Goal: Contribute content: Contribute content

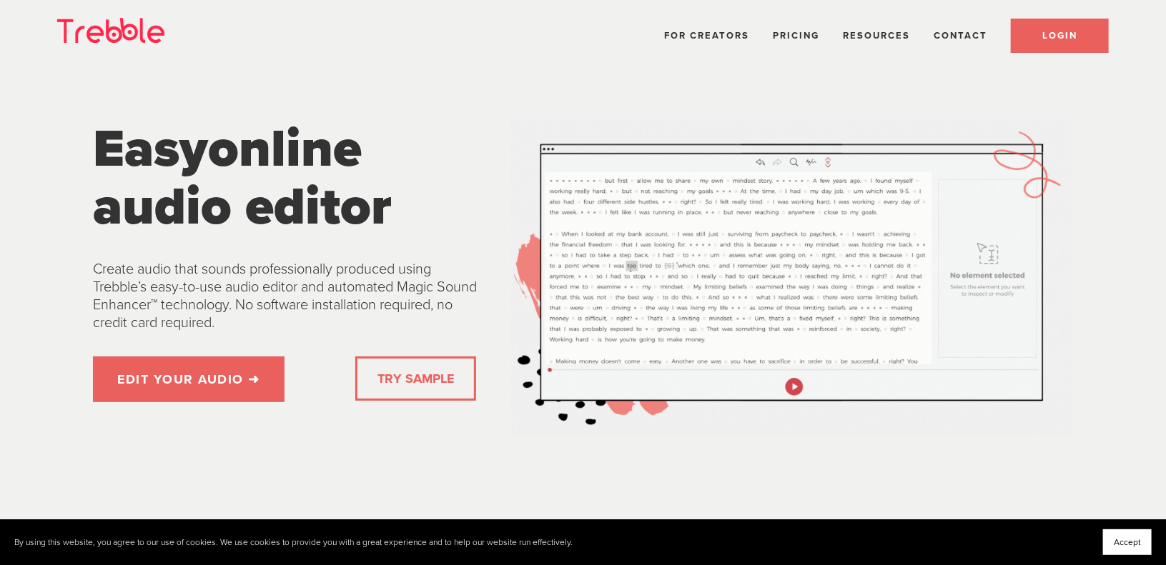
click at [1066, 31] on span "LOGIN" at bounding box center [1059, 35] width 35 height 11
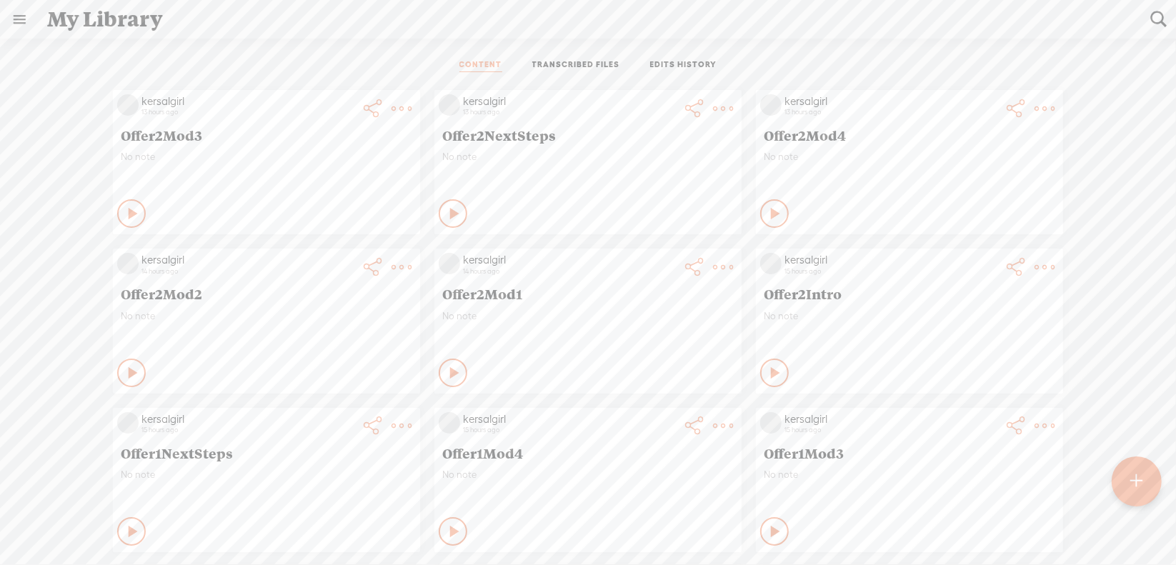
click at [1131, 479] on t at bounding box center [1137, 481] width 12 height 31
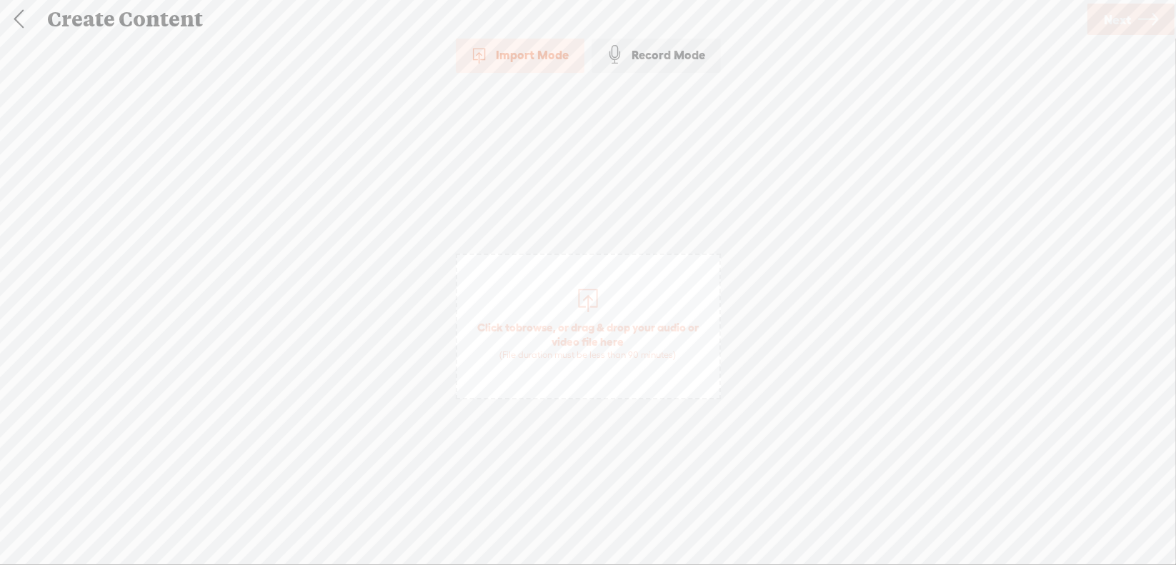
click at [547, 322] on span "browse" at bounding box center [534, 327] width 37 height 13
click at [1116, 16] on span "Next" at bounding box center [1117, 19] width 27 height 36
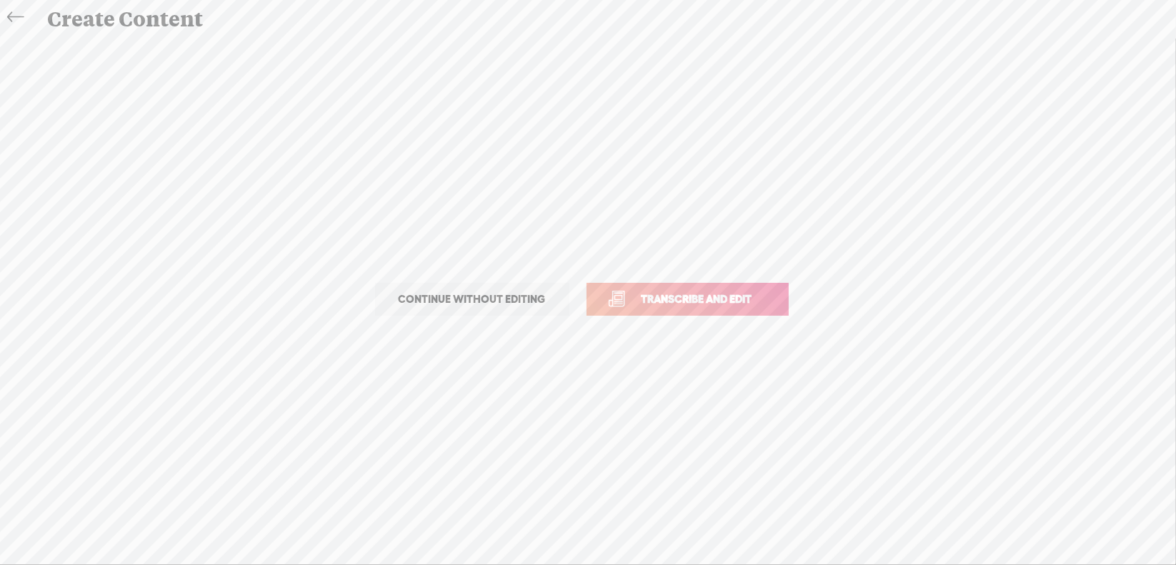
click at [688, 302] on span "Transcribe and edit" at bounding box center [697, 299] width 141 height 16
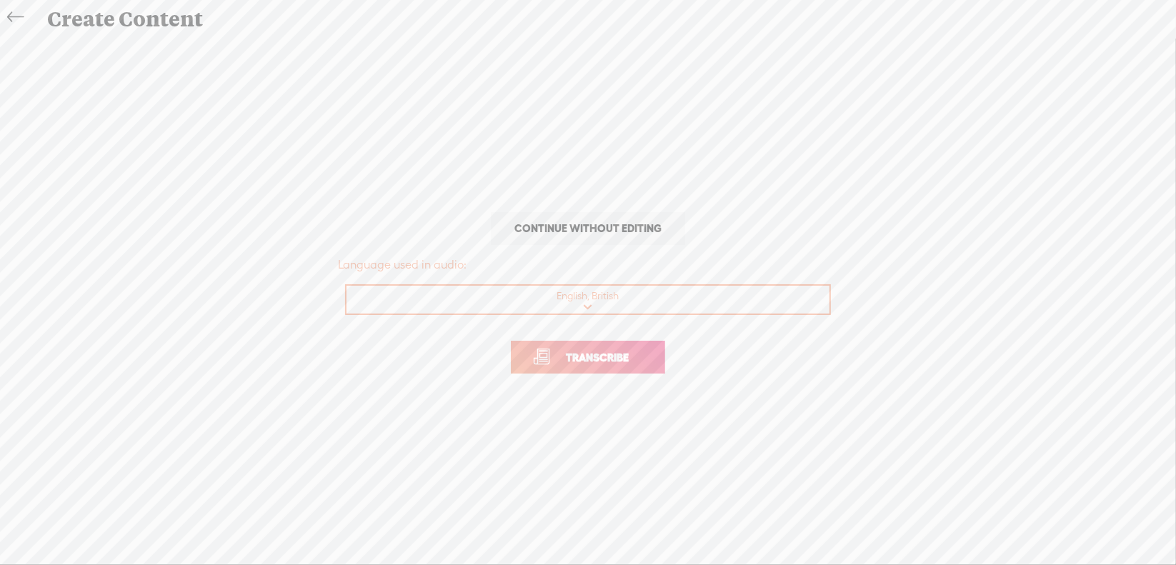
click at [570, 354] on span "Transcribe" at bounding box center [597, 357] width 93 height 16
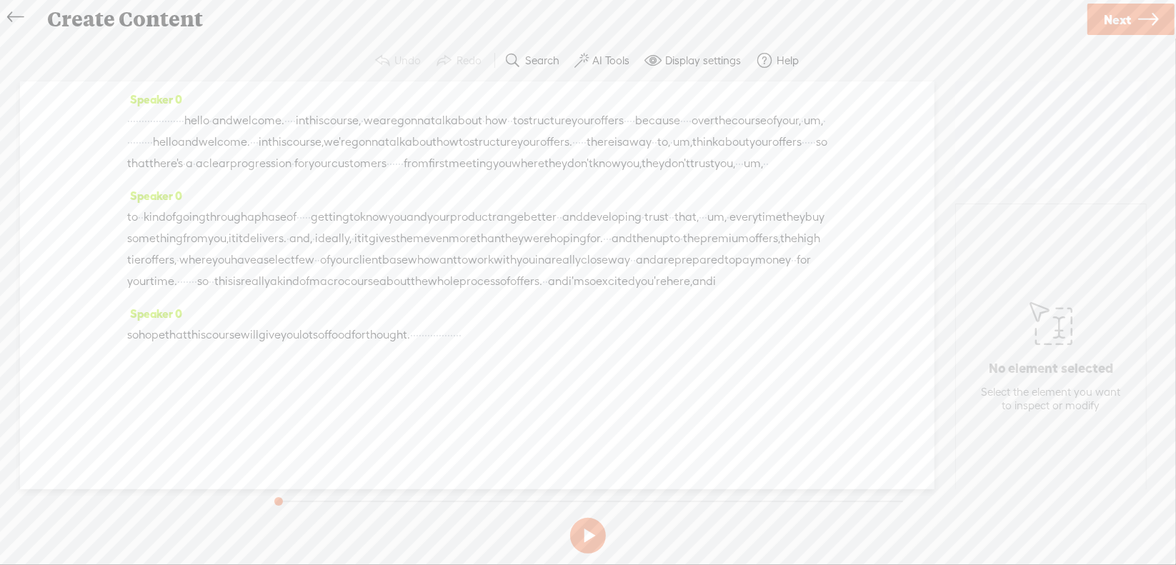
click at [592, 530] on button at bounding box center [588, 536] width 36 height 36
click at [588, 532] on button at bounding box center [588, 535] width 49 height 49
click at [587, 532] on section at bounding box center [588, 535] width 640 height 47
click at [0, 0] on button at bounding box center [0, 0] width 0 height 0
drag, startPoint x: 129, startPoint y: 119, endPoint x: 274, endPoint y: 120, distance: 145.1
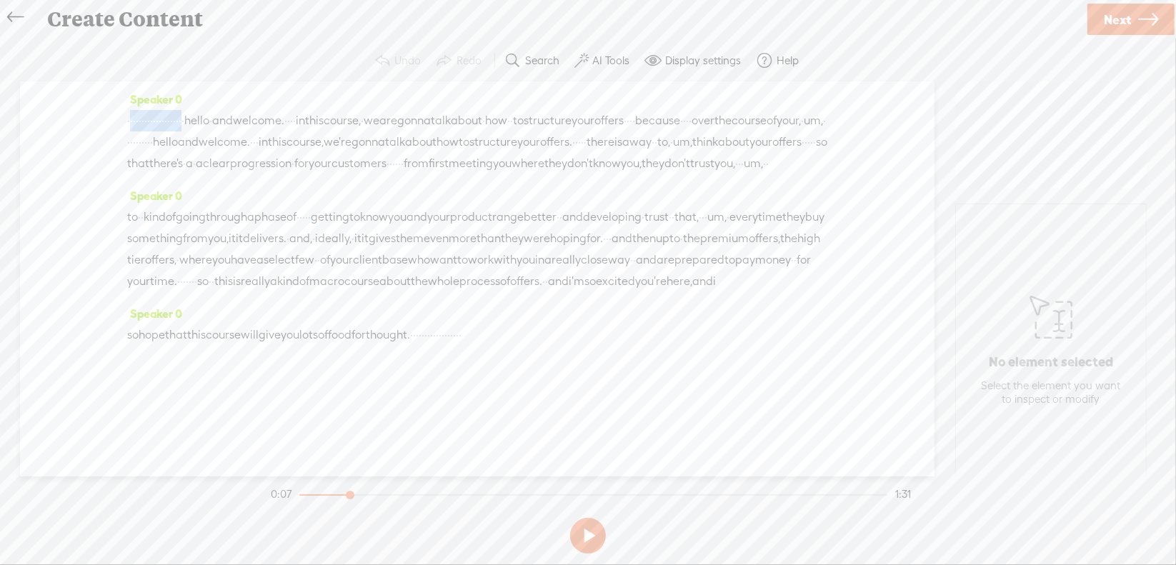
click at [274, 120] on div "· · · · · · · · · · · · · · · · · · · · hello · and welcome. · · · · in this co…" at bounding box center [477, 142] width 700 height 64
click at [174, 89] on span "Delete" at bounding box center [180, 84] width 34 height 14
click at [144, 117] on span "·" at bounding box center [143, 121] width 3 height 21
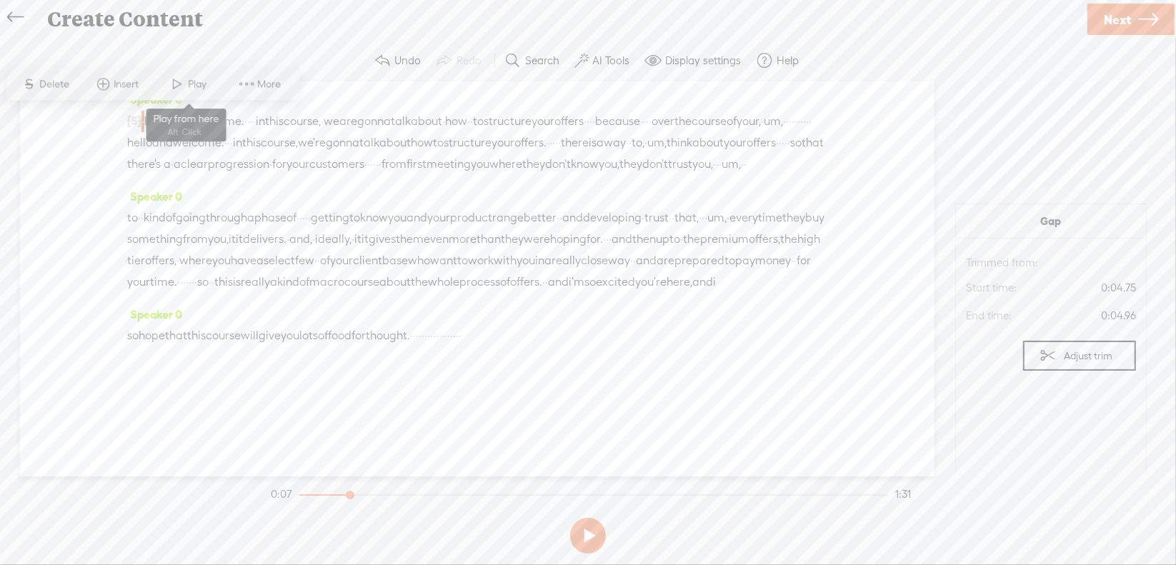
click at [177, 88] on span at bounding box center [177, 84] width 21 height 26
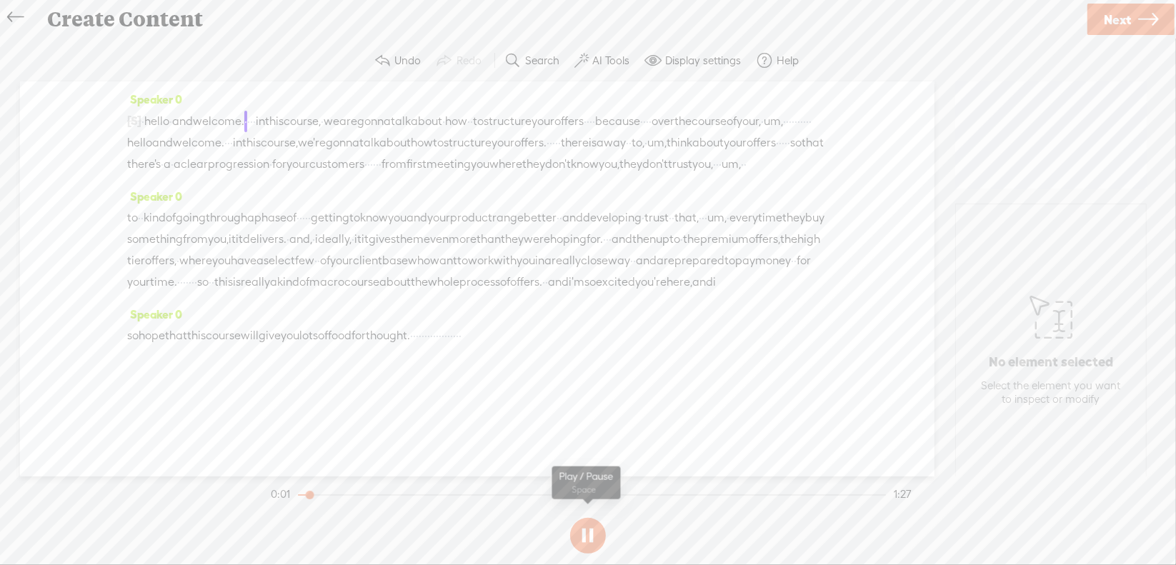
click at [583, 536] on button at bounding box center [588, 536] width 36 height 36
click at [139, 116] on span "[S]" at bounding box center [134, 120] width 14 height 13
click at [146, 81] on span "Restore" at bounding box center [149, 84] width 38 height 14
drag, startPoint x: 130, startPoint y: 117, endPoint x: 271, endPoint y: 115, distance: 140.8
click at [271, 115] on div "· · · · · · · · · · · · · · · · · · · · hello · and welcome. · · · · in this co…" at bounding box center [477, 142] width 700 height 64
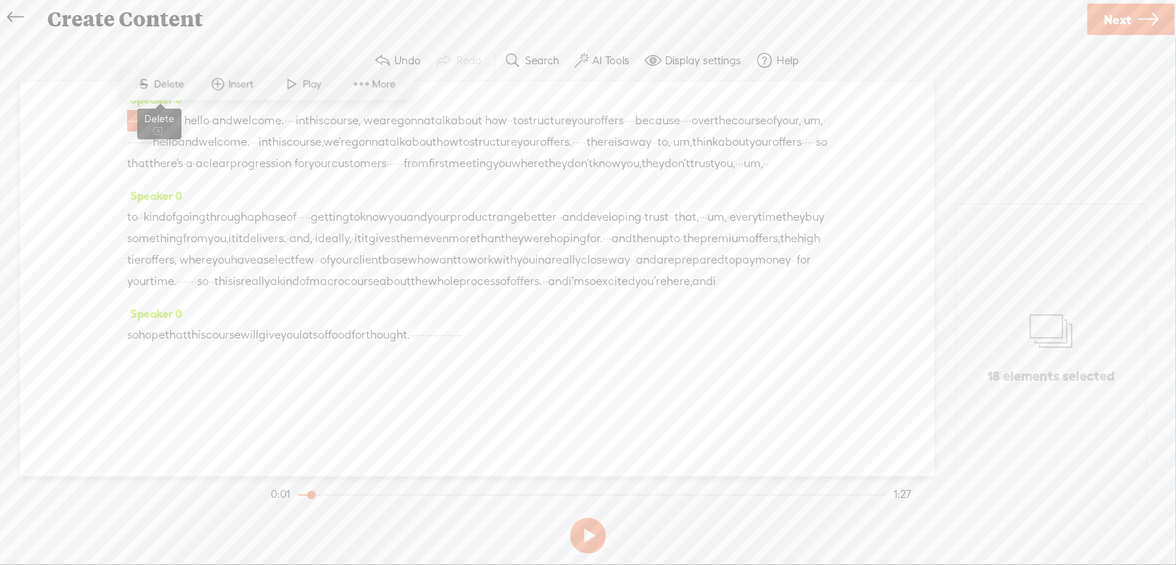
click at [154, 76] on span "S Delete" at bounding box center [160, 84] width 71 height 26
click at [144, 118] on span "·" at bounding box center [143, 121] width 3 height 21
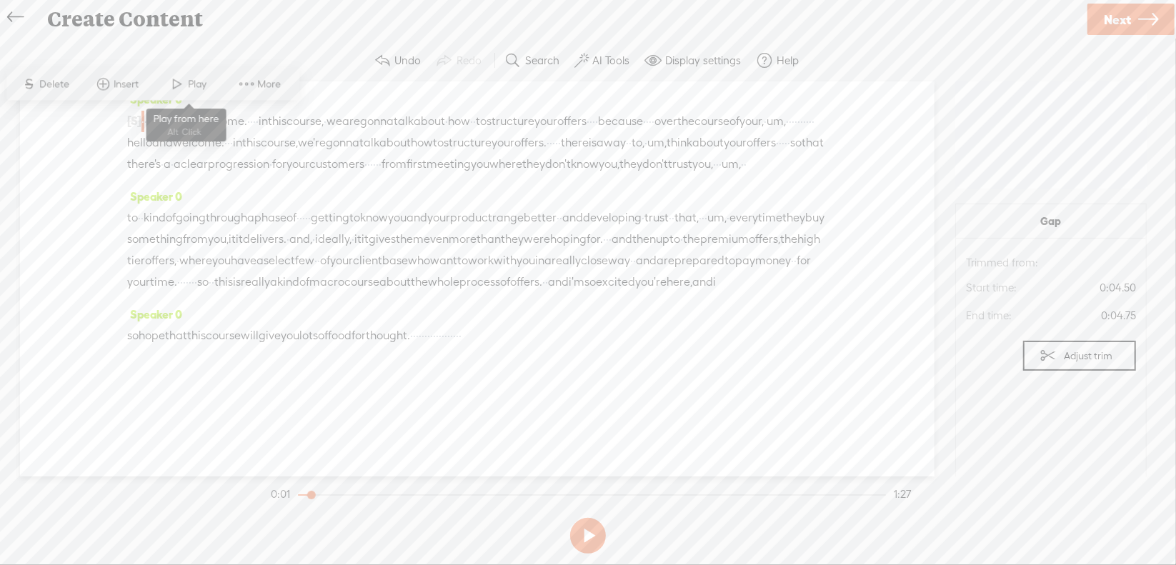
click at [192, 89] on span "Play" at bounding box center [200, 84] width 22 height 14
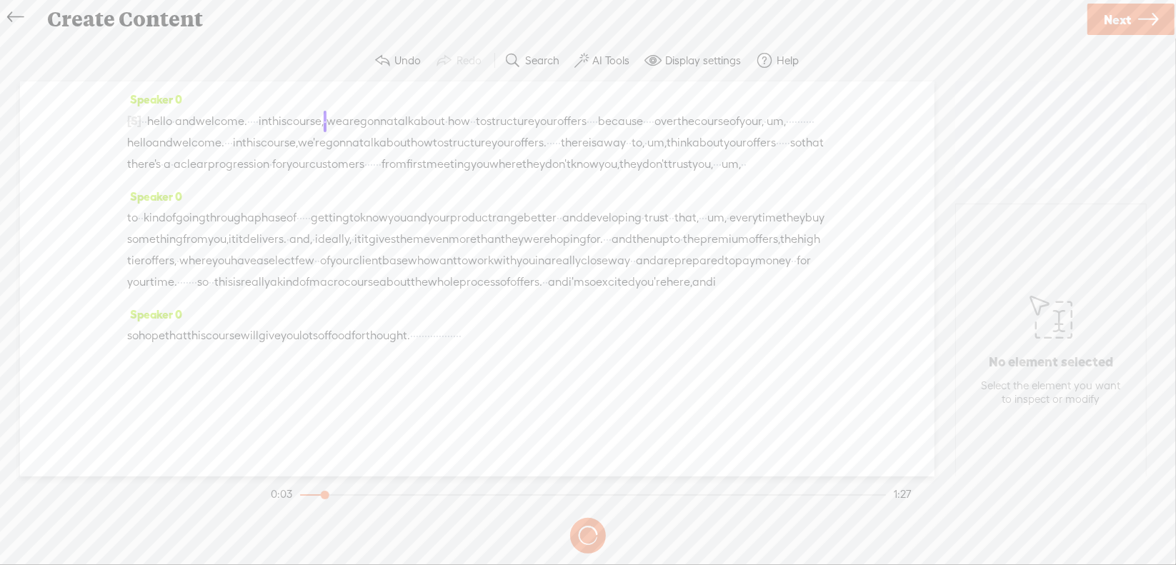
click at [0, 0] on button at bounding box center [0, 0] width 0 height 0
click at [256, 116] on span "·" at bounding box center [254, 121] width 3 height 21
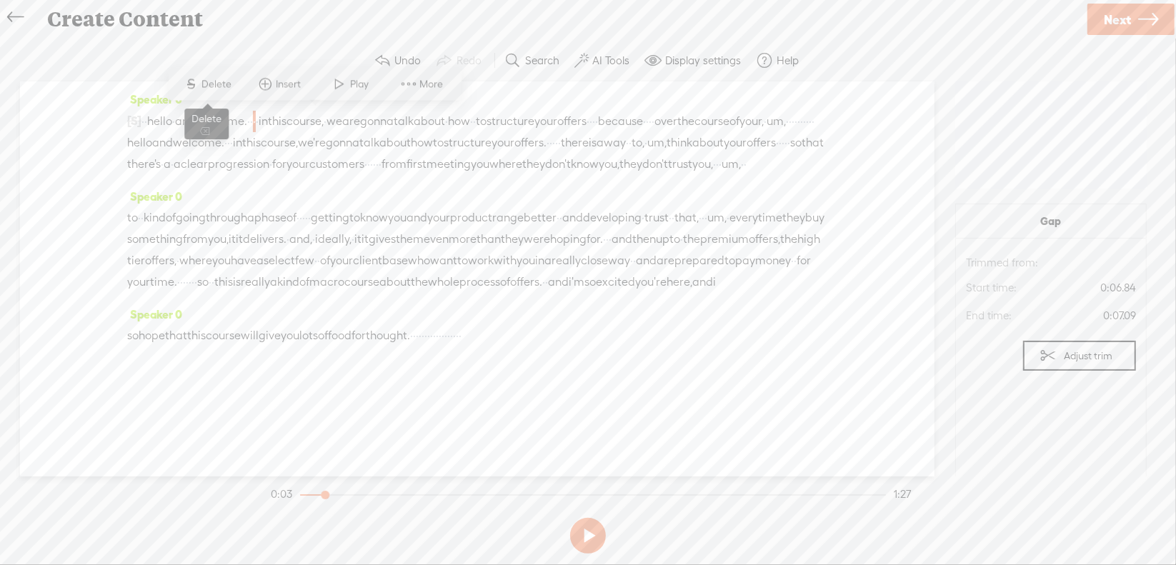
click at [210, 90] on span "Delete" at bounding box center [219, 84] width 34 height 14
click at [144, 116] on span "·" at bounding box center [143, 121] width 3 height 21
click at [204, 83] on span "Play" at bounding box center [200, 84] width 22 height 14
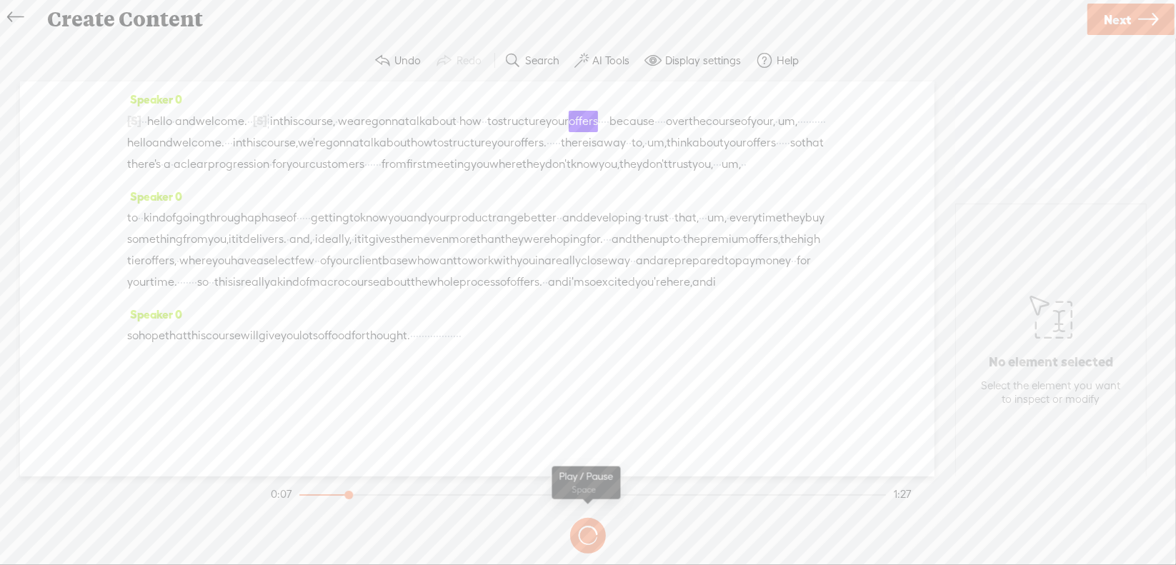
click at [584, 530] on section at bounding box center [588, 535] width 640 height 47
click at [586, 532] on section at bounding box center [588, 535] width 640 height 47
click at [0, 0] on button at bounding box center [0, 0] width 0 height 0
click at [487, 116] on span "·" at bounding box center [486, 121] width 3 height 21
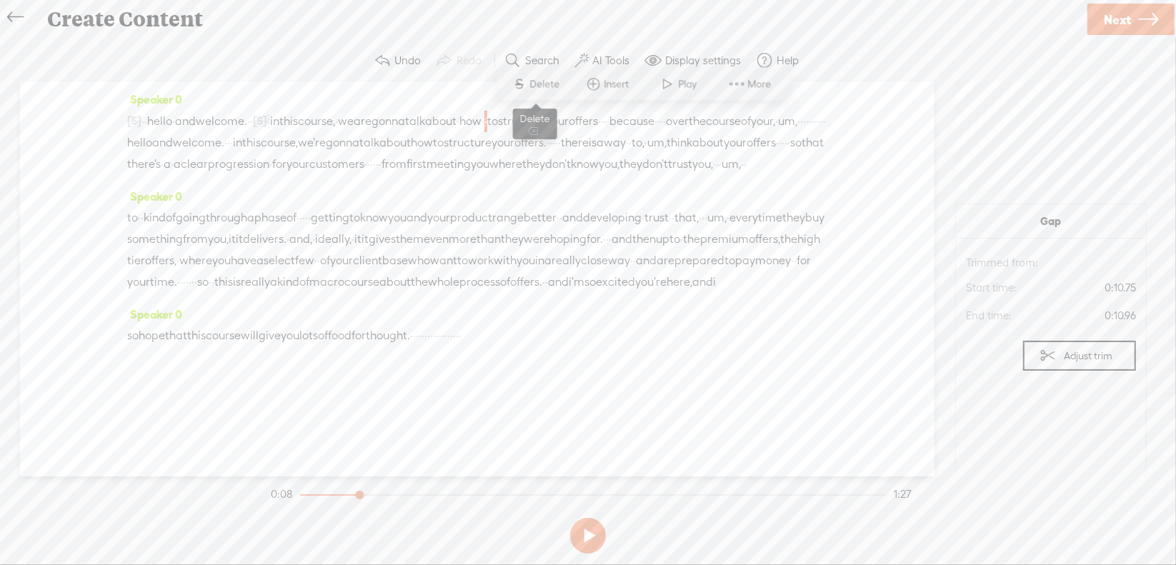
click at [547, 86] on span "Delete" at bounding box center [547, 84] width 34 height 14
click at [615, 132] on span "·" at bounding box center [616, 121] width 3 height 21
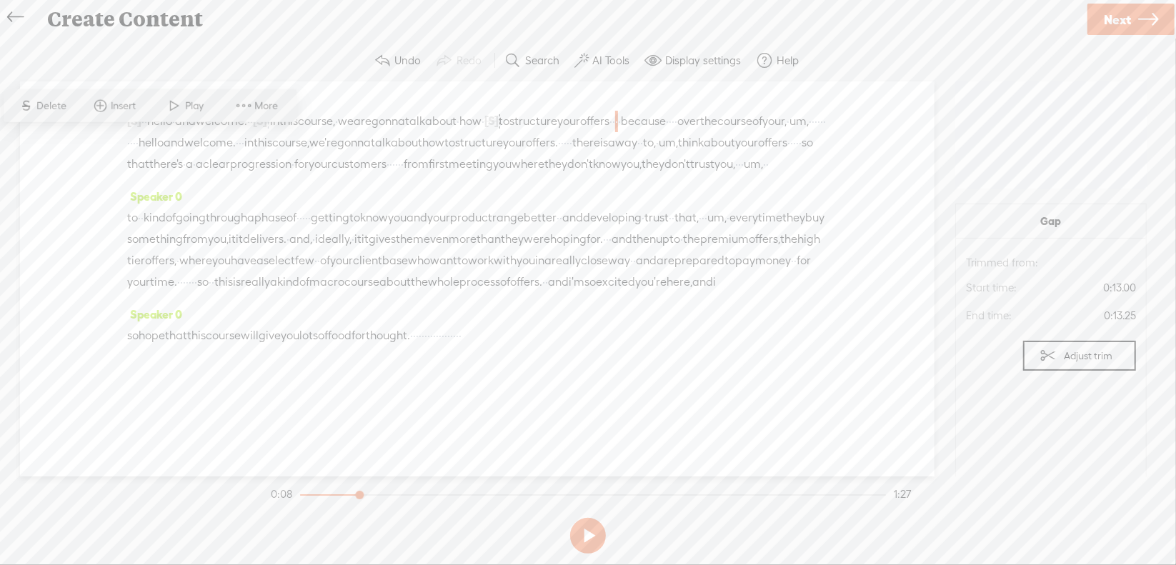
click at [58, 114] on span "S Delete" at bounding box center [42, 106] width 71 height 26
click at [680, 132] on span "·" at bounding box center [681, 121] width 3 height 21
click at [139, 106] on span "Delete" at bounding box center [133, 106] width 34 height 14
drag, startPoint x: 129, startPoint y: 119, endPoint x: 509, endPoint y: 139, distance: 380.0
click at [509, 139] on div "[S] · · · · · · · · · · · · · · · · · · · · hello · and welcome. · · [S] · · in…" at bounding box center [477, 142] width 700 height 65
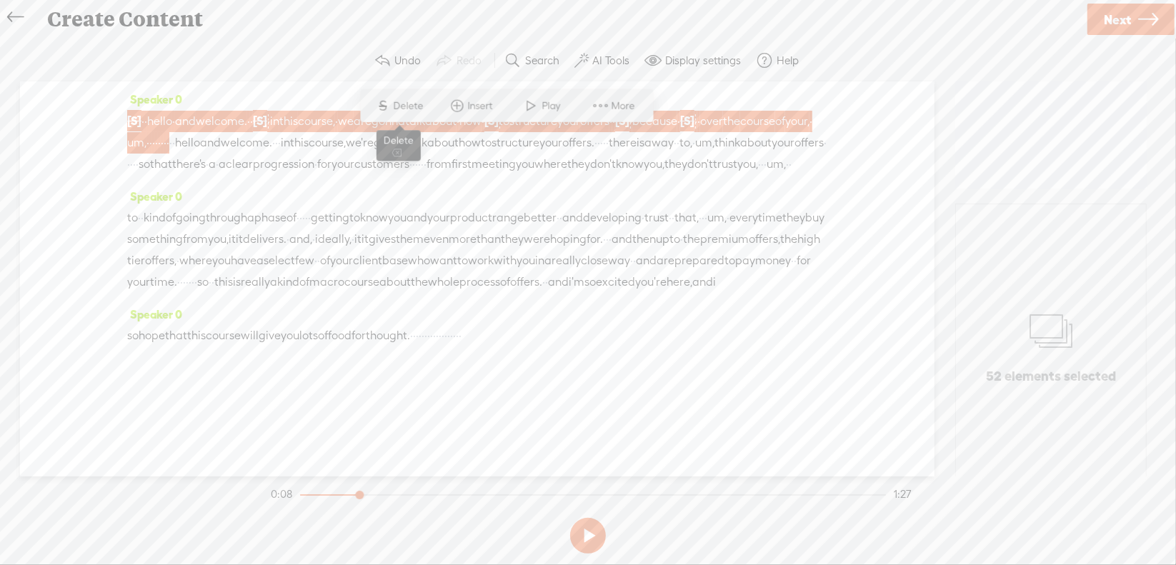
click at [416, 104] on span "Delete" at bounding box center [411, 106] width 34 height 14
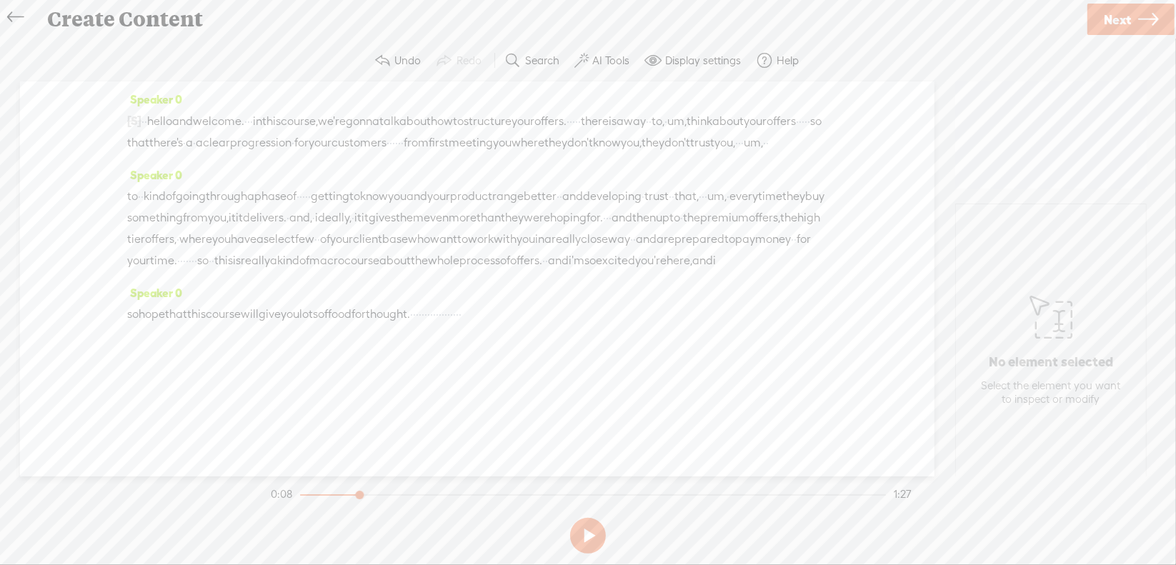
click at [144, 122] on span "·" at bounding box center [143, 121] width 3 height 21
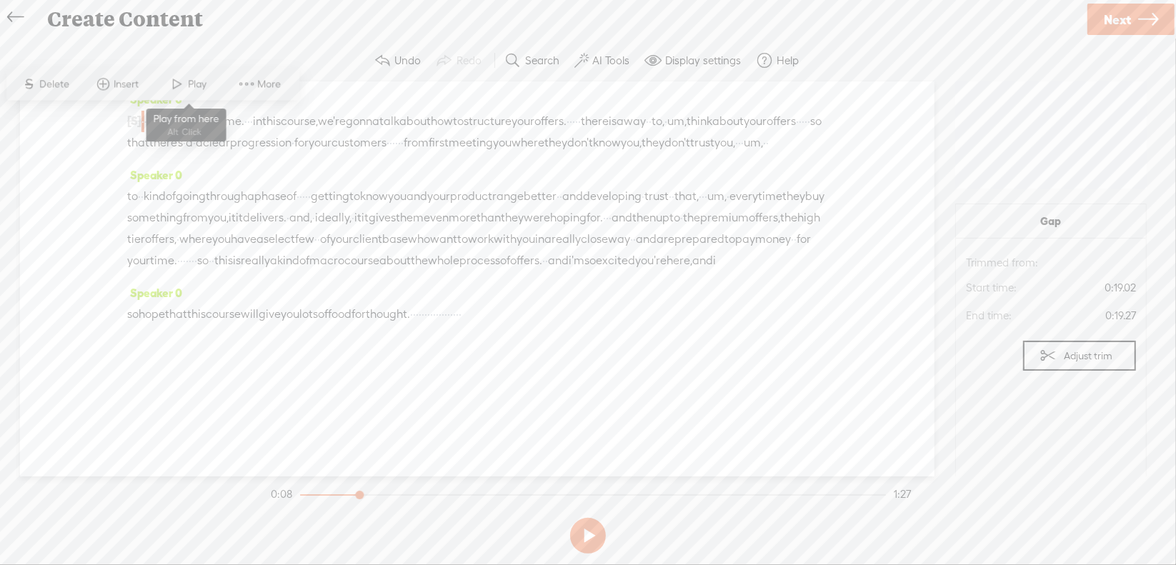
click at [191, 83] on span "Play" at bounding box center [200, 84] width 22 height 14
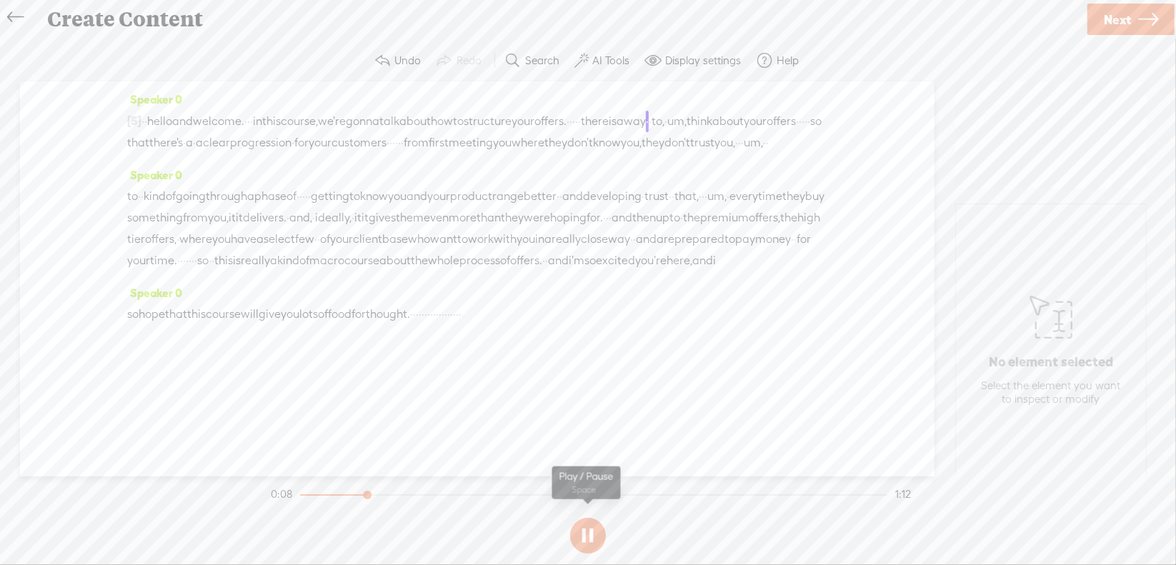
click at [588, 531] on button at bounding box center [588, 536] width 36 height 36
click at [740, 122] on div "[S] · · · · · · · · · · · · · · · · · · · · hello · and welcome. · · · · in thi…" at bounding box center [477, 132] width 700 height 44
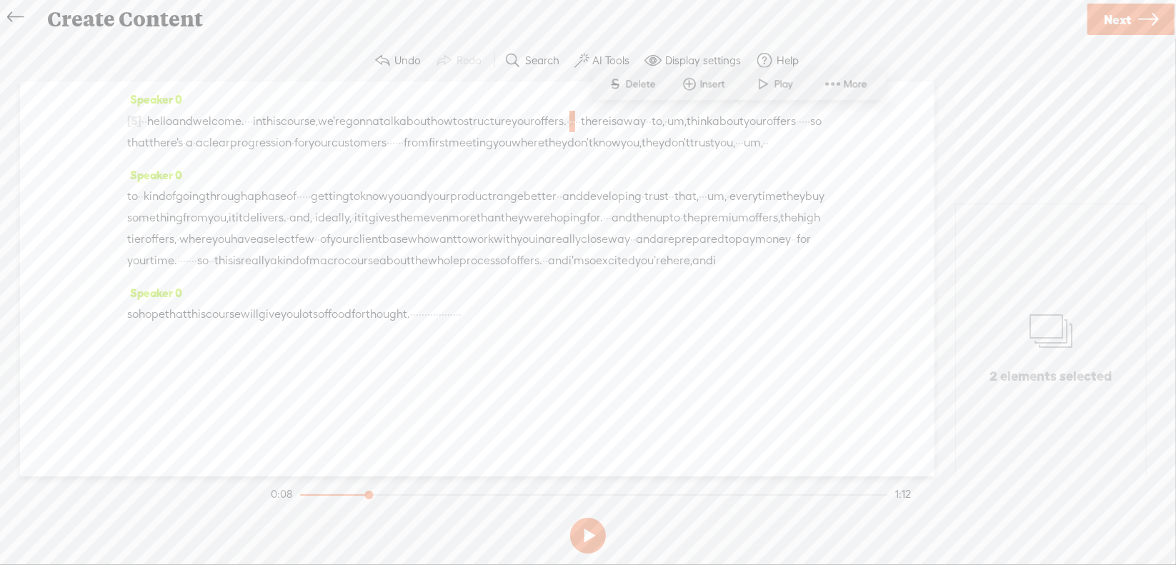
click at [645, 88] on span "Delete" at bounding box center [643, 84] width 34 height 14
click at [676, 132] on span "um," at bounding box center [685, 121] width 19 height 21
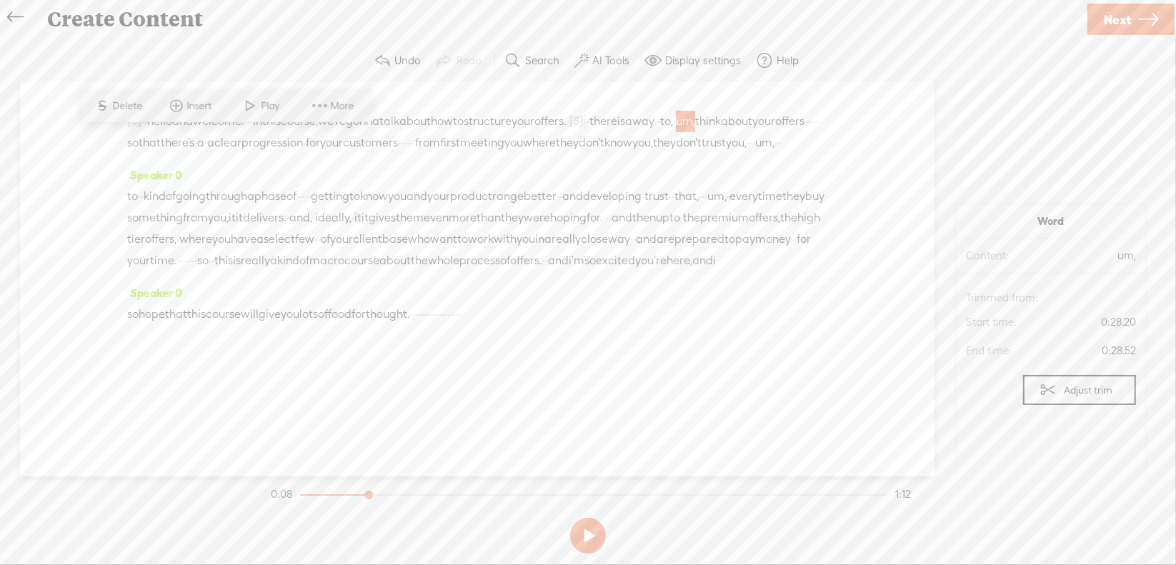
click at [129, 109] on span "Delete" at bounding box center [130, 106] width 34 height 14
drag, startPoint x: 387, startPoint y: 134, endPoint x: 397, endPoint y: 135, distance: 10.0
click at [397, 135] on div "[S] · · · · · · · · · · · · · · · · · · · · hello · and welcome. · · · · in thi…" at bounding box center [477, 132] width 700 height 44
click at [305, 108] on span "Delete" at bounding box center [300, 106] width 34 height 14
click at [204, 136] on span "a" at bounding box center [200, 142] width 7 height 21
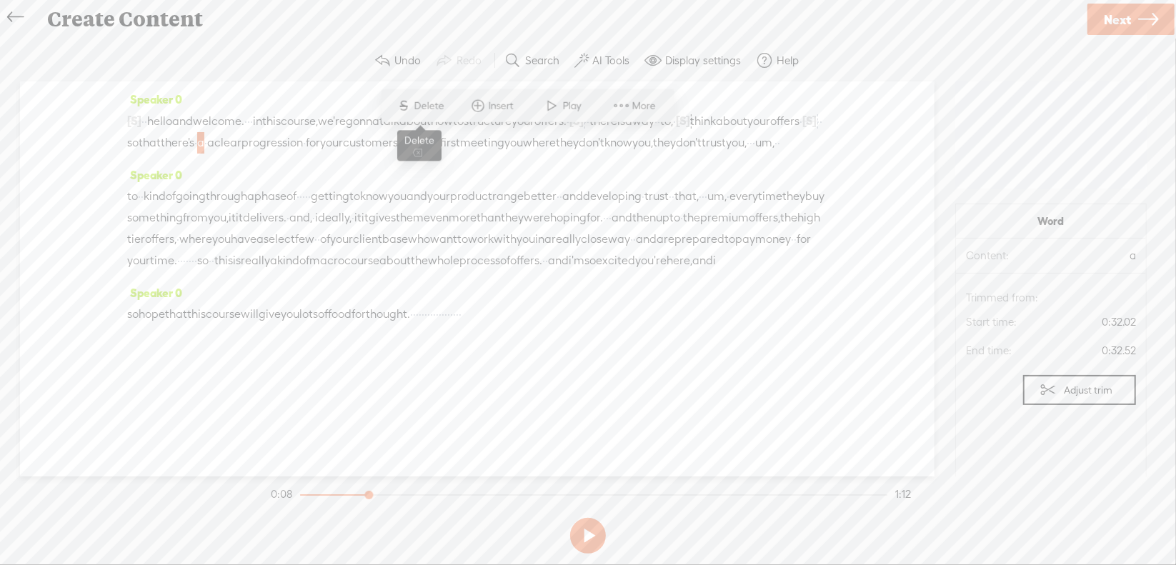
click at [422, 113] on span "S Delete" at bounding box center [420, 106] width 71 height 26
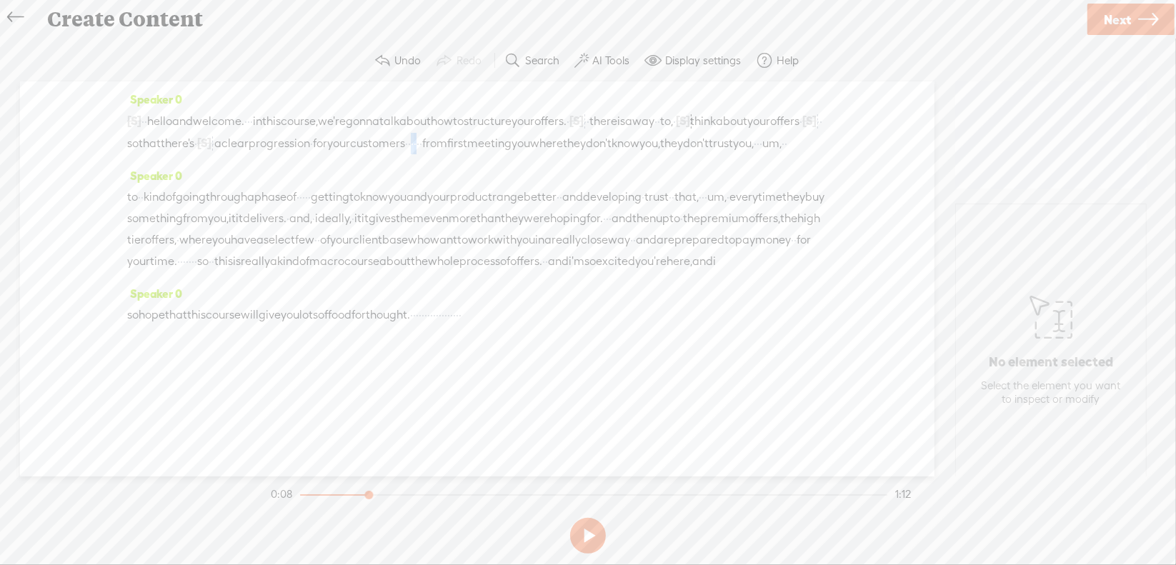
drag, startPoint x: 810, startPoint y: 140, endPoint x: 828, endPoint y: 140, distance: 17.9
click at [828, 140] on div "Speaker 0 [S] · · · · · · · · · · · · · · · · · · · · hello · and welcome. · · …" at bounding box center [477, 278] width 915 height 395
click at [732, 109] on span "Delete" at bounding box center [725, 106] width 34 height 14
drag, startPoint x: 617, startPoint y: 162, endPoint x: 678, endPoint y: 157, distance: 61.0
click at [678, 154] on div "[S] · · · · · · · · · · · · · · · · · · · · hello · and welcome. · · · · in thi…" at bounding box center [477, 132] width 700 height 44
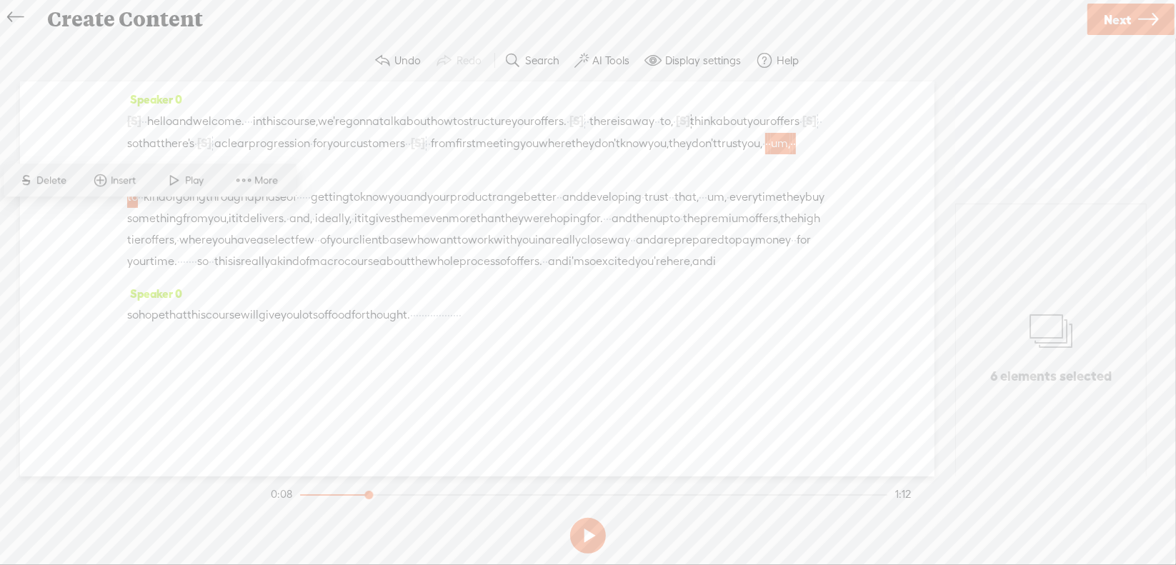
click at [719, 154] on div "[S] · · · · · · · · · · · · · · · · · · · · hello · and welcome. · · · · in thi…" at bounding box center [477, 132] width 700 height 44
click at [350, 143] on span "your" at bounding box center [338, 143] width 23 height 21
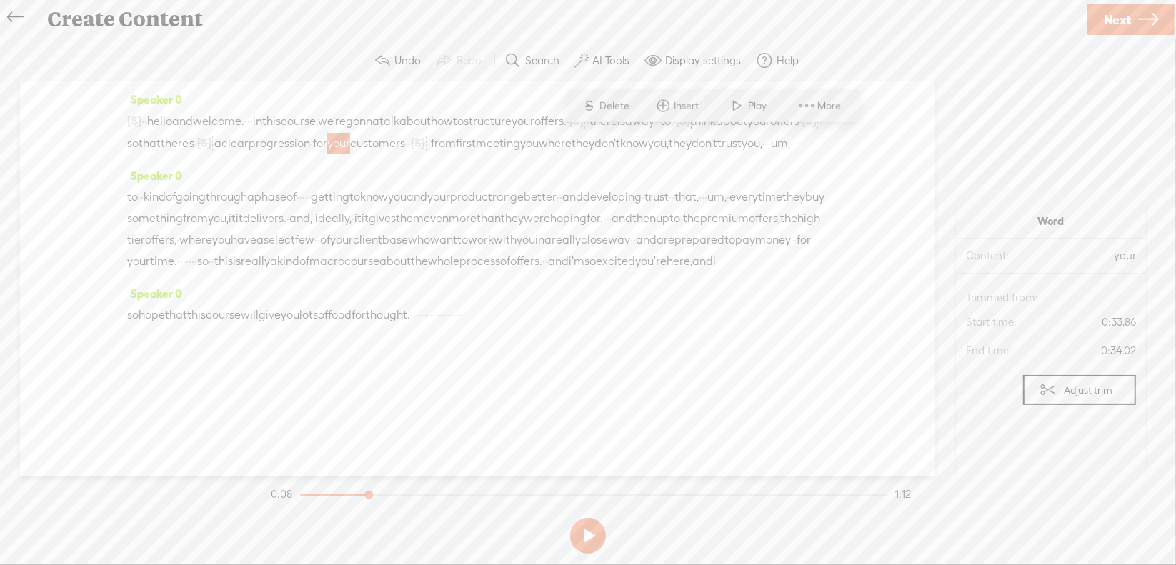
drag, startPoint x: 627, startPoint y: 164, endPoint x: 660, endPoint y: 162, distance: 33.7
click at [660, 154] on div "[S] · · · · · · · · · · · · · · · · · · · · hello · and welcome. · · · · in thi…" at bounding box center [477, 132] width 700 height 44
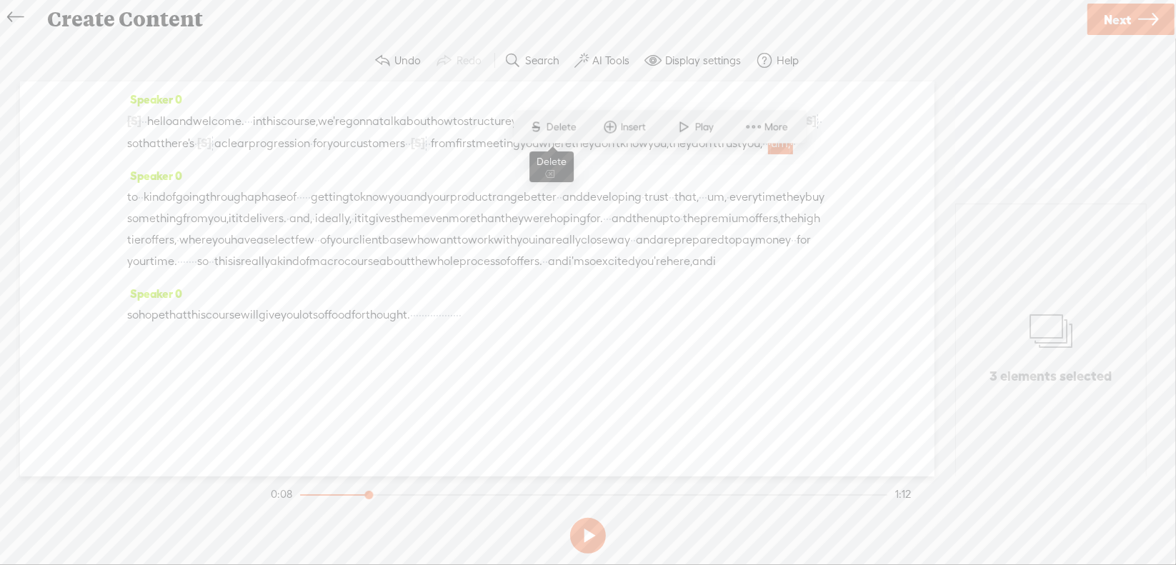
click at [567, 132] on span "Delete" at bounding box center [564, 127] width 34 height 14
drag, startPoint x: 167, startPoint y: 212, endPoint x: 392, endPoint y: 209, distance: 225.1
click at [392, 209] on div "to · · kind of going through a phase of · · · · · getting to know you and your …" at bounding box center [477, 230] width 700 height 86
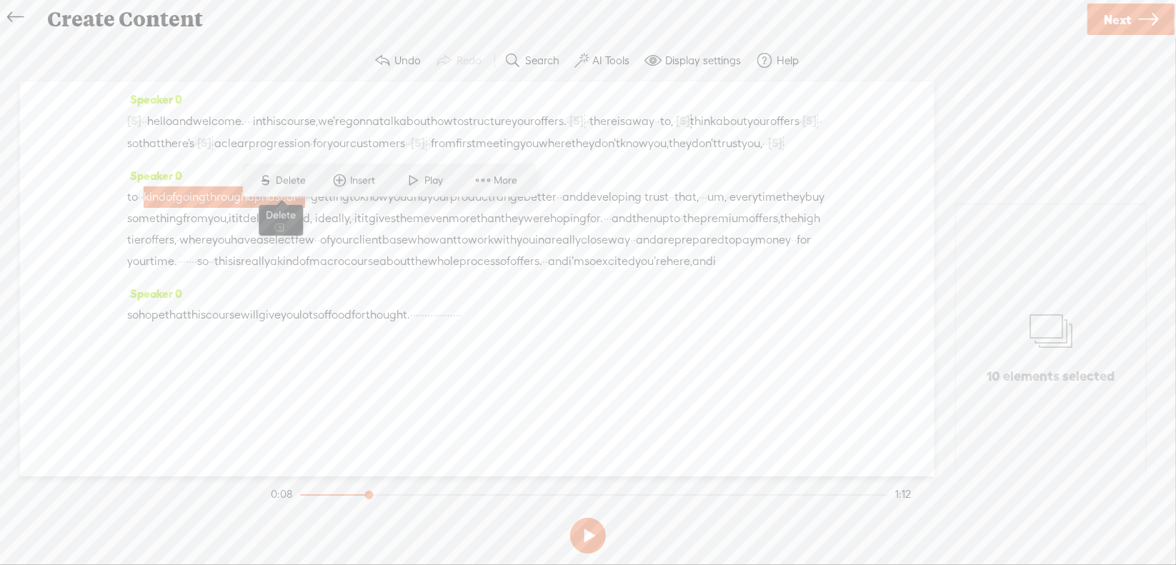
click at [277, 184] on span "Delete" at bounding box center [294, 181] width 34 height 14
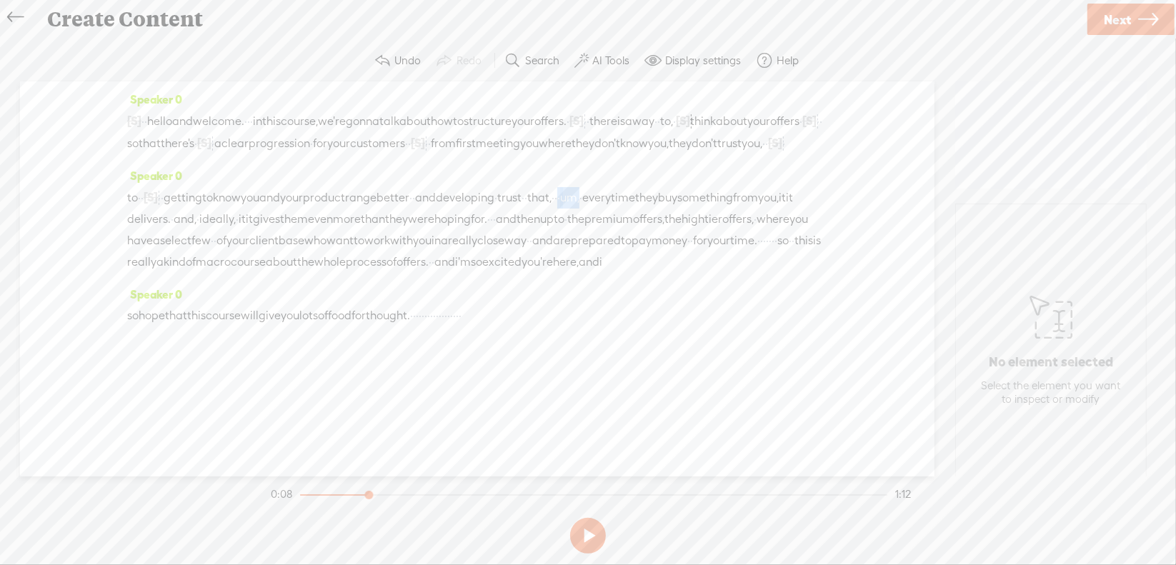
drag, startPoint x: 728, startPoint y: 213, endPoint x: 761, endPoint y: 216, distance: 33.7
click at [761, 216] on div "to · · [S] kind of going through a phase of · · · · · getting to know you and y…" at bounding box center [477, 230] width 700 height 86
click at [653, 187] on span "Delete" at bounding box center [658, 181] width 34 height 14
click at [202, 230] on span "it" at bounding box center [198, 219] width 7 height 21
click at [402, 210] on span "S Delete" at bounding box center [391, 202] width 71 height 26
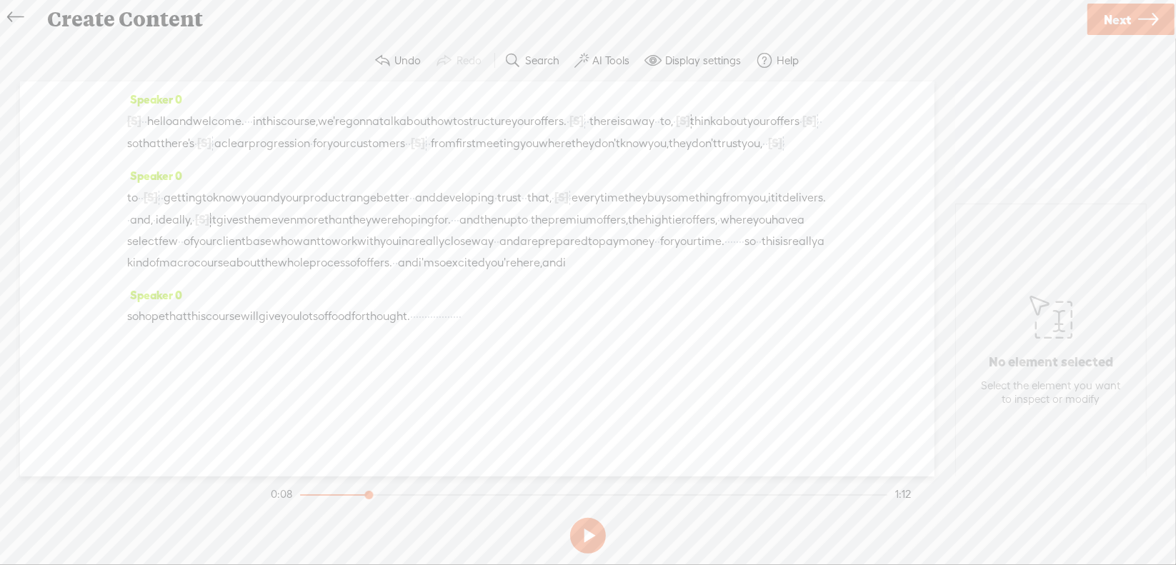
click at [454, 231] on span "·" at bounding box center [455, 219] width 3 height 21
click at [80, 223] on span "Delete" at bounding box center [66, 224] width 34 height 14
drag, startPoint x: 129, startPoint y: 302, endPoint x: 154, endPoint y: 295, distance: 25.3
click at [154, 274] on div "to · · [S] kind of going through a phase of · · · · · getting to know you and y…" at bounding box center [477, 230] width 700 height 87
click at [62, 264] on span "Delete" at bounding box center [59, 266] width 34 height 14
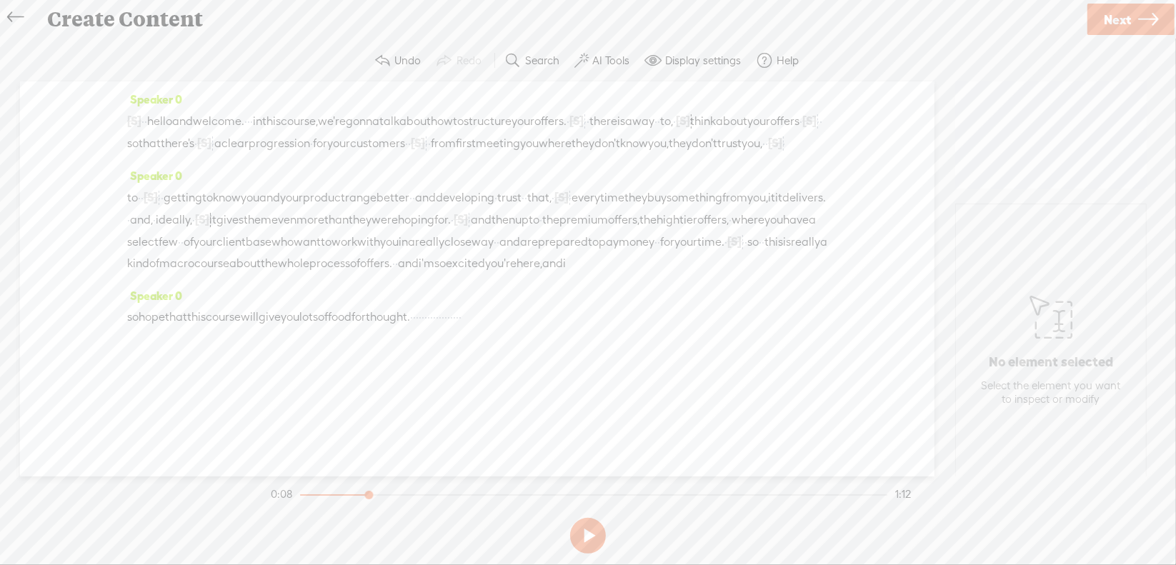
drag, startPoint x: 244, startPoint y: 298, endPoint x: 273, endPoint y: 297, distance: 28.6
click at [791, 253] on span "really" at bounding box center [805, 242] width 29 height 21
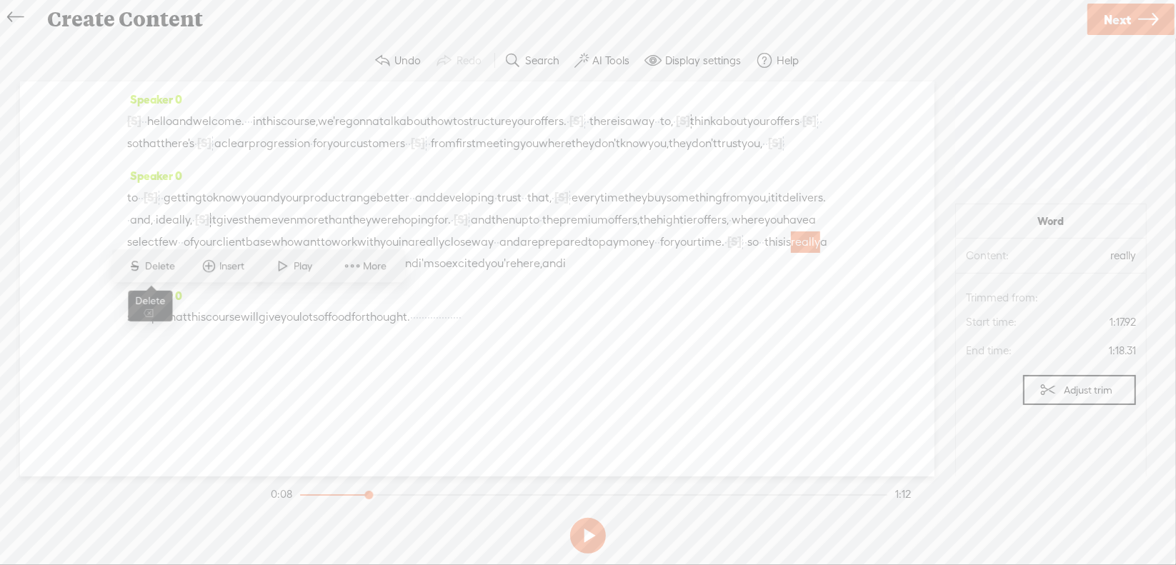
click at [171, 267] on span "Delete" at bounding box center [163, 266] width 34 height 14
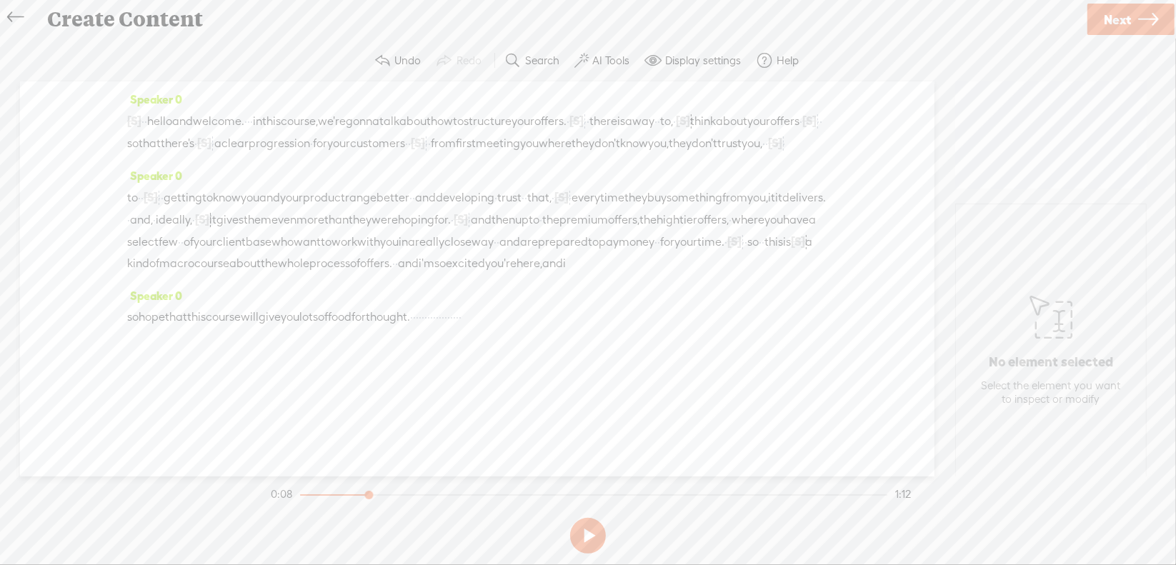
click at [149, 274] on span "kind" at bounding box center [138, 263] width 22 height 21
click at [198, 271] on span "Delete" at bounding box center [194, 266] width 34 height 14
click at [137, 274] on span "of" at bounding box center [132, 263] width 10 height 21
click at [203, 262] on span "Delete" at bounding box center [209, 266] width 34 height 14
drag, startPoint x: 527, startPoint y: 373, endPoint x: 652, endPoint y: 369, distance: 124.4
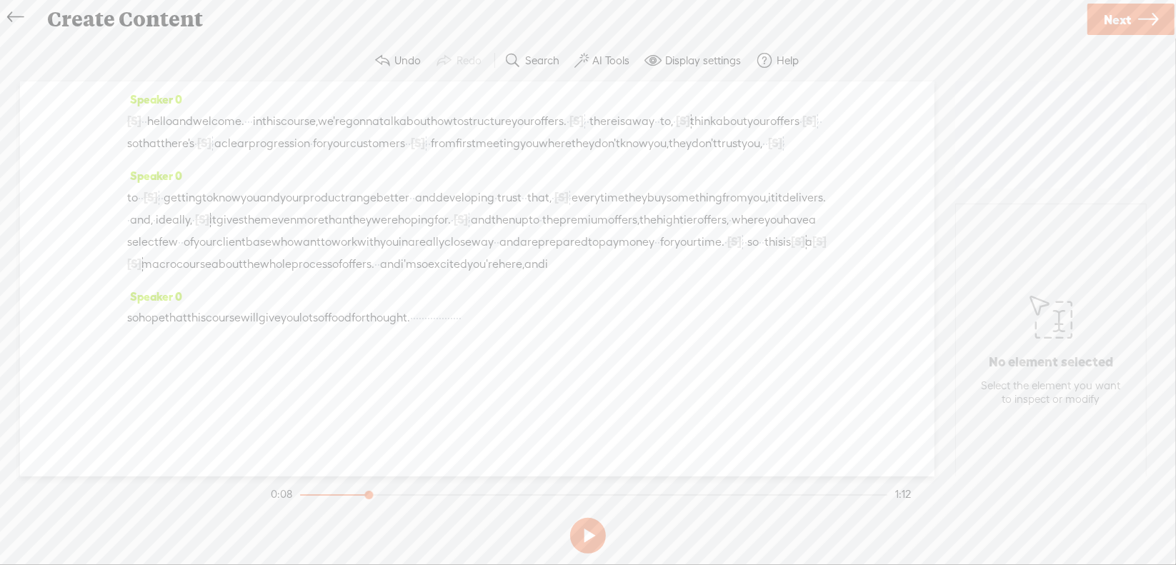
click at [652, 329] on div "so hope that this course will give you lots of food for thought. · · · · · · · …" at bounding box center [477, 317] width 700 height 21
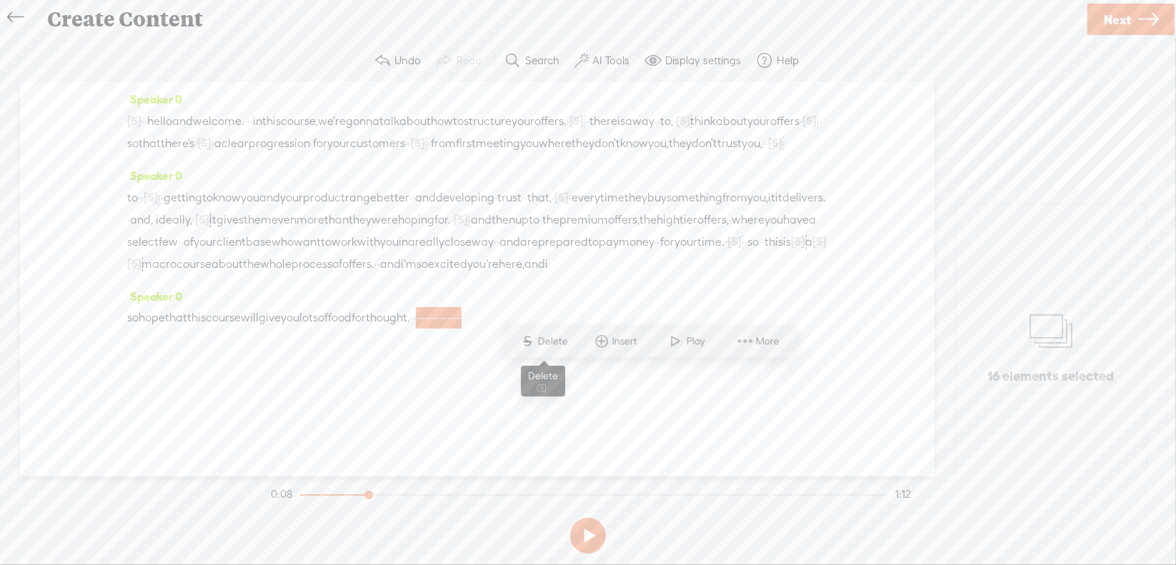
click at [542, 339] on span "Delete" at bounding box center [555, 341] width 34 height 14
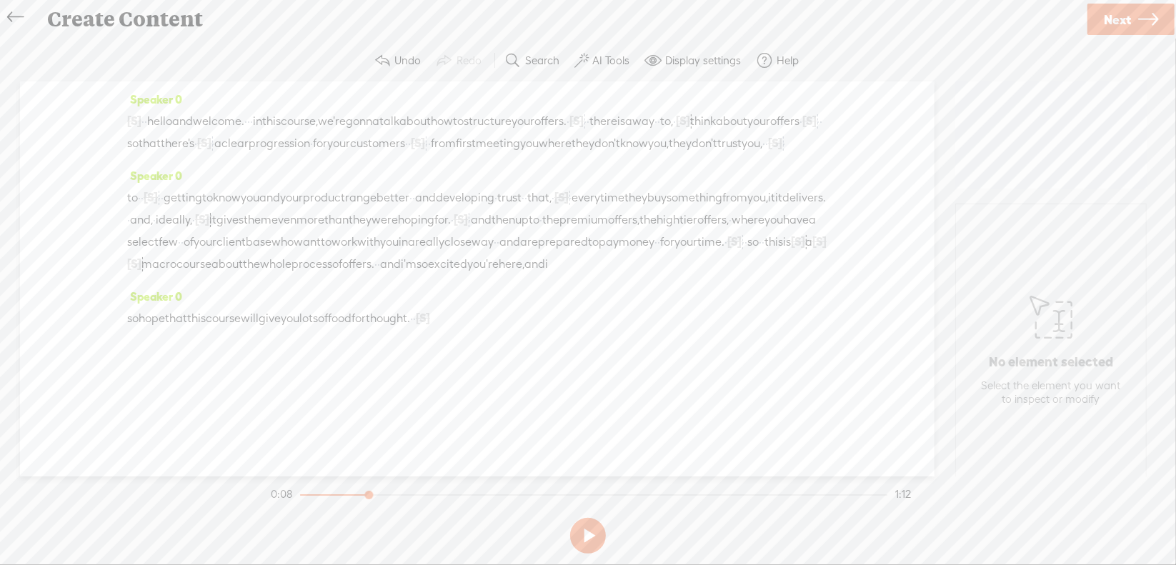
click at [144, 118] on span "·" at bounding box center [143, 121] width 3 height 21
click at [206, 81] on span "Play" at bounding box center [200, 84] width 22 height 14
click at [586, 531] on button at bounding box center [588, 536] width 36 height 36
drag, startPoint x: 154, startPoint y: 209, endPoint x: 192, endPoint y: 210, distance: 37.9
click at [192, 210] on div "to · · [S] kind of going through a phase of · · · · · getting to know you and y…" at bounding box center [477, 231] width 700 height 89
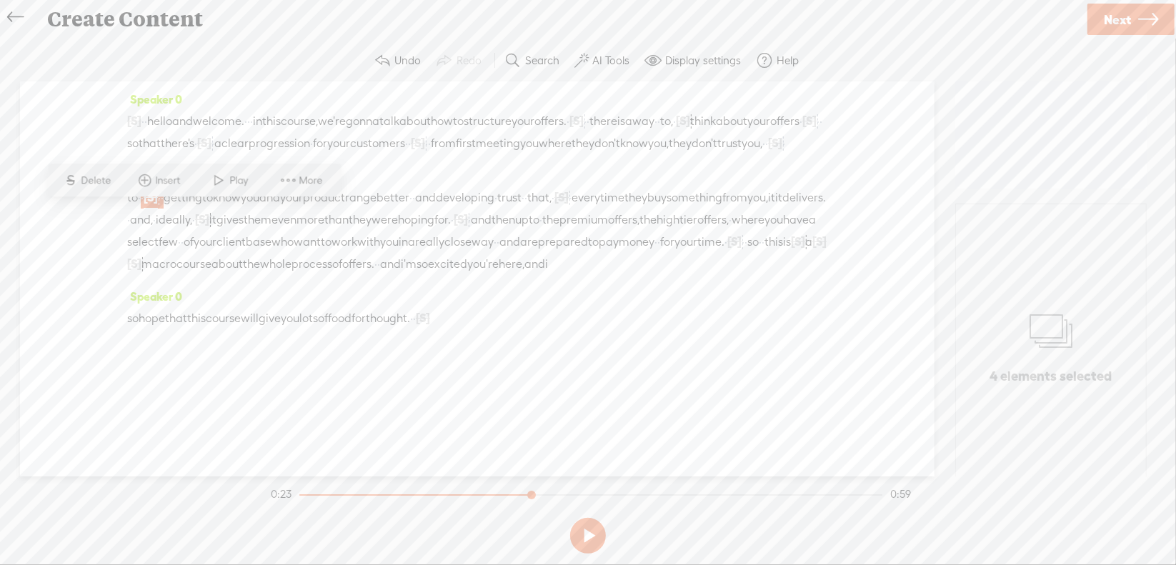
click at [83, 179] on span "Delete" at bounding box center [98, 181] width 34 height 14
click at [692, 154] on span "don't" at bounding box center [705, 143] width 26 height 21
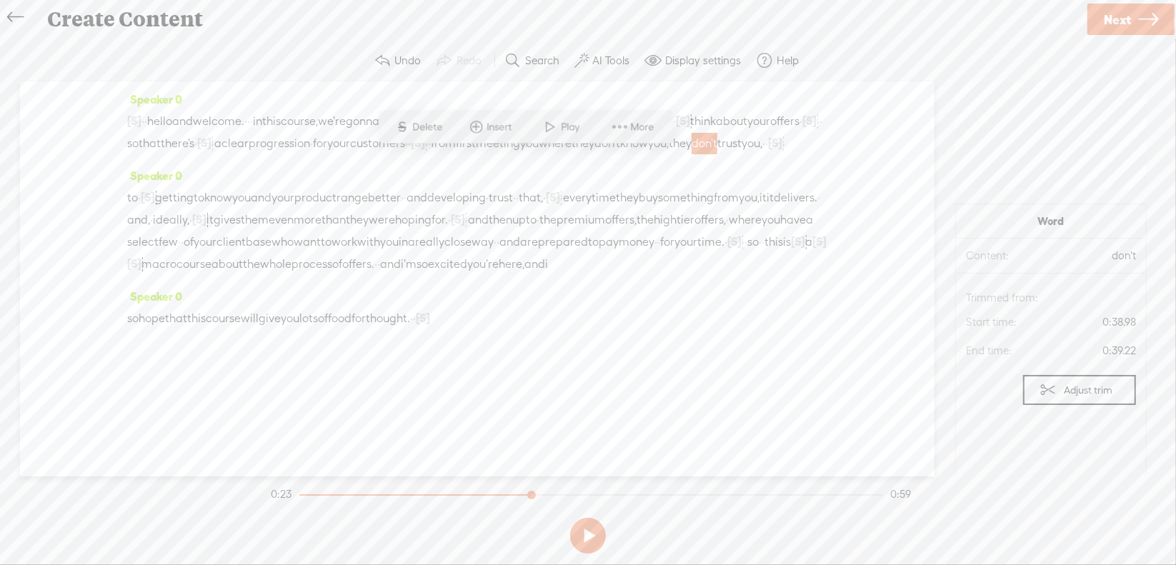
click at [552, 126] on span at bounding box center [550, 127] width 21 height 26
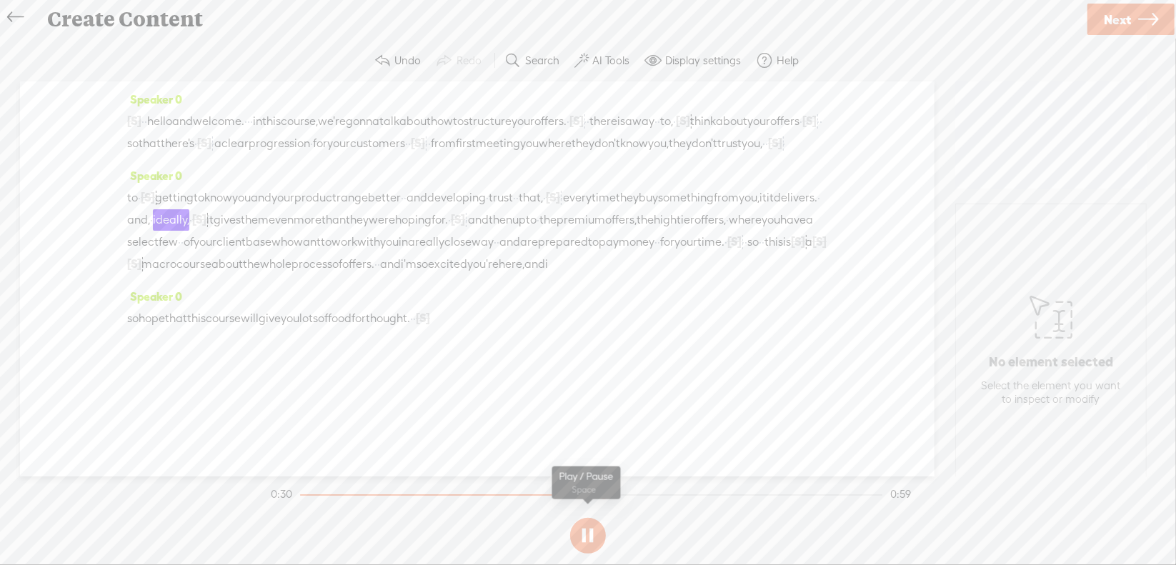
click at [584, 535] on button at bounding box center [588, 536] width 36 height 36
click at [767, 209] on span "it" at bounding box center [770, 197] width 7 height 21
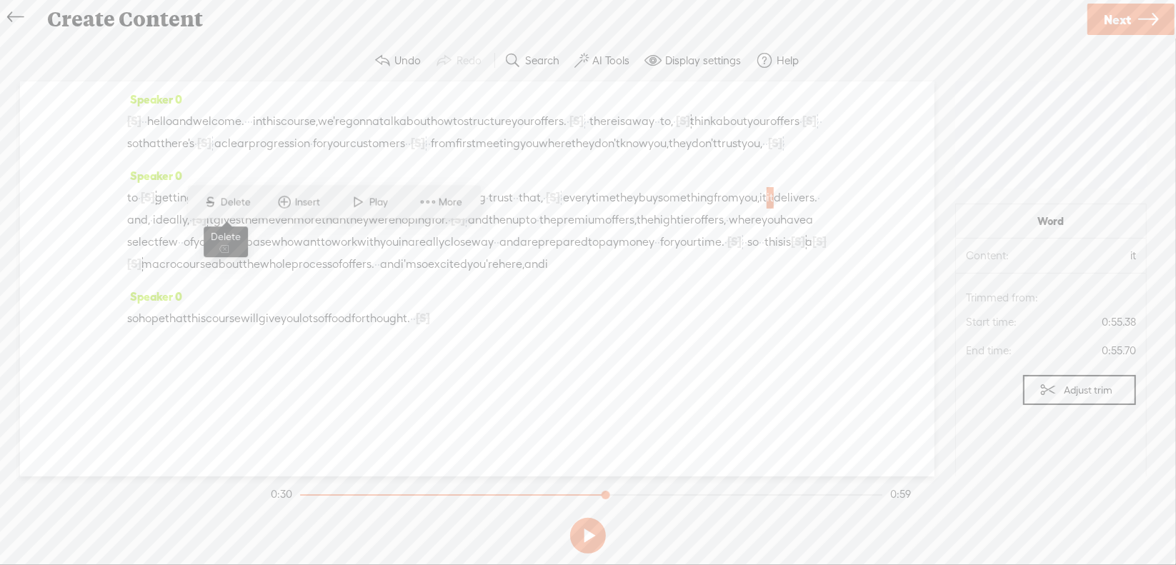
click at [237, 199] on span "Delete" at bounding box center [238, 202] width 34 height 14
click at [658, 209] on span "something" at bounding box center [686, 197] width 56 height 21
click at [266, 200] on span "Play" at bounding box center [265, 202] width 22 height 14
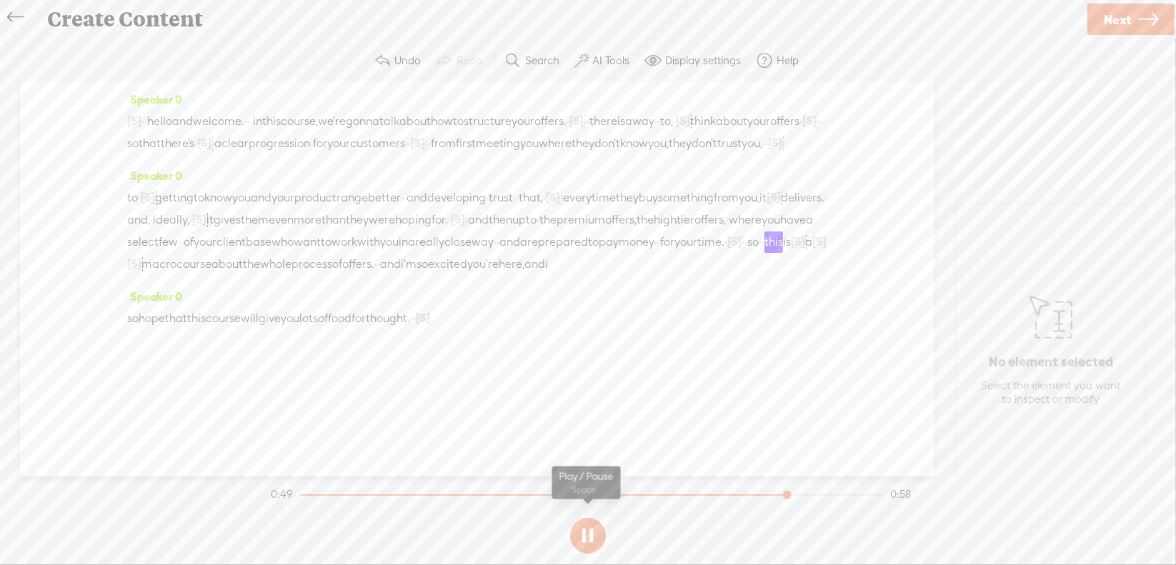
click at [586, 532] on button at bounding box center [588, 536] width 36 height 36
drag, startPoint x: 513, startPoint y: 277, endPoint x: 828, endPoint y: 275, distance: 314.5
click at [828, 275] on div "Speaker 0 [S] · · · · · · · · · · · · · · · · · · · · hello · and welcome. · · …" at bounding box center [477, 278] width 915 height 395
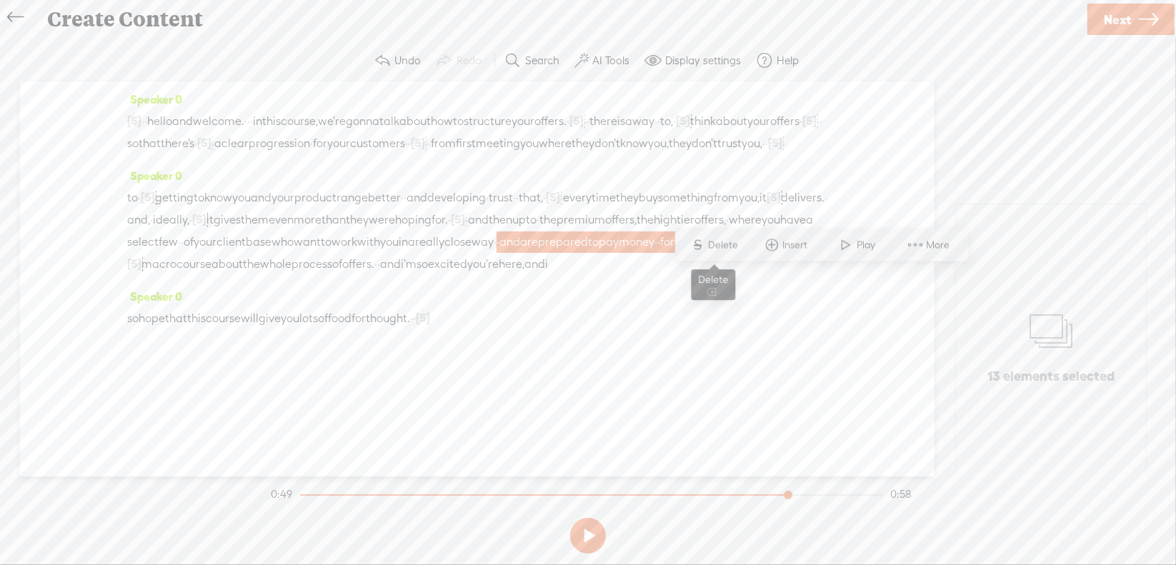
click at [732, 241] on span "Delete" at bounding box center [726, 245] width 34 height 14
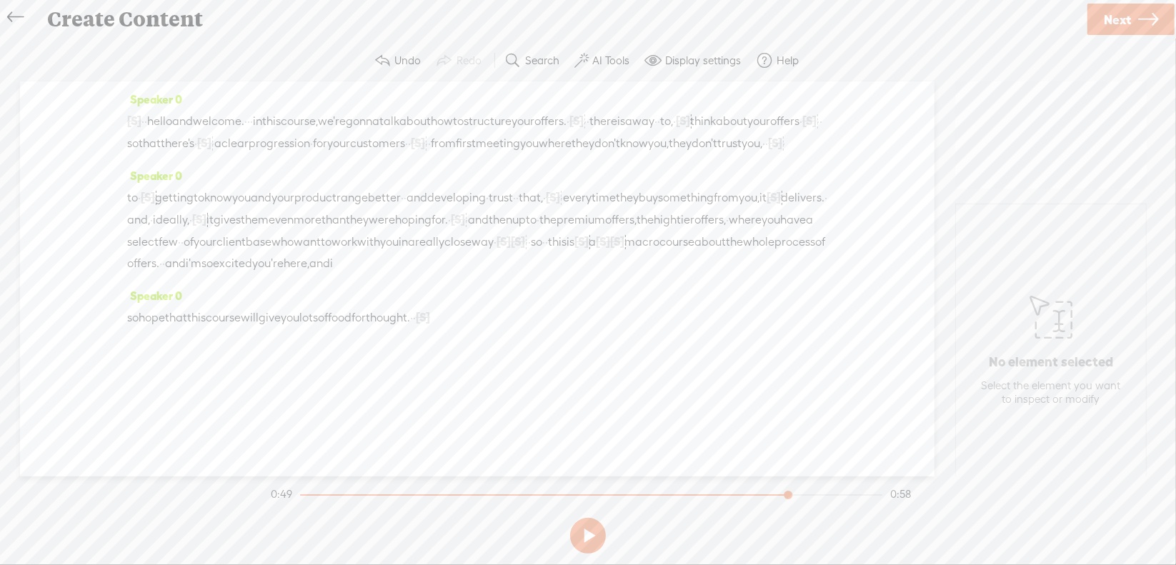
click at [332, 253] on span "work" at bounding box center [345, 242] width 26 height 21
click at [322, 244] on span at bounding box center [321, 245] width 21 height 26
click at [585, 534] on section at bounding box center [588, 535] width 640 height 47
click at [589, 530] on button at bounding box center [588, 536] width 36 height 36
click at [497, 253] on span "·" at bounding box center [495, 242] width 3 height 21
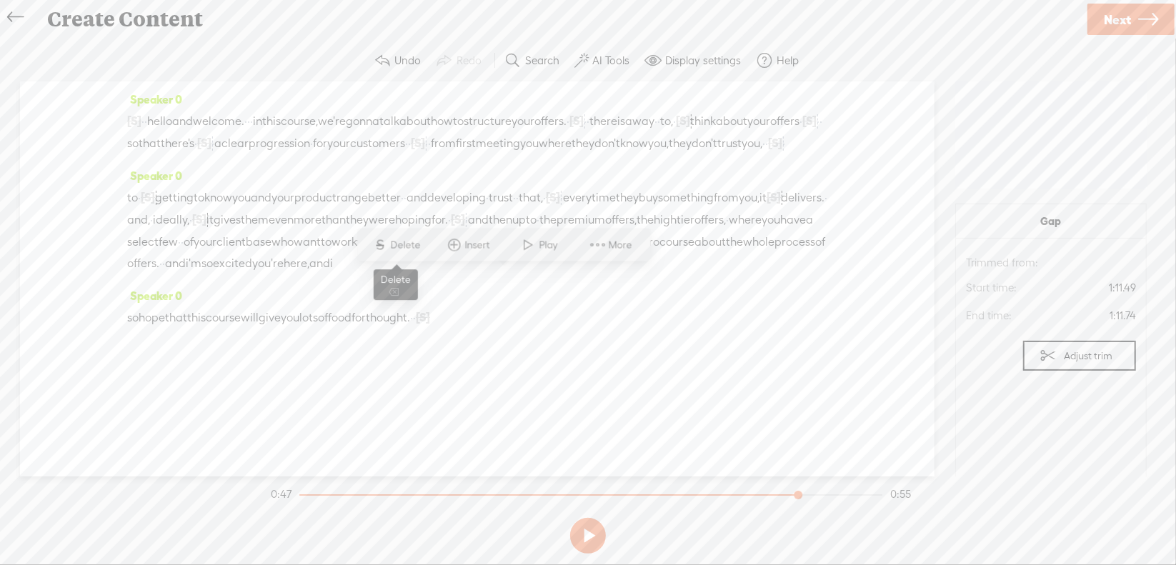
click at [409, 243] on span "Delete" at bounding box center [408, 245] width 34 height 14
click at [540, 253] on span "·" at bounding box center [538, 242] width 3 height 21
click at [475, 244] on span "Delete" at bounding box center [474, 245] width 34 height 14
click at [357, 253] on span "with" at bounding box center [368, 242] width 23 height 21
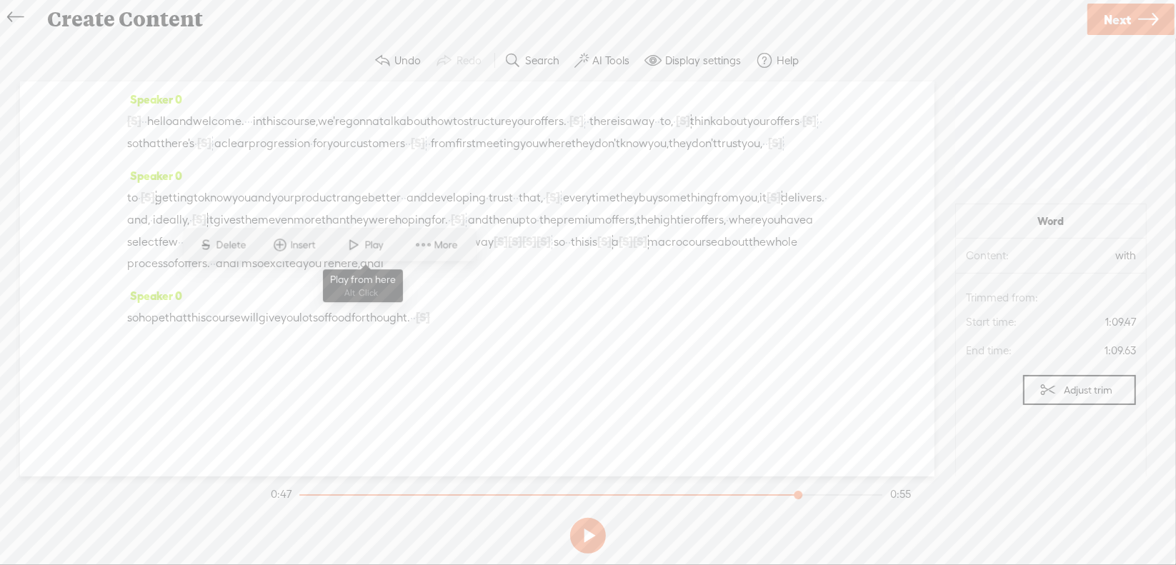
click at [357, 249] on span at bounding box center [354, 245] width 21 height 26
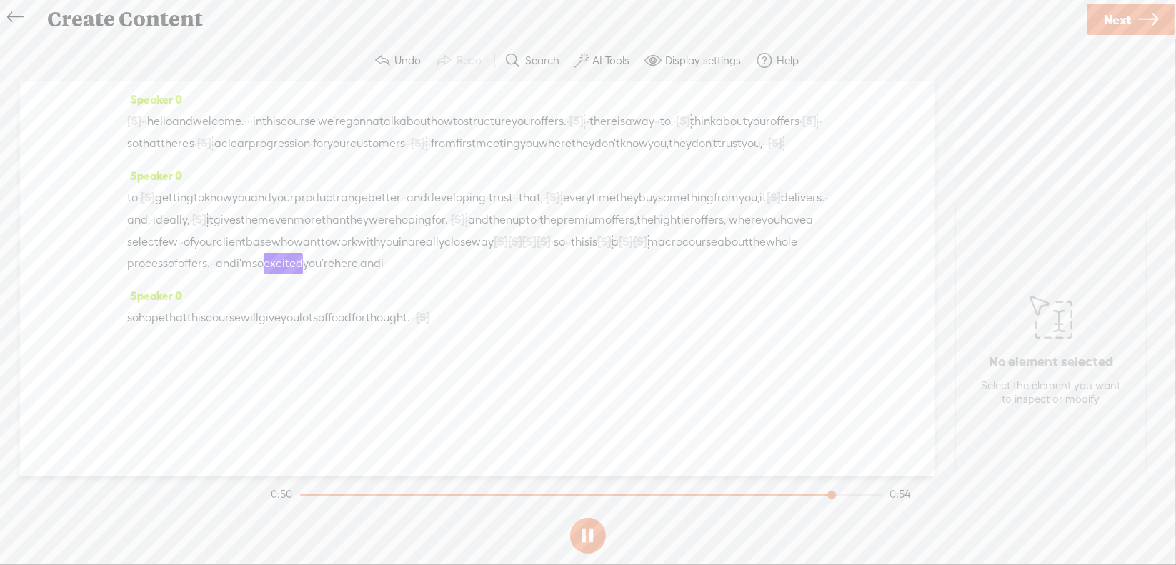
click at [587, 530] on button at bounding box center [588, 536] width 36 height 36
click at [612, 248] on span "[S]" at bounding box center [604, 241] width 14 height 13
drag, startPoint x: 590, startPoint y: 278, endPoint x: 385, endPoint y: 304, distance: 207.4
click at [385, 274] on div "to · [S] · kind of going through a phase of · · · · · getting to know you and y…" at bounding box center [477, 231] width 700 height 88
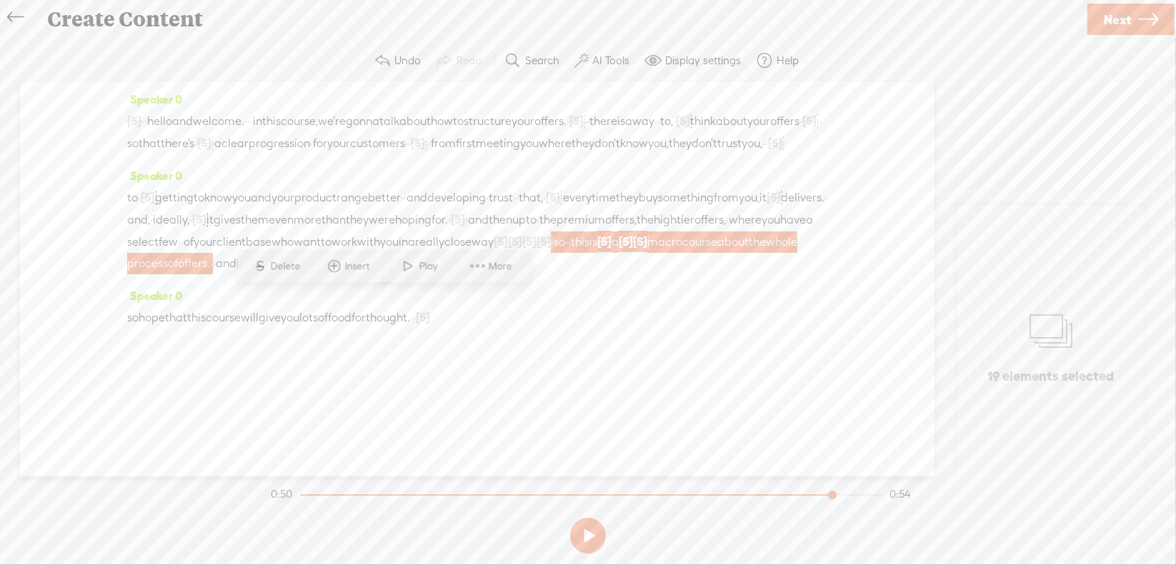
click at [297, 273] on span "Delete" at bounding box center [288, 266] width 34 height 14
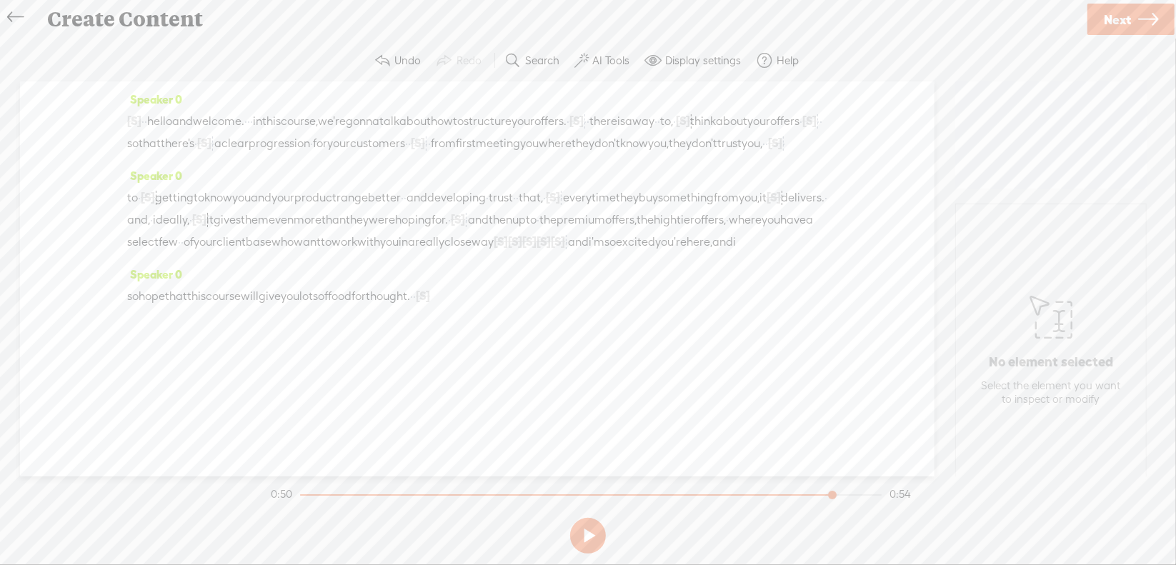
click at [246, 253] on span "base" at bounding box center [259, 242] width 26 height 21
click at [226, 247] on span "Play" at bounding box center [228, 245] width 22 height 14
click at [144, 116] on span "·" at bounding box center [143, 121] width 3 height 21
click at [204, 84] on span "Play" at bounding box center [200, 84] width 22 height 14
click at [588, 537] on button at bounding box center [588, 536] width 36 height 36
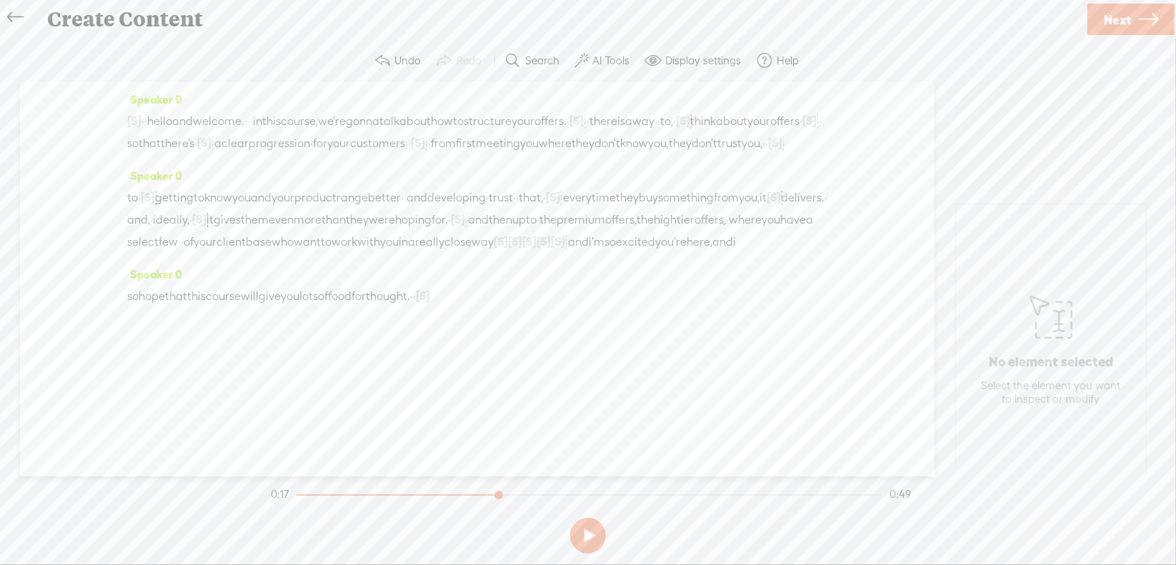
click at [411, 149] on span "[S]" at bounding box center [418, 143] width 14 height 13
click at [139, 131] on span "Restore" at bounding box center [149, 127] width 38 height 14
click at [327, 138] on span "for" at bounding box center [320, 143] width 14 height 21
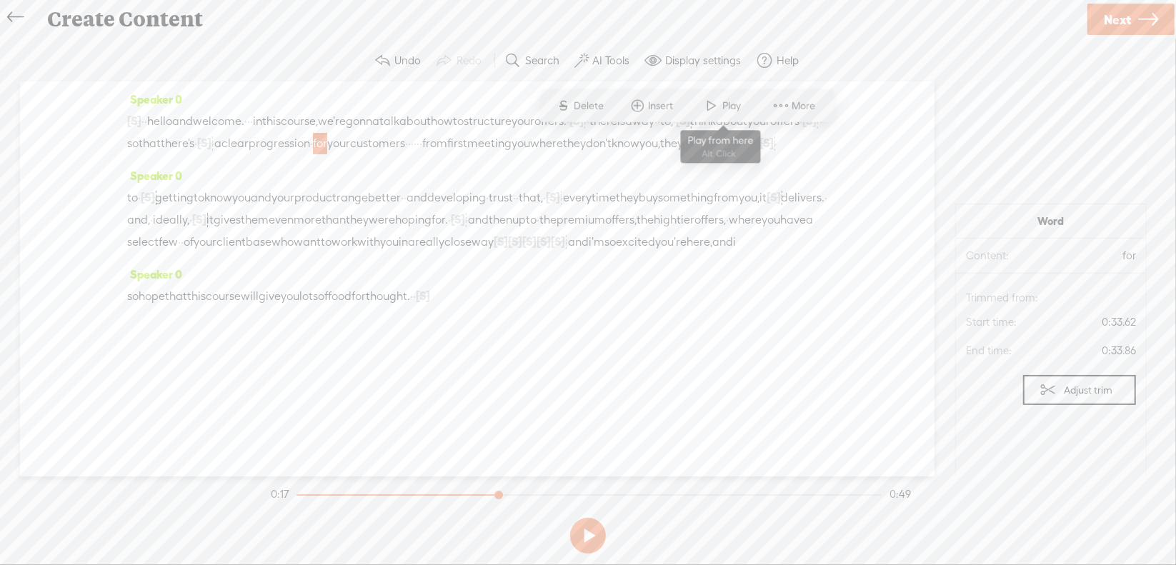
click at [724, 102] on span "Play" at bounding box center [734, 106] width 22 height 14
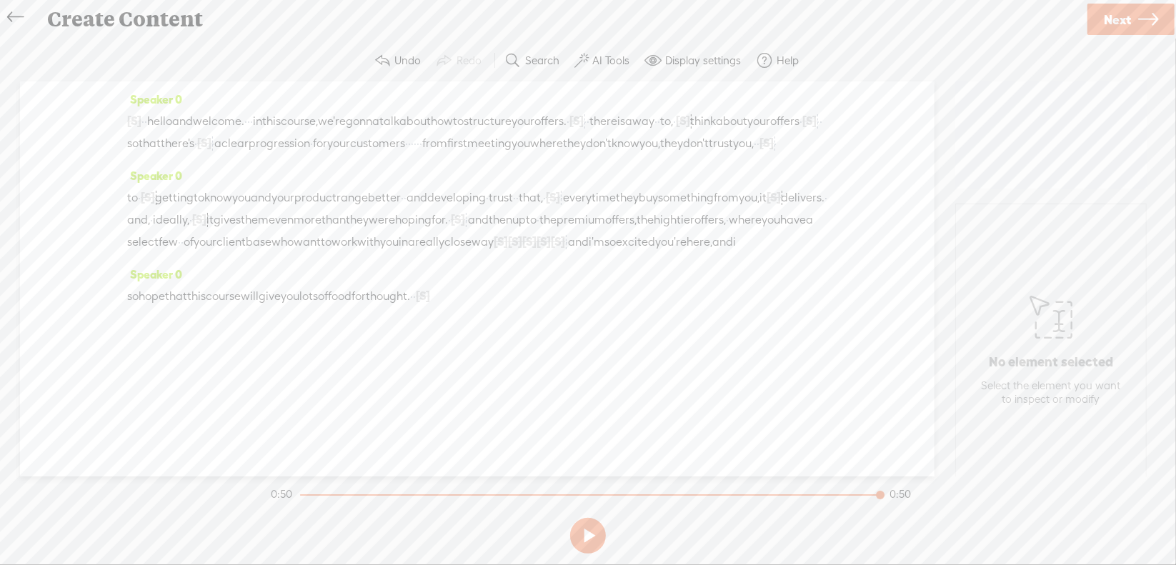
click at [1119, 22] on span "Next" at bounding box center [1117, 19] width 27 height 36
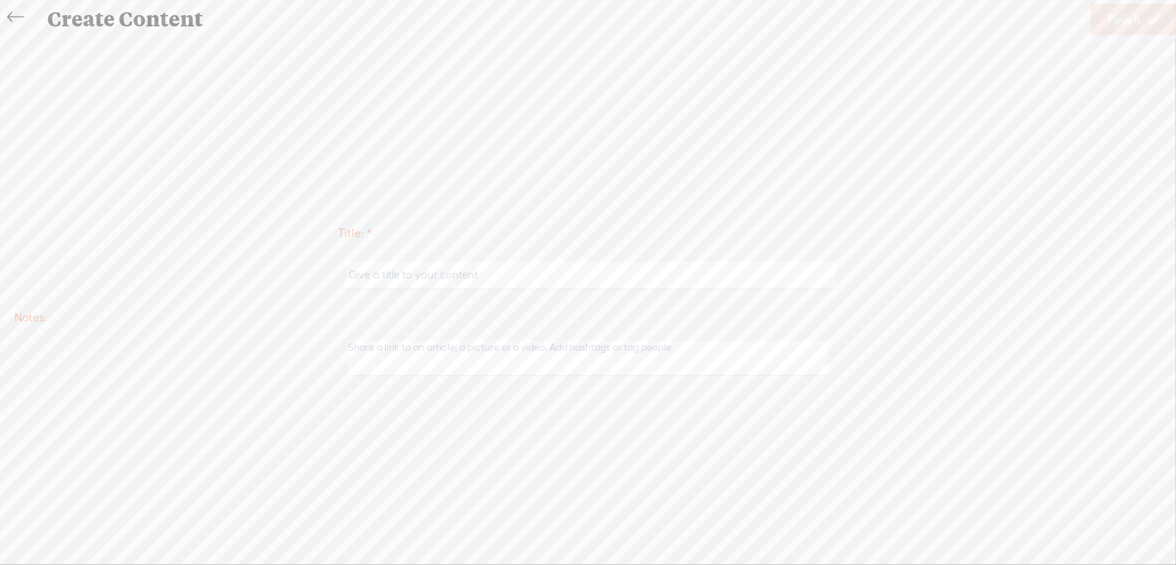
click at [513, 279] on input "text" at bounding box center [591, 276] width 490 height 28
type input "Offer3Intro"
click at [1112, 21] on span "Finish" at bounding box center [1124, 19] width 33 height 36
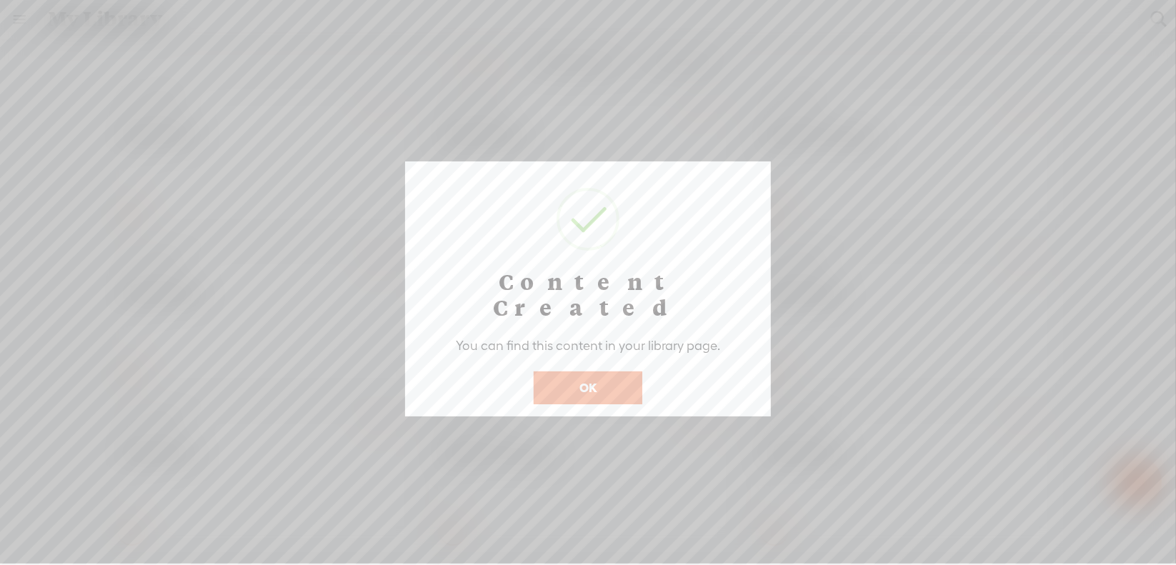
click at [587, 372] on button "OK" at bounding box center [588, 388] width 109 height 33
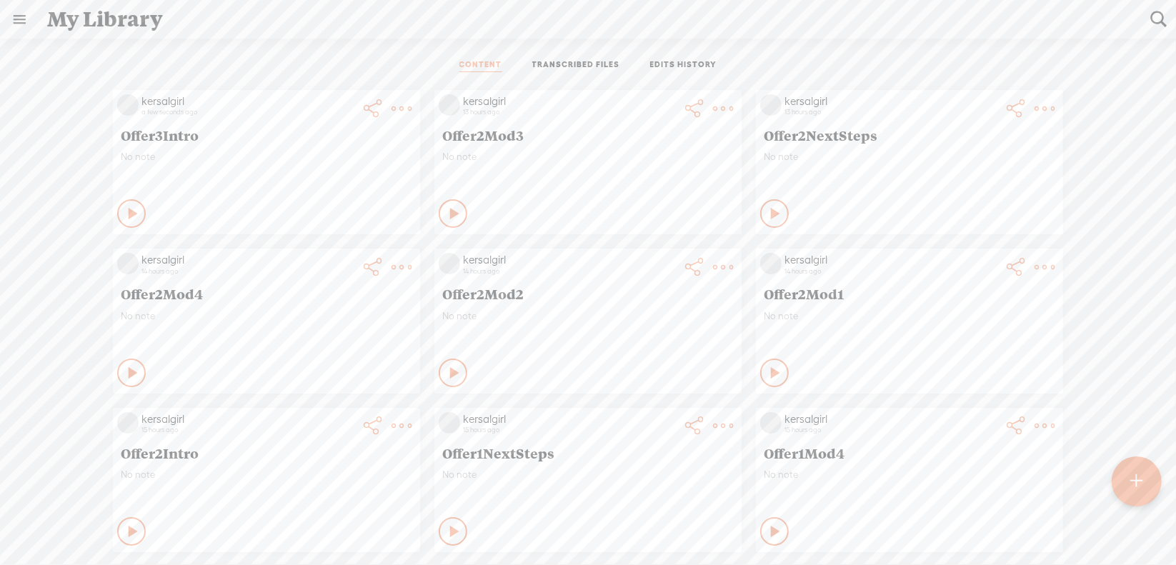
click at [1134, 484] on t at bounding box center [1137, 481] width 12 height 31
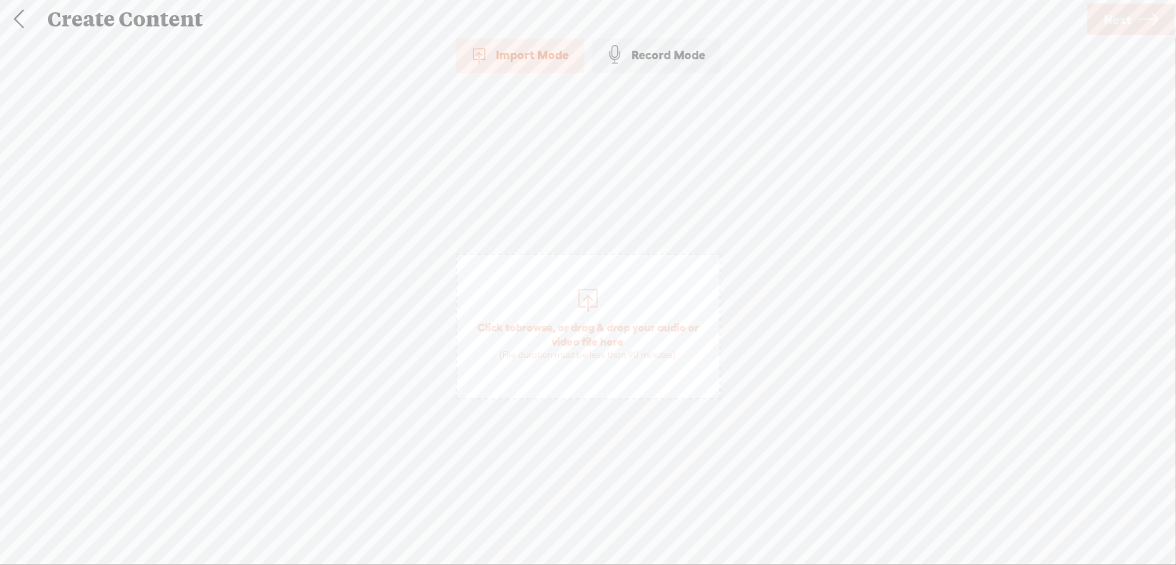
click at [537, 325] on span "browse" at bounding box center [534, 327] width 37 height 13
click at [1114, 15] on span "Next" at bounding box center [1117, 19] width 27 height 36
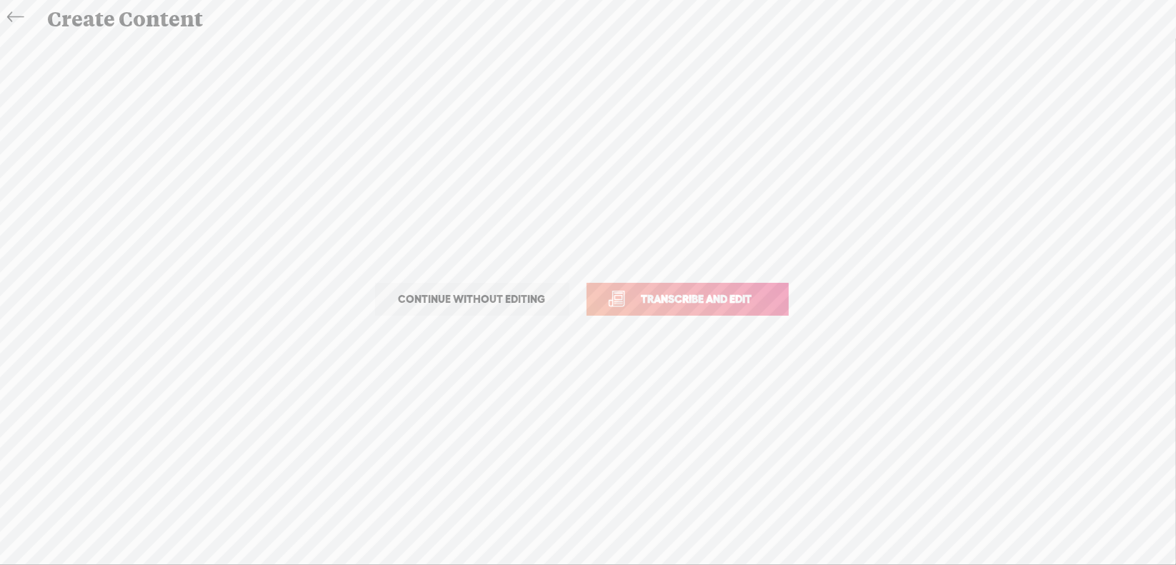
click at [702, 293] on span "Transcribe and edit" at bounding box center [697, 299] width 141 height 16
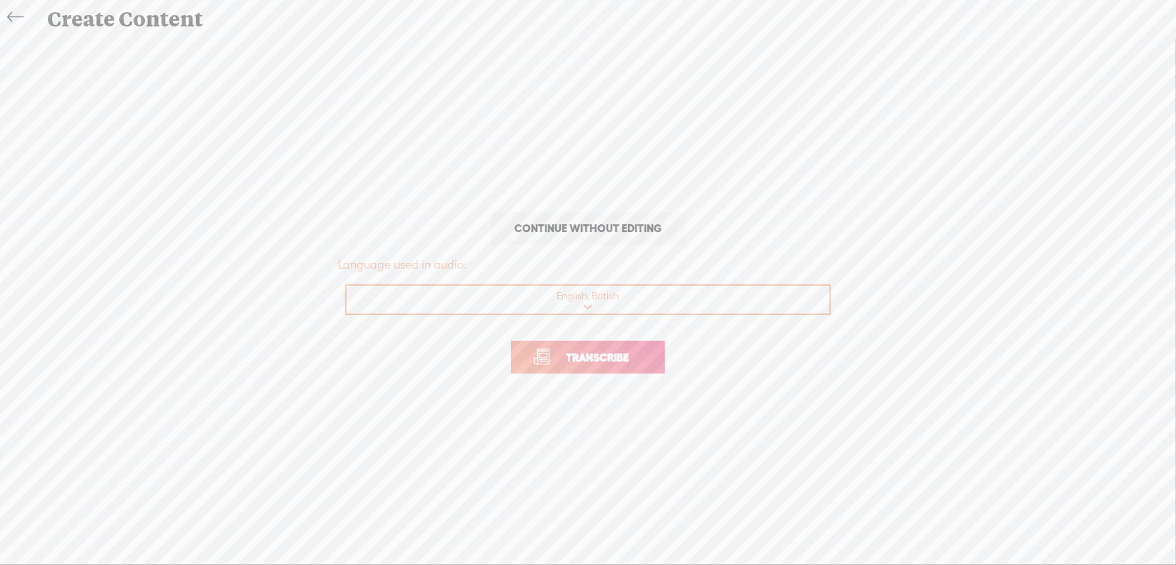
click at [557, 357] on span "Transcribe" at bounding box center [597, 357] width 93 height 16
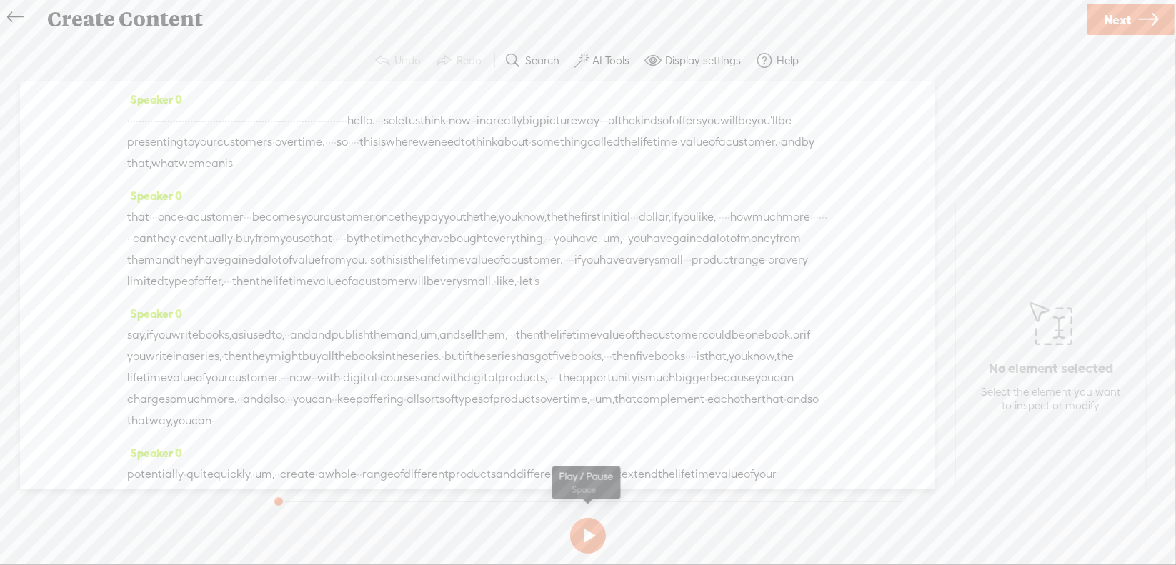
click at [582, 532] on button at bounding box center [588, 536] width 36 height 36
click at [584, 532] on button at bounding box center [588, 536] width 36 height 36
drag, startPoint x: 132, startPoint y: 121, endPoint x: 729, endPoint y: 114, distance: 597.5
click at [729, 114] on div "· · · · · · · · · · · · · · · · · · · · · · · · · · · · · · · · · · · · · · · ·…" at bounding box center [477, 142] width 700 height 64
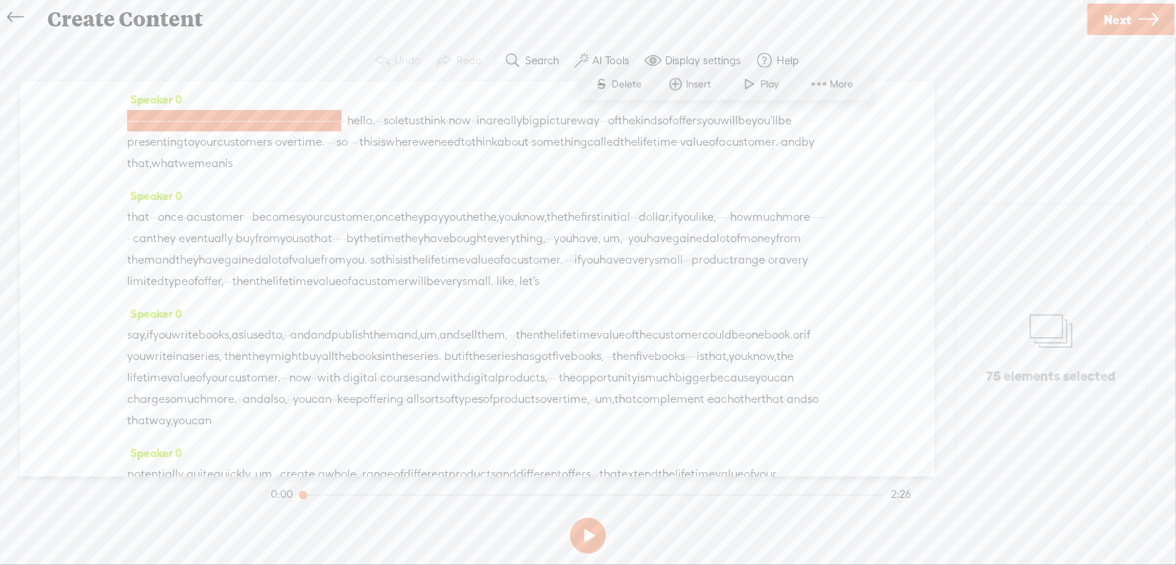
click at [624, 86] on span "Delete" at bounding box center [629, 84] width 34 height 14
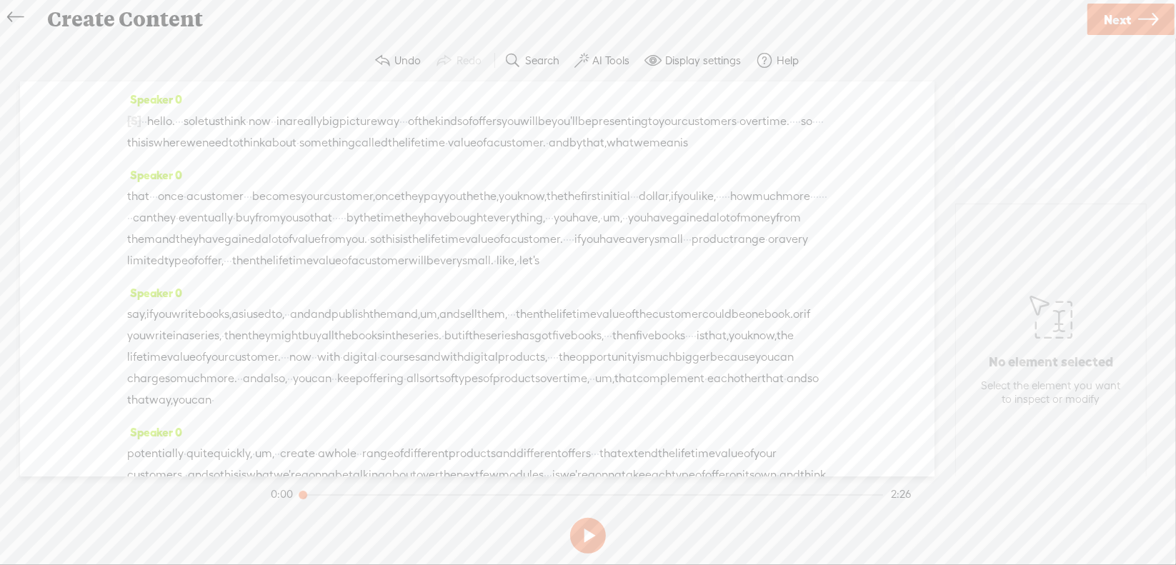
click at [181, 122] on span "·" at bounding box center [179, 121] width 3 height 21
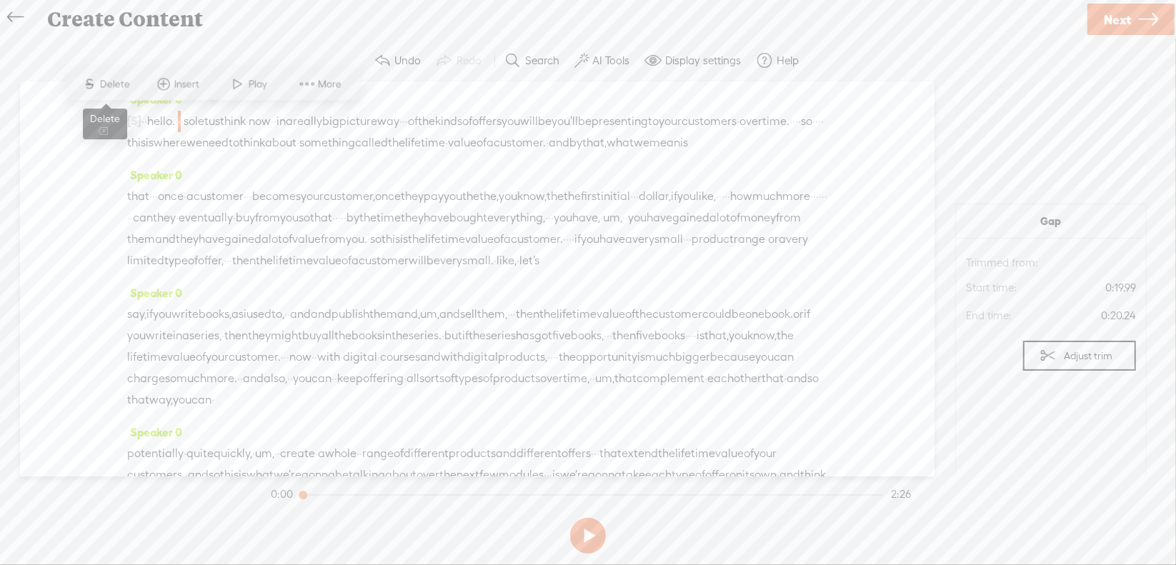
click at [118, 90] on span "Delete" at bounding box center [117, 84] width 34 height 14
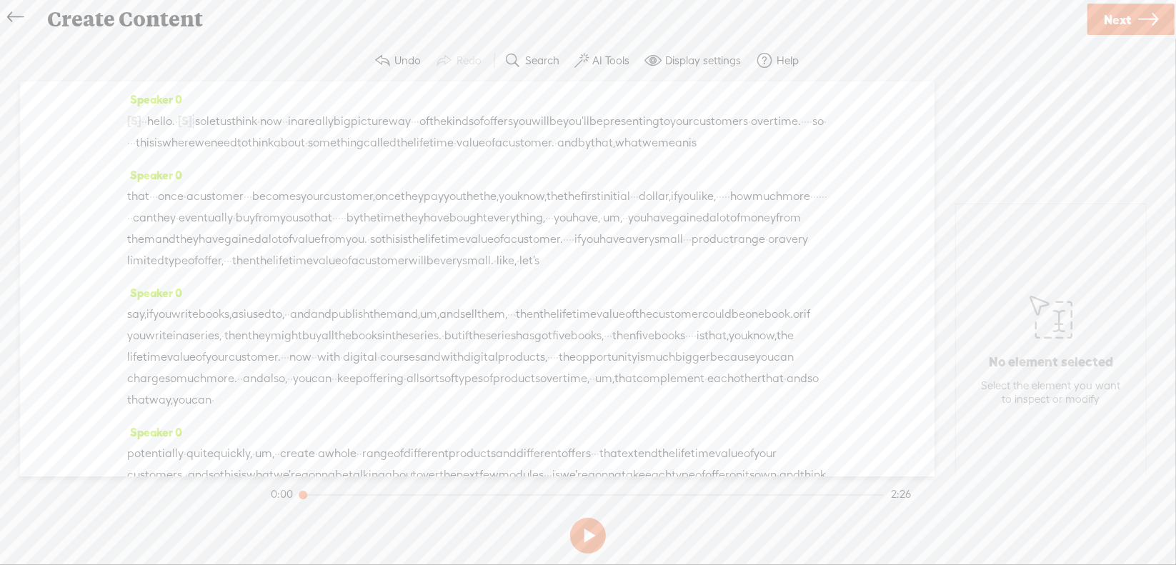
click at [417, 115] on span "·" at bounding box center [415, 121] width 3 height 21
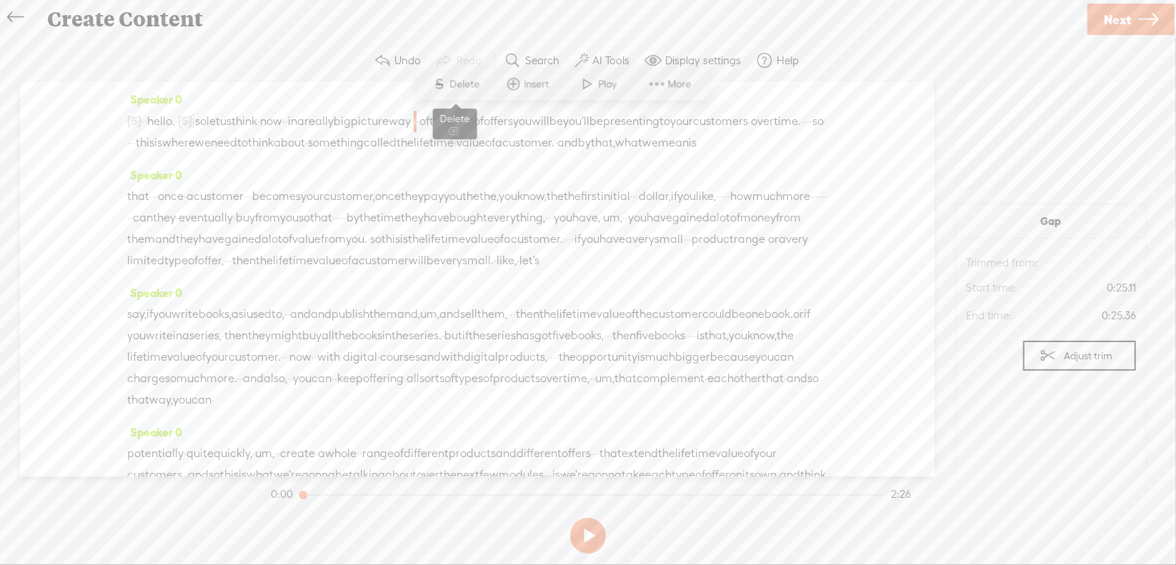
click at [459, 79] on span "Delete" at bounding box center [467, 84] width 34 height 14
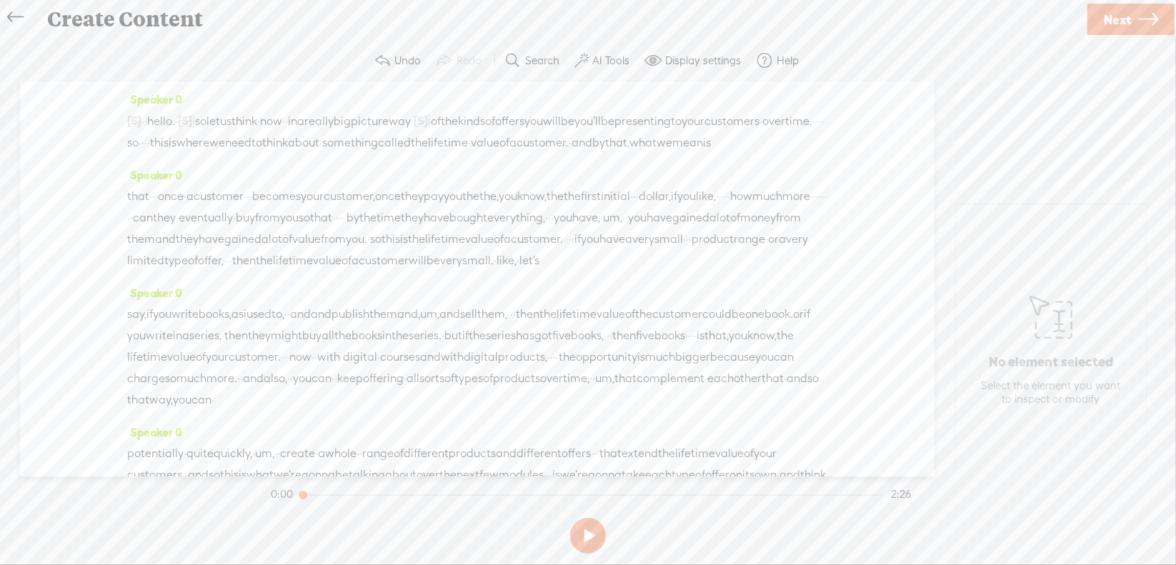
drag, startPoint x: 449, startPoint y: 141, endPoint x: 456, endPoint y: 142, distance: 7.2
click at [456, 142] on div "[S] · · · · · · · · · · · · · · · · · · · · · · · · · · · · · · · · · · · · · ·…" at bounding box center [477, 132] width 700 height 44
click at [763, 132] on span "over" at bounding box center [774, 121] width 23 height 21
drag, startPoint x: 444, startPoint y: 139, endPoint x: 505, endPoint y: 141, distance: 60.8
click at [505, 141] on div "[S] · · · · · · · · · · · · · · · · · · · · · · · · · · · · · · · · · · · · · ·…" at bounding box center [477, 132] width 700 height 44
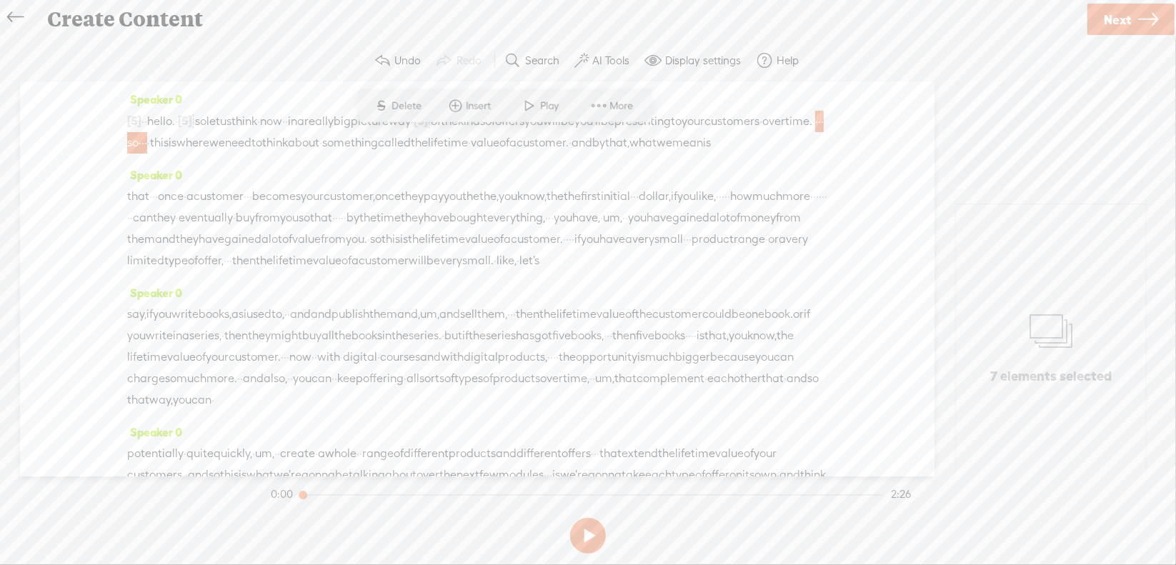
click at [419, 105] on span "Delete" at bounding box center [409, 106] width 34 height 14
click at [155, 208] on span "·" at bounding box center [153, 197] width 3 height 21
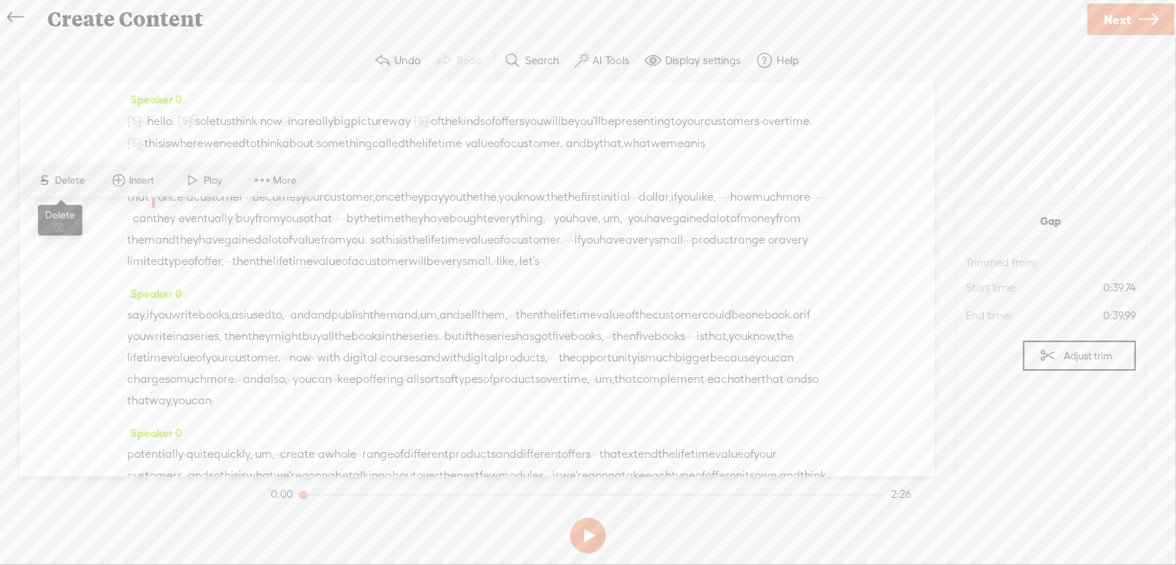
click at [77, 184] on span "Delete" at bounding box center [72, 181] width 34 height 14
drag, startPoint x: 729, startPoint y: 116, endPoint x: 792, endPoint y: 116, distance: 62.9
click at [792, 116] on div "[S] · · · · · · · · · · · · · · · · · · · · · · · · · · · · · · · · · · · · · ·…" at bounding box center [477, 132] width 700 height 44
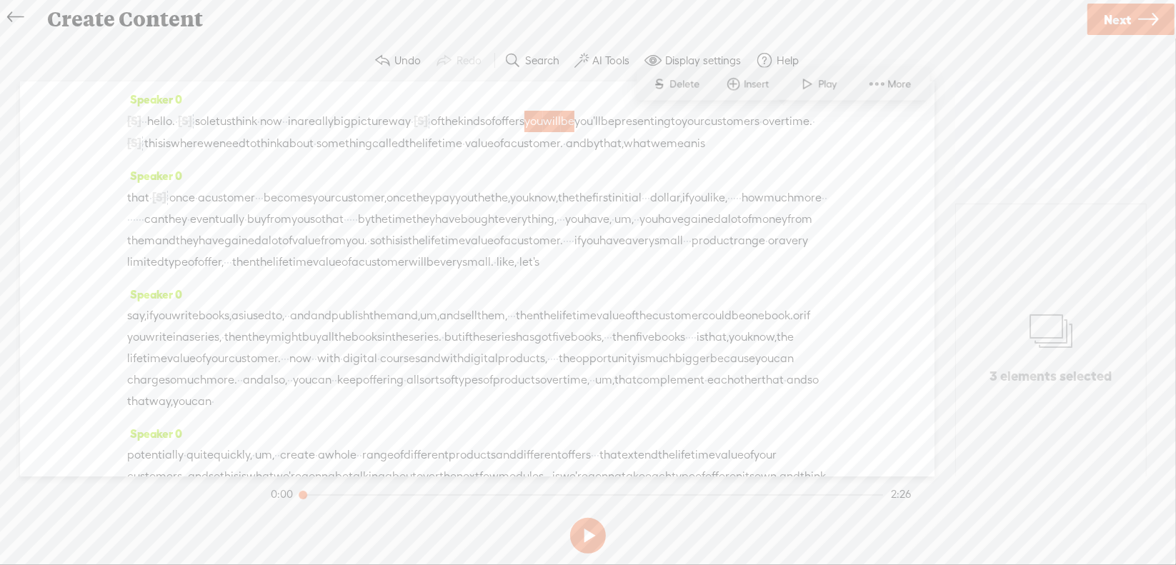
click at [684, 84] on span "Delete" at bounding box center [687, 84] width 34 height 14
drag, startPoint x: 633, startPoint y: 211, endPoint x: 715, endPoint y: 210, distance: 82.9
click at [715, 210] on div "that · [S] · · once · a customer · · · becomes your customer, once they pay you…" at bounding box center [477, 229] width 700 height 86
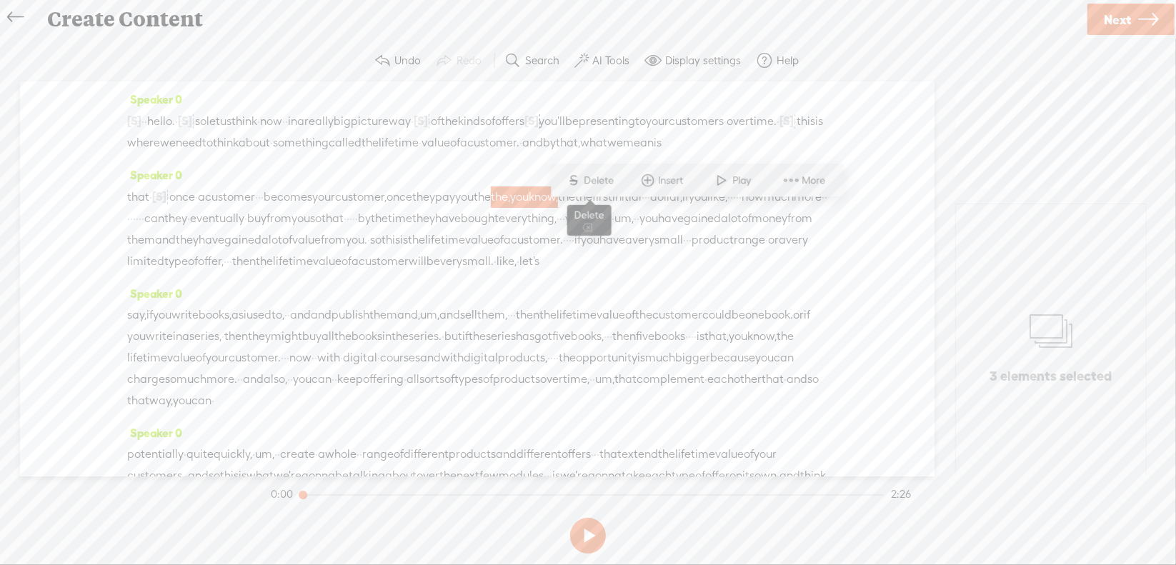
click at [599, 173] on span "S Delete" at bounding box center [590, 181] width 71 height 26
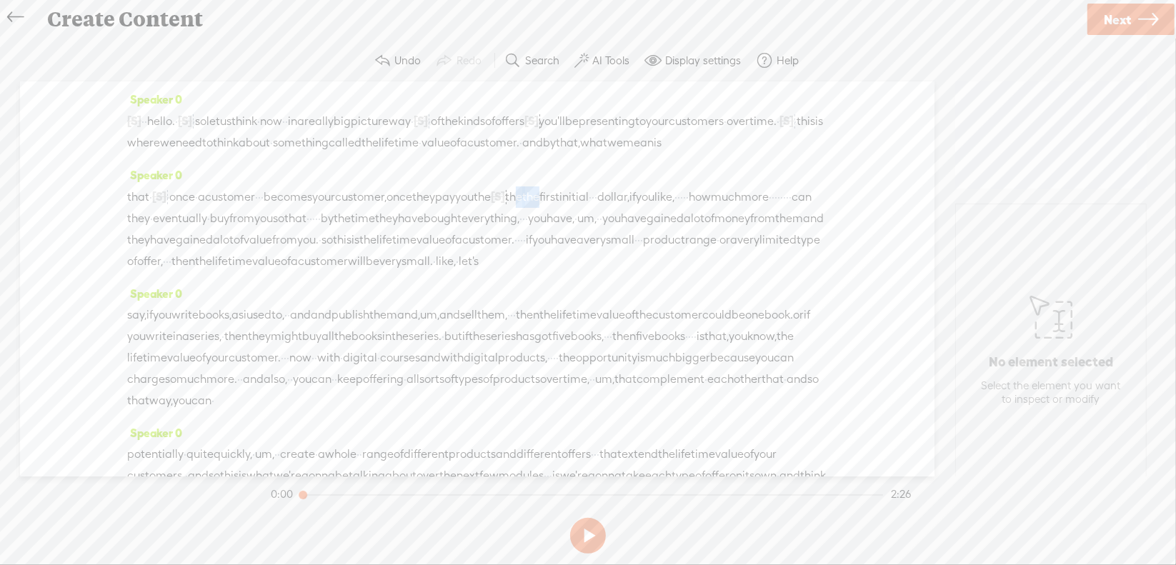
drag, startPoint x: 653, startPoint y: 218, endPoint x: 687, endPoint y: 209, distance: 35.4
click at [687, 209] on div "that · [S] · · once · a customer · · · becomes your customer, once they pay you…" at bounding box center [477, 229] width 700 height 86
click at [598, 176] on span "Delete" at bounding box center [588, 181] width 34 height 14
click at [540, 208] on span "first" at bounding box center [530, 197] width 20 height 21
click at [589, 174] on span "Delete" at bounding box center [585, 181] width 34 height 14
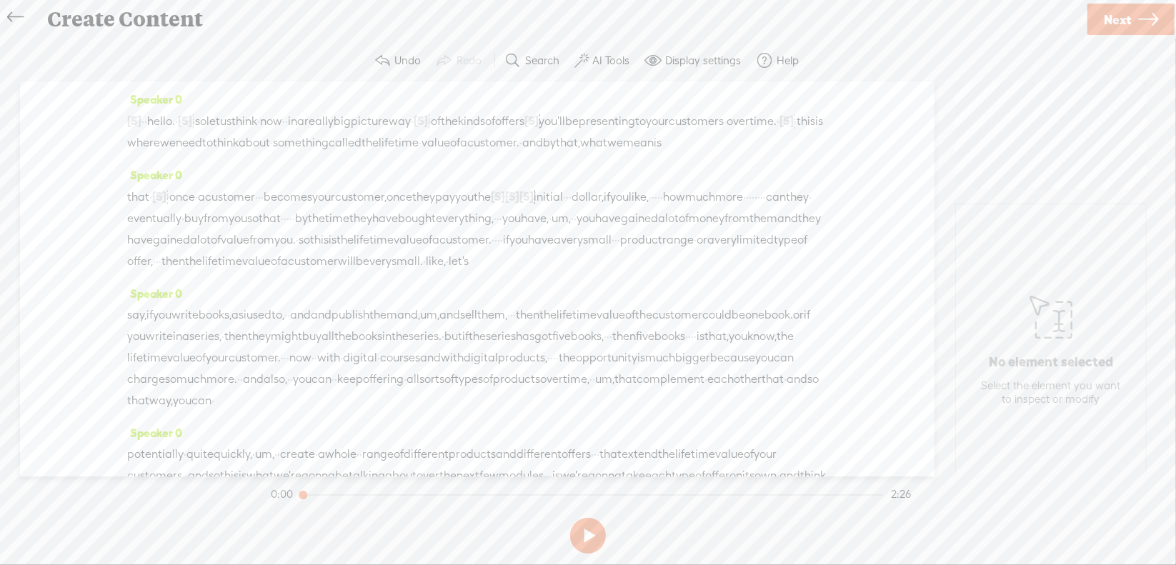
click at [569, 208] on span "·" at bounding box center [567, 197] width 3 height 21
click at [643, 182] on span "Delete" at bounding box center [643, 181] width 34 height 14
drag, startPoint x: 128, startPoint y: 242, endPoint x: 225, endPoint y: 234, distance: 97.5
click at [225, 234] on div "that · [S] · · once · a customer · · · becomes your customer, once they pay you…" at bounding box center [477, 229] width 700 height 86
click at [132, 205] on span "Delete" at bounding box center [126, 202] width 34 height 14
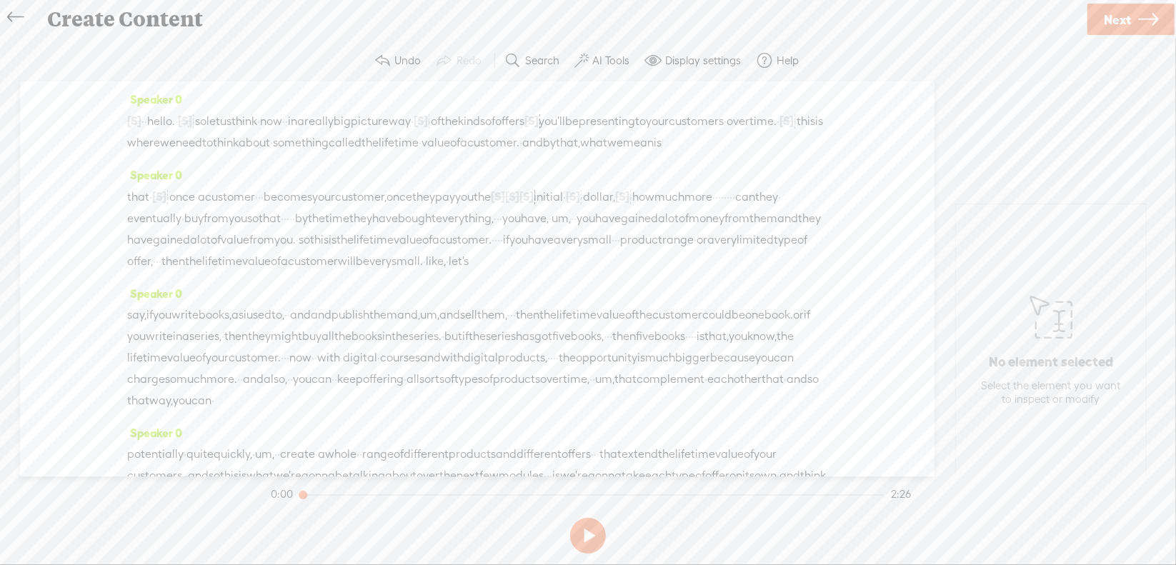
drag, startPoint x: 281, startPoint y: 235, endPoint x: 307, endPoint y: 233, distance: 26.5
click at [307, 233] on div "that · [S] · · once · a customer · · · becomes your customer, once they pay you…" at bounding box center [477, 229] width 700 height 86
click at [212, 206] on span "Delete" at bounding box center [211, 202] width 34 height 14
click at [610, 234] on div "that · [S] · · once · a customer · · · becomes your customer, once they pay you…" at bounding box center [477, 229] width 700 height 86
click at [499, 202] on span "Delete" at bounding box center [512, 202] width 34 height 14
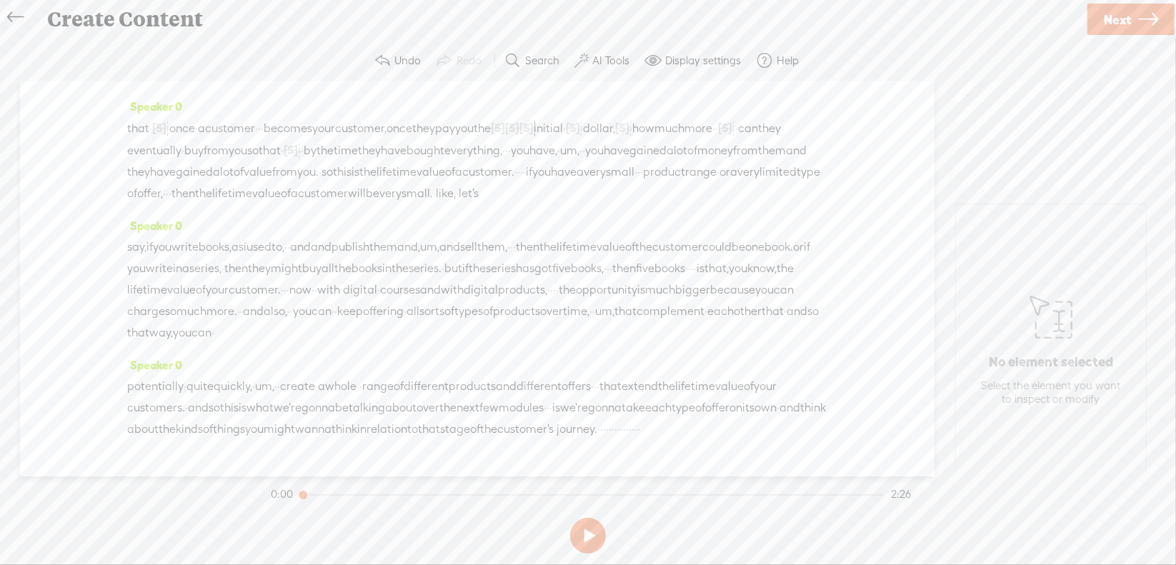
scroll to position [71, 0]
click at [505, 159] on span "·" at bounding box center [506, 147] width 3 height 21
click at [163, 152] on span "Delete" at bounding box center [158, 152] width 34 height 14
click at [572, 159] on span "um," at bounding box center [581, 147] width 19 height 21
drag, startPoint x: 282, startPoint y: 185, endPoint x: 378, endPoint y: 184, distance: 95.8
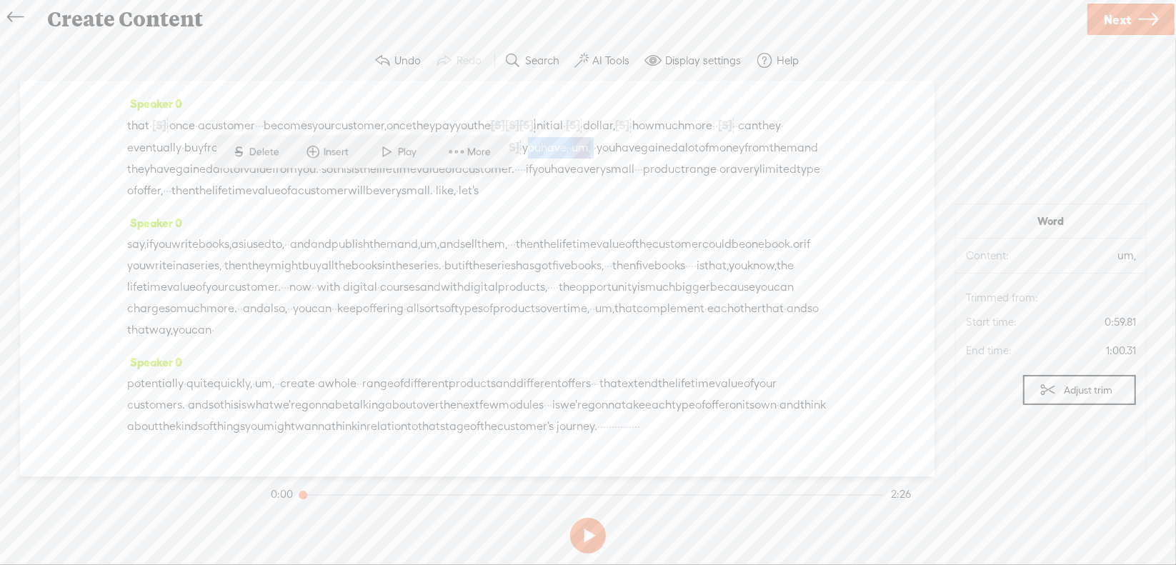
click at [378, 184] on div "that · [S] · · once · a customer · · · becomes your customer, once they pay you…" at bounding box center [477, 157] width 700 height 87
click at [276, 157] on span "Delete" at bounding box center [285, 152] width 34 height 14
click at [471, 180] on span "·" at bounding box center [470, 169] width 3 height 21
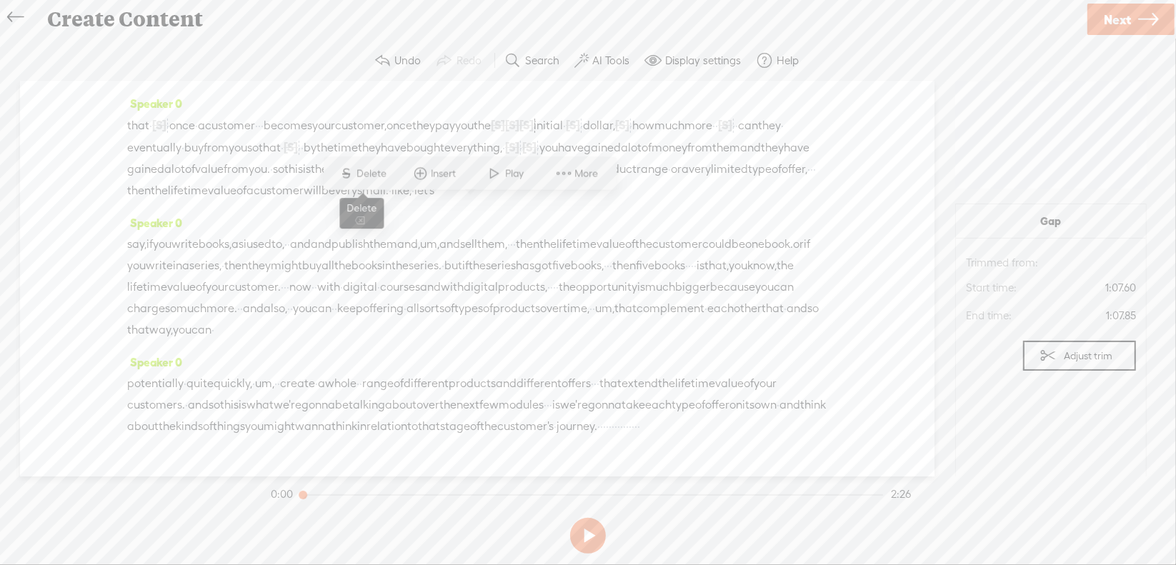
click at [382, 170] on span "Delete" at bounding box center [374, 174] width 34 height 14
click at [822, 181] on span "·" at bounding box center [823, 169] width 3 height 21
click at [198, 190] on span "Delete" at bounding box center [200, 195] width 34 height 14
click at [603, 181] on span "·" at bounding box center [601, 169] width 3 height 21
click at [570, 178] on span "Delete" at bounding box center [569, 174] width 34 height 14
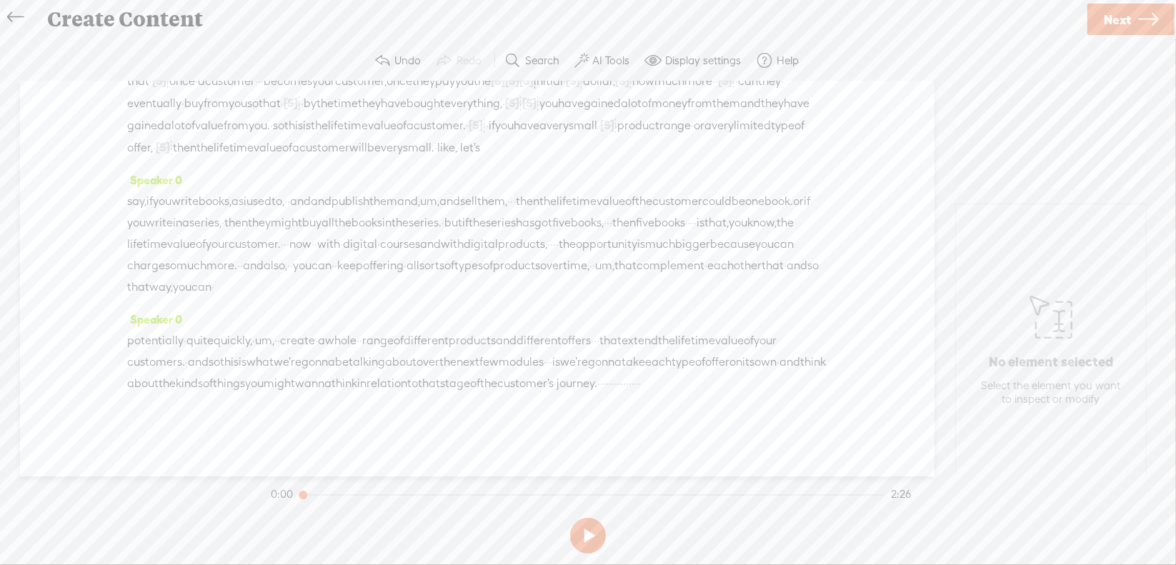
scroll to position [143, 0]
drag, startPoint x: 690, startPoint y: 156, endPoint x: 152, endPoint y: 222, distance: 542.2
click at [152, 222] on div "Speaker 0 [S] · · · · · · · · · · · · · · · · · · · · · · · · · · · · · · · · ·…" at bounding box center [477, 278] width 915 height 395
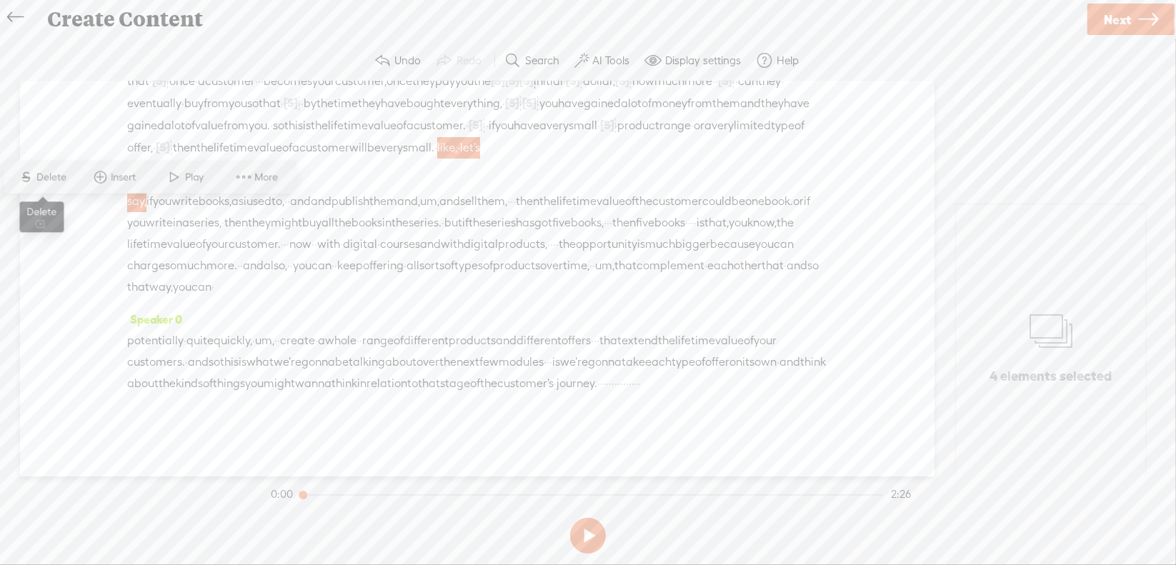
click at [45, 179] on span "Delete" at bounding box center [54, 177] width 34 height 14
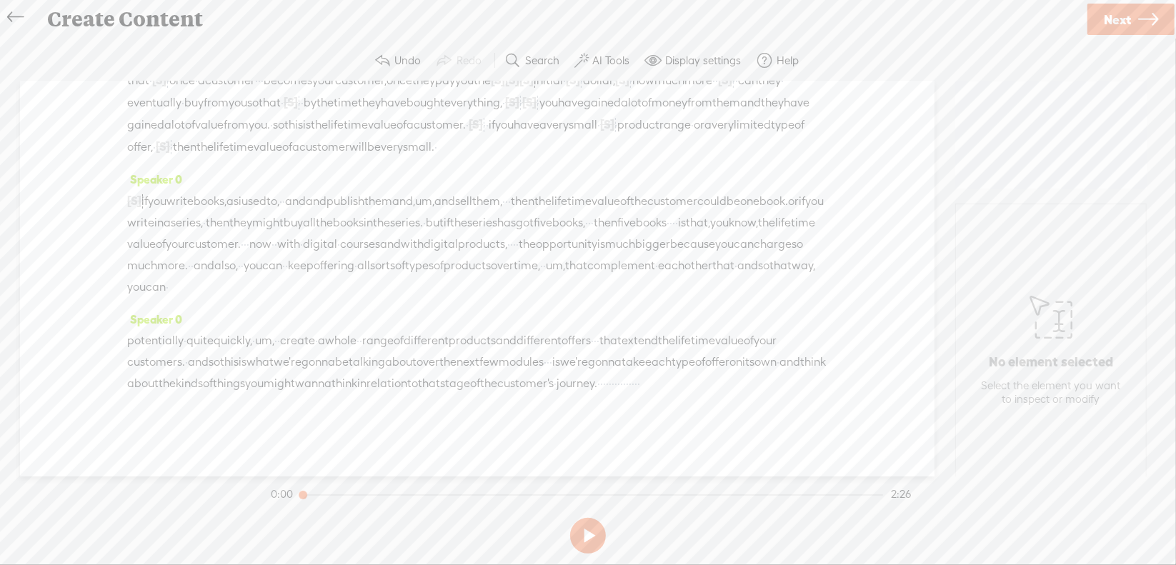
click at [306, 208] on span "and" at bounding box center [295, 201] width 21 height 21
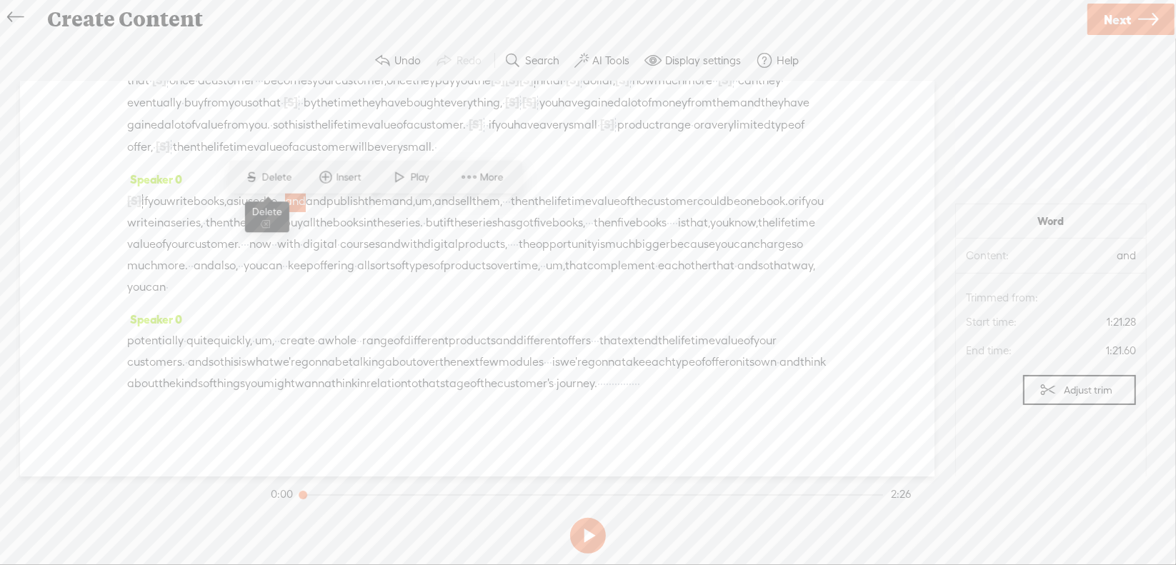
click at [269, 174] on span "Delete" at bounding box center [279, 177] width 34 height 14
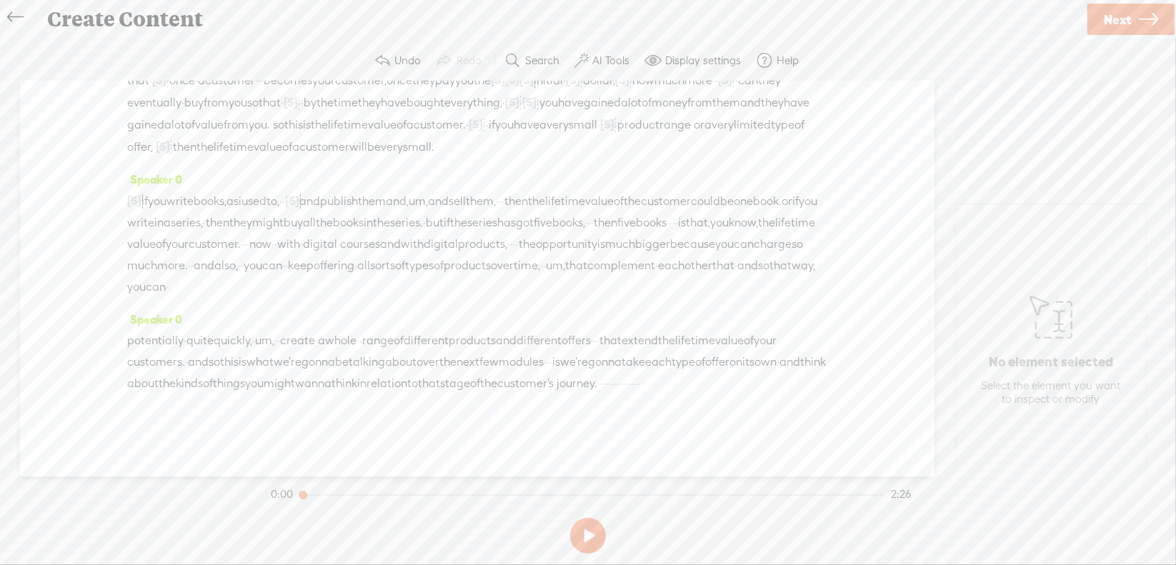
drag, startPoint x: 390, startPoint y: 212, endPoint x: 659, endPoint y: 210, distance: 269.4
click at [659, 210] on div "[S] like, · let's say, if you write books, as i used to, · · [S] and and publis…" at bounding box center [477, 244] width 700 height 108
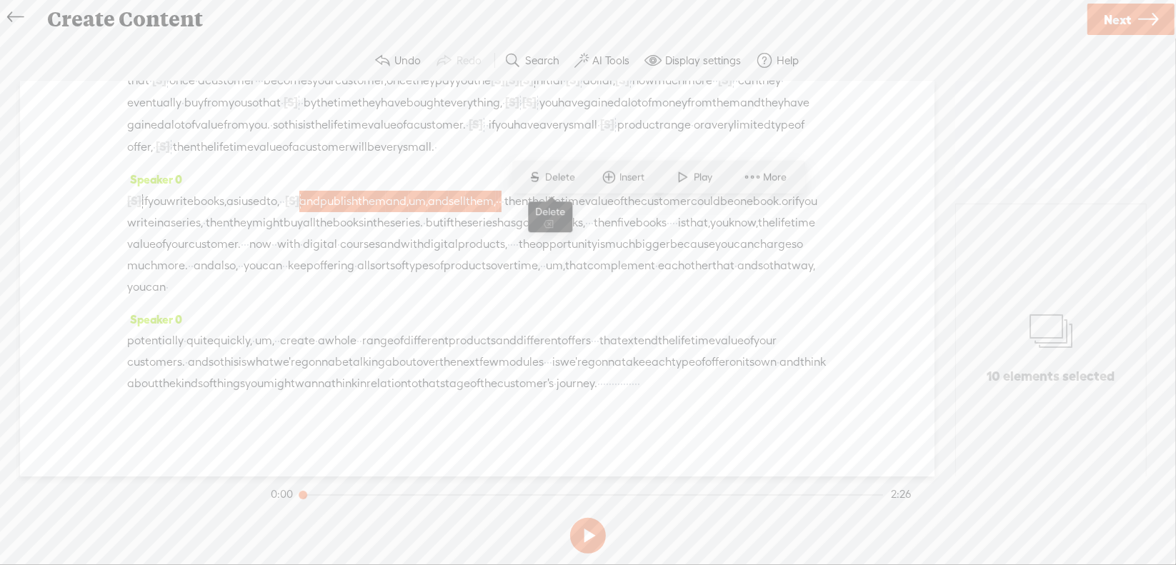
click at [536, 172] on span "S" at bounding box center [535, 177] width 21 height 26
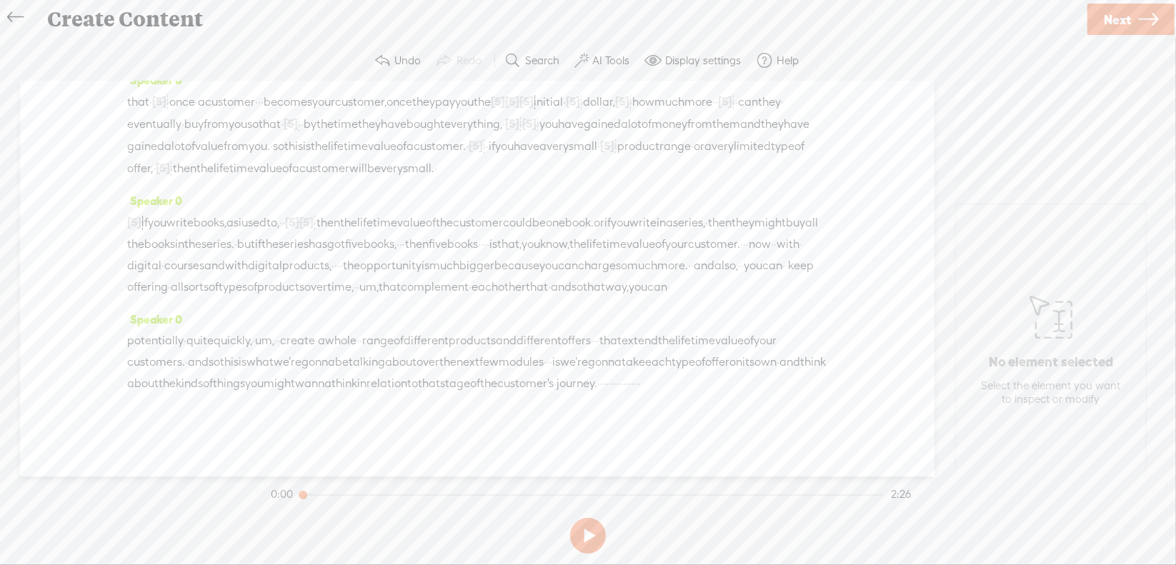
click at [255, 234] on span "but" at bounding box center [246, 244] width 18 height 21
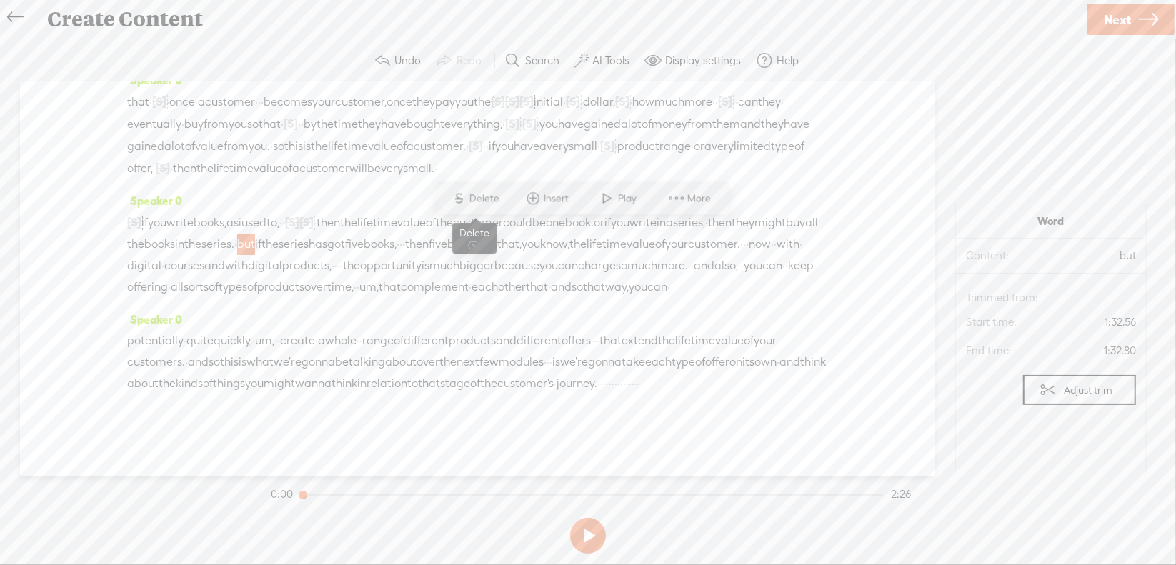
click at [467, 193] on span "S" at bounding box center [458, 199] width 21 height 26
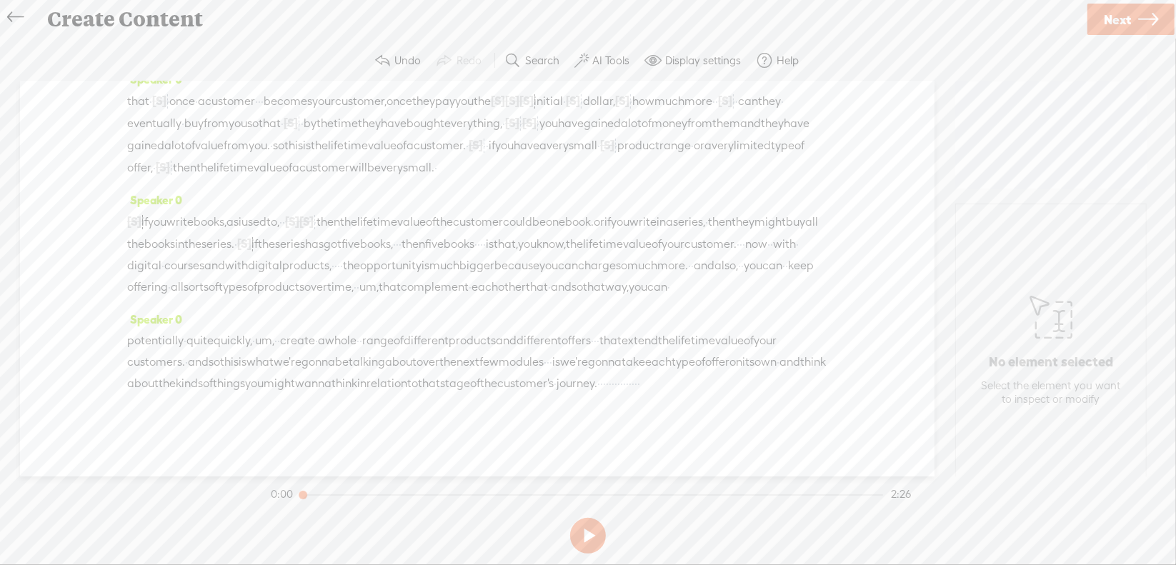
click at [480, 255] on span "·" at bounding box center [481, 244] width 3 height 21
click at [149, 221] on span "Delete" at bounding box center [149, 220] width 34 height 14
drag, startPoint x: 294, startPoint y: 254, endPoint x: 380, endPoint y: 250, distance: 85.8
click at [380, 250] on div "[S] like, · let's say, if you write books, as i used to, · · [S] and [S] and pu…" at bounding box center [477, 254] width 700 height 87
click at [259, 224] on span "Delete" at bounding box center [266, 220] width 34 height 14
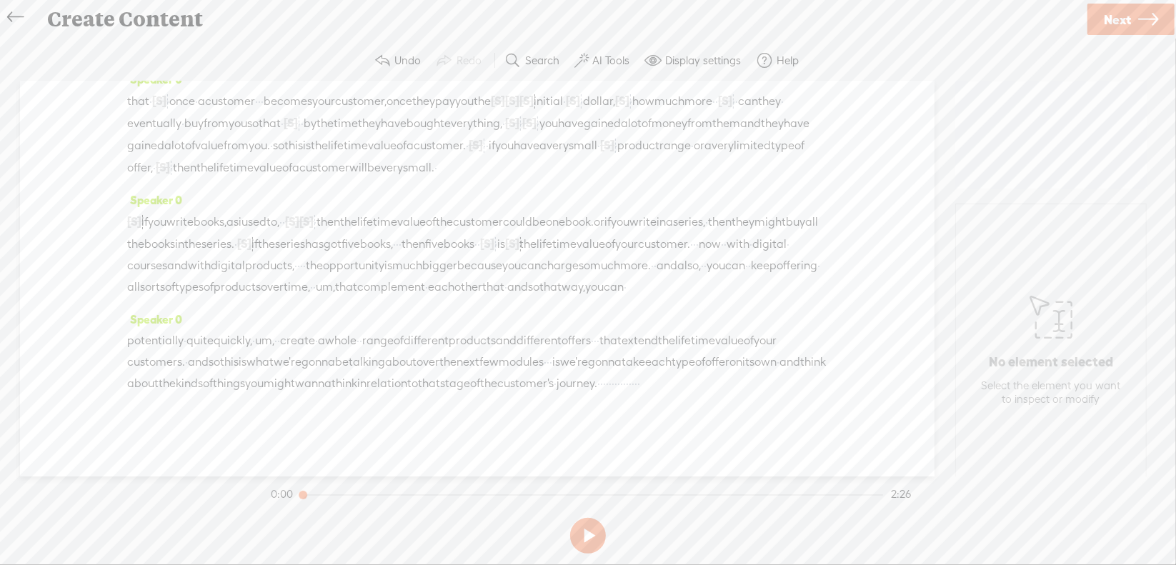
click at [693, 251] on span "·" at bounding box center [694, 244] width 3 height 21
click at [432, 219] on span "Delete" at bounding box center [442, 220] width 34 height 14
click at [297, 273] on span "·" at bounding box center [298, 265] width 3 height 21
click at [158, 242] on span "Delete" at bounding box center [144, 241] width 34 height 14
click at [379, 296] on span "um," at bounding box center [368, 287] width 19 height 21
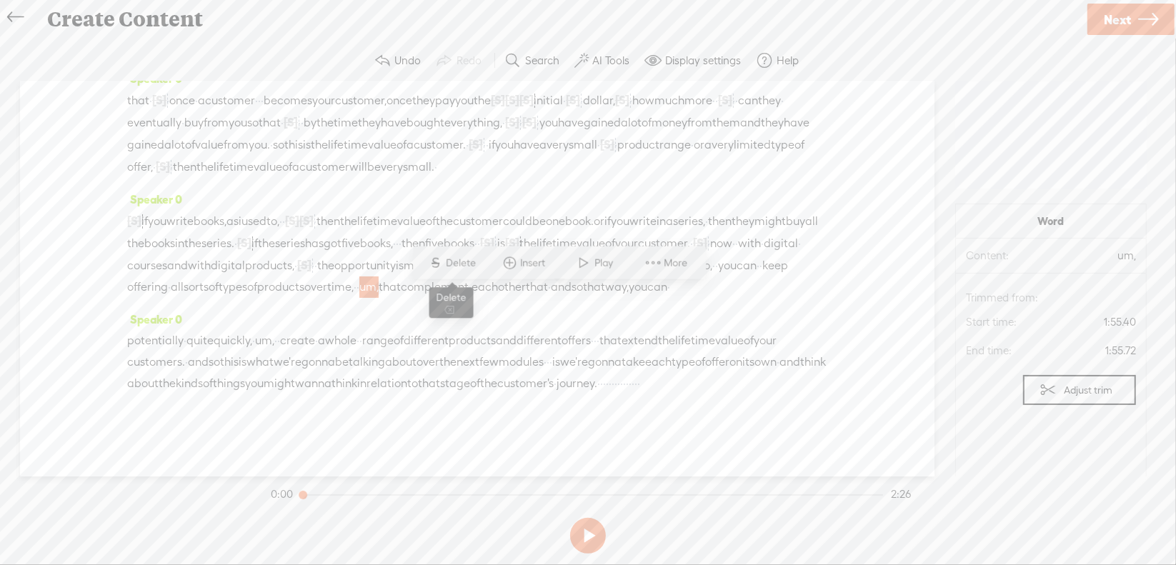
click at [470, 268] on span "Delete" at bounding box center [464, 263] width 34 height 14
drag, startPoint x: 765, startPoint y: 299, endPoint x: 785, endPoint y: 294, distance: 20.5
click at [785, 294] on div "[S] like, · let's say, if you write books, as i used to, · · [S] and [S] and pu…" at bounding box center [477, 253] width 700 height 89
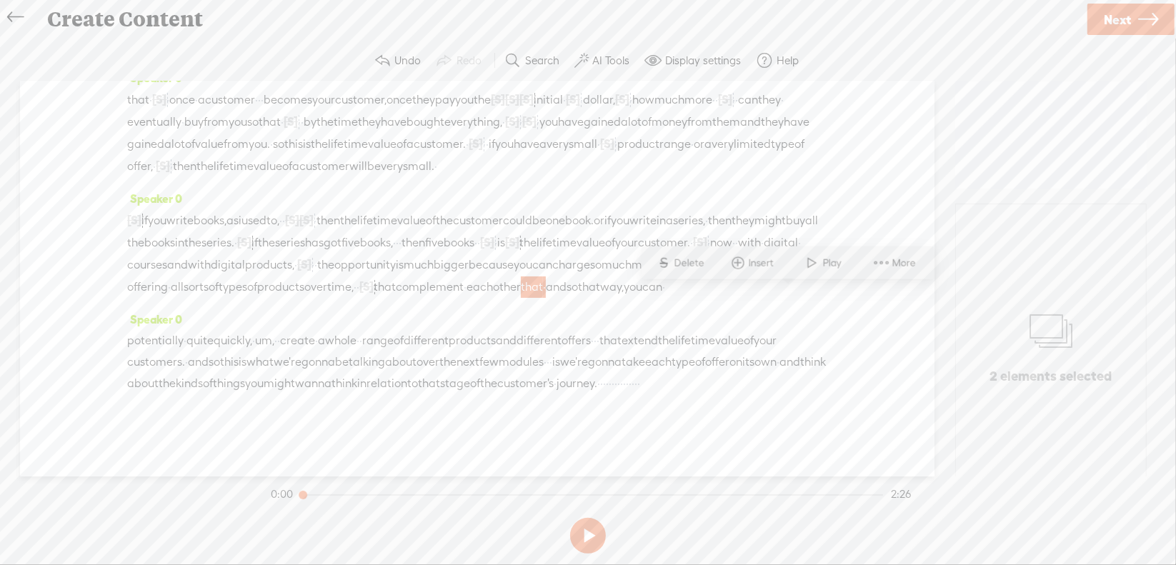
click at [696, 257] on span "Delete" at bounding box center [692, 263] width 34 height 14
click at [274, 330] on span "um," at bounding box center [264, 340] width 19 height 21
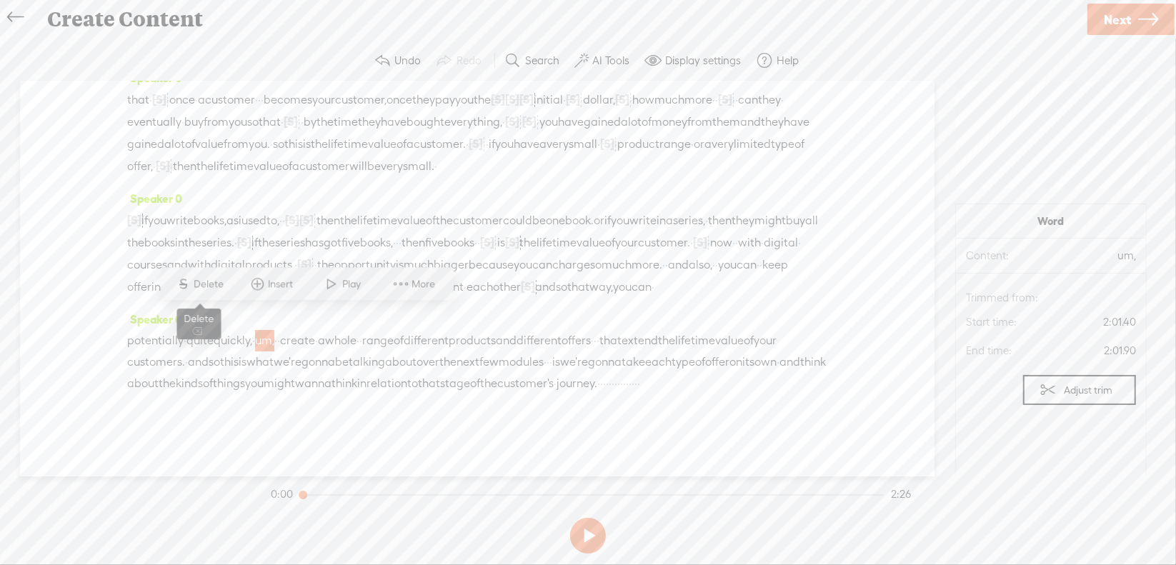
click at [220, 280] on span "Delete" at bounding box center [211, 284] width 34 height 14
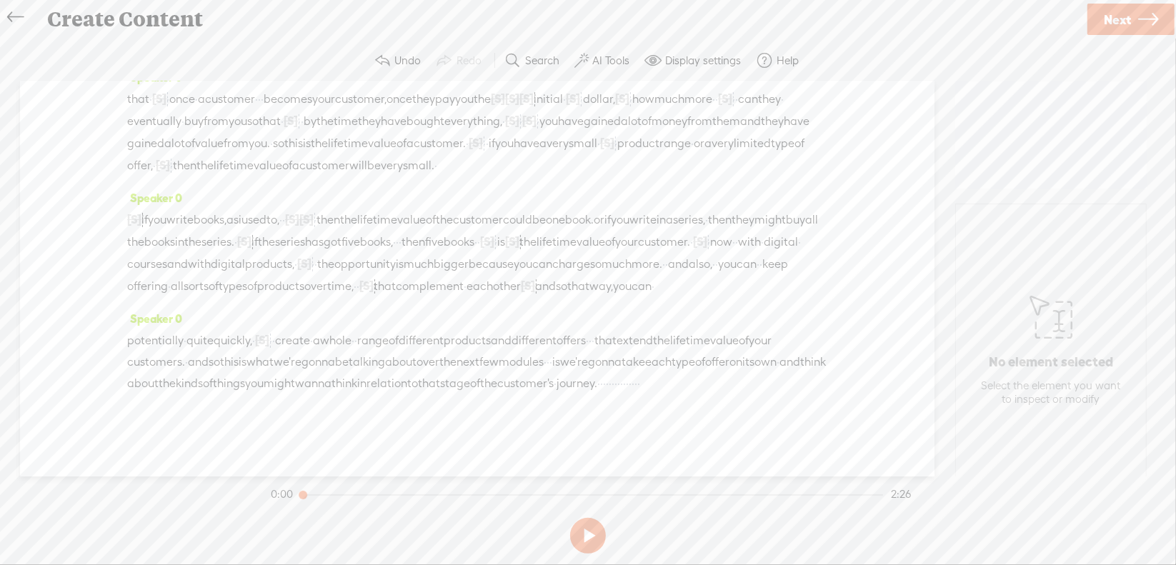
click at [592, 330] on span "·" at bounding box center [590, 340] width 3 height 21
click at [657, 287] on span "Delete" at bounding box center [651, 284] width 34 height 14
drag, startPoint x: 228, startPoint y: 362, endPoint x: 244, endPoint y: 362, distance: 15.7
click at [244, 362] on div "potentially · quite quickly, · [S] um, · · create · a whole · · range of differ…" at bounding box center [477, 361] width 700 height 65
click at [152, 334] on span "S Delete" at bounding box center [132, 327] width 71 height 26
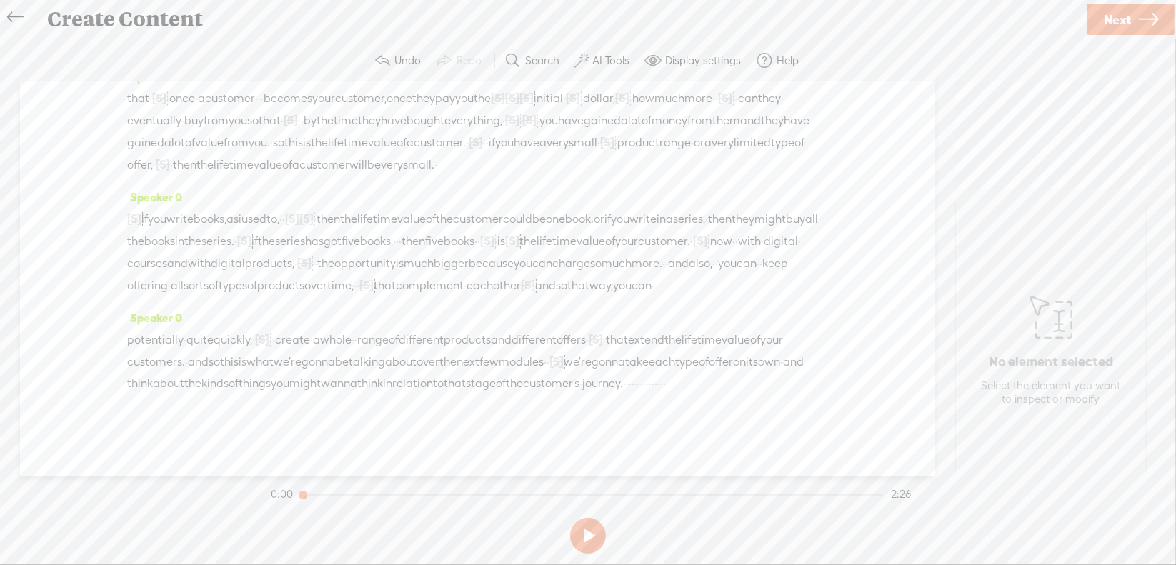
drag, startPoint x: 585, startPoint y: 385, endPoint x: 693, endPoint y: 385, distance: 107.2
click at [693, 385] on div "potentially · quite quickly, · [S] um, · · create · a whole · · range of differ…" at bounding box center [477, 362] width 700 height 66
click at [585, 347] on span "Delete" at bounding box center [584, 349] width 34 height 14
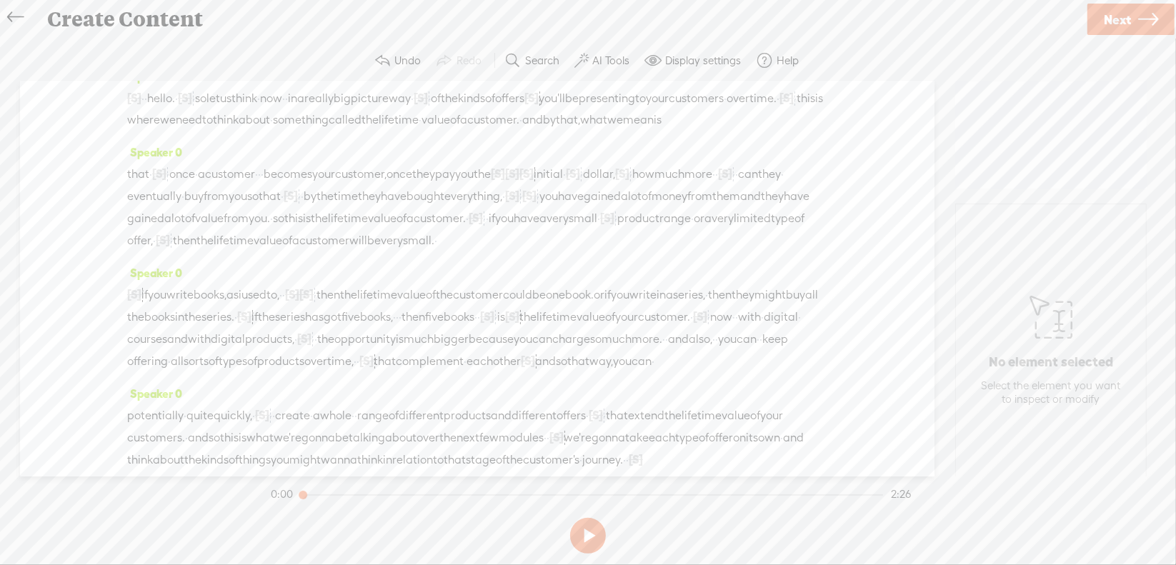
scroll to position [0, 0]
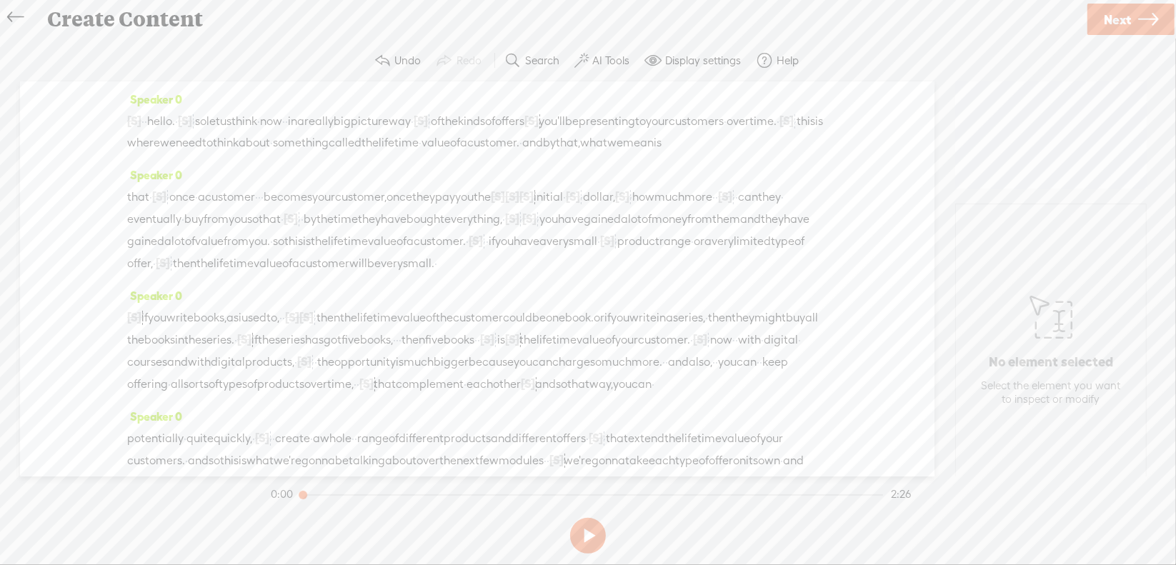
click at [144, 117] on span "·" at bounding box center [143, 121] width 3 height 21
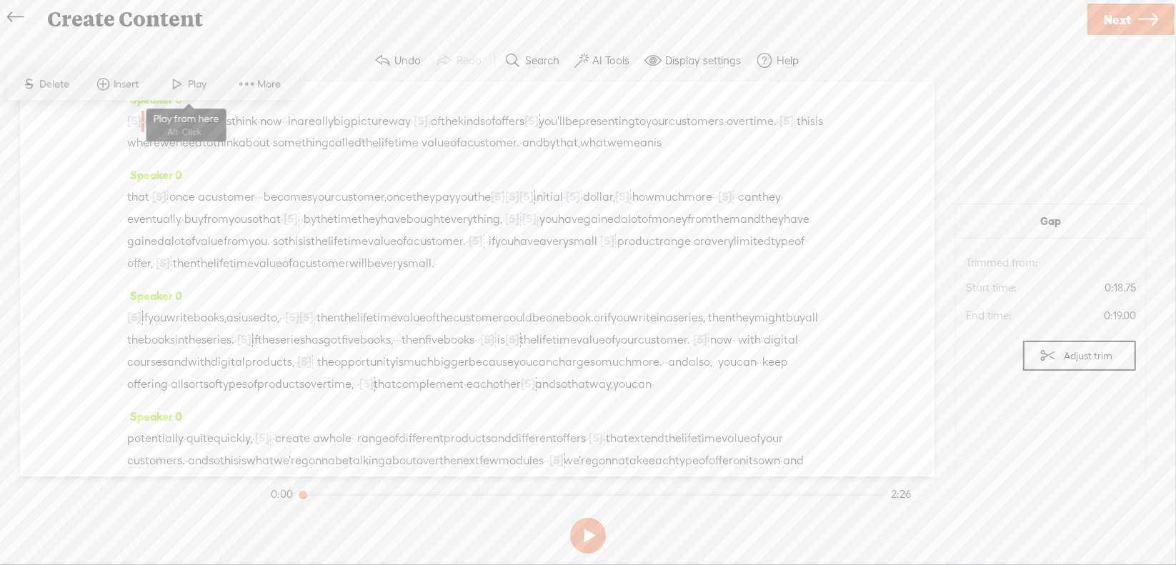
click at [202, 81] on span "Play" at bounding box center [200, 84] width 22 height 14
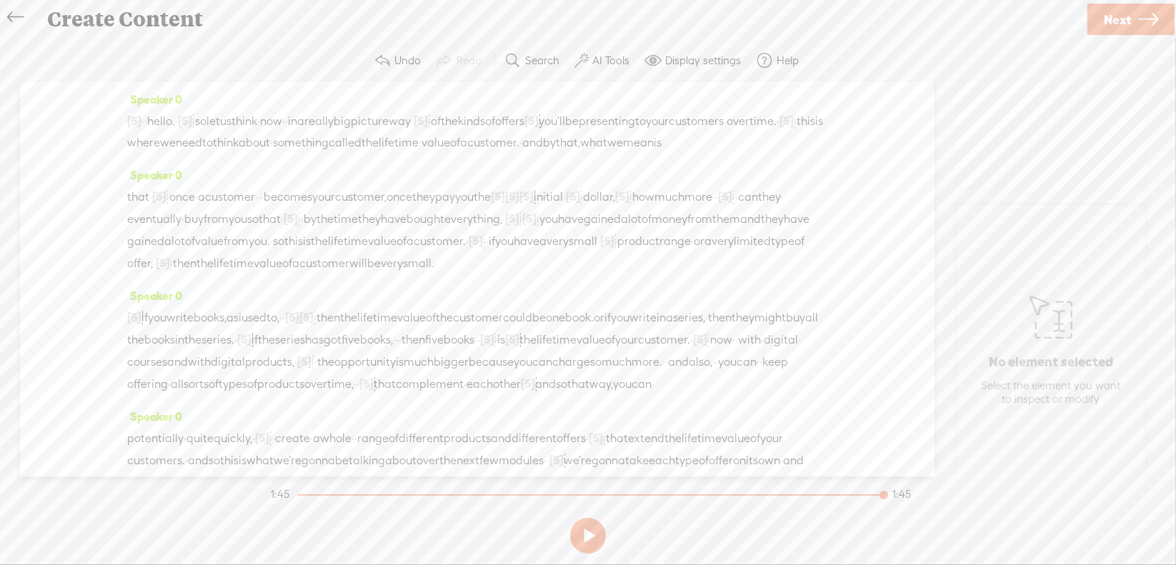
click at [1118, 15] on span "Next" at bounding box center [1117, 19] width 27 height 36
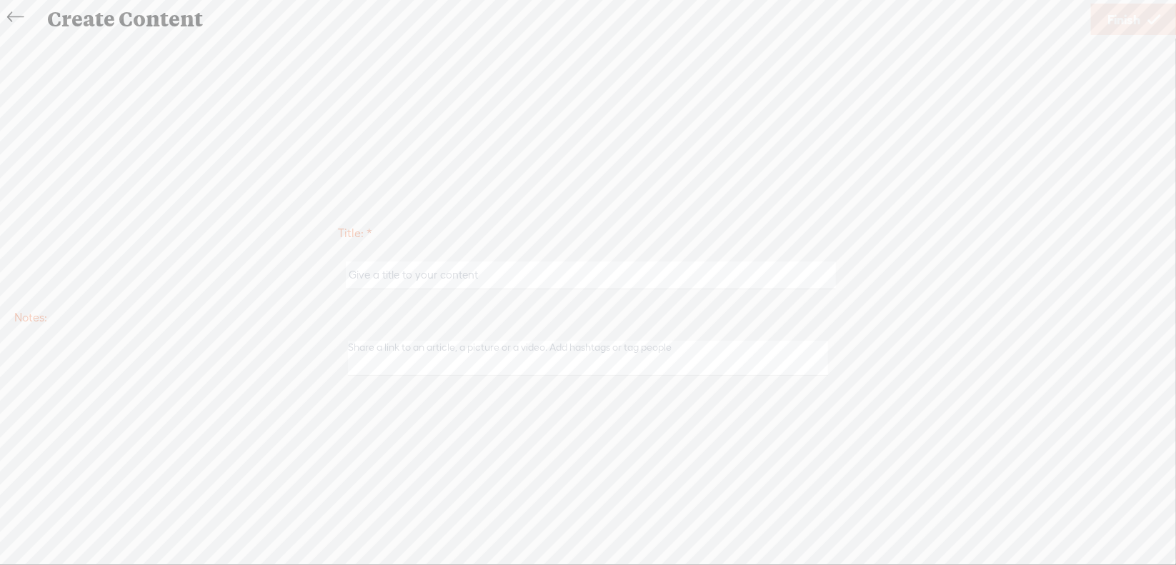
click at [504, 282] on input "text" at bounding box center [591, 276] width 490 height 28
type input "Offer3Mod1"
click at [1112, 19] on span "Finish" at bounding box center [1124, 19] width 33 height 36
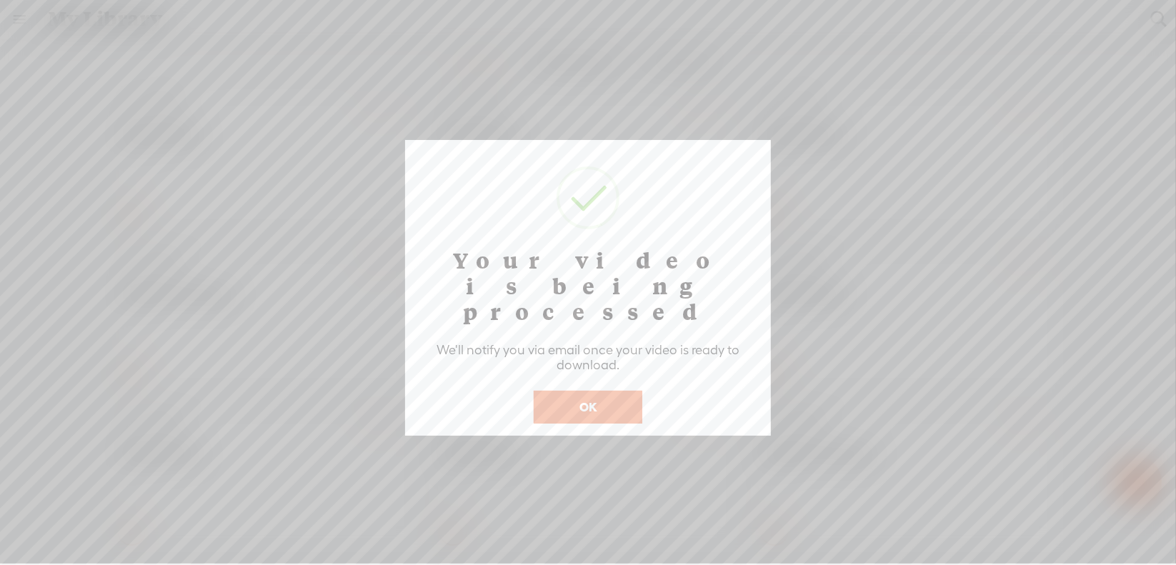
click at [583, 391] on button "OK" at bounding box center [588, 407] width 109 height 33
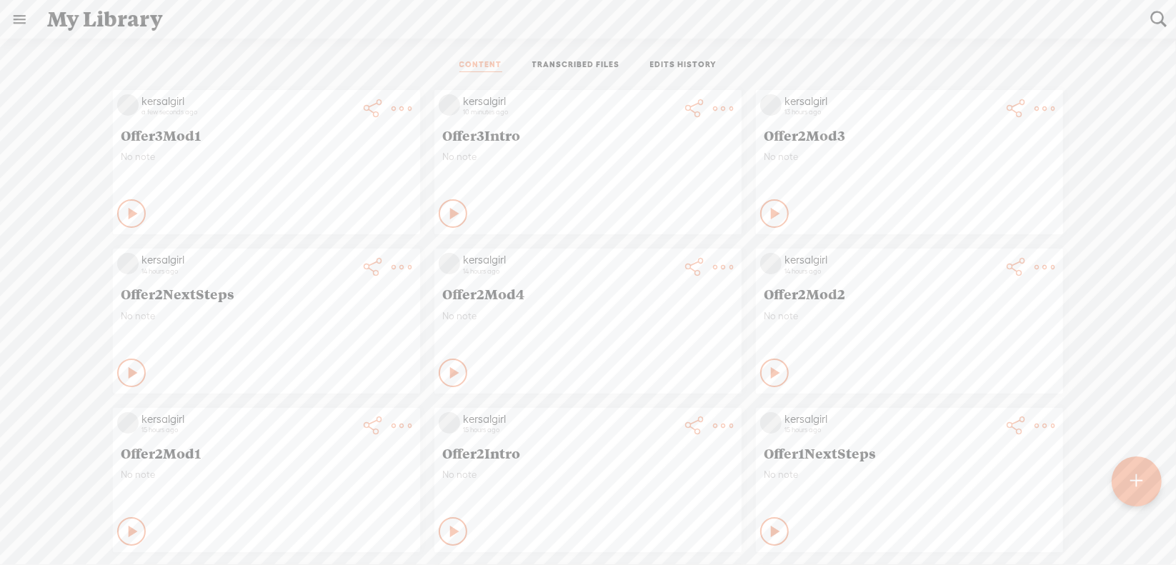
click at [1137, 476] on t at bounding box center [1137, 481] width 12 height 31
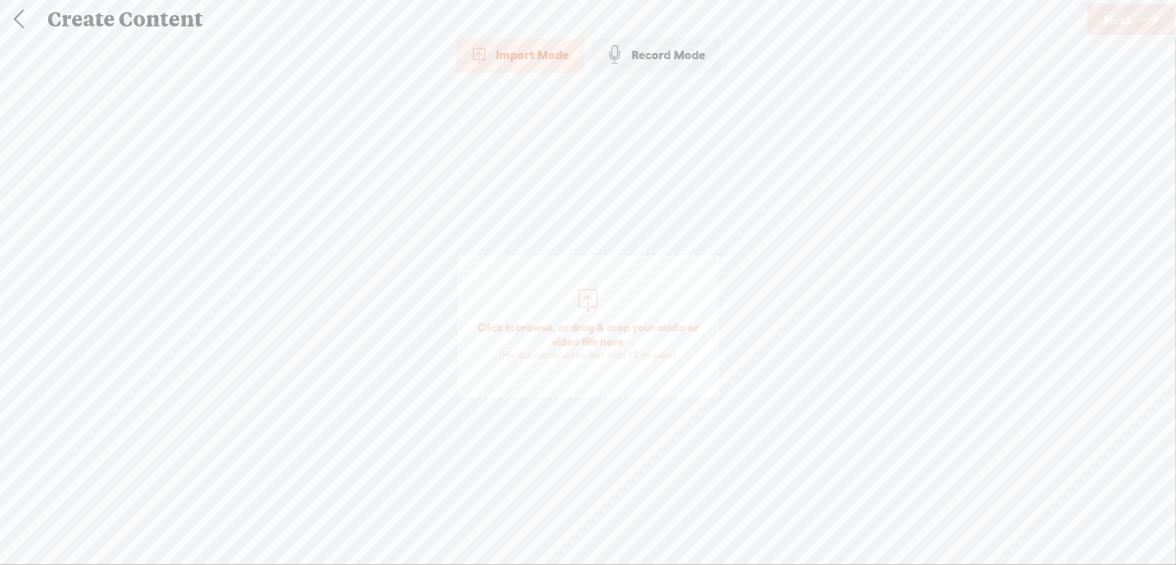
click at [544, 327] on span "browse" at bounding box center [534, 327] width 37 height 13
click at [1119, 13] on span "Next" at bounding box center [1117, 19] width 27 height 36
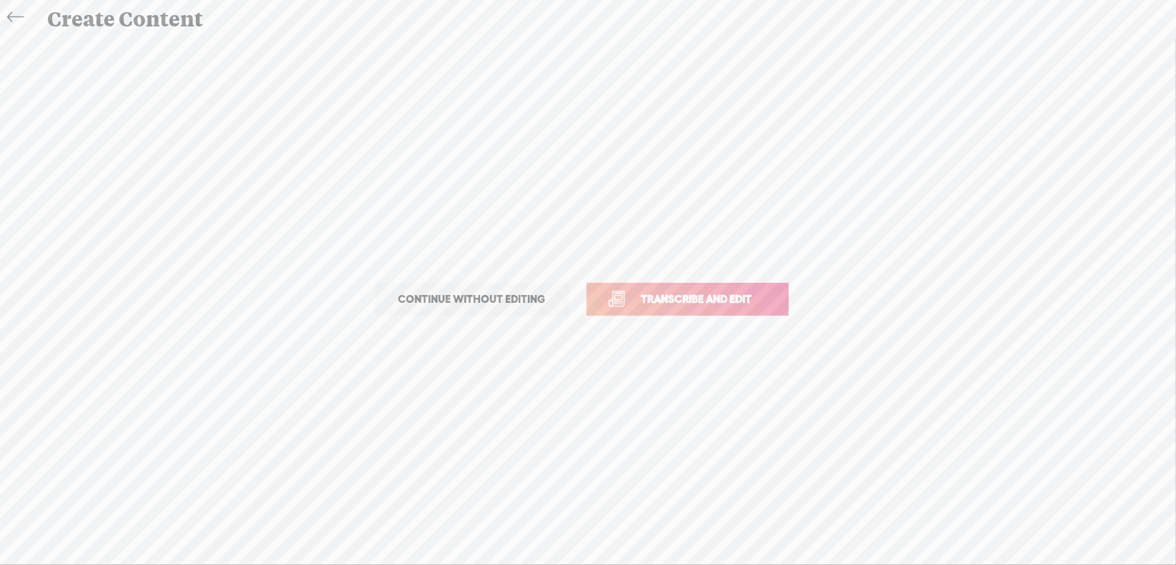
click at [717, 299] on span "Transcribe and edit" at bounding box center [697, 299] width 141 height 16
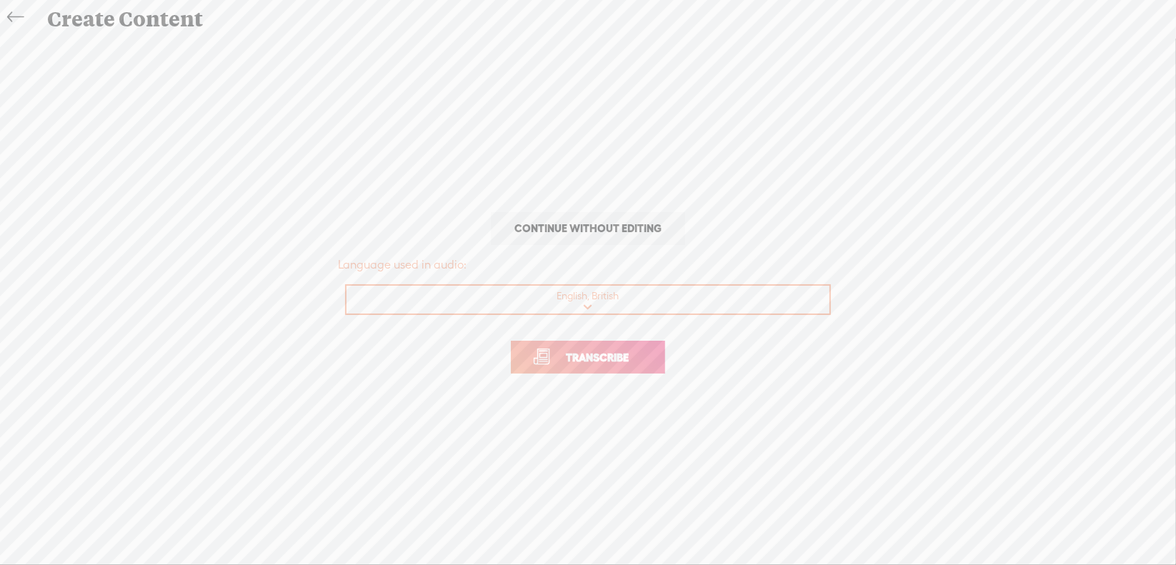
click at [595, 359] on span "Transcribe" at bounding box center [597, 357] width 93 height 16
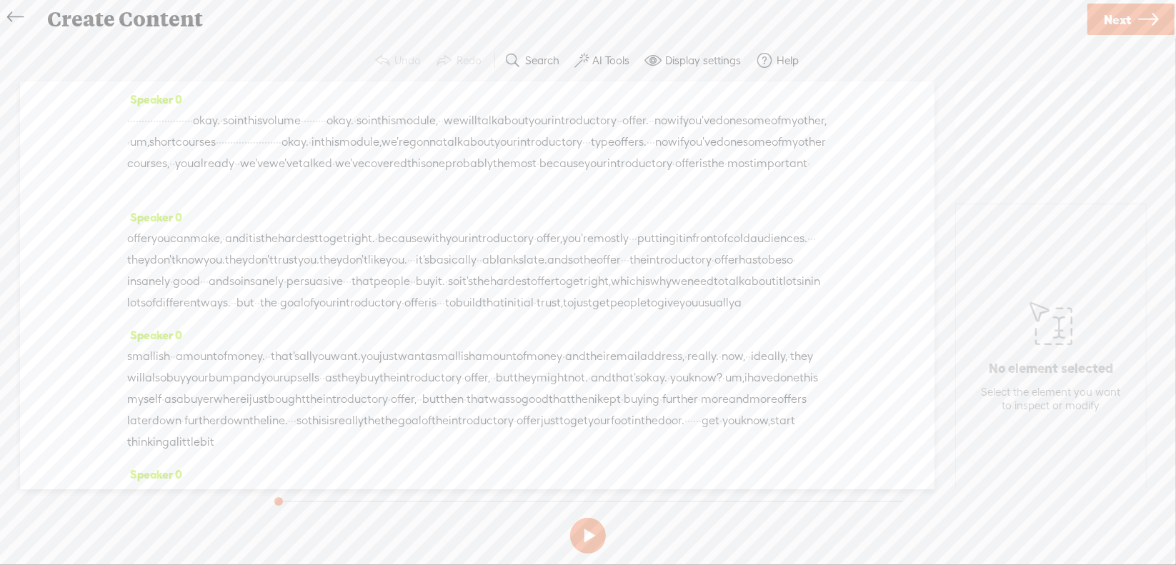
click at [587, 531] on button at bounding box center [588, 536] width 36 height 36
click at [587, 532] on button at bounding box center [588, 536] width 36 height 36
drag, startPoint x: 129, startPoint y: 113, endPoint x: 529, endPoint y: 111, distance: 400.2
click at [529, 111] on div "· · · · · · · · · · · · · · · · · · · · · · · okay. · so in this volume · · · ·…" at bounding box center [477, 153] width 700 height 86
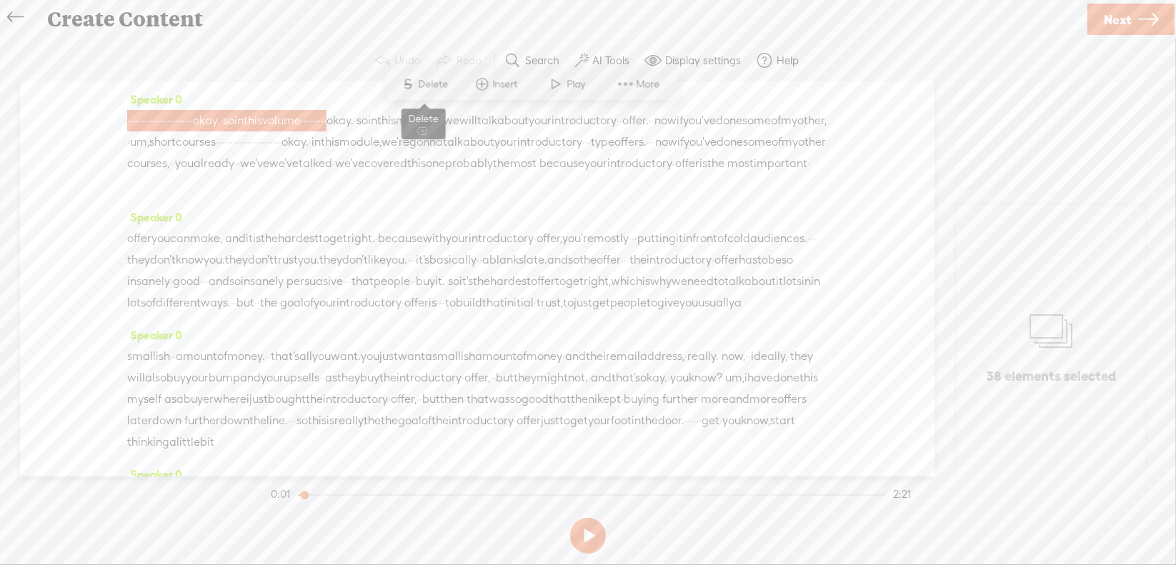
click at [423, 84] on span "Delete" at bounding box center [436, 84] width 34 height 14
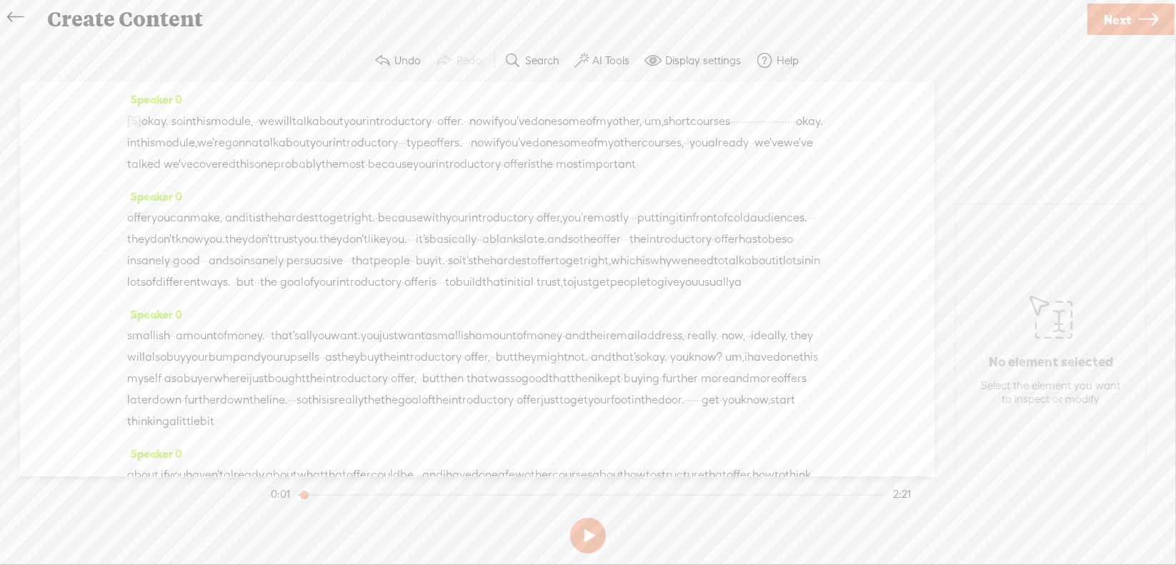
click at [168, 124] on span "okay." at bounding box center [155, 121] width 27 height 21
click at [587, 532] on button at bounding box center [588, 536] width 36 height 36
click at [588, 532] on button at bounding box center [588, 536] width 36 height 36
click at [370, 94] on div "Speaker 0 [S] · · · · · · · · · · · · · · · · · · · · · · · okay. · so in this …" at bounding box center [477, 137] width 700 height 97
click at [292, 114] on span "will" at bounding box center [283, 121] width 18 height 21
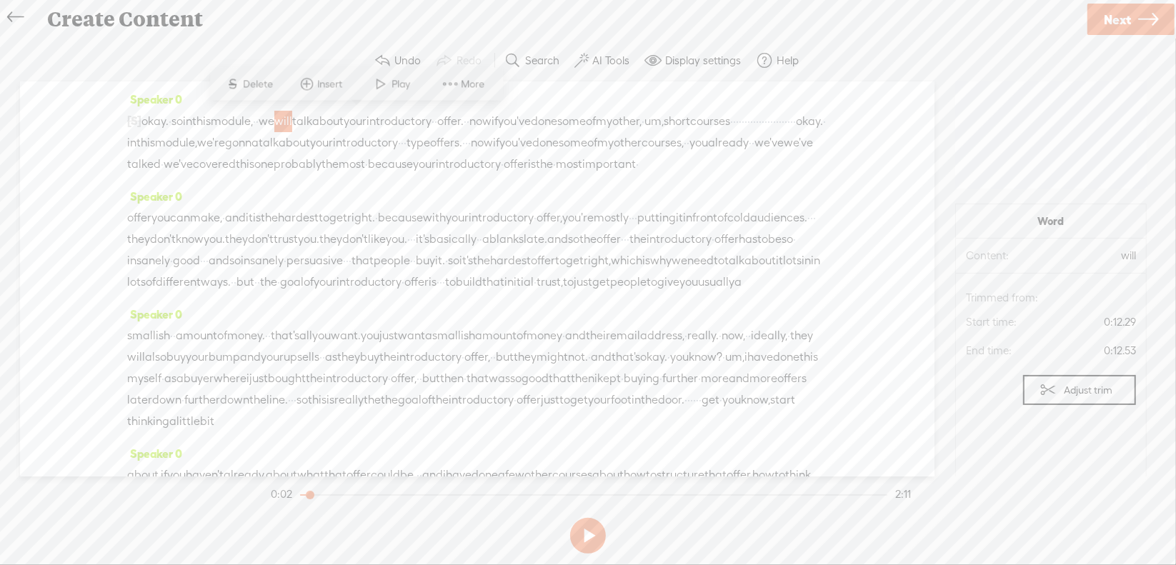
click at [134, 119] on span "[S]" at bounding box center [134, 120] width 14 height 13
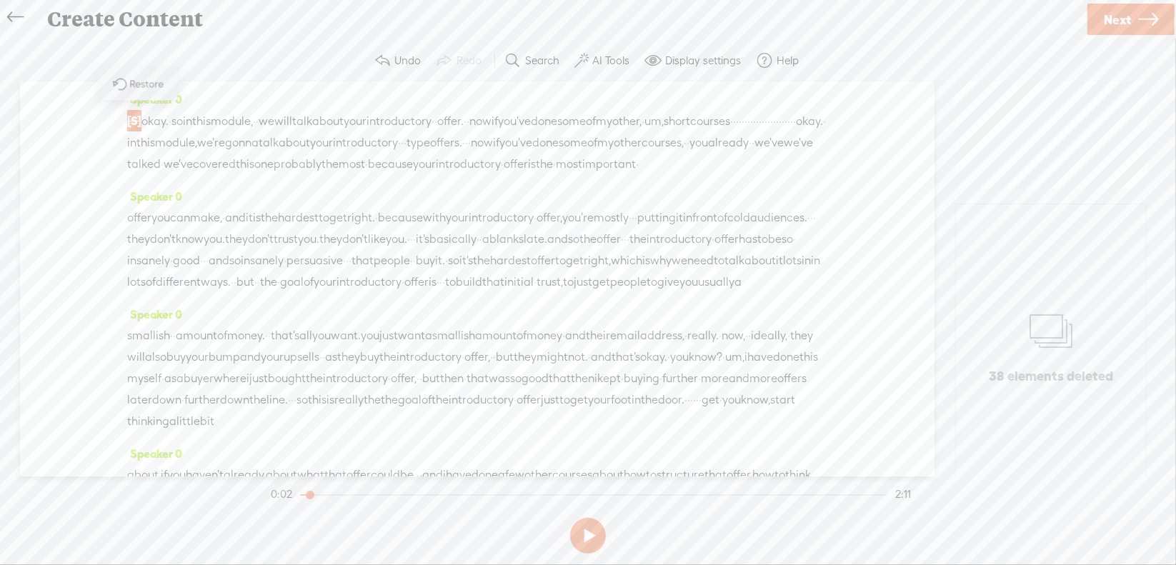
click at [144, 85] on span "Restore" at bounding box center [149, 84] width 38 height 14
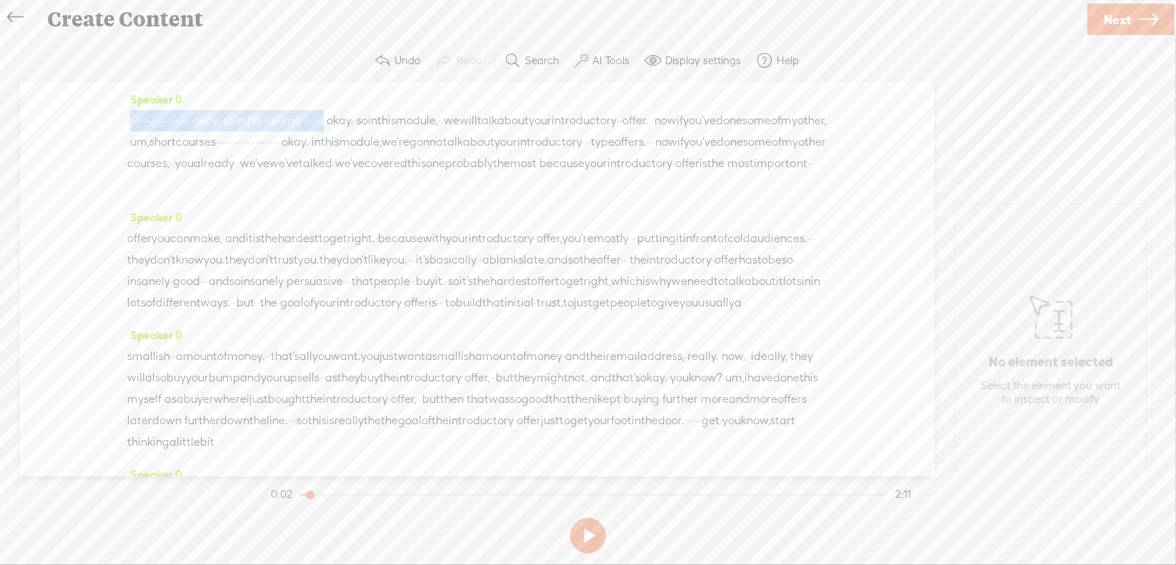
drag, startPoint x: 130, startPoint y: 116, endPoint x: 521, endPoint y: 118, distance: 390.9
click at [521, 118] on div "· · · · · · · · · · · · · · · · · · · · · · · okay. · so in this volume · · · ·…" at bounding box center [477, 153] width 700 height 86
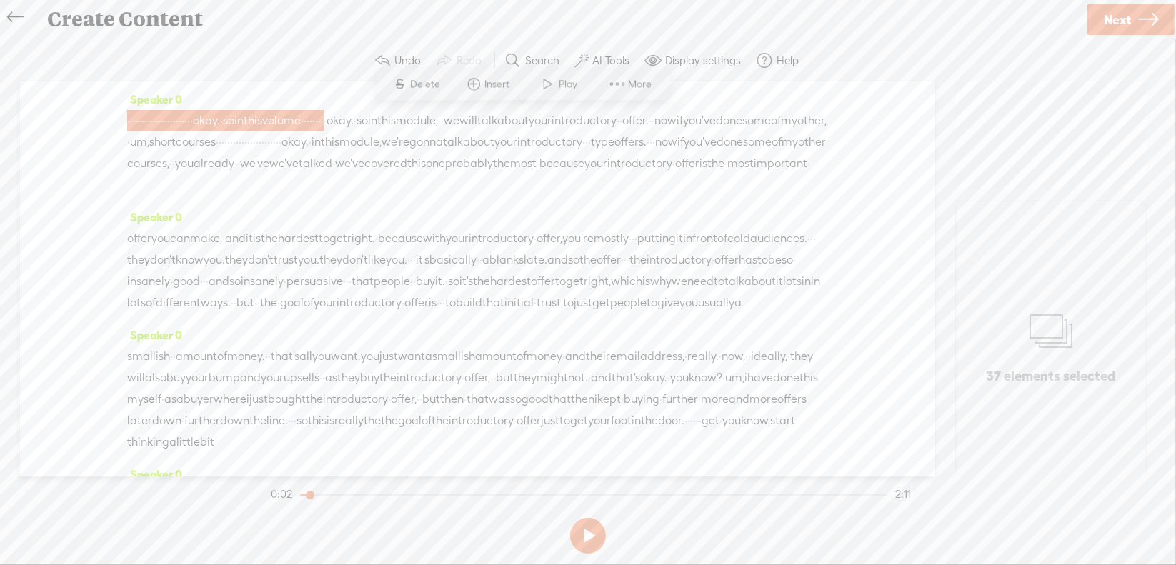
click at [421, 80] on span "Delete" at bounding box center [428, 84] width 34 height 14
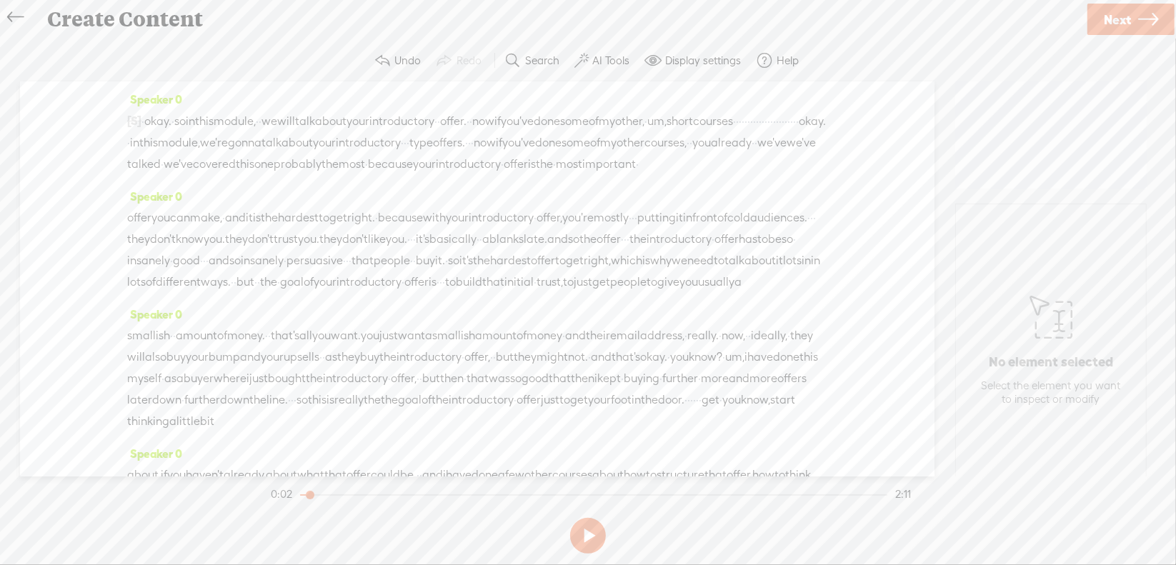
click at [144, 119] on span "·" at bounding box center [143, 121] width 3 height 21
click at [187, 86] on span at bounding box center [177, 84] width 21 height 26
click at [585, 531] on button at bounding box center [588, 536] width 36 height 36
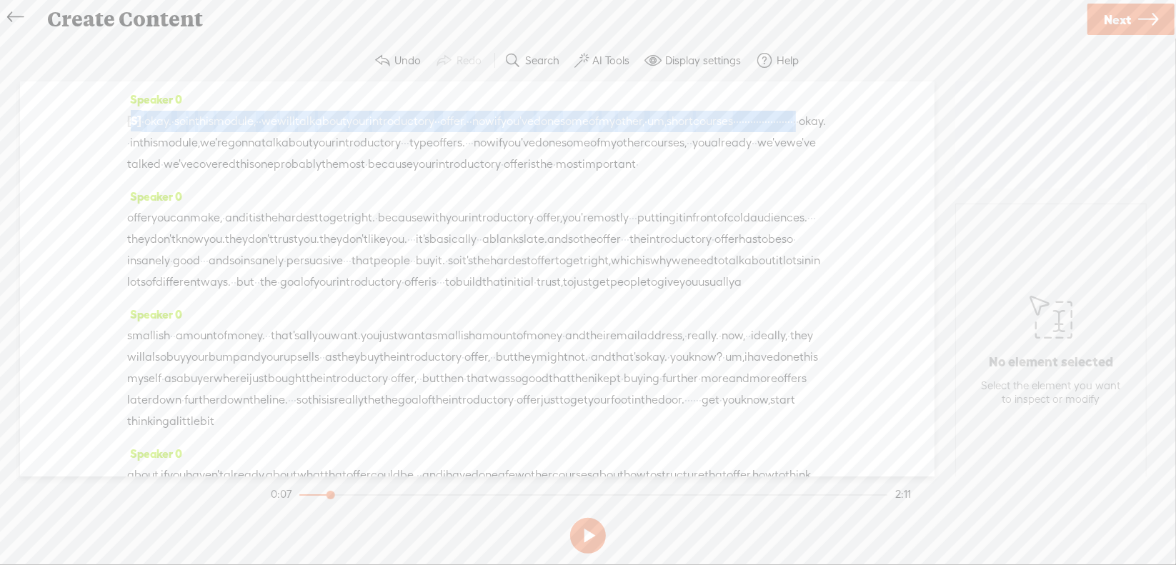
drag, startPoint x: 130, startPoint y: 116, endPoint x: 454, endPoint y: 139, distance: 324.6
click at [454, 139] on div "[S] · · · · · · · · · · · · · · · · · · · · · · · okay. · so in this volume · ·…" at bounding box center [477, 142] width 700 height 65
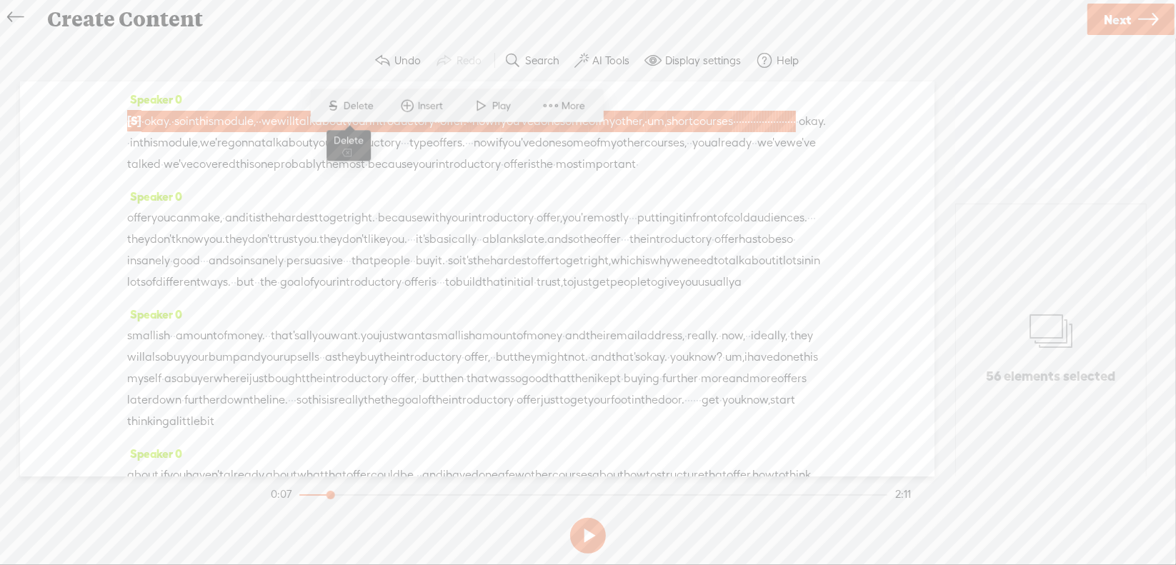
click at [359, 104] on span "Delete" at bounding box center [361, 106] width 34 height 14
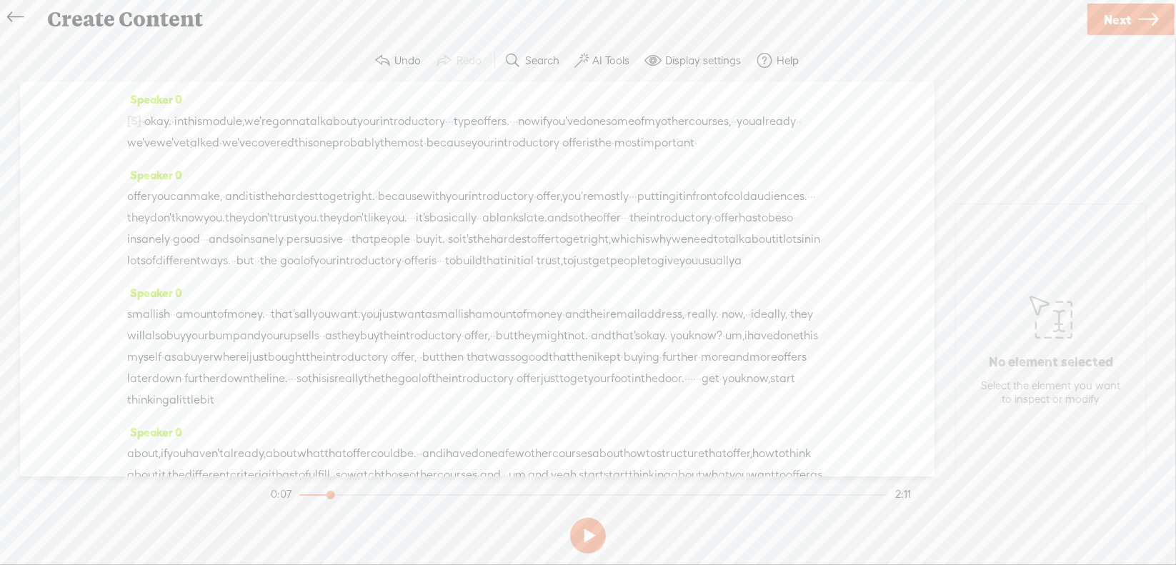
click at [144, 116] on span "·" at bounding box center [143, 121] width 3 height 21
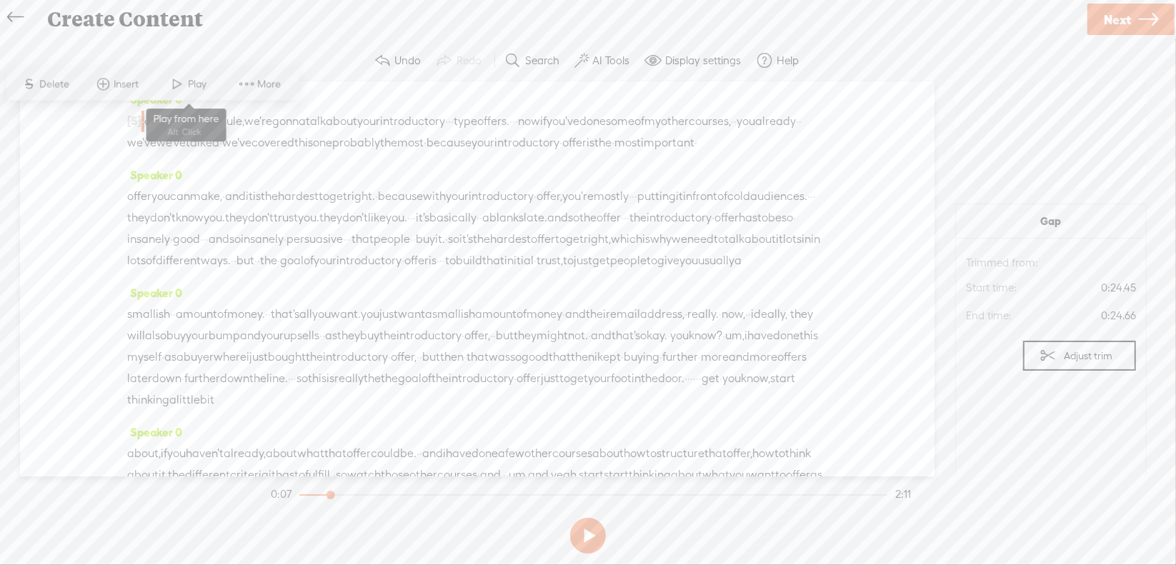
click at [189, 82] on span "Play" at bounding box center [200, 84] width 22 height 14
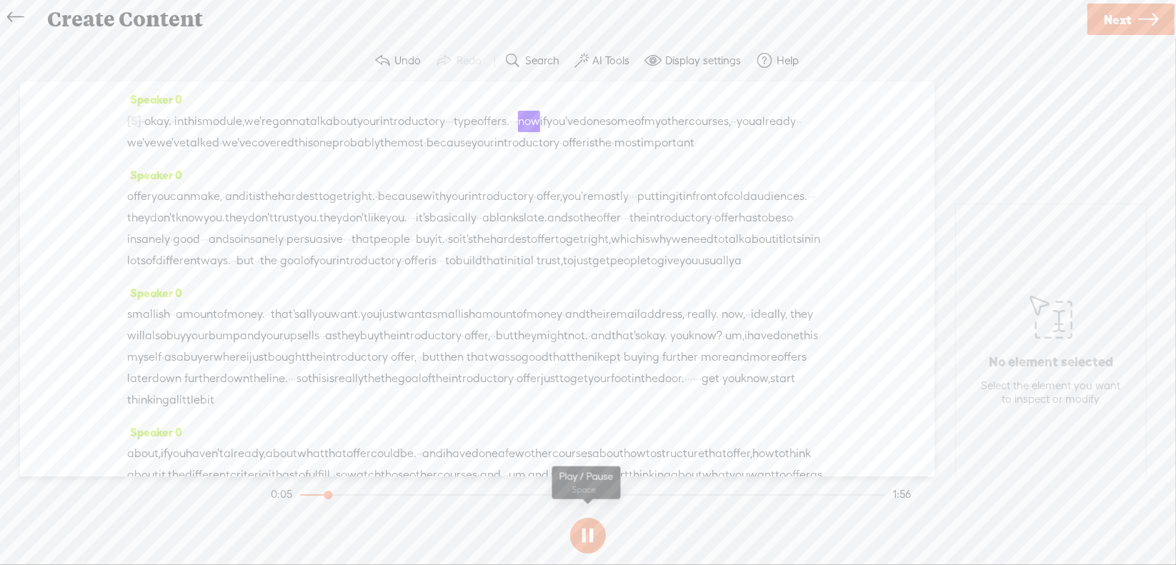
click at [590, 534] on button at bounding box center [588, 536] width 36 height 36
click at [451, 116] on span "·" at bounding box center [449, 121] width 3 height 21
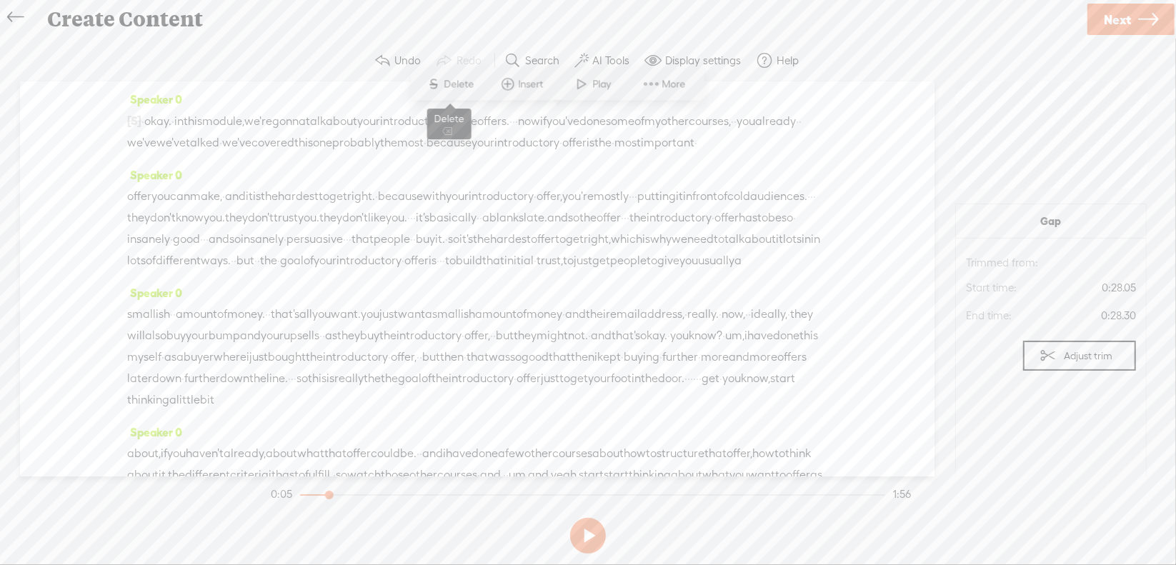
click at [455, 87] on span "Delete" at bounding box center [462, 84] width 34 height 14
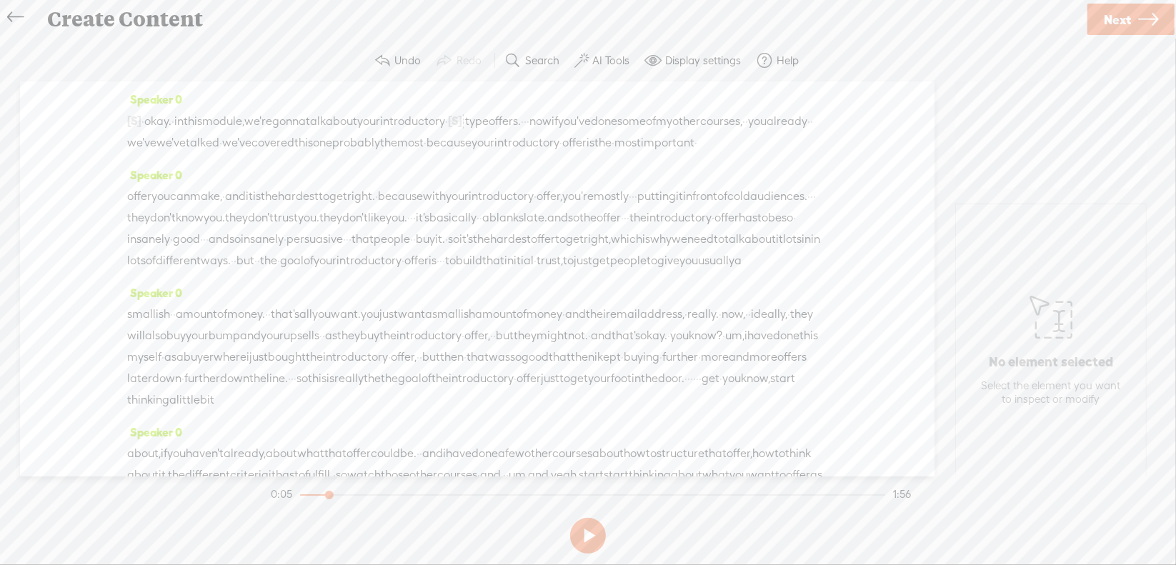
click at [527, 116] on span "·" at bounding box center [525, 121] width 3 height 21
click at [572, 89] on span "Delete" at bounding box center [569, 84] width 34 height 14
drag, startPoint x: 309, startPoint y: 139, endPoint x: 512, endPoint y: 133, distance: 202.3
click at [512, 133] on div "[S] · · · · · · · · · · · · · · · · · · · · · · · okay. · so in this volume · ·…" at bounding box center [477, 132] width 700 height 44
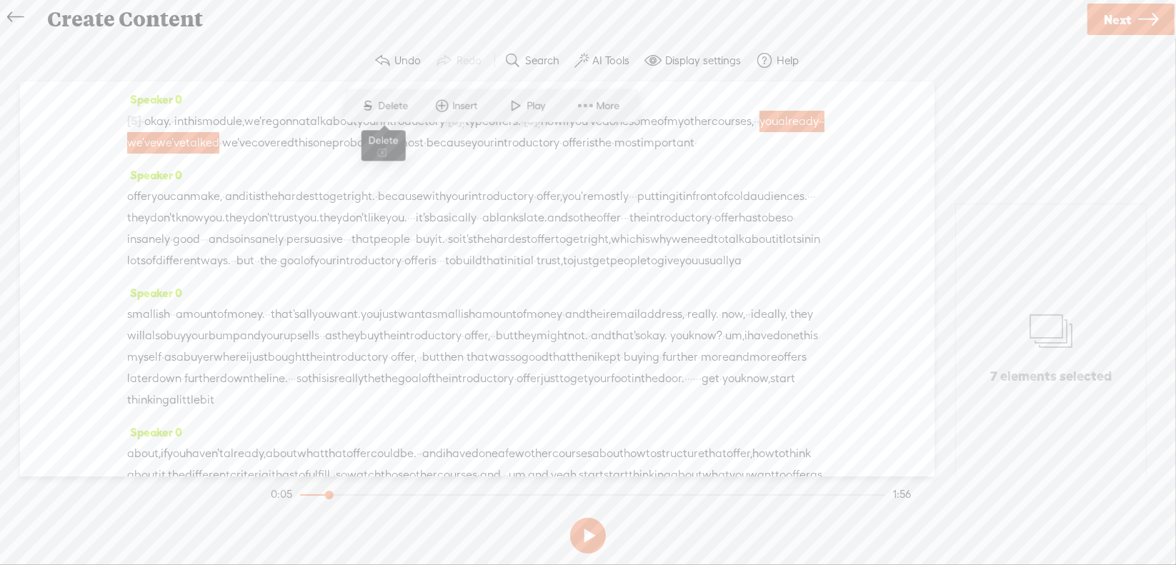
click at [399, 107] on span "Delete" at bounding box center [396, 106] width 34 height 14
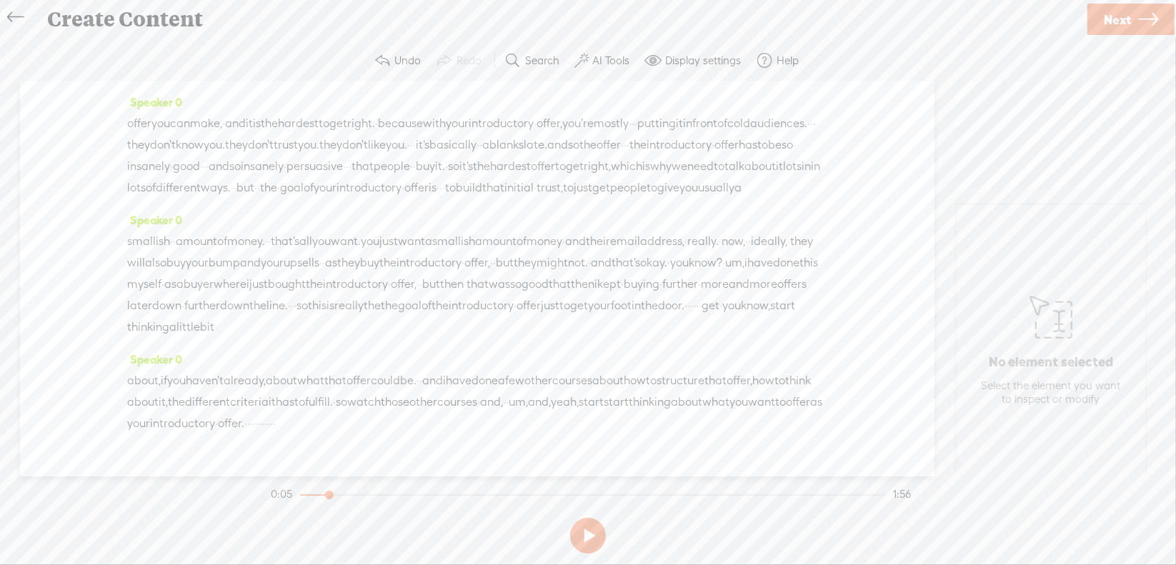
scroll to position [71, 0]
click at [635, 136] on span "·" at bounding box center [633, 124] width 3 height 21
click at [687, 111] on span "S" at bounding box center [678, 109] width 21 height 26
click at [822, 137] on span "·" at bounding box center [823, 125] width 3 height 21
click at [312, 130] on span "Delete" at bounding box center [298, 131] width 34 height 14
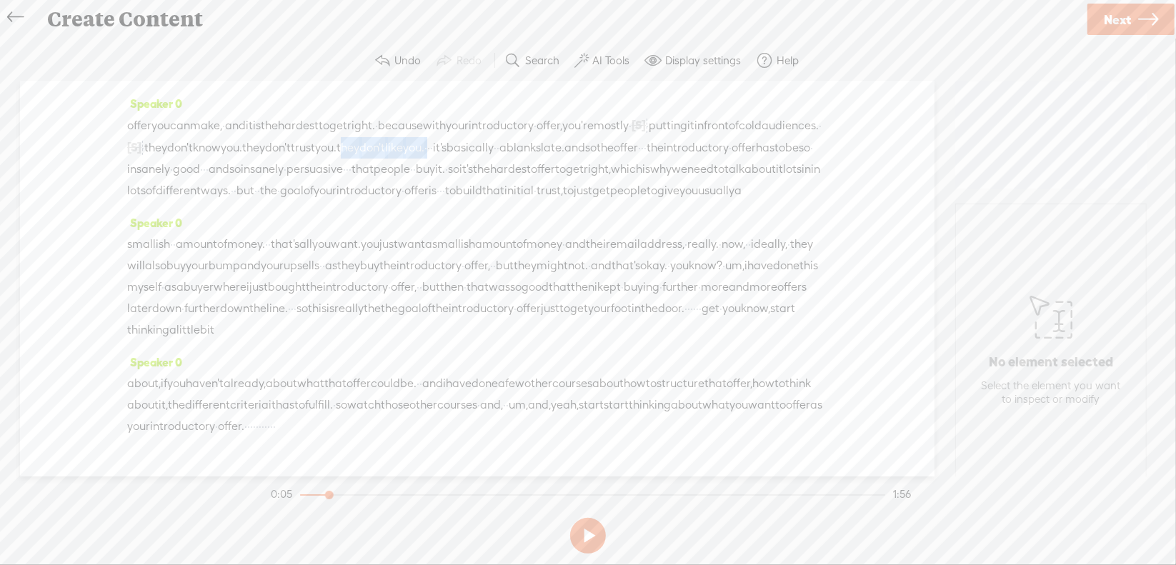
drag, startPoint x: 681, startPoint y: 162, endPoint x: 798, endPoint y: 161, distance: 117.2
click at [798, 161] on div "offer you can make, · and it is the hardest to get right. · because with your i…" at bounding box center [477, 157] width 700 height 87
click at [713, 129] on span "Delete" at bounding box center [705, 131] width 34 height 14
drag, startPoint x: 708, startPoint y: 167, endPoint x: 207, endPoint y: 193, distance: 501.7
click at [207, 193] on div "offer you can make, · and it is the hardest to get right. · because with your i…" at bounding box center [477, 157] width 700 height 87
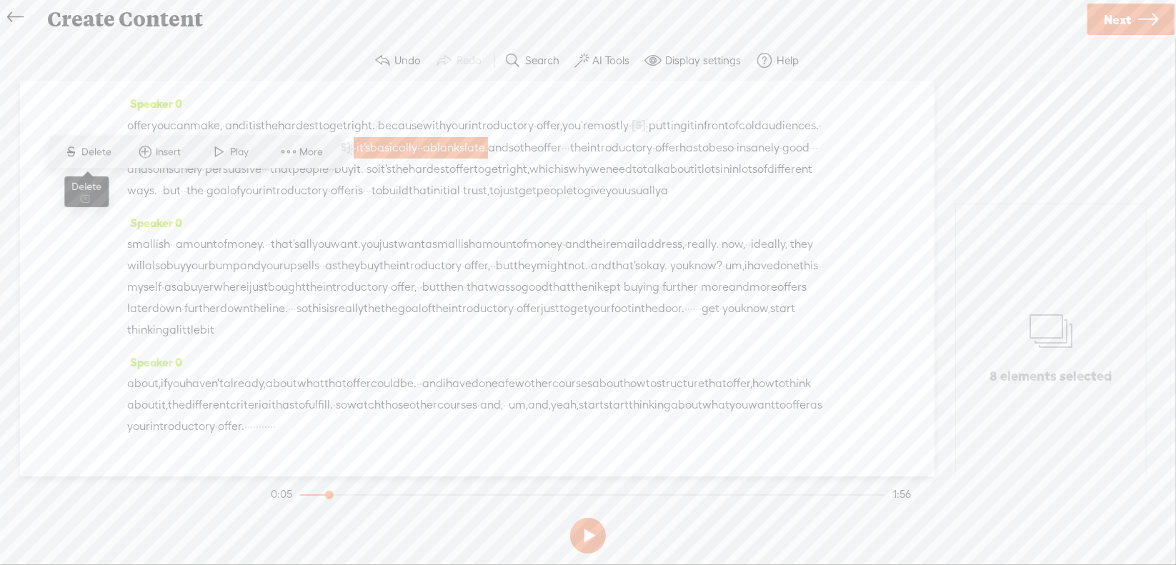
click at [105, 154] on span "Delete" at bounding box center [99, 152] width 34 height 14
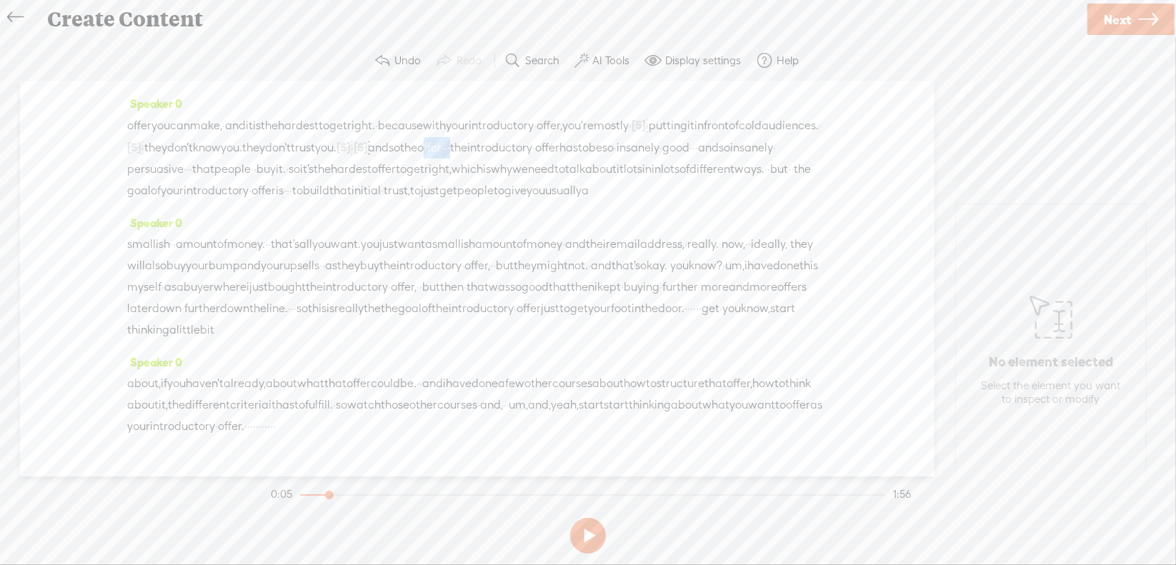
drag, startPoint x: 132, startPoint y: 184, endPoint x: 177, endPoint y: 187, distance: 44.5
click at [177, 187] on div "offer you can make, · and it is the hardest to get right. · because with your i…" at bounding box center [477, 157] width 700 height 87
click at [91, 157] on span "Delete" at bounding box center [83, 152] width 34 height 14
click at [417, 159] on span "the" at bounding box center [408, 147] width 17 height 21
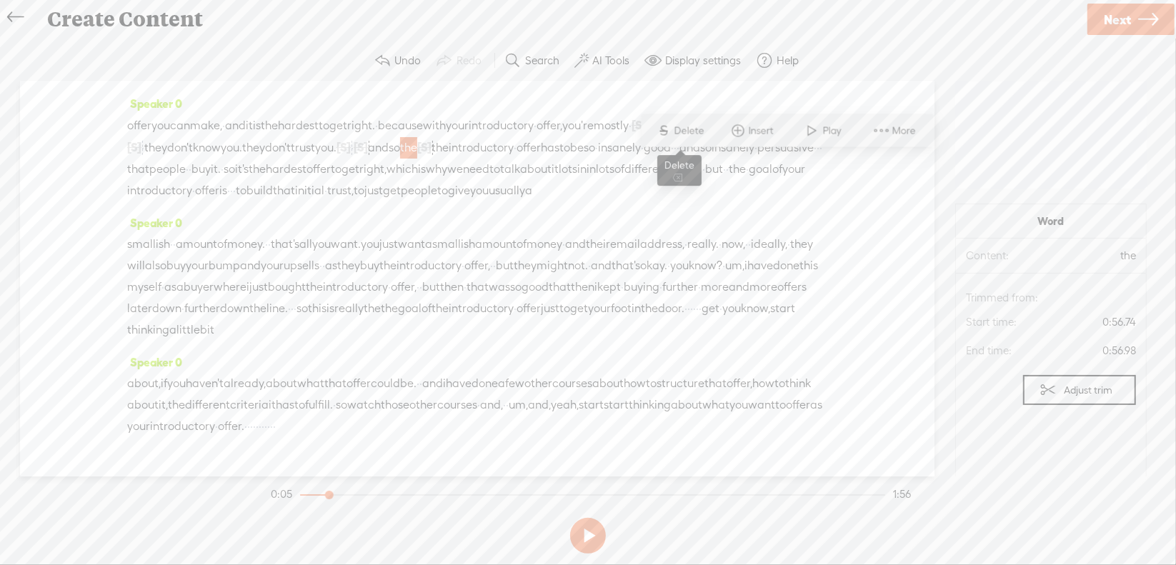
click at [703, 134] on span "Delete" at bounding box center [692, 131] width 34 height 14
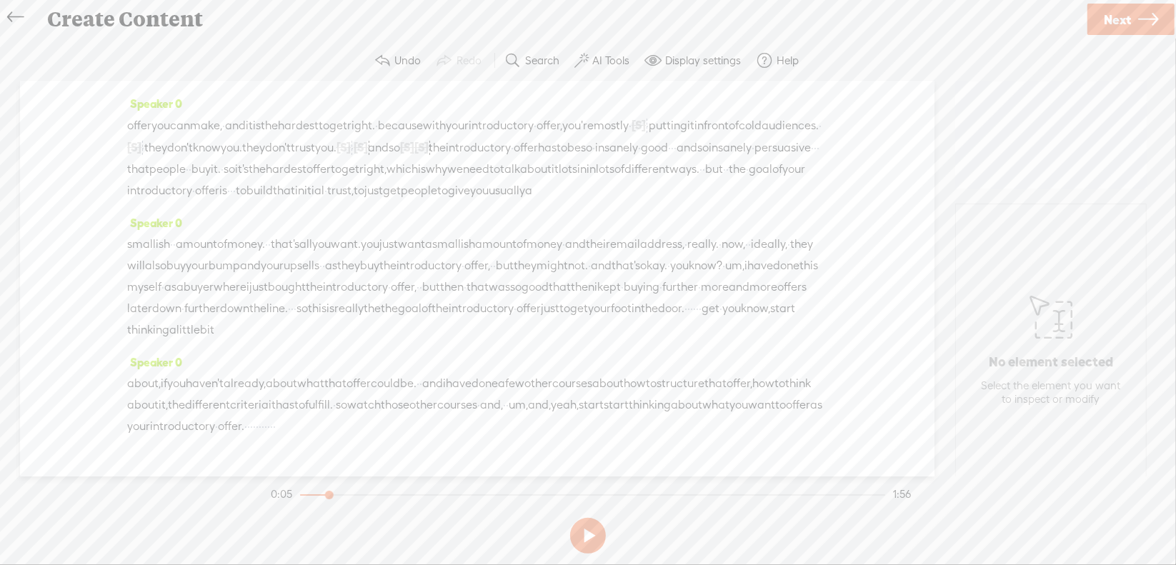
click at [671, 159] on span "·" at bounding box center [672, 147] width 3 height 21
click at [395, 159] on span "Delete" at bounding box center [392, 152] width 34 height 14
click at [130, 180] on span "·" at bounding box center [128, 169] width 3 height 21
click at [598, 153] on span "Delete" at bounding box center [600, 152] width 34 height 14
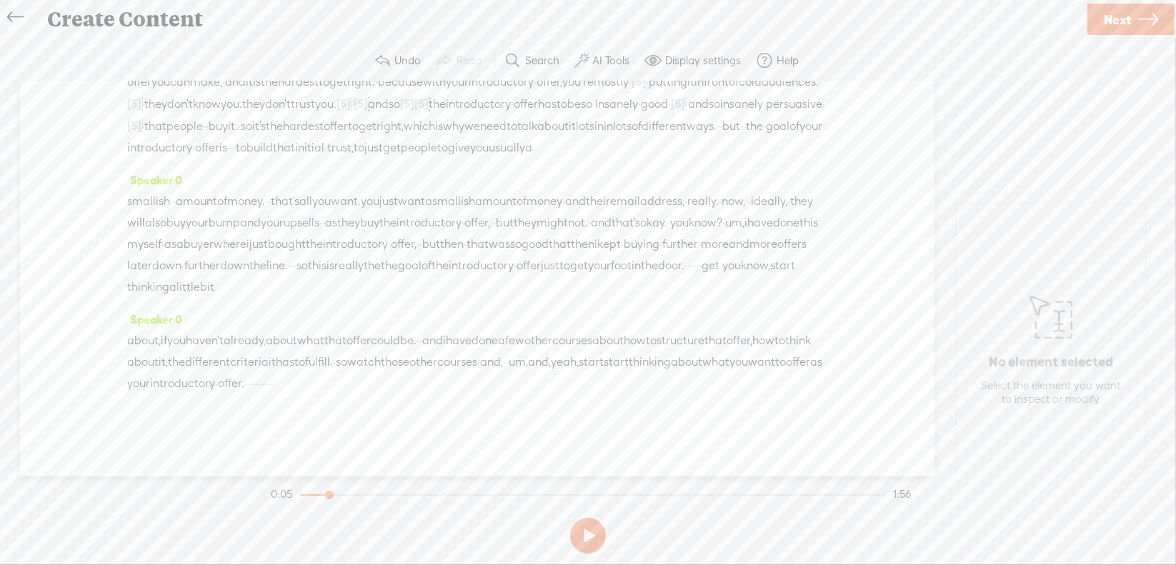
scroll to position [143, 0]
drag, startPoint x: 646, startPoint y: 138, endPoint x: 683, endPoint y: 140, distance: 37.2
click at [683, 140] on div "offer you can make, · and it is the hardest to get right. · because with your i…" at bounding box center [477, 115] width 700 height 88
click at [585, 106] on span "Delete" at bounding box center [579, 102] width 34 height 14
click at [233, 151] on span "·" at bounding box center [231, 147] width 3 height 21
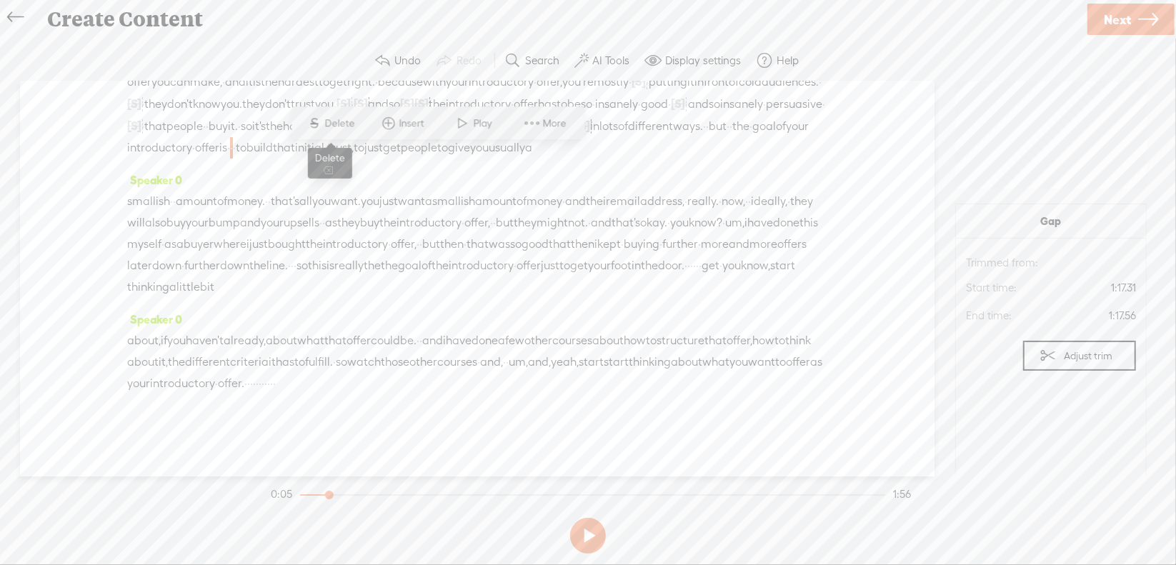
click at [345, 122] on span "Delete" at bounding box center [342, 123] width 34 height 14
click at [395, 155] on span "just" at bounding box center [385, 147] width 19 height 21
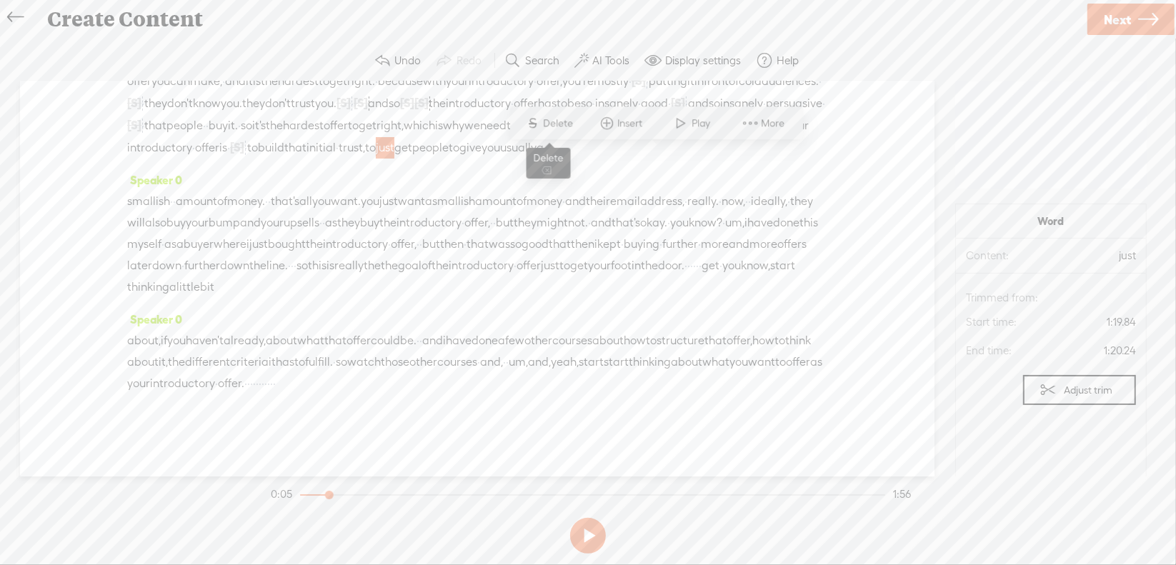
click at [560, 122] on span "Delete" at bounding box center [561, 123] width 34 height 14
drag, startPoint x: 329, startPoint y: 234, endPoint x: 710, endPoint y: 224, distance: 381.8
click at [710, 224] on div "smallish · · amount of money. · · that's all you want. you just want a smallish…" at bounding box center [477, 244] width 700 height 107
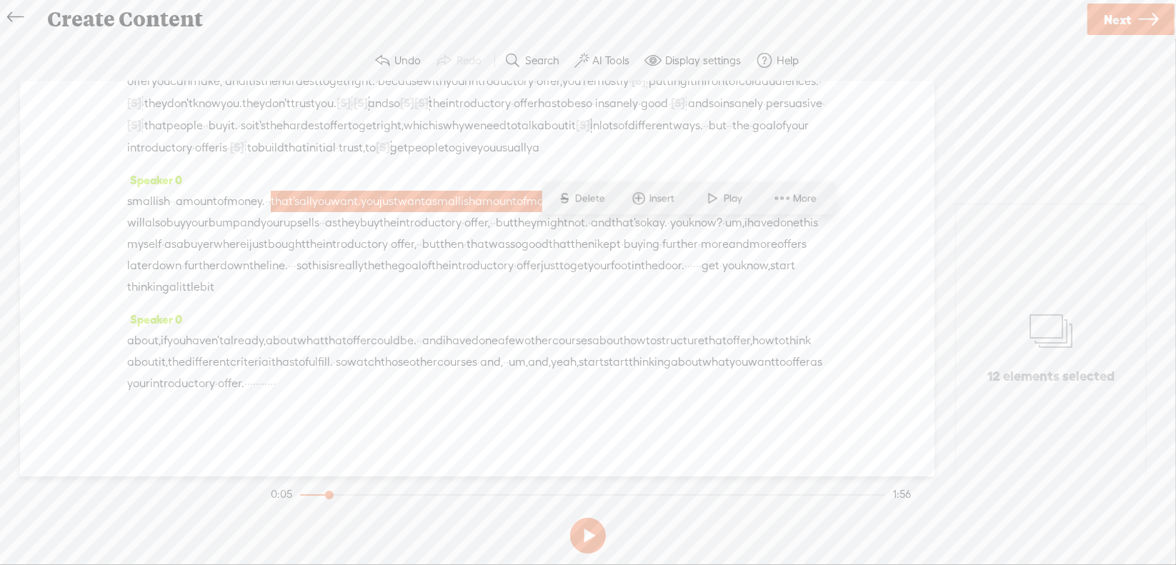
click at [590, 194] on span "Delete" at bounding box center [592, 199] width 34 height 14
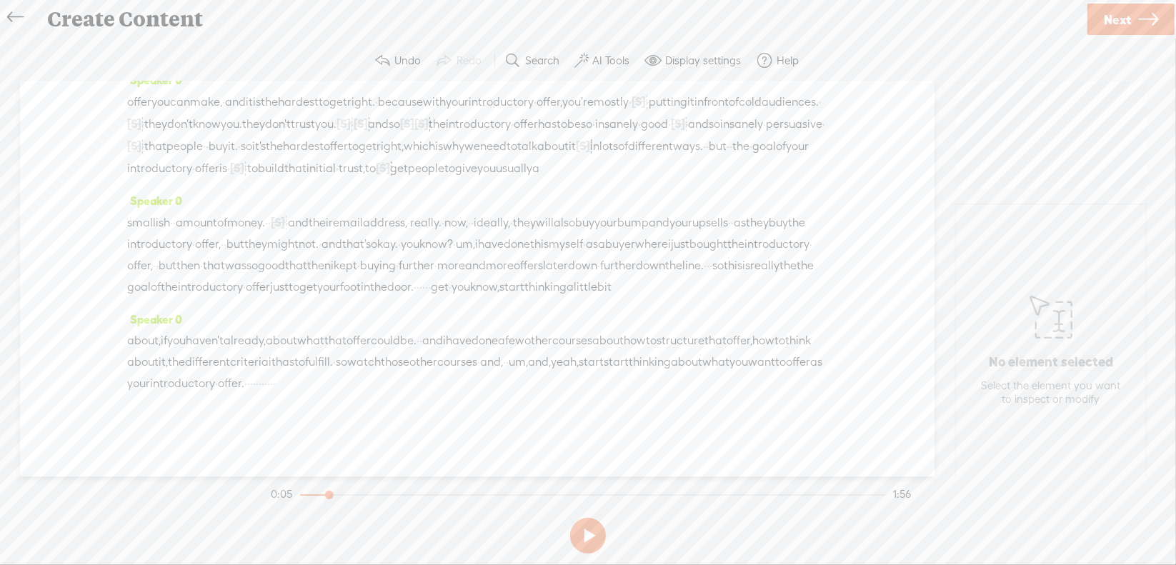
drag, startPoint x: 521, startPoint y: 234, endPoint x: 552, endPoint y: 228, distance: 31.3
click at [442, 228] on span "really." at bounding box center [425, 222] width 31 height 21
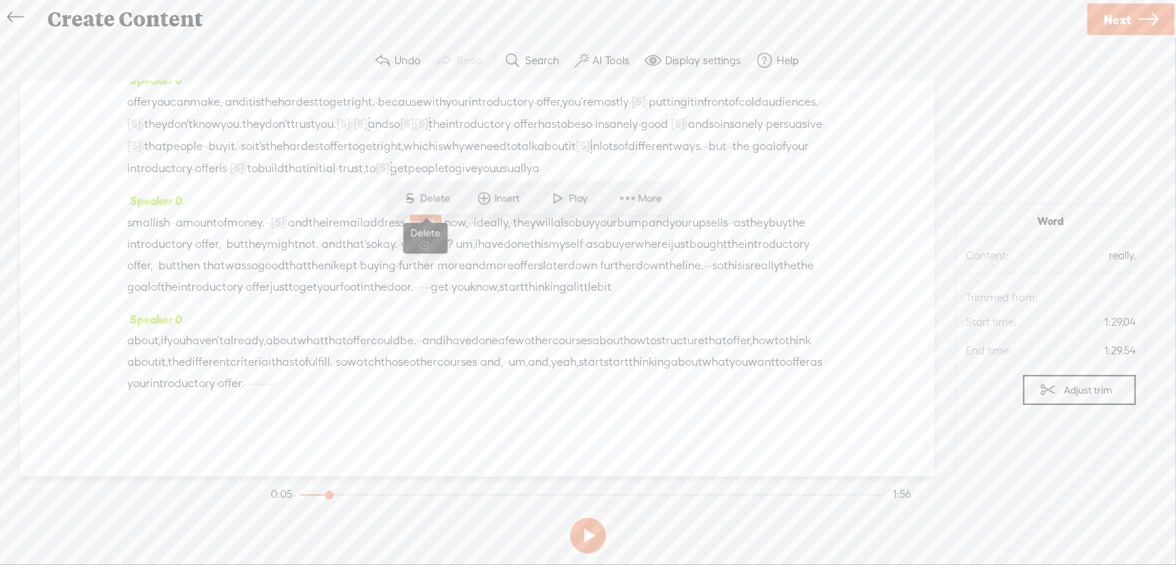
click at [443, 198] on span "Delete" at bounding box center [438, 199] width 34 height 14
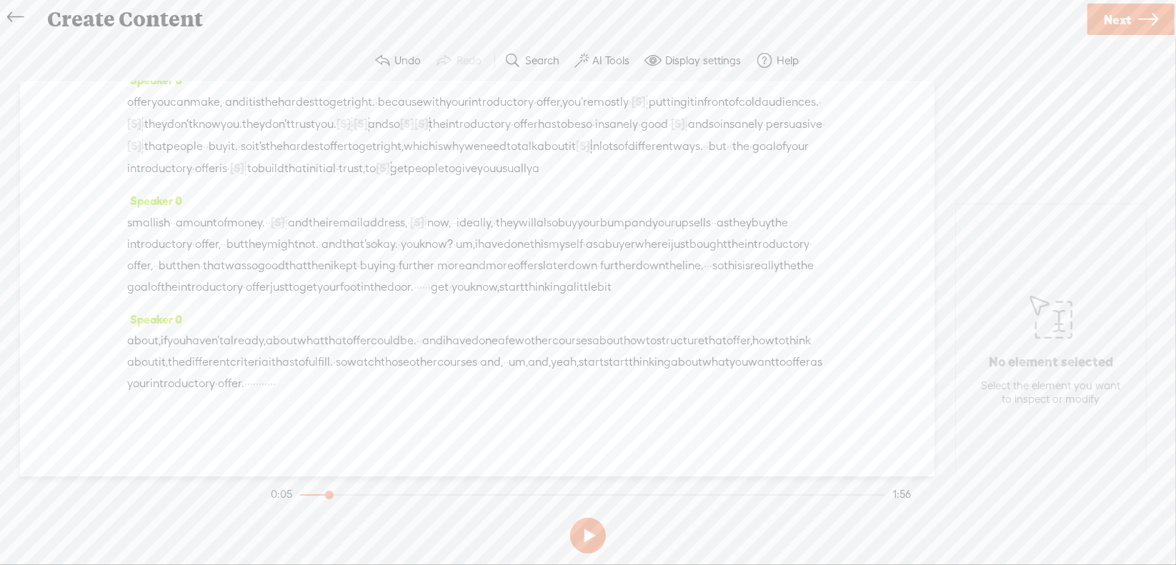
scroll to position [214, 0]
drag, startPoint x: 768, startPoint y: 180, endPoint x: 198, endPoint y: 212, distance: 570.5
click at [198, 212] on div "smallish · · amount of money. · · [S] that's all you want. you just want a smal…" at bounding box center [477, 255] width 700 height 86
click at [90, 166] on span "Delete" at bounding box center [95, 170] width 34 height 14
click at [234, 255] on span "then" at bounding box center [246, 265] width 24 height 21
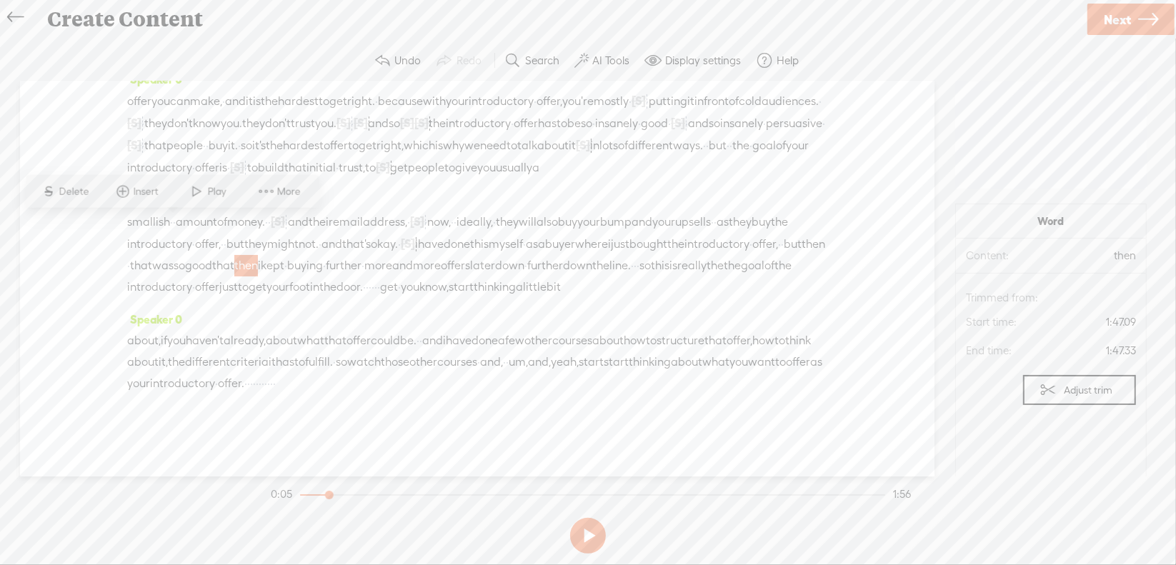
click at [70, 193] on span "Delete" at bounding box center [76, 191] width 34 height 14
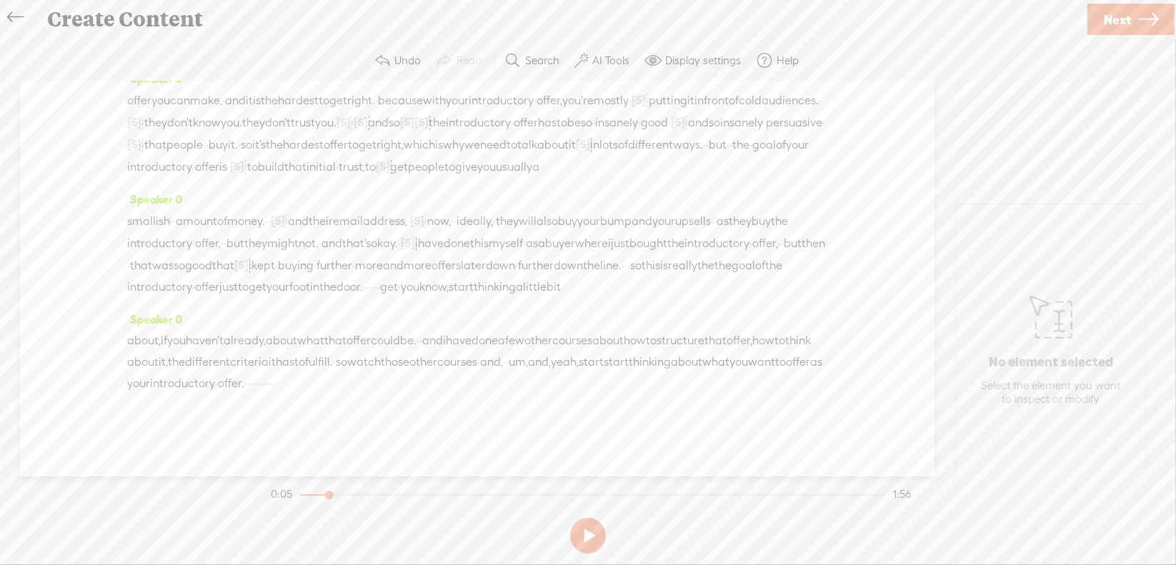
click at [317, 255] on span "further" at bounding box center [335, 265] width 36 height 21
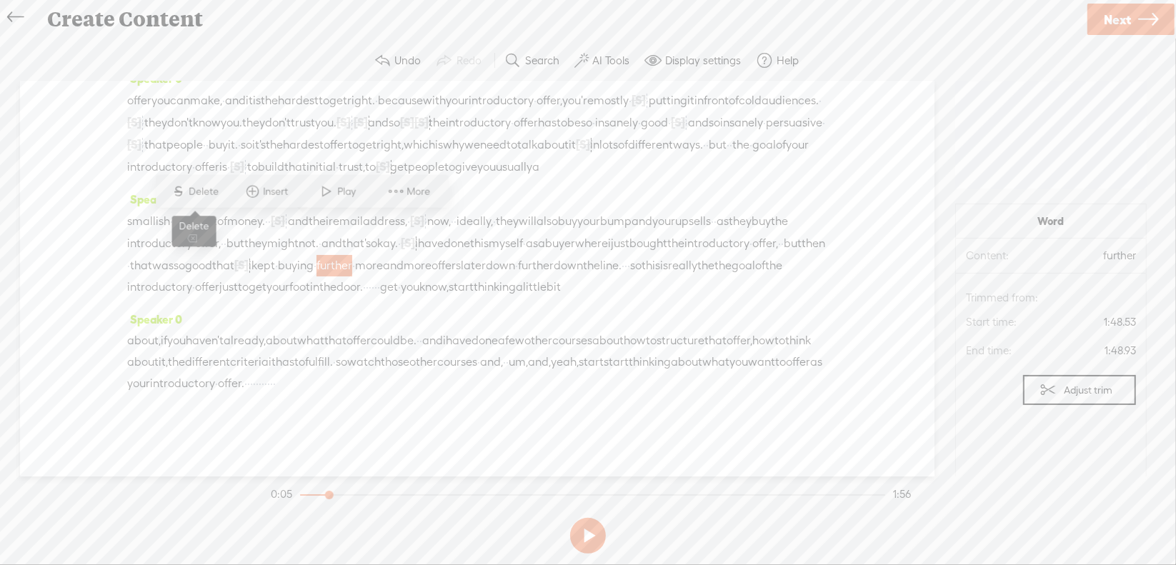
click at [204, 199] on span "S Delete" at bounding box center [194, 192] width 71 height 26
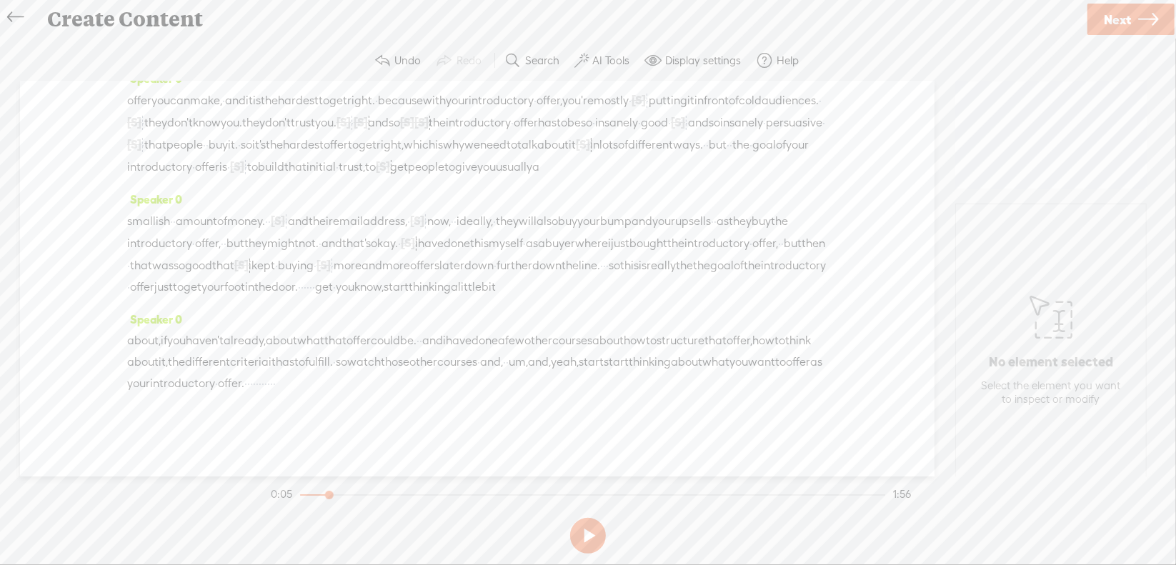
drag, startPoint x: 452, startPoint y: 219, endPoint x: 506, endPoint y: 222, distance: 53.6
click at [512, 221] on div "smallish · · amount of money. · · [S] that's all you want. you just want a smal…" at bounding box center [477, 254] width 700 height 88
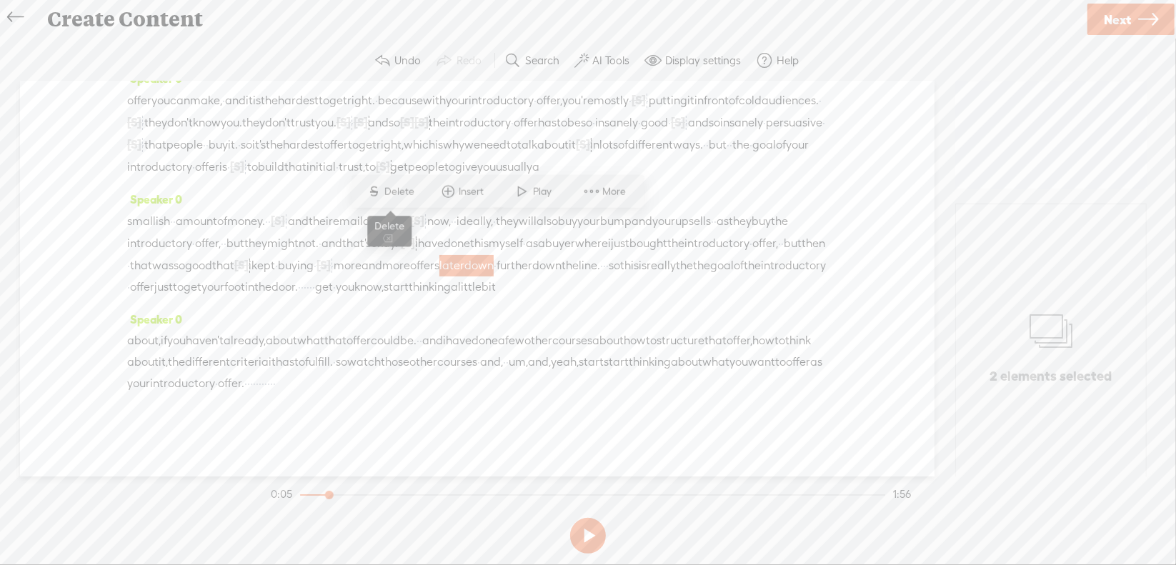
click at [387, 192] on span "Delete" at bounding box center [402, 191] width 34 height 14
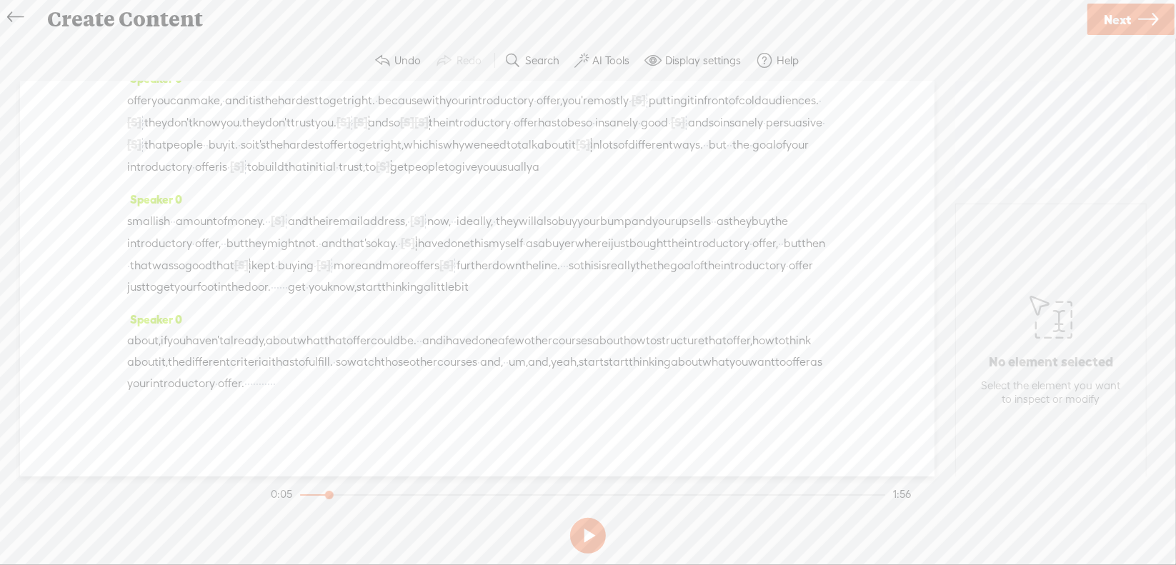
click at [566, 255] on span "·" at bounding box center [564, 265] width 3 height 21
click at [535, 210] on span "Delete" at bounding box center [530, 209] width 34 height 14
click at [682, 255] on span "the" at bounding box center [673, 265] width 17 height 21
click at [693, 206] on span "Delete" at bounding box center [689, 209] width 34 height 14
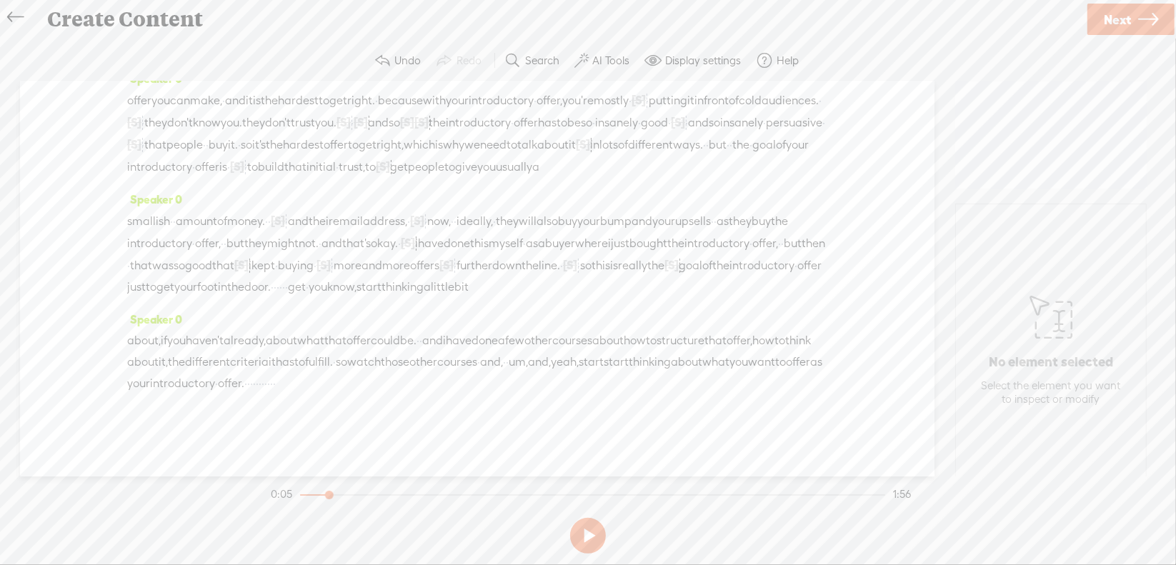
drag, startPoint x: 535, startPoint y: 247, endPoint x: 662, endPoint y: 247, distance: 126.5
click at [662, 247] on div "smallish · · amount of money. · · [S] that's all you want. you just want a smal…" at bounding box center [477, 254] width 700 height 88
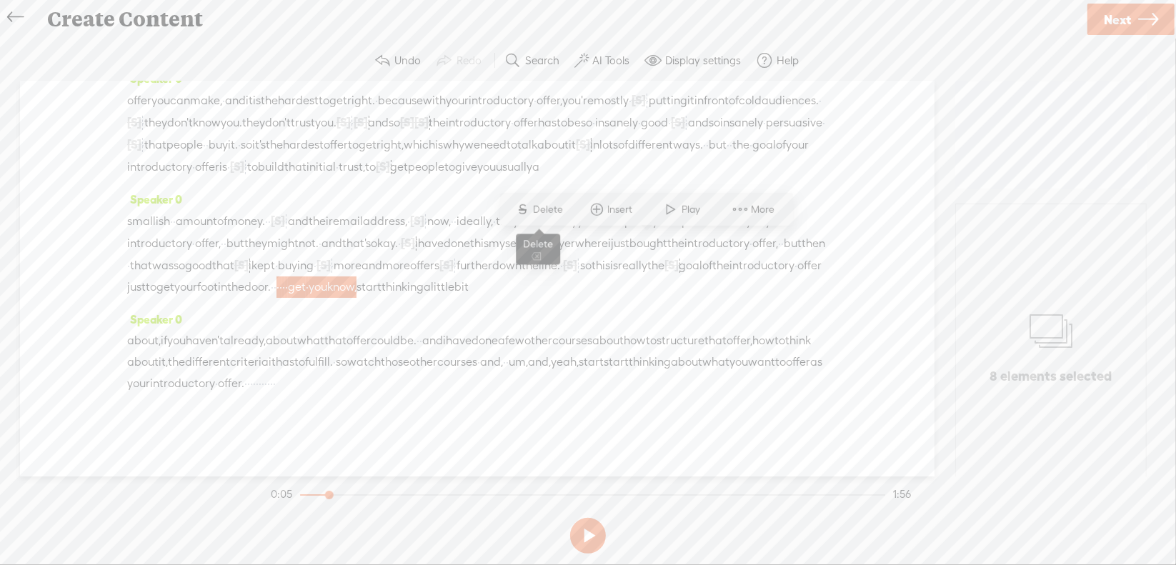
click at [552, 209] on span "Delete" at bounding box center [551, 209] width 34 height 14
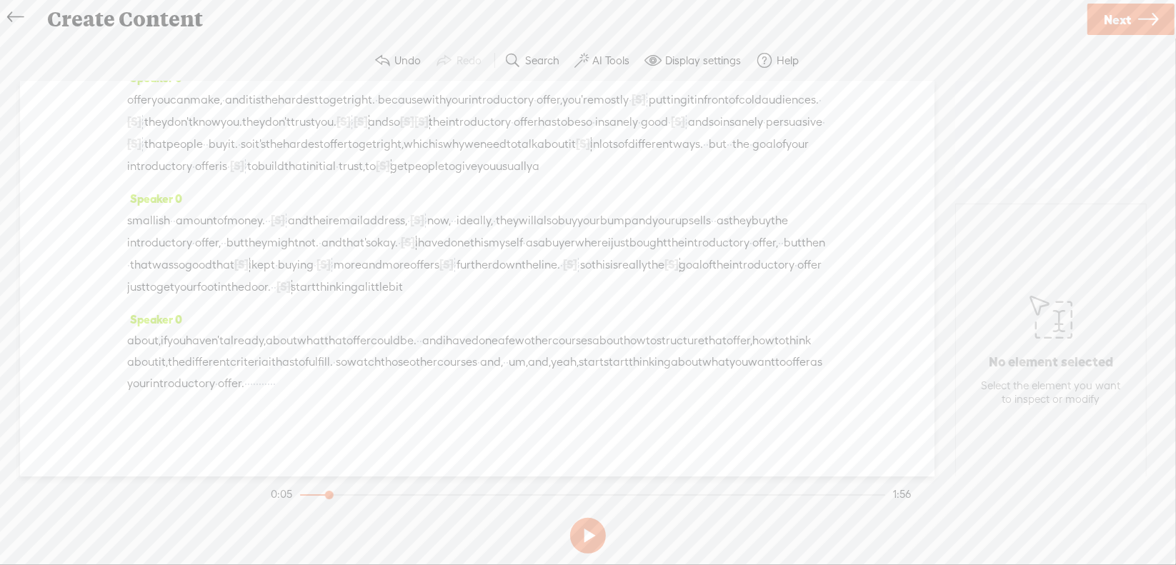
scroll to position [196, 0]
drag, startPoint x: 187, startPoint y: 362, endPoint x: 269, endPoint y: 357, distance: 81.7
click at [269, 357] on div "about, if you haven't already, about what that offer could be. · · and i have d…" at bounding box center [477, 362] width 700 height 64
click at [146, 327] on span "Delete" at bounding box center [161, 327] width 34 height 14
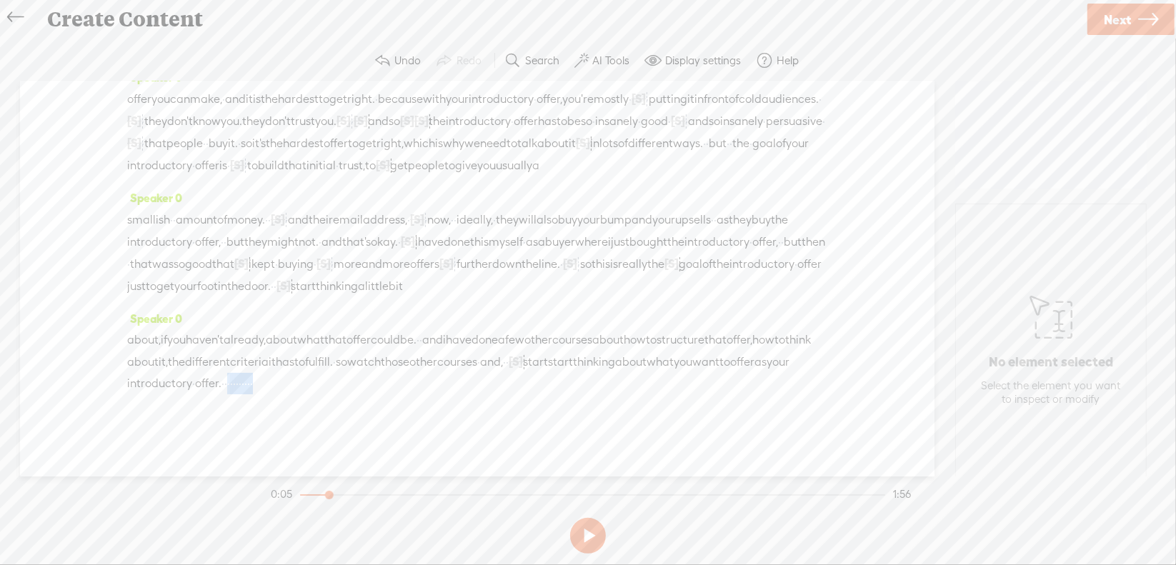
drag, startPoint x: 681, startPoint y: 376, endPoint x: 783, endPoint y: 388, distance: 102.2
click at [783, 388] on div "about, if you haven't already, about what that offer could be. · · and i have d…" at bounding box center [477, 361] width 700 height 65
click at [648, 342] on span "Delete" at bounding box center [658, 349] width 34 height 14
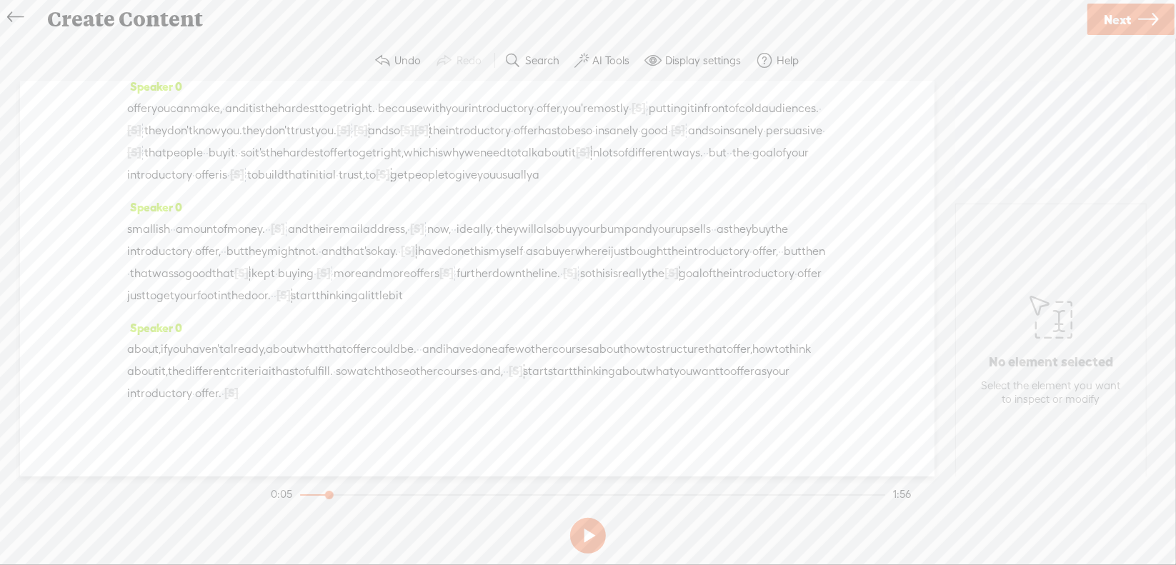
scroll to position [0, 0]
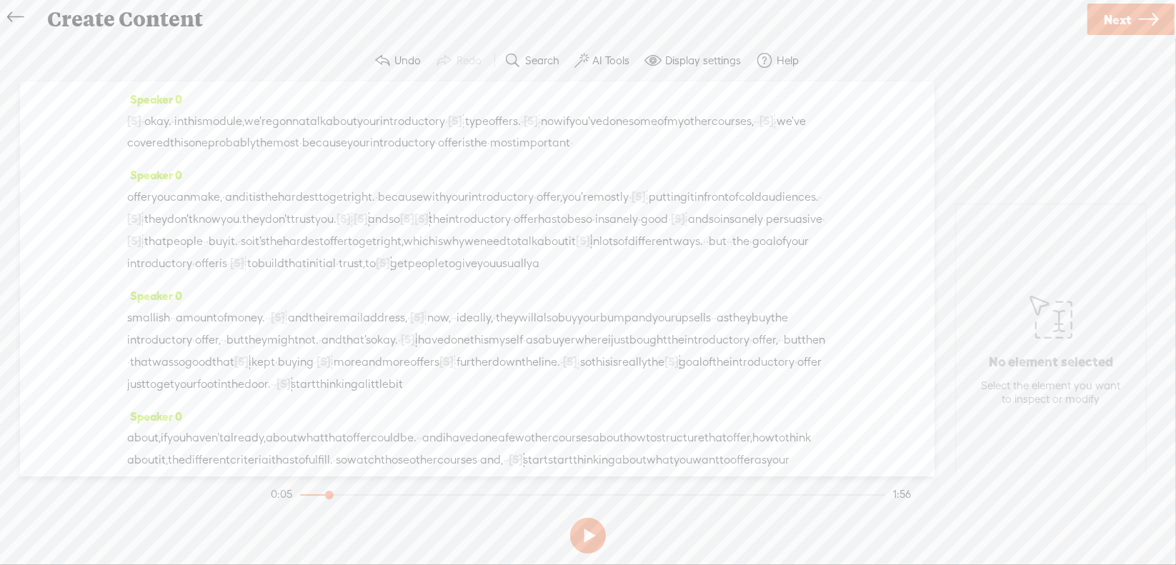
click at [144, 116] on span "·" at bounding box center [143, 121] width 3 height 21
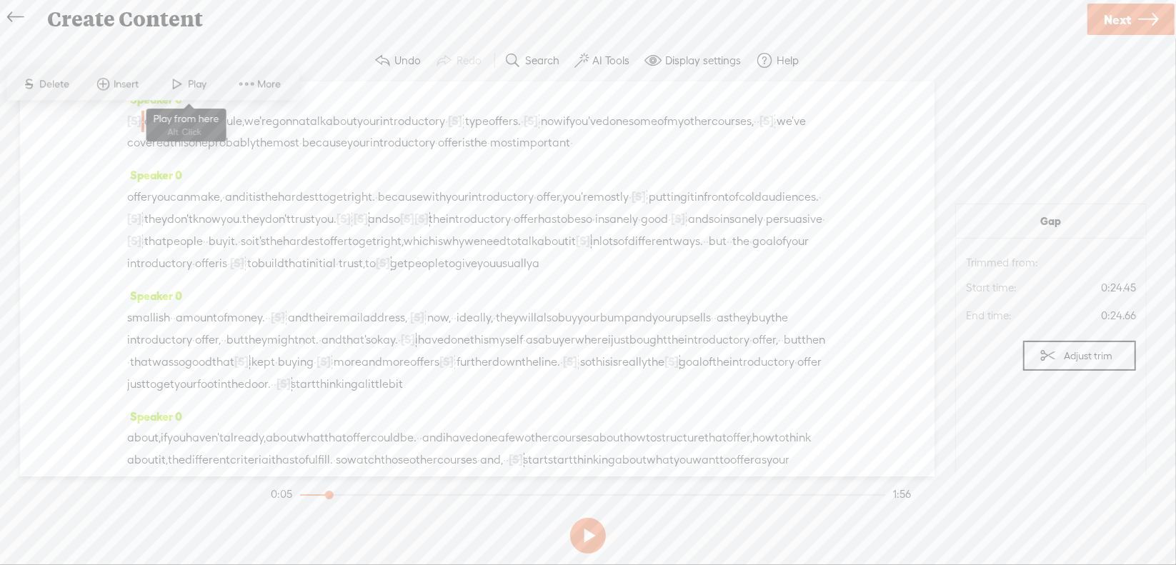
click at [191, 84] on span "Play" at bounding box center [200, 84] width 22 height 14
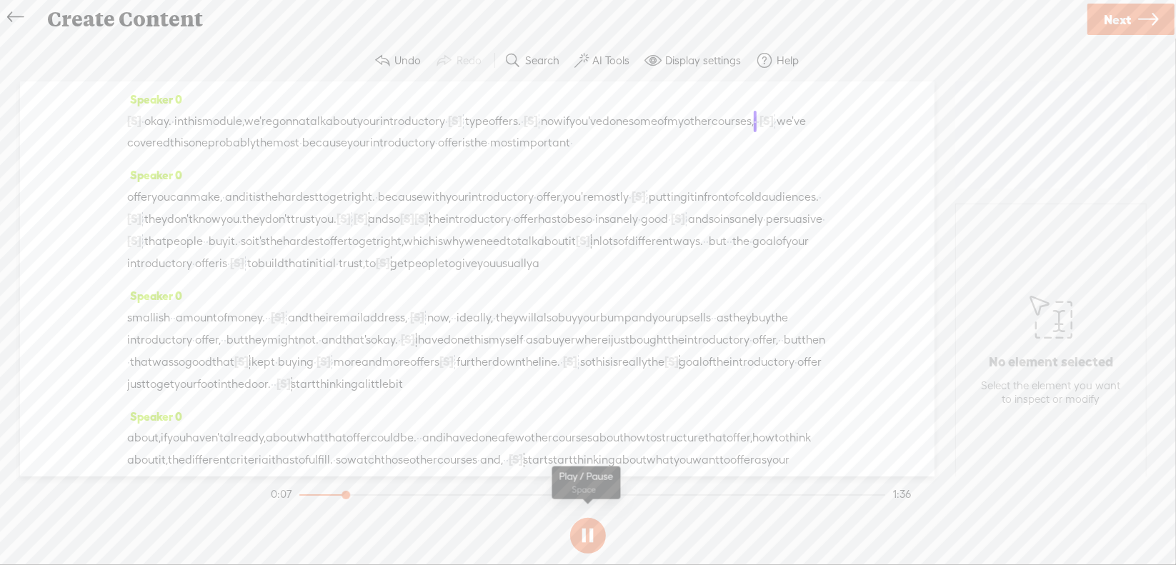
click at [580, 534] on section at bounding box center [588, 535] width 640 height 47
click at [583, 530] on button at bounding box center [588, 536] width 36 height 36
click at [380, 116] on span "your" at bounding box center [368, 121] width 23 height 21
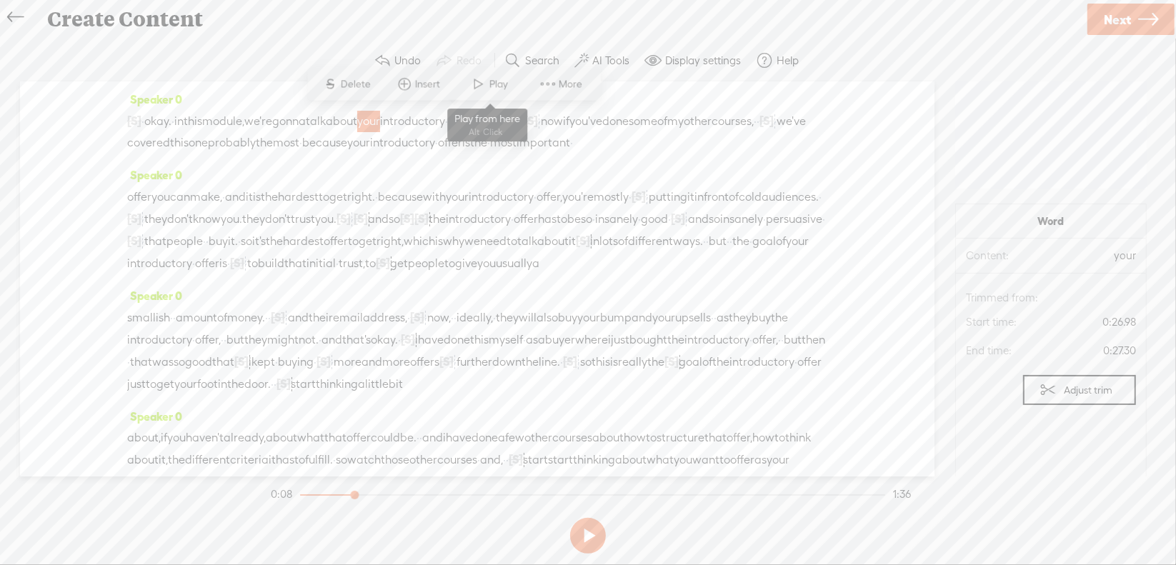
click at [487, 86] on span at bounding box center [478, 84] width 21 height 26
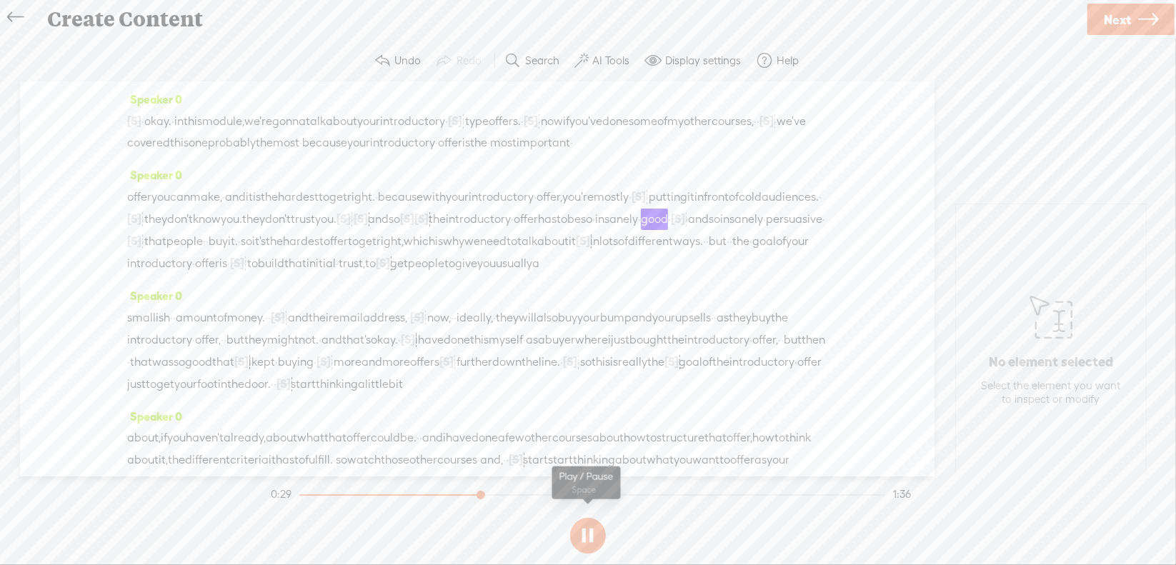
click at [585, 532] on button at bounding box center [588, 536] width 36 height 36
click at [429, 230] on span "the" at bounding box center [437, 219] width 17 height 21
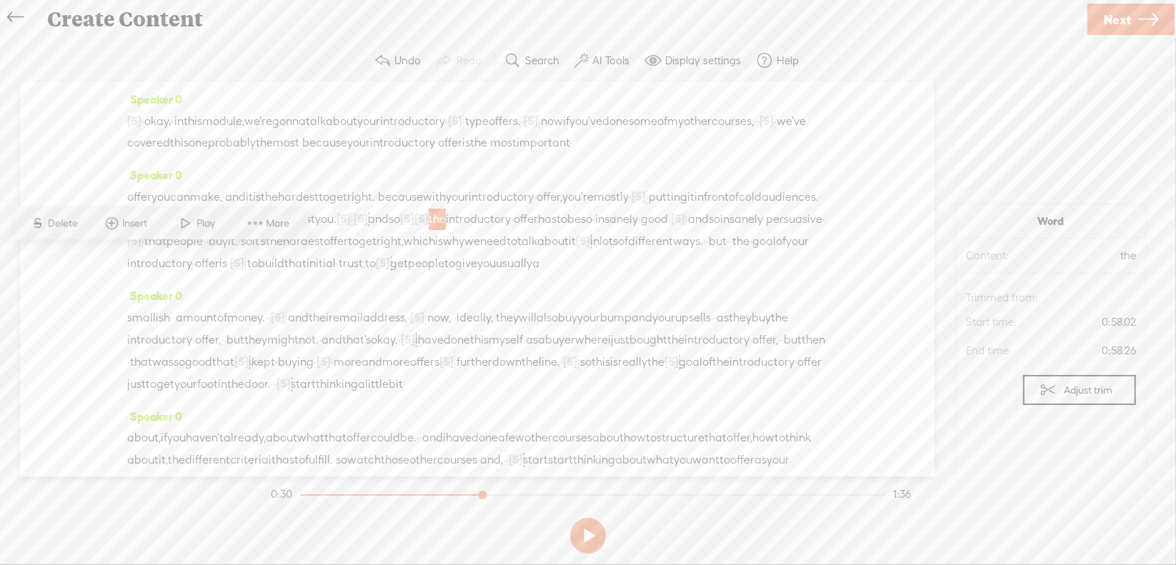
click at [77, 217] on span "Delete" at bounding box center [66, 224] width 34 height 14
click at [315, 230] on span "trust" at bounding box center [303, 219] width 24 height 21
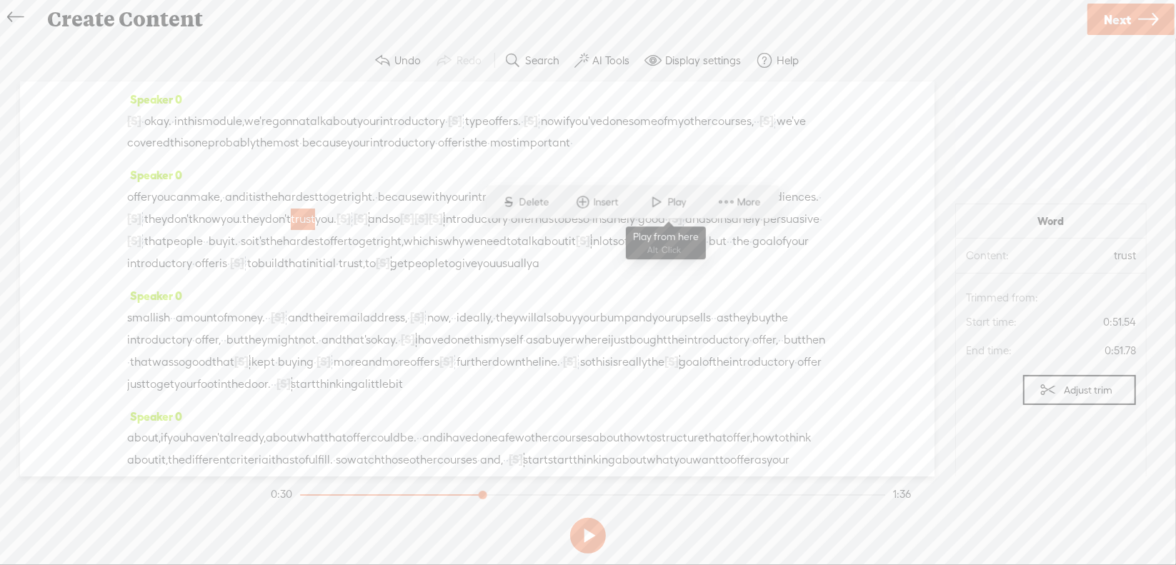
click at [659, 197] on span at bounding box center [657, 202] width 21 height 26
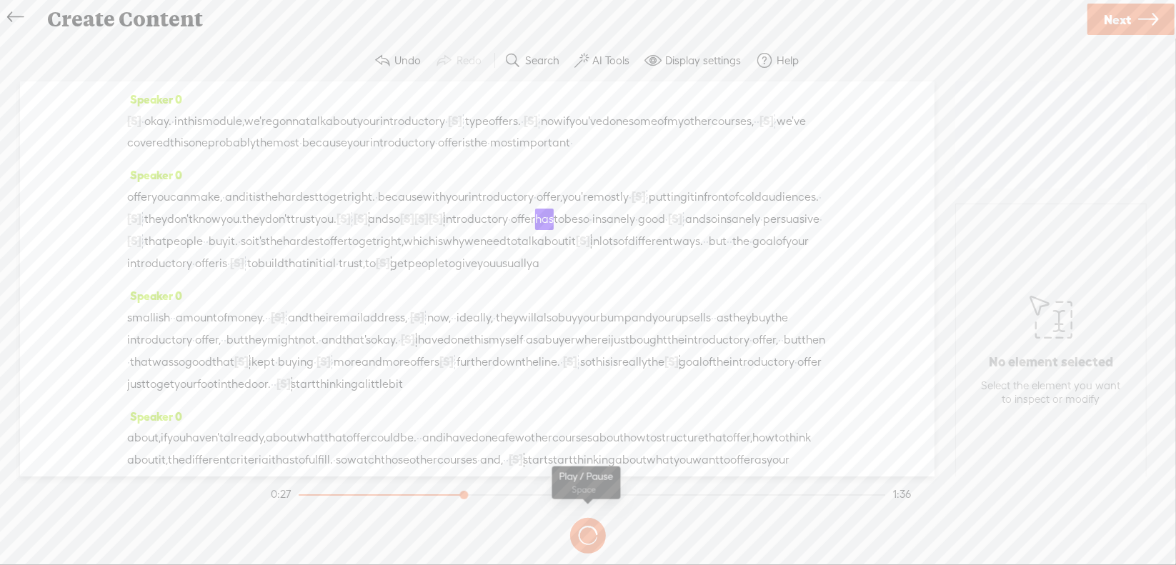
click at [0, 0] on button at bounding box center [0, 0] width 0 height 0
click at [354, 230] on span "·" at bounding box center [352, 219] width 3 height 21
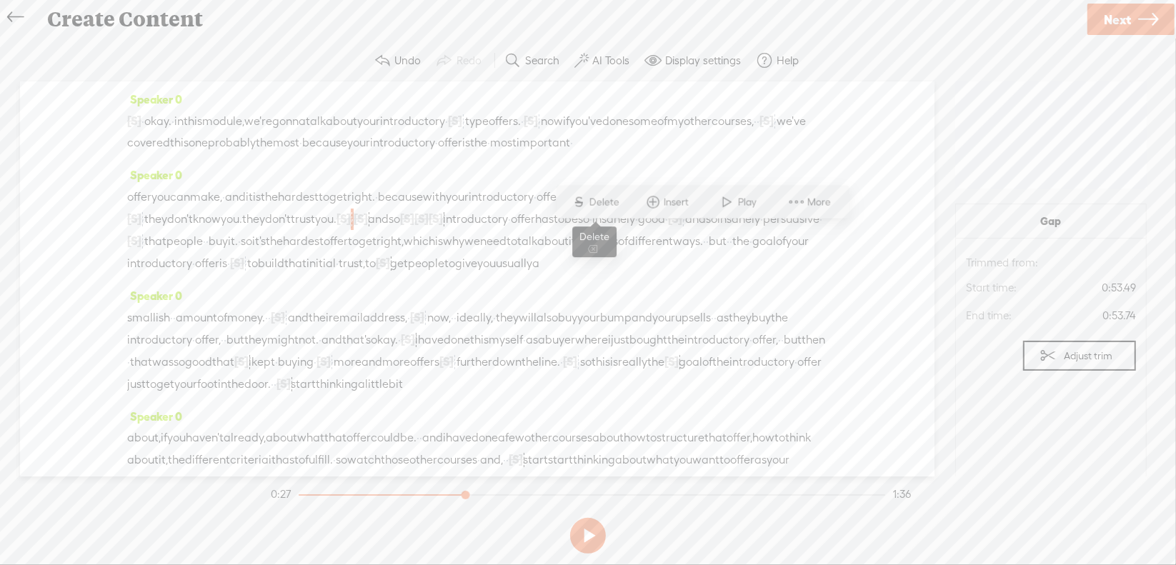
click at [601, 197] on span "Delete" at bounding box center [607, 202] width 34 height 14
click at [315, 230] on span "trust" at bounding box center [303, 219] width 24 height 21
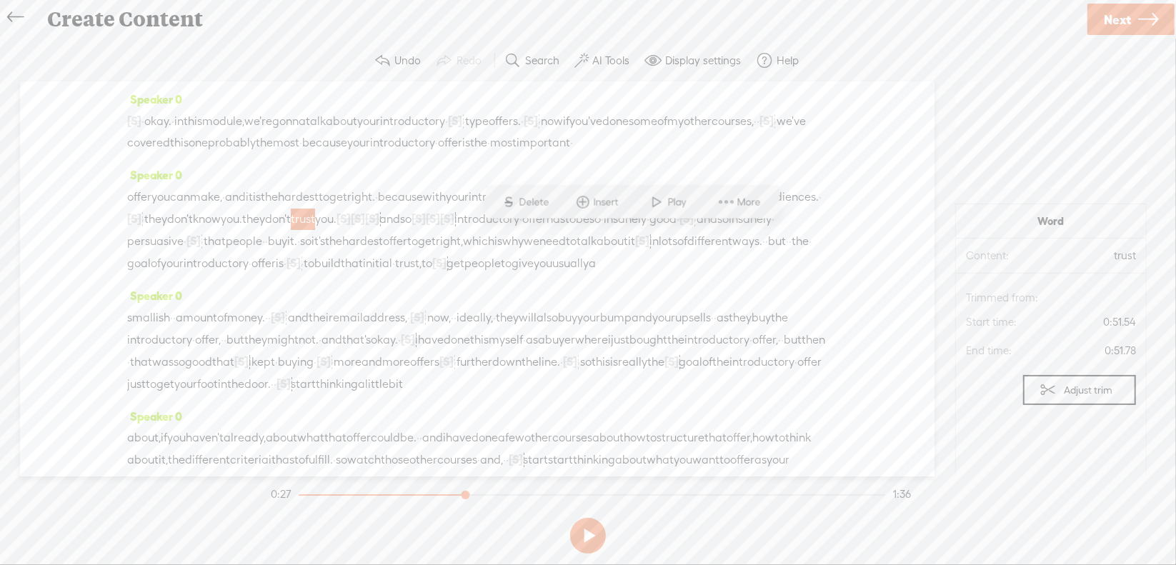
click at [655, 198] on span at bounding box center [657, 202] width 21 height 26
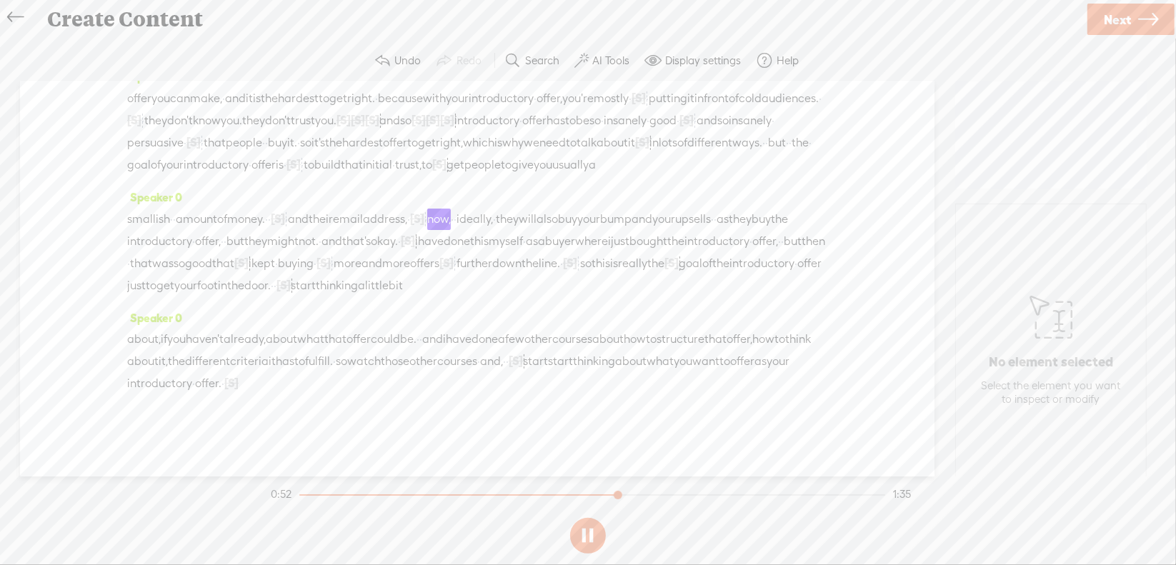
scroll to position [143, 0]
click at [224, 395] on span "·" at bounding box center [223, 383] width 3 height 21
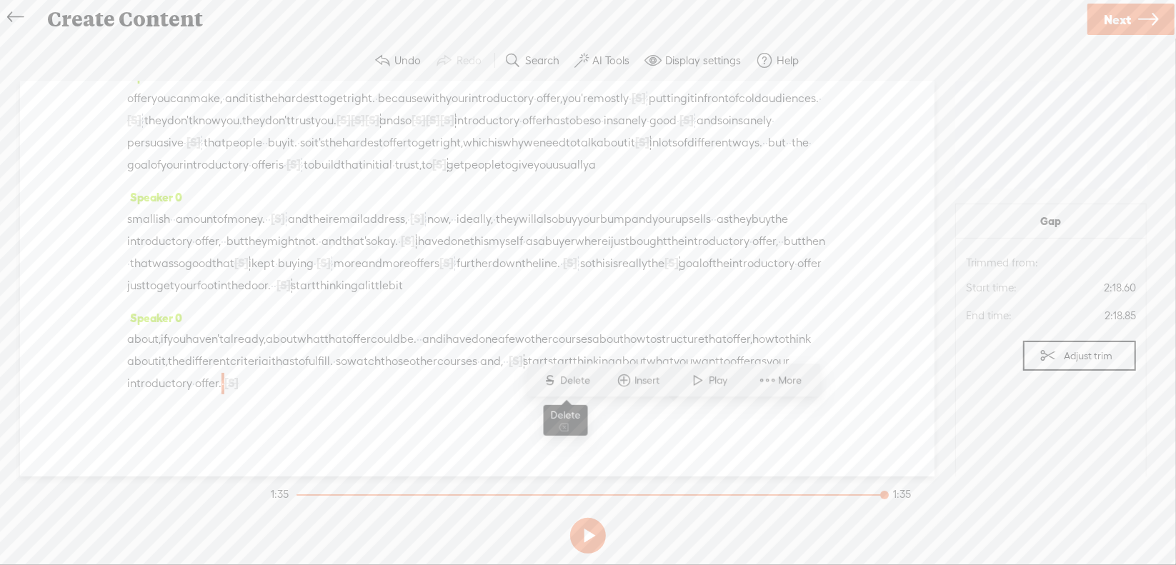
click at [565, 379] on span "Delete" at bounding box center [578, 381] width 34 height 14
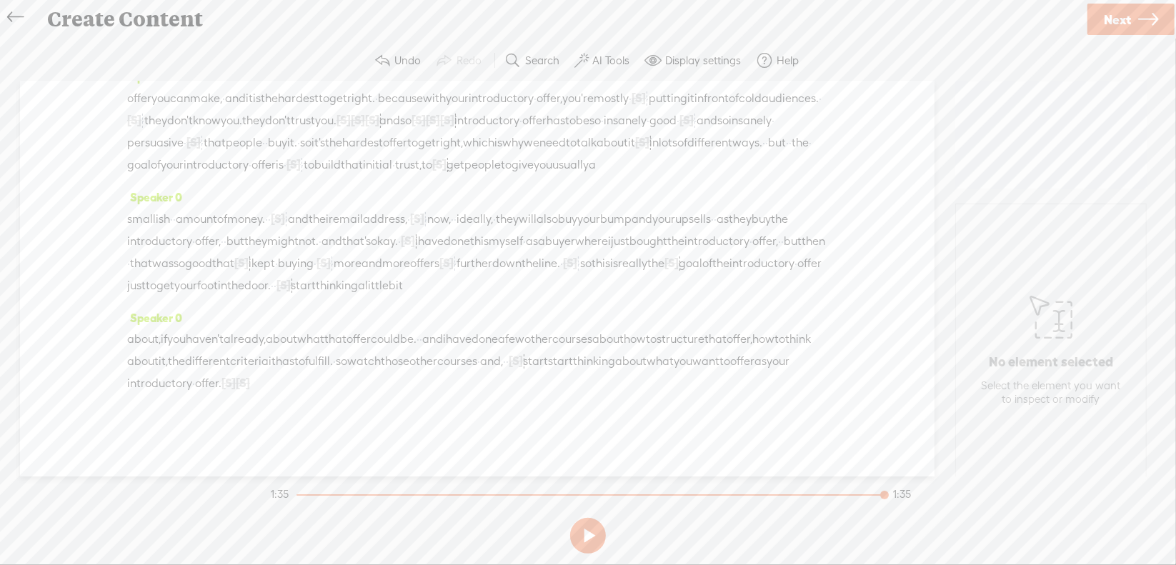
click at [730, 372] on span "offer" at bounding box center [742, 361] width 24 height 21
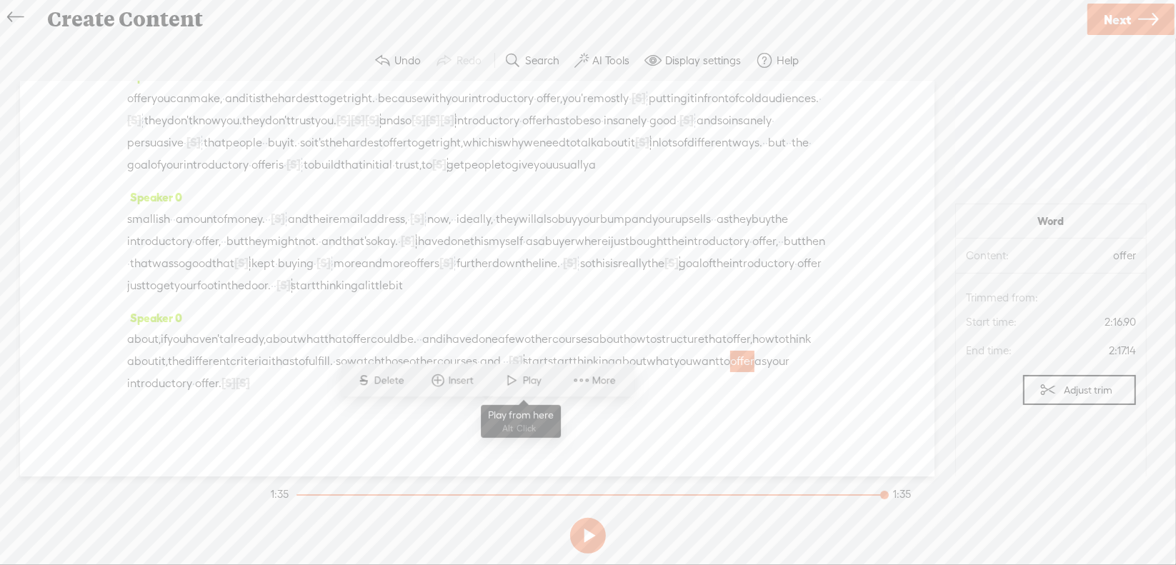
click at [512, 375] on span at bounding box center [512, 381] width 21 height 26
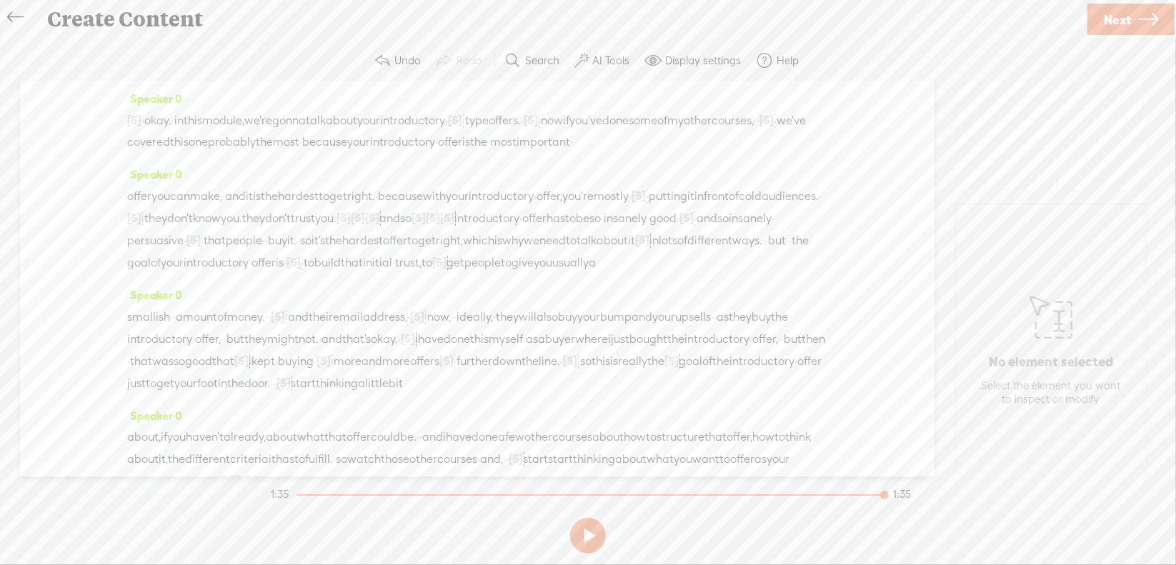
scroll to position [0, 0]
click at [1118, 17] on span "Next" at bounding box center [1117, 19] width 27 height 36
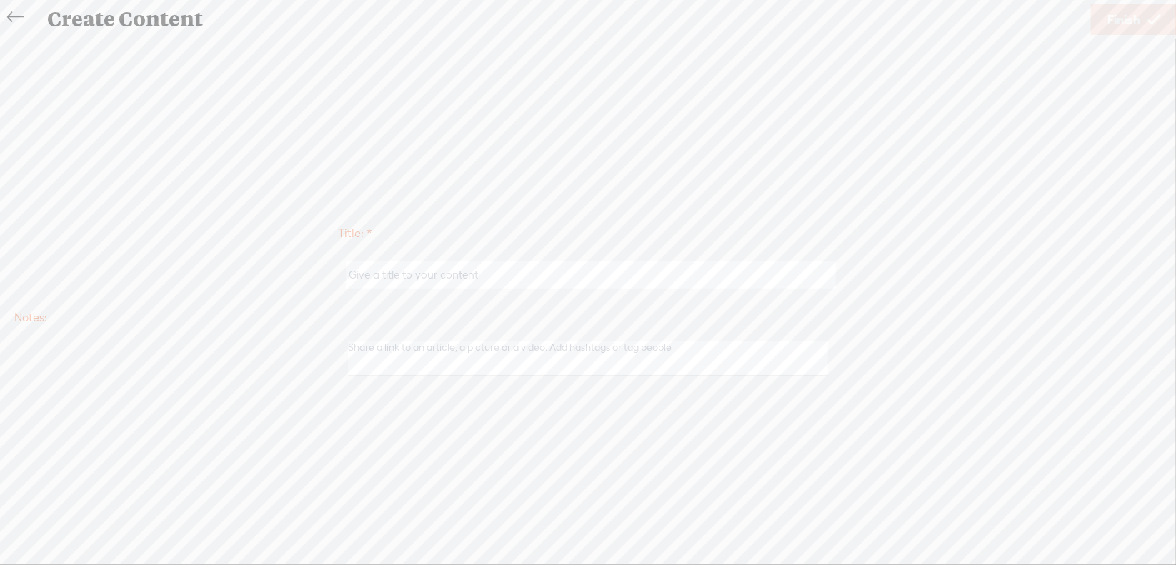
click at [442, 272] on input "text" at bounding box center [591, 276] width 490 height 28
type input "Offer3Mod2"
click at [1124, 21] on span "Finish" at bounding box center [1124, 19] width 33 height 36
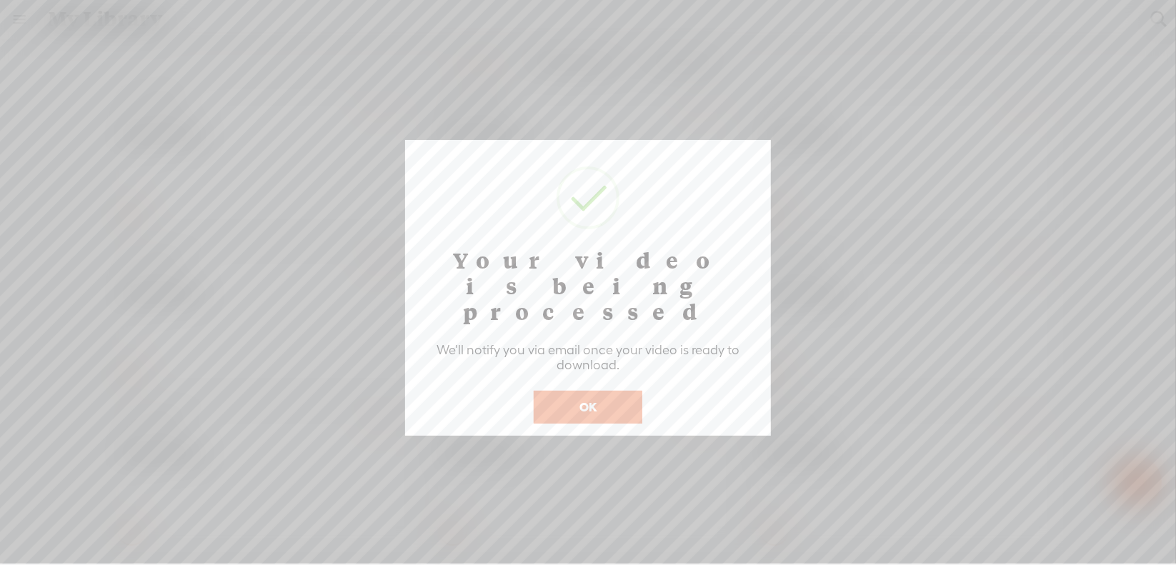
click at [622, 391] on button "OK" at bounding box center [588, 407] width 109 height 33
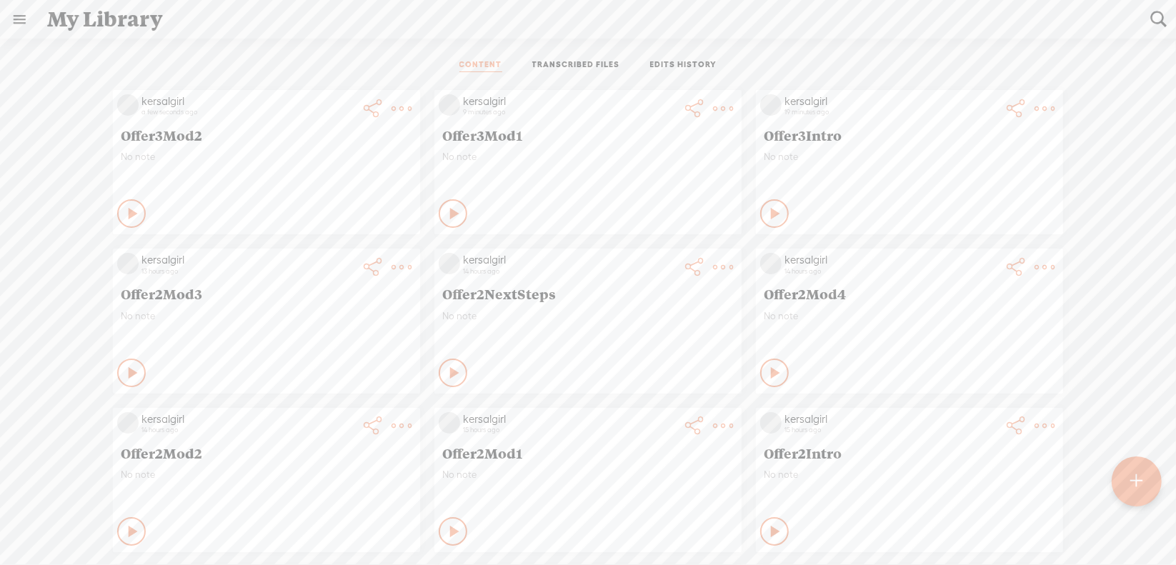
click at [1147, 482] on div at bounding box center [1137, 482] width 50 height 50
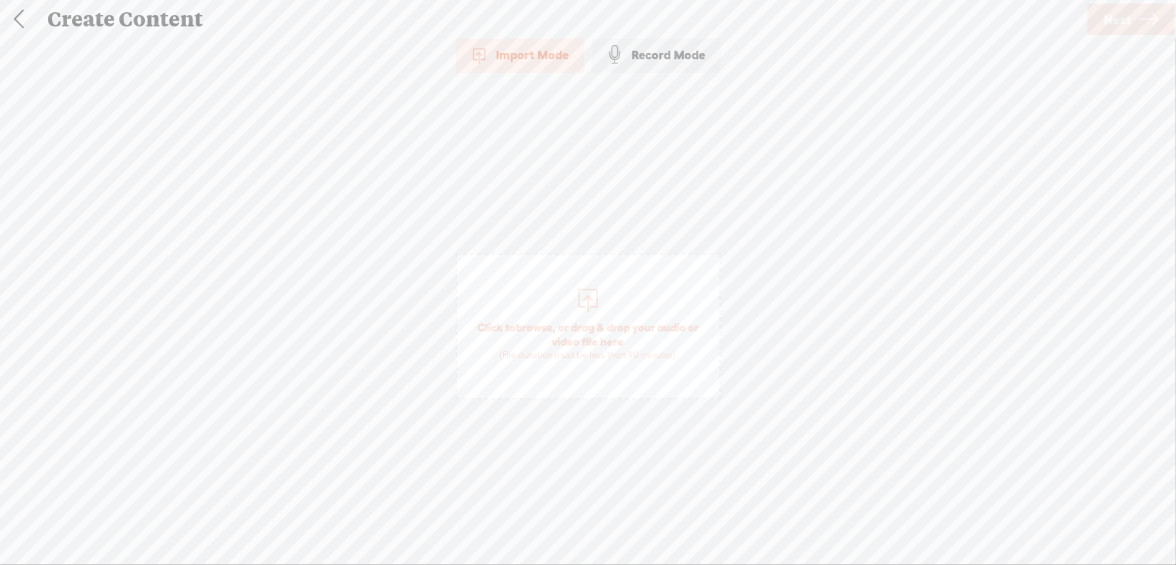
click at [543, 327] on span "browse" at bounding box center [534, 327] width 37 height 13
click at [1116, 16] on span "Next" at bounding box center [1117, 19] width 27 height 36
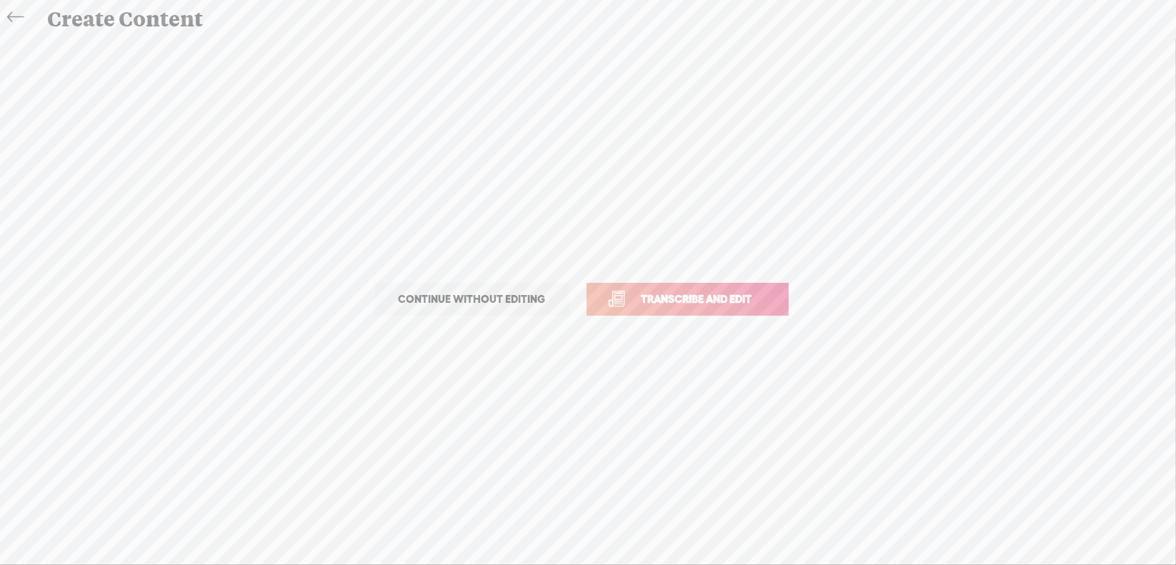
click at [689, 296] on span "Transcribe and edit" at bounding box center [697, 299] width 141 height 16
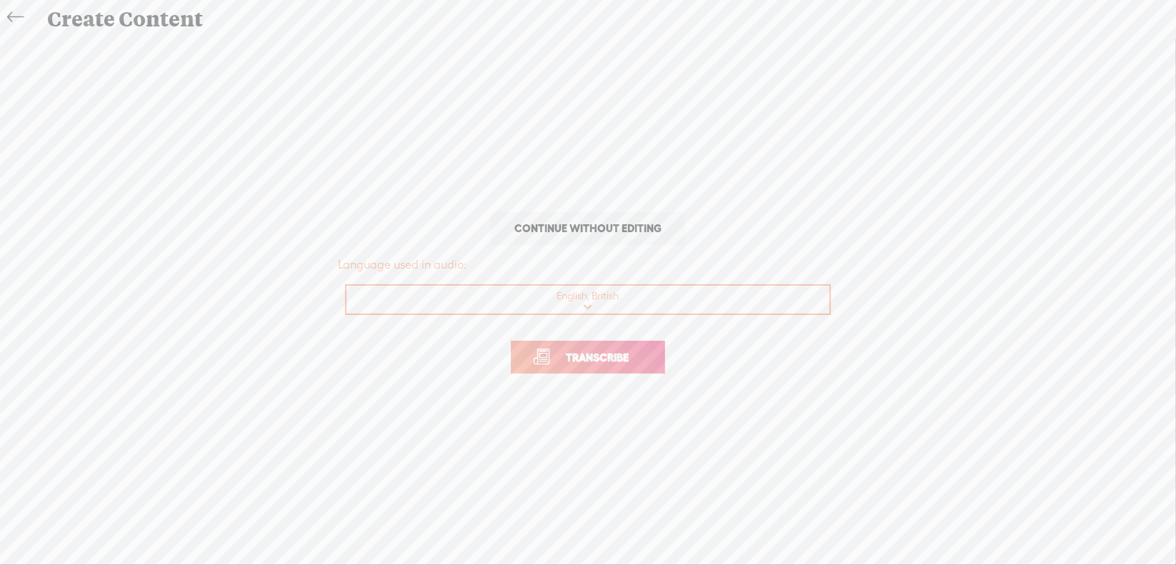
click at [602, 364] on span "Transcribe" at bounding box center [597, 357] width 93 height 16
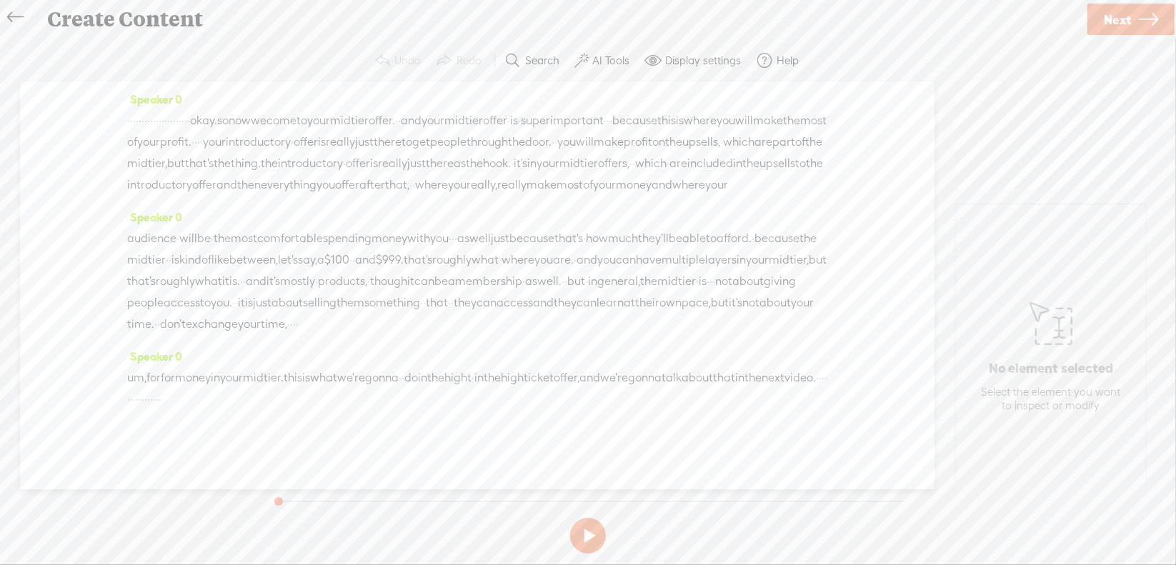
click at [586, 531] on button at bounding box center [588, 536] width 36 height 36
drag, startPoint x: 130, startPoint y: 119, endPoint x: 284, endPoint y: 127, distance: 154.6
click at [284, 127] on div "· · · · · · · · · · · · · · · · · · · · · · okay. so now we come to your mid ti…" at bounding box center [477, 153] width 700 height 86
click at [187, 87] on span "Delete" at bounding box center [188, 84] width 34 height 14
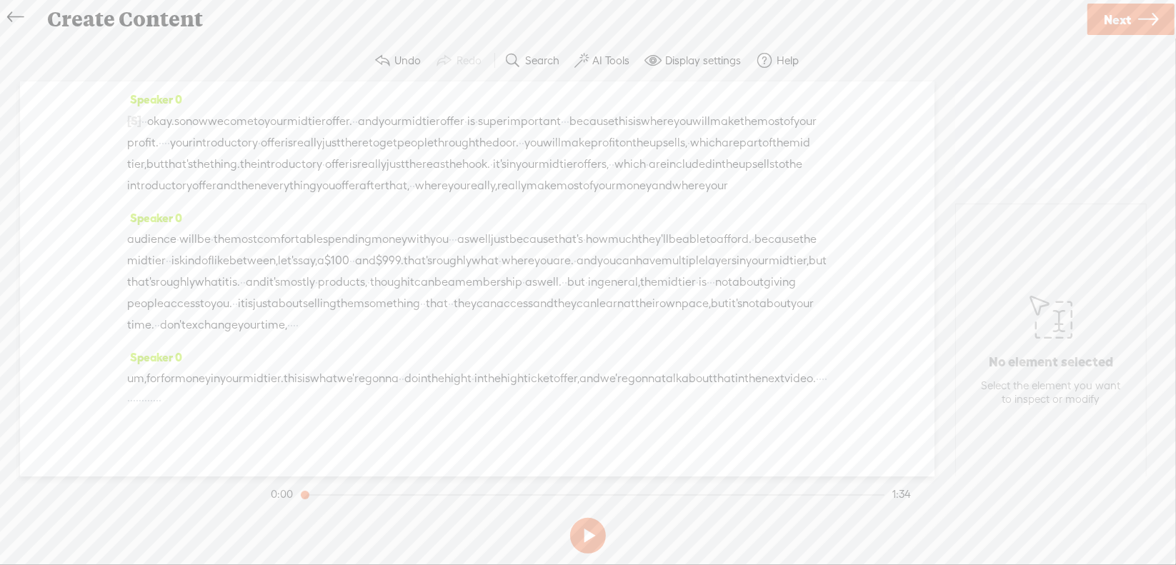
click at [567, 116] on span "·" at bounding box center [565, 121] width 3 height 21
click at [655, 79] on span "Delete" at bounding box center [652, 84] width 34 height 14
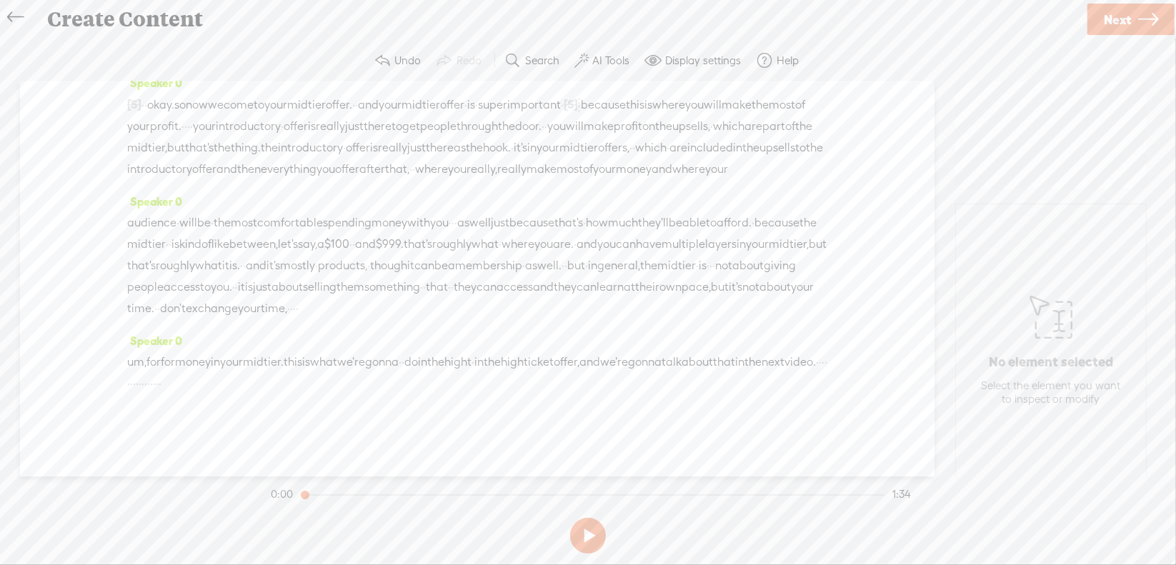
scroll to position [71, 0]
drag, startPoint x: 708, startPoint y: 312, endPoint x: 171, endPoint y: 377, distance: 541.3
click at [171, 377] on div "Speaker 0 [S] · · · · · · · · · · · · · · · · · · · · · · okay. so now we come …" at bounding box center [477, 278] width 915 height 395
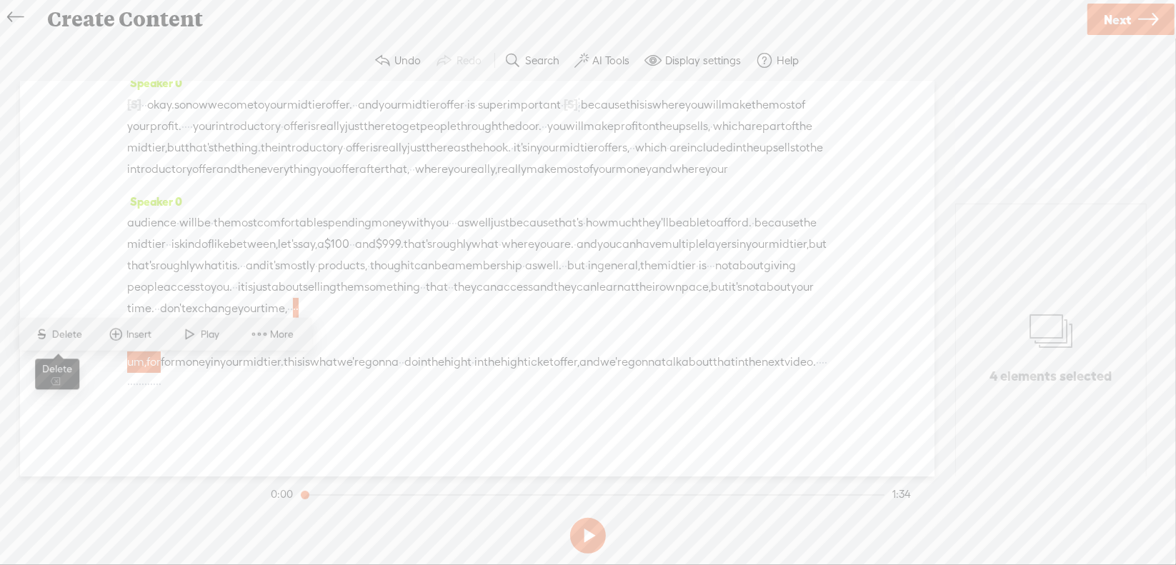
click at [61, 335] on span "Delete" at bounding box center [69, 334] width 34 height 14
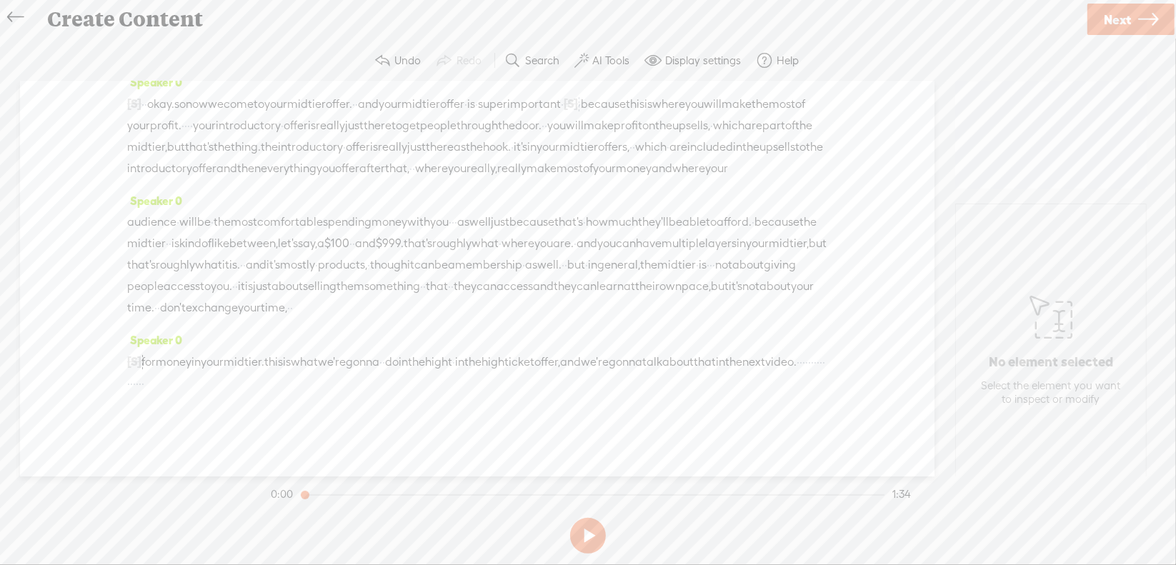
drag, startPoint x: 559, startPoint y: 368, endPoint x: 642, endPoint y: 367, distance: 82.9
click at [642, 367] on div "[S] · · um, for for money in your mid tier. this is what we're gonna · · do in …" at bounding box center [477, 373] width 700 height 44
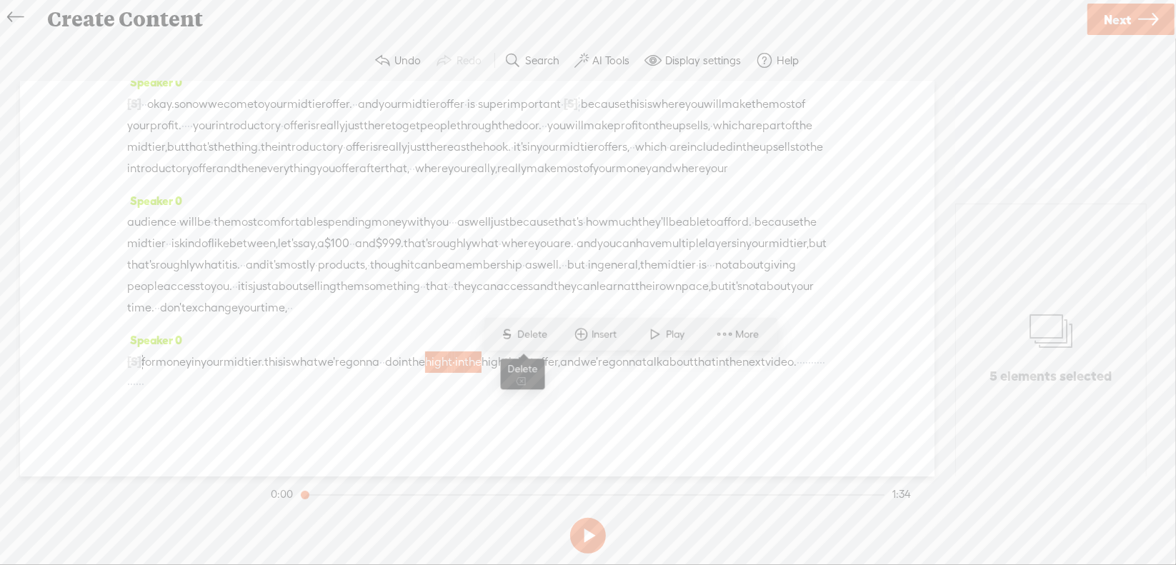
click at [531, 339] on span "Delete" at bounding box center [535, 334] width 34 height 14
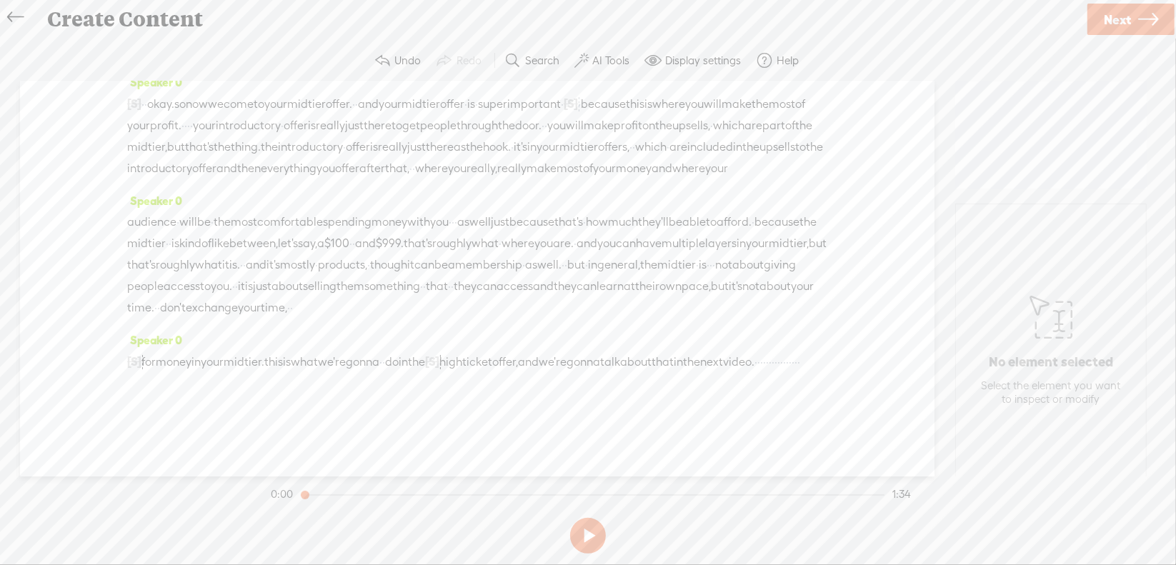
drag, startPoint x: 322, startPoint y: 394, endPoint x: 469, endPoint y: 398, distance: 146.6
click at [469, 395] on div "[S] · · um, for for money in your mid tier. this is what we're gonna · · do in …" at bounding box center [477, 373] width 700 height 44
click at [338, 353] on span "Delete" at bounding box center [336, 356] width 34 height 14
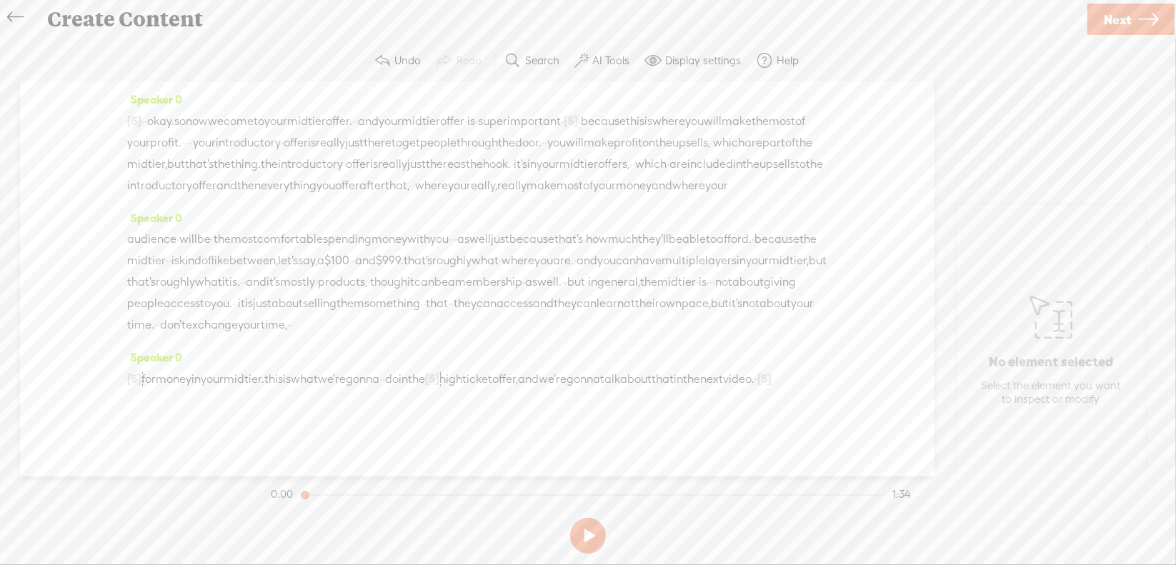
scroll to position [0, 0]
click at [190, 138] on span "·" at bounding box center [188, 142] width 3 height 21
click at [431, 106] on span "Delete" at bounding box center [422, 106] width 34 height 14
drag, startPoint x: 130, startPoint y: 182, endPoint x: 222, endPoint y: 180, distance: 91.5
click at [222, 180] on div "[S] · · · · · · · · · · · · · · · · · · · · · · okay. so now we come to your mi…" at bounding box center [477, 153] width 700 height 87
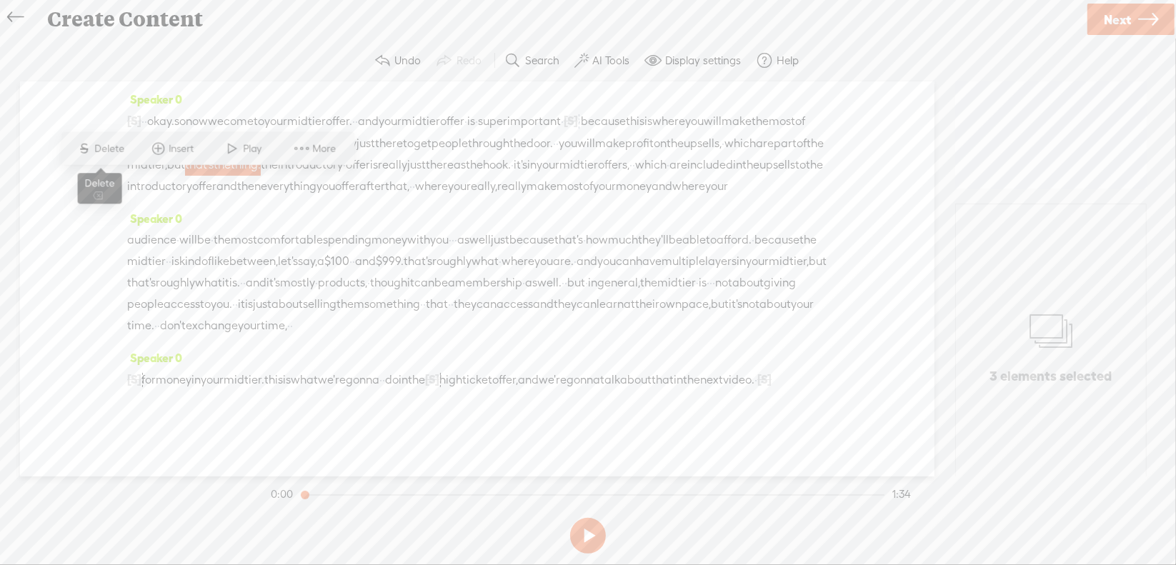
click at [104, 147] on span "Delete" at bounding box center [112, 149] width 34 height 14
click at [432, 198] on span "really," at bounding box center [417, 187] width 31 height 21
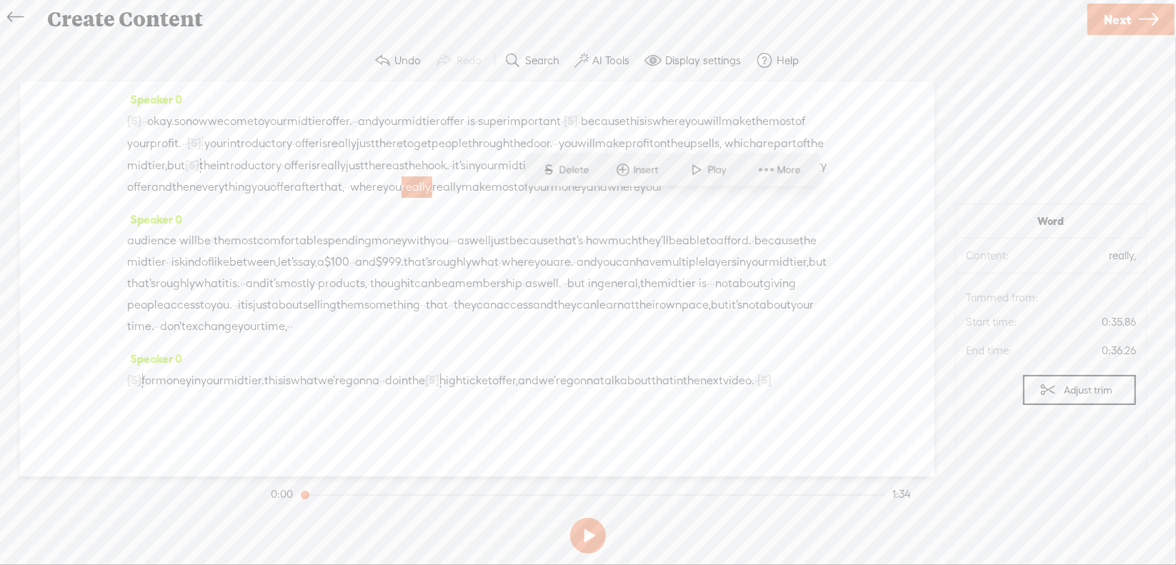
click at [576, 171] on span "Delete" at bounding box center [577, 170] width 34 height 14
click at [455, 231] on span "·" at bounding box center [453, 241] width 3 height 21
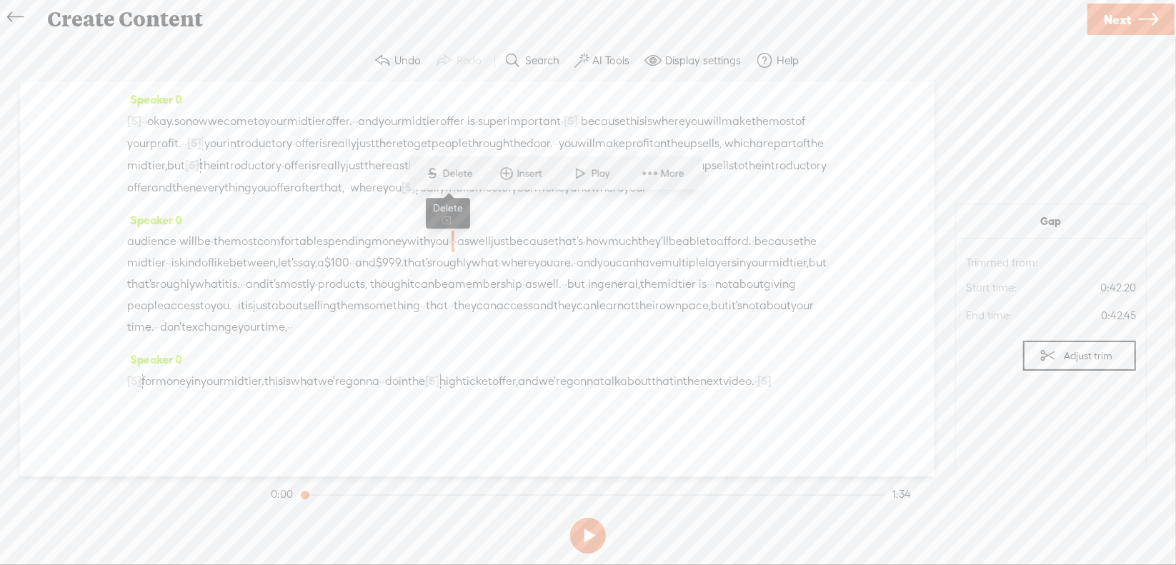
click at [462, 176] on span "Delete" at bounding box center [460, 174] width 34 height 14
click at [521, 232] on span "just" at bounding box center [511, 242] width 19 height 21
click at [550, 173] on span "Delete" at bounding box center [546, 174] width 34 height 14
click at [472, 253] on span "what" at bounding box center [485, 263] width 27 height 21
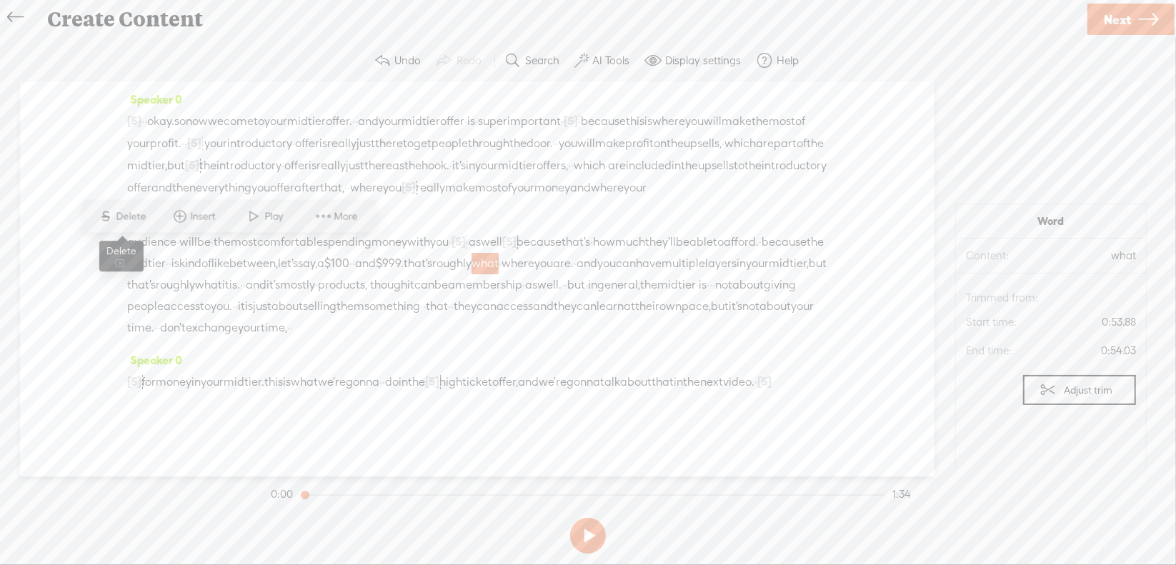
click at [124, 218] on span "Delete" at bounding box center [133, 216] width 34 height 14
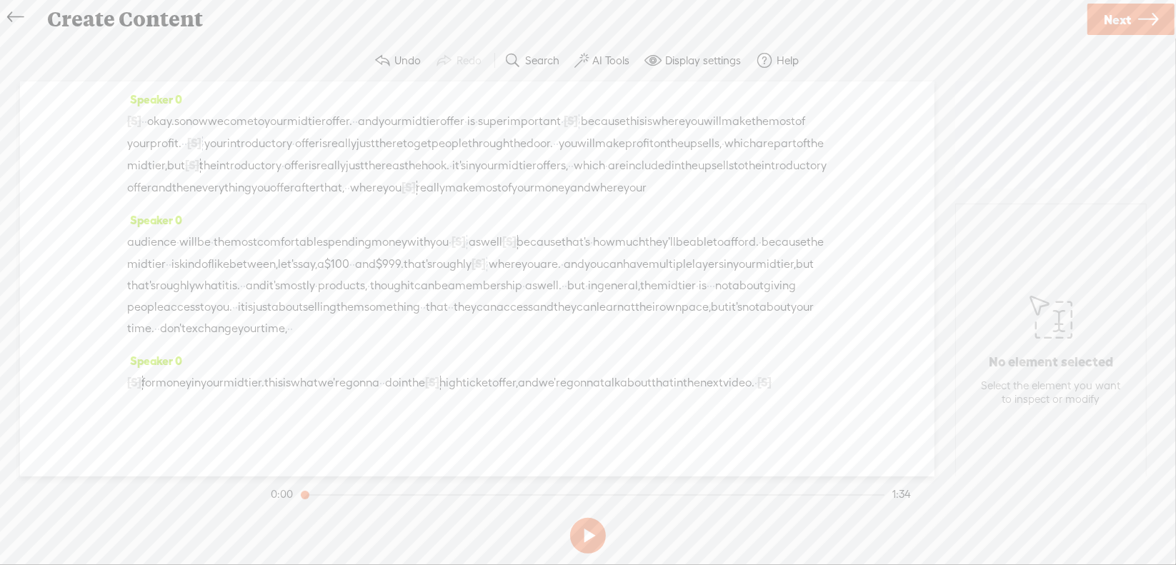
click at [272, 297] on span "just" at bounding box center [262, 307] width 19 height 21
click at [334, 259] on span "Delete" at bounding box center [344, 259] width 34 height 14
drag, startPoint x: 691, startPoint y: 293, endPoint x: 153, endPoint y: 312, distance: 538.5
click at [153, 312] on div "audience · will be · the most comfortable spending money with you · [S] · · as …" at bounding box center [477, 285] width 700 height 109
click at [54, 282] on span "Delete" at bounding box center [54, 281] width 34 height 14
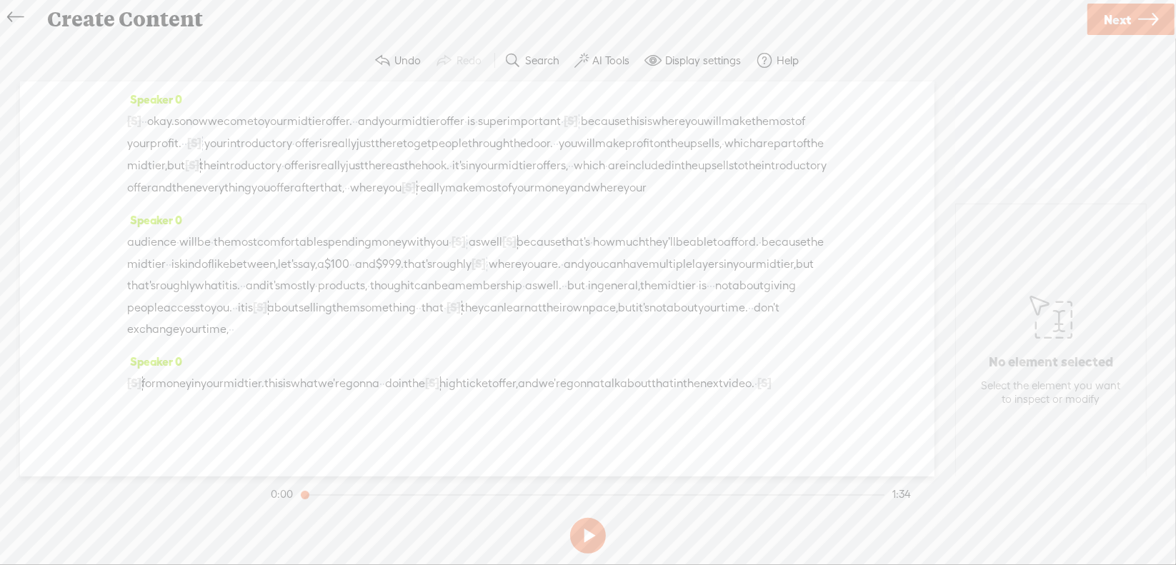
scroll to position [0, 0]
click at [144, 116] on span "·" at bounding box center [143, 121] width 3 height 21
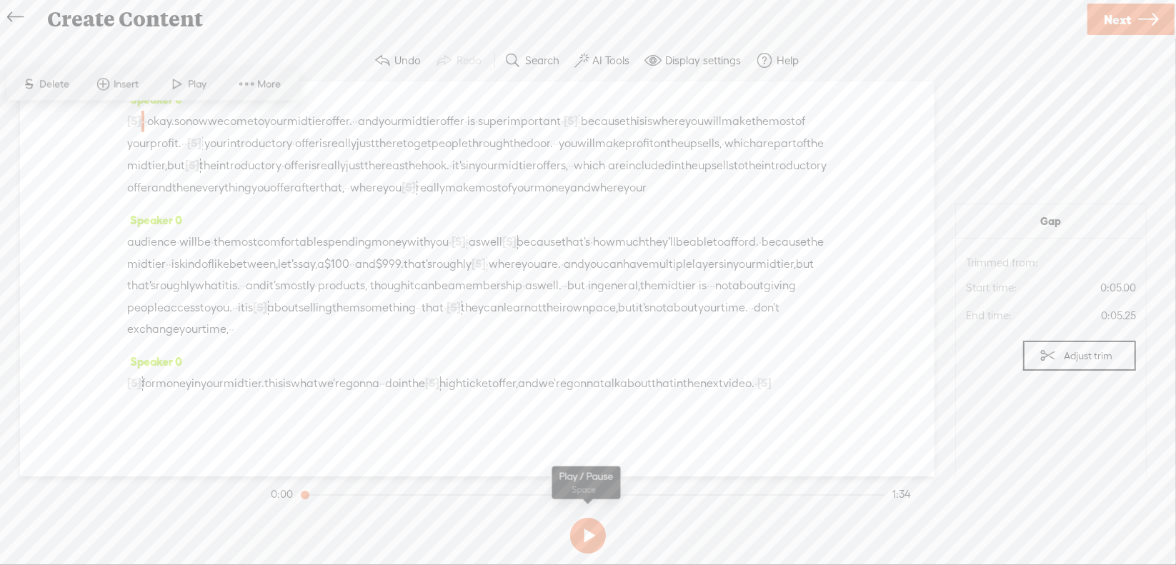
click at [585, 530] on button at bounding box center [588, 536] width 36 height 36
click at [585, 533] on button at bounding box center [588, 536] width 36 height 36
click at [465, 117] on span "offer" at bounding box center [452, 121] width 24 height 21
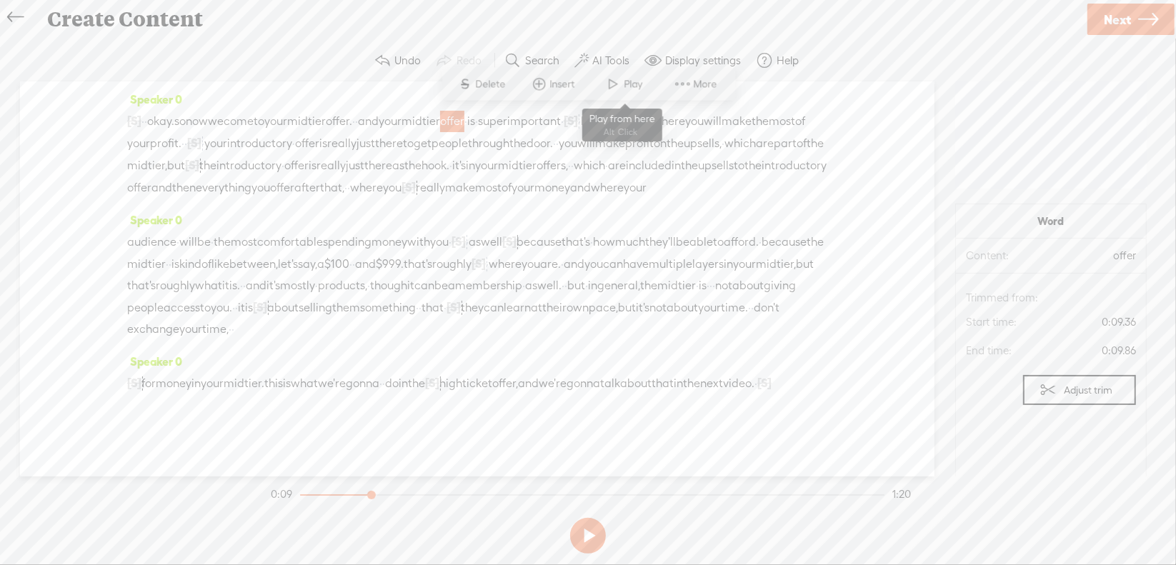
click at [622, 88] on span at bounding box center [613, 84] width 21 height 26
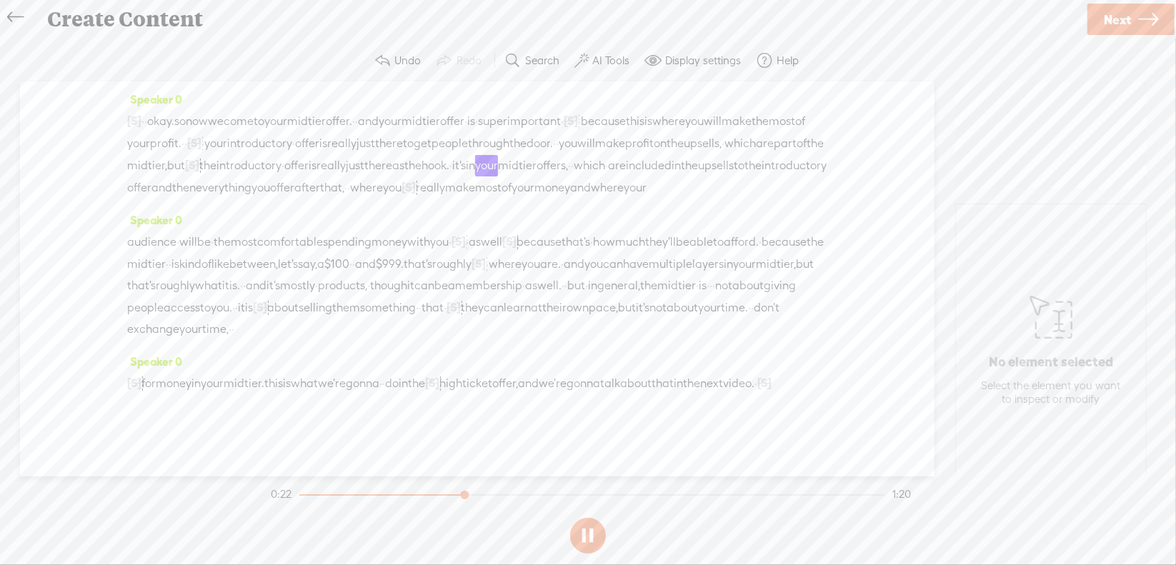
click at [591, 531] on button at bounding box center [588, 536] width 36 height 36
click at [199, 159] on span "[S]" at bounding box center [192, 165] width 14 height 13
click at [792, 129] on span "Restore" at bounding box center [809, 127] width 38 height 14
click at [725, 154] on span "which" at bounding box center [740, 143] width 31 height 21
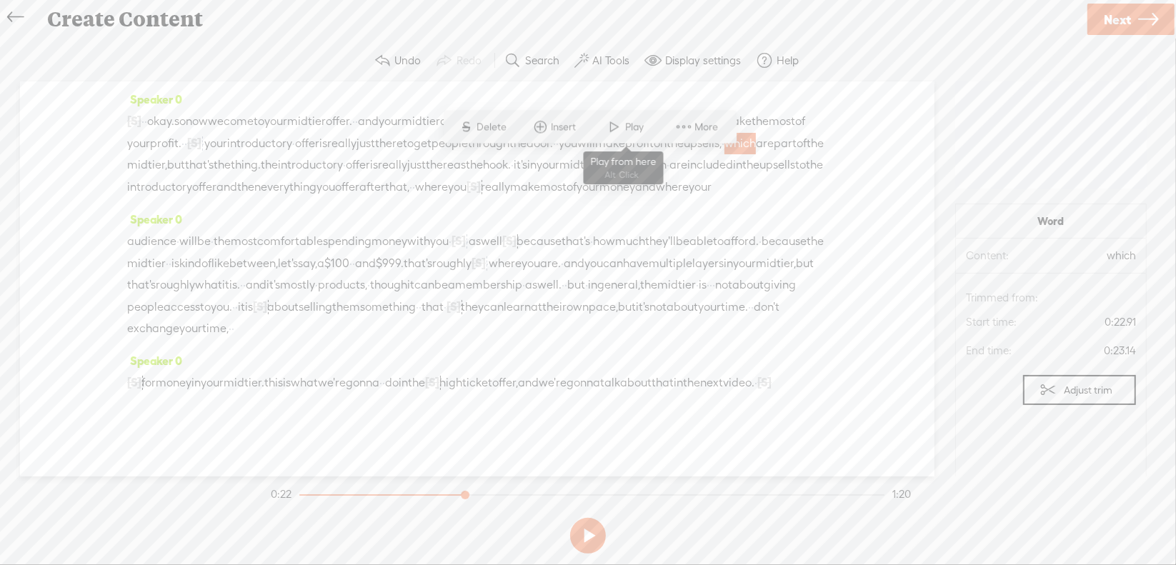
click at [609, 129] on span at bounding box center [615, 127] width 21 height 26
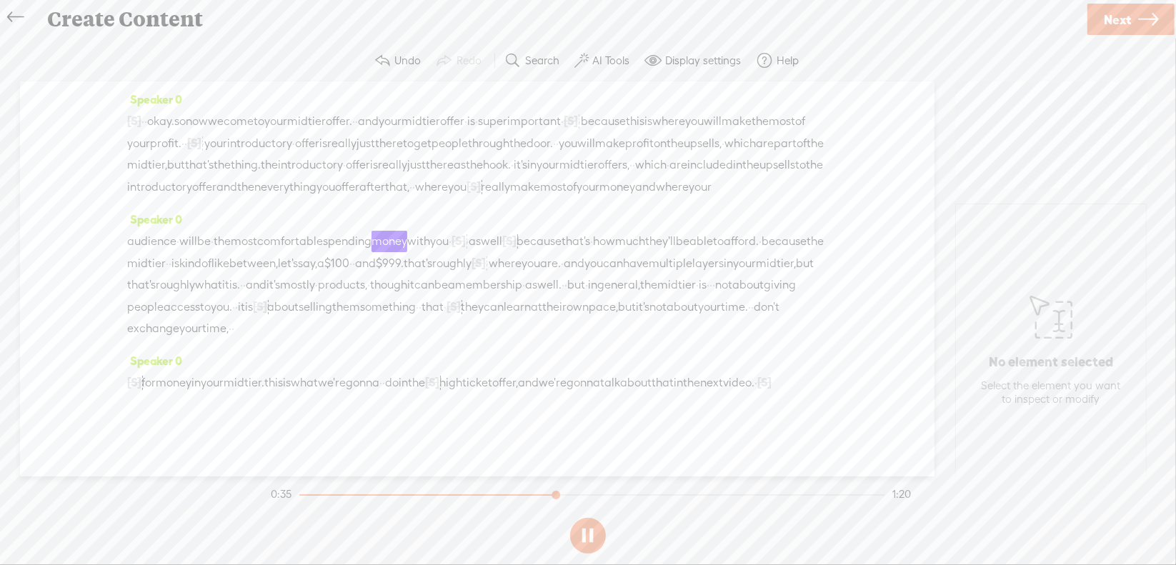
scroll to position [78, 0]
click at [586, 536] on section at bounding box center [588, 535] width 640 height 47
click at [586, 534] on button at bounding box center [588, 536] width 36 height 36
drag, startPoint x: 575, startPoint y: 196, endPoint x: 628, endPoint y: 194, distance: 52.9
click at [628, 230] on div "audience · will be · the most comfortable spending money with you · [S] · · as …" at bounding box center [477, 284] width 700 height 109
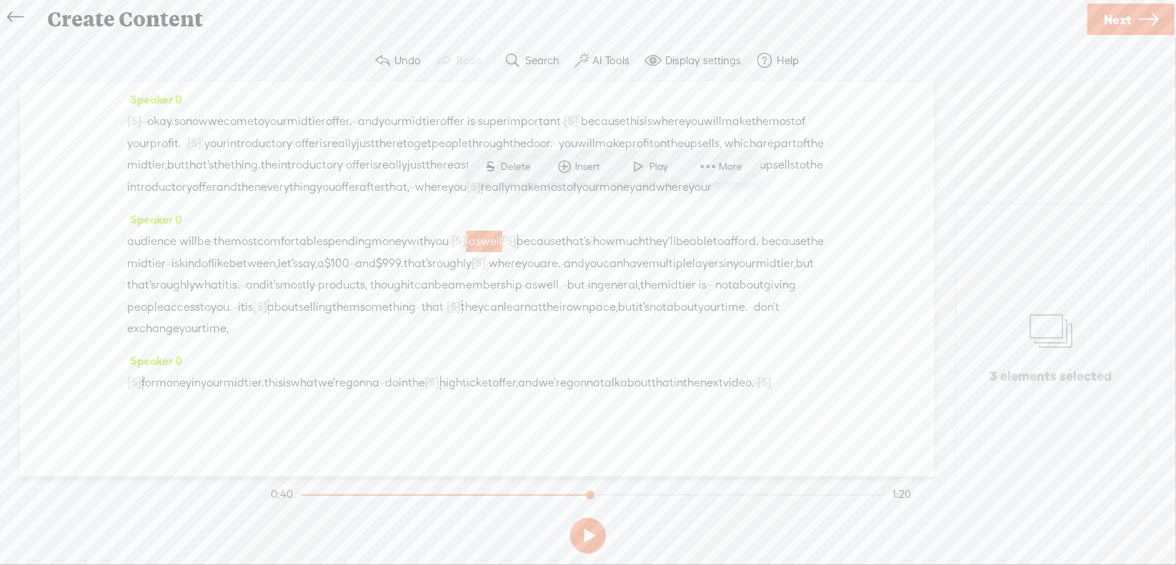
click at [712, 177] on span at bounding box center [726, 187] width 29 height 21
click at [407, 231] on span "money" at bounding box center [390, 241] width 36 height 21
click at [466, 234] on span "[S]" at bounding box center [459, 240] width 14 height 13
click at [577, 169] on span "Restore" at bounding box center [574, 166] width 38 height 14
click at [505, 234] on span "[S]" at bounding box center [498, 240] width 14 height 13
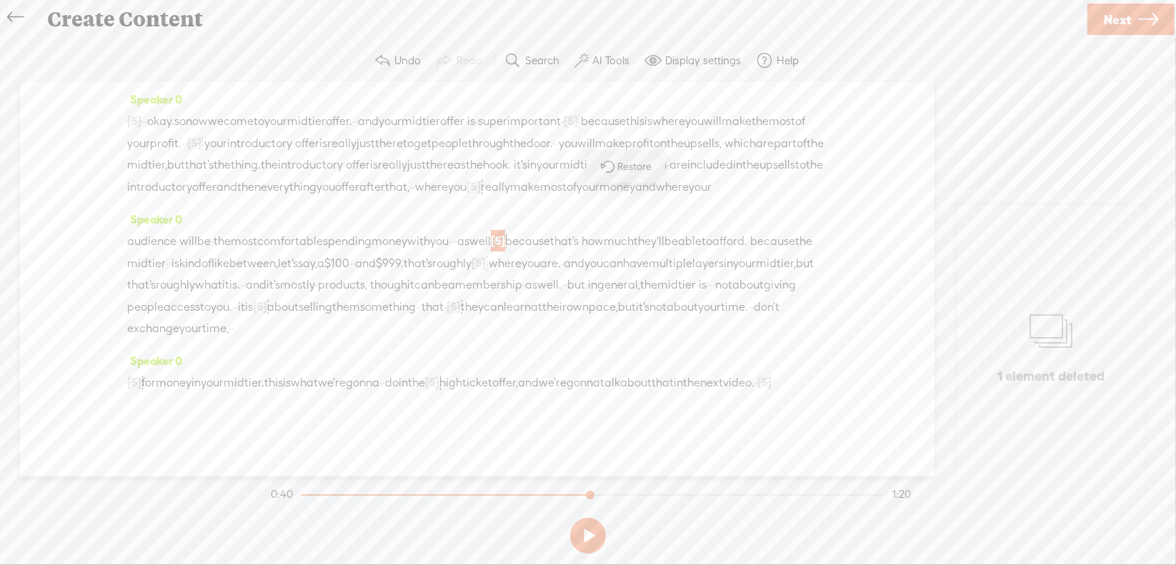
click at [638, 169] on span "Restore" at bounding box center [637, 166] width 38 height 14
click at [455, 230] on span "·" at bounding box center [453, 240] width 3 height 21
click at [457, 168] on span "Delete" at bounding box center [460, 166] width 34 height 14
click at [521, 231] on span "just" at bounding box center [511, 241] width 19 height 21
click at [532, 168] on span "Delete" at bounding box center [546, 166] width 34 height 14
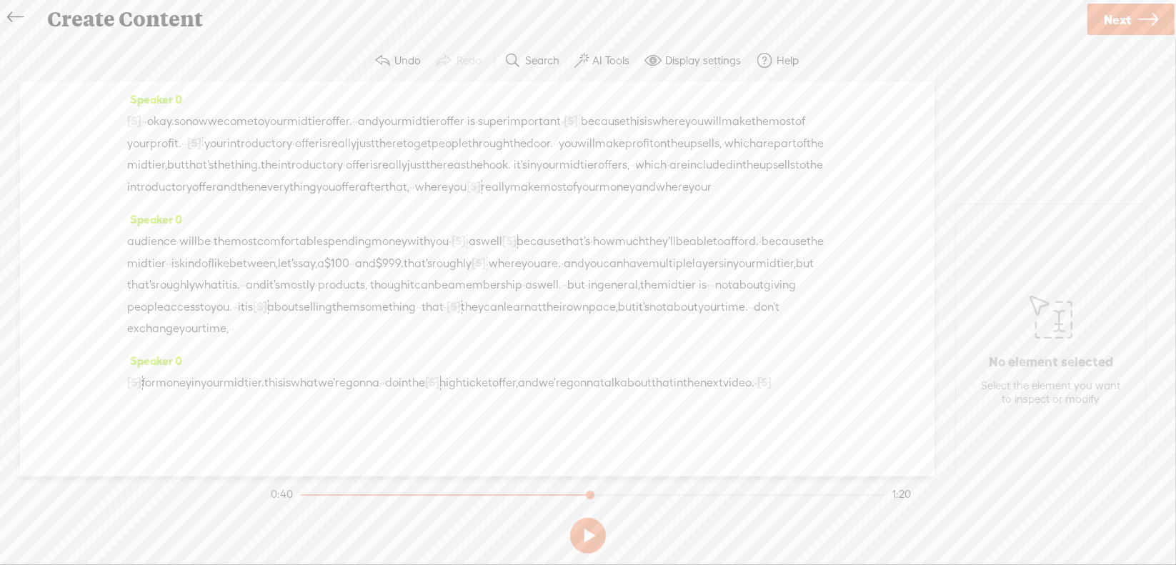
click at [372, 231] on span "spending" at bounding box center [347, 241] width 49 height 21
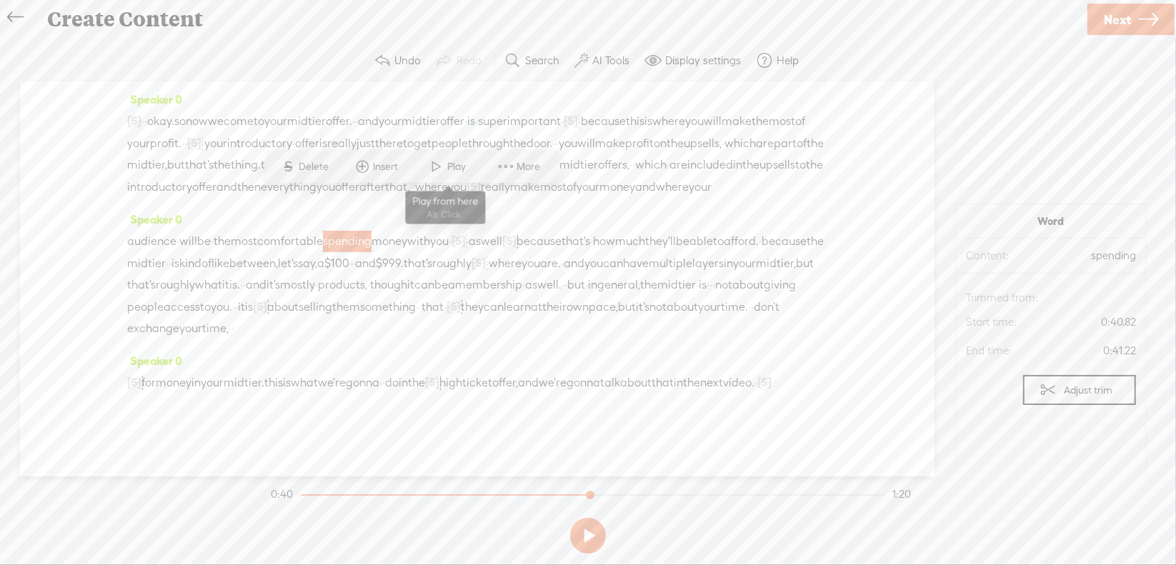
click at [457, 167] on span "Play" at bounding box center [459, 166] width 22 height 14
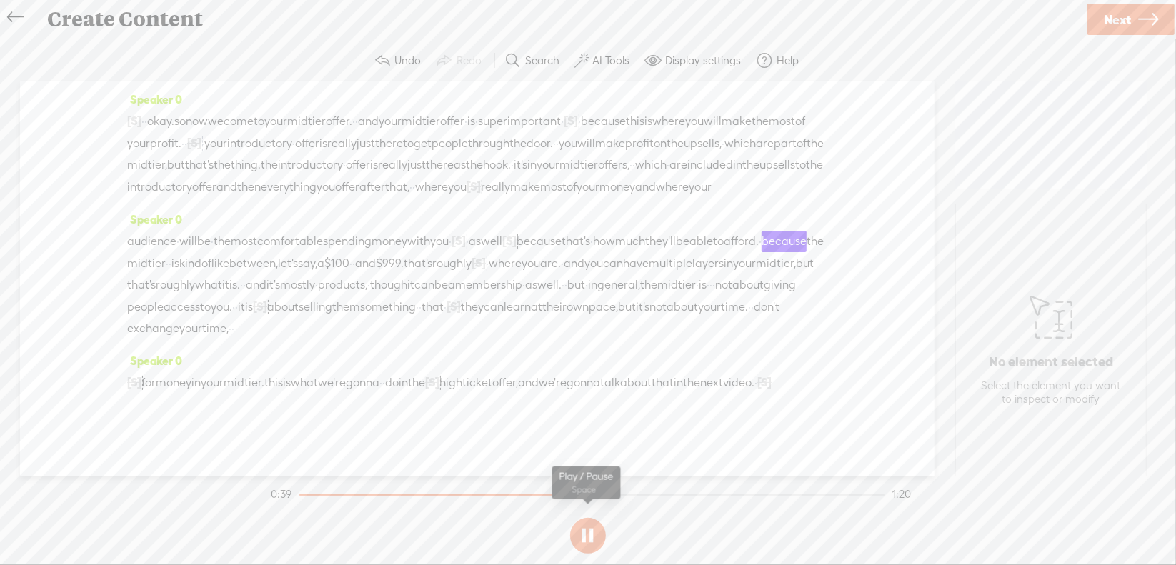
click at [586, 527] on button at bounding box center [588, 536] width 36 height 36
click at [517, 230] on div at bounding box center [509, 240] width 14 height 21
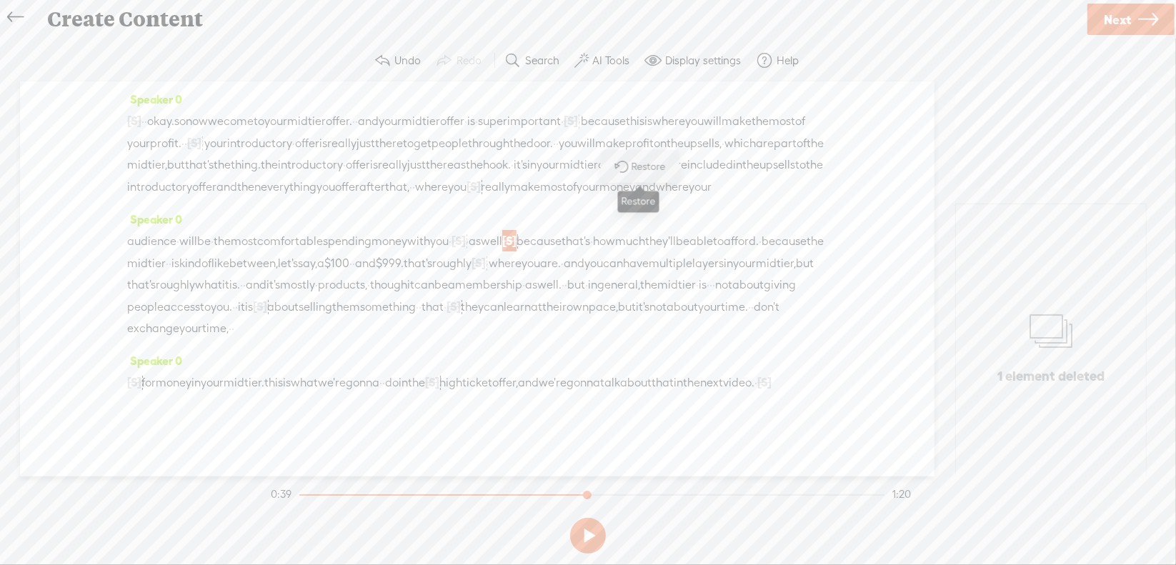
click at [633, 170] on span "Restore" at bounding box center [651, 166] width 38 height 14
click at [430, 231] on span "with" at bounding box center [418, 241] width 23 height 21
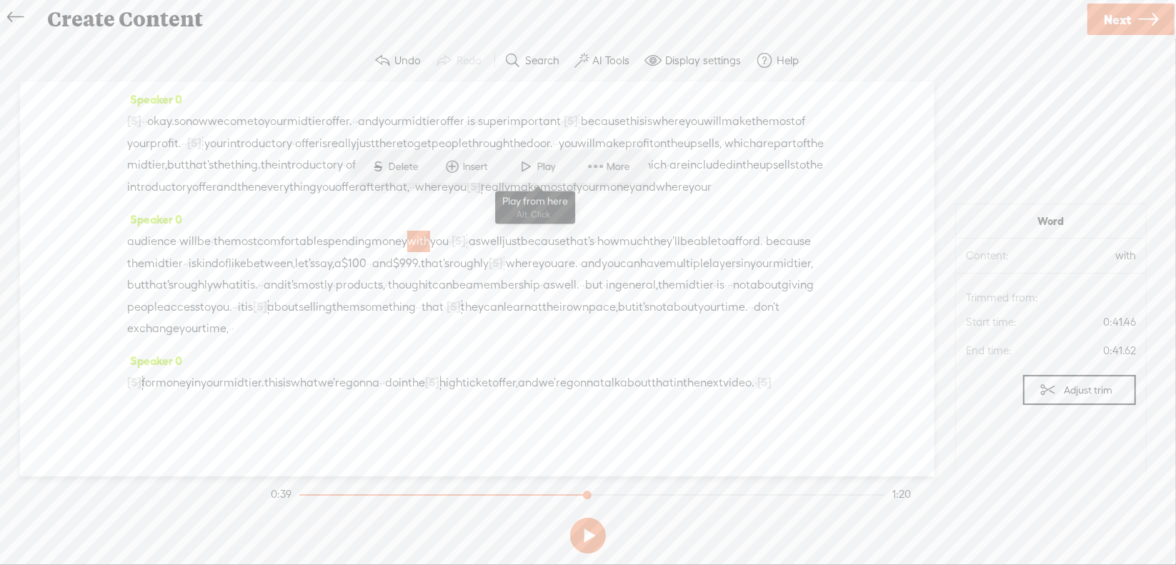
click at [530, 159] on span at bounding box center [526, 167] width 21 height 26
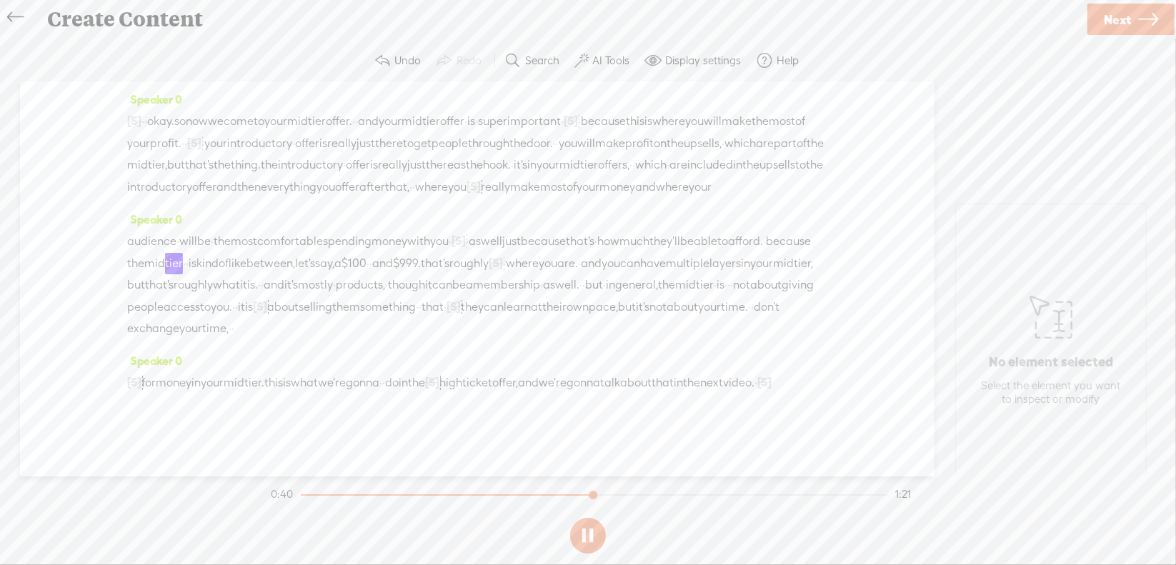
click at [407, 231] on span "money" at bounding box center [390, 241] width 36 height 21
click at [510, 166] on span "Play" at bounding box center [511, 166] width 22 height 14
click at [440, 376] on span "[S]" at bounding box center [432, 382] width 14 height 13
click at [546, 320] on span at bounding box center [543, 327] width 32 height 29
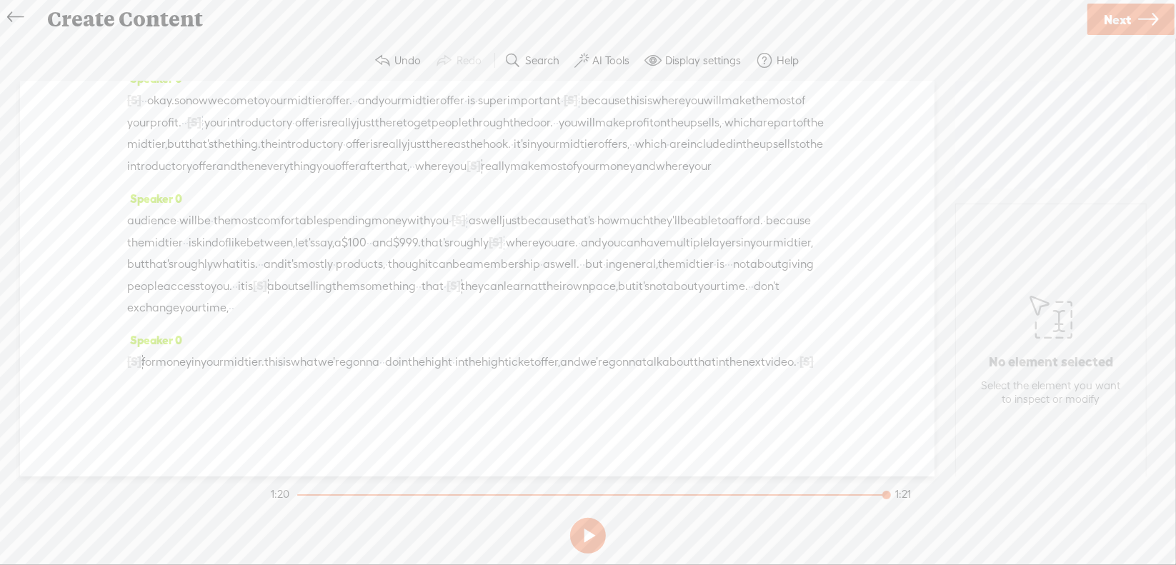
drag, startPoint x: 555, startPoint y: 362, endPoint x: 642, endPoint y: 360, distance: 87.2
click at [642, 360] on div "[S] · · um, for for money in your mid tier. this is what we're gonna · · do in …" at bounding box center [477, 373] width 700 height 44
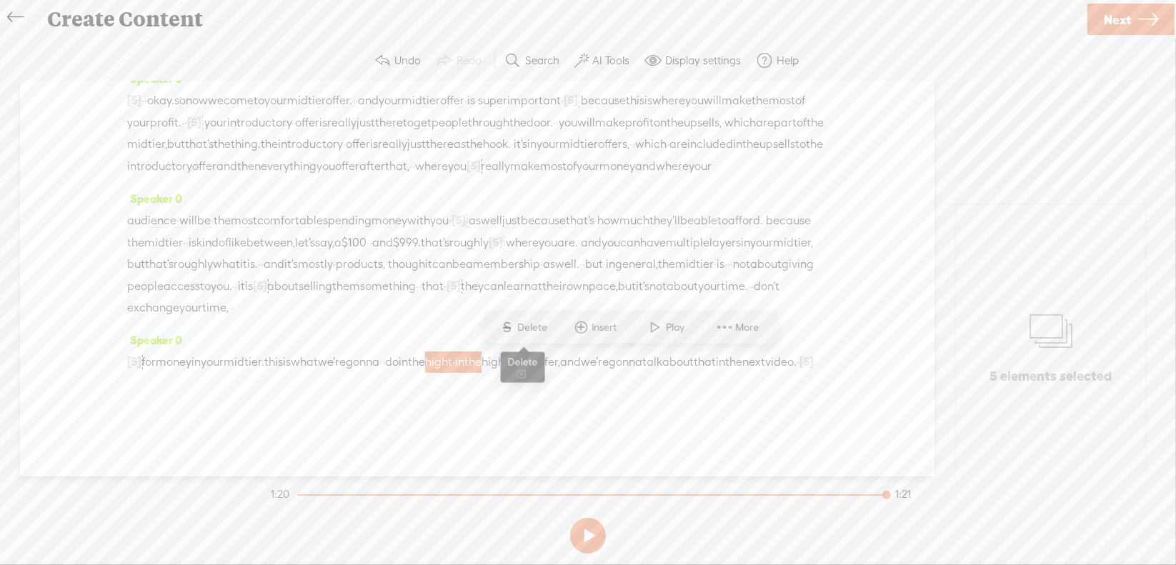
click at [533, 321] on span "Delete" at bounding box center [535, 328] width 34 height 14
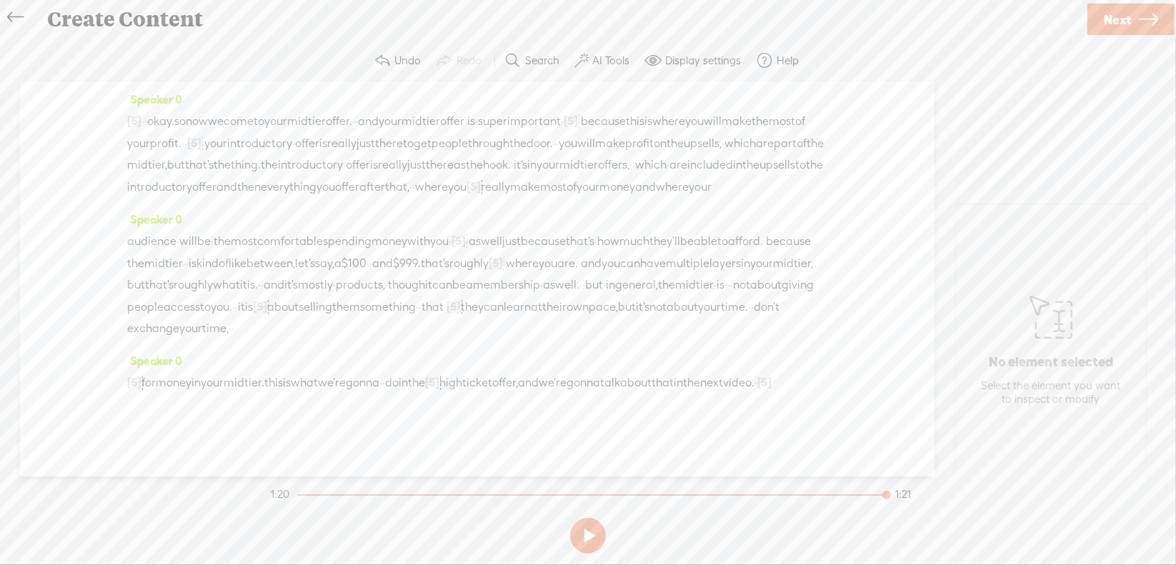
click at [399, 372] on span "do" at bounding box center [392, 382] width 14 height 21
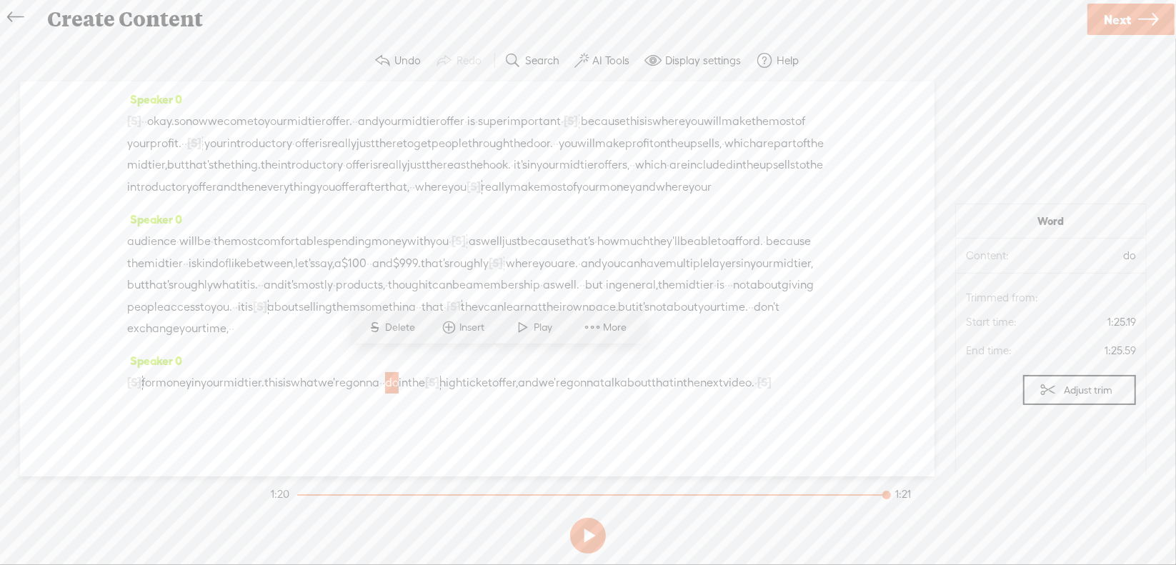
click at [517, 325] on span at bounding box center [523, 327] width 21 height 26
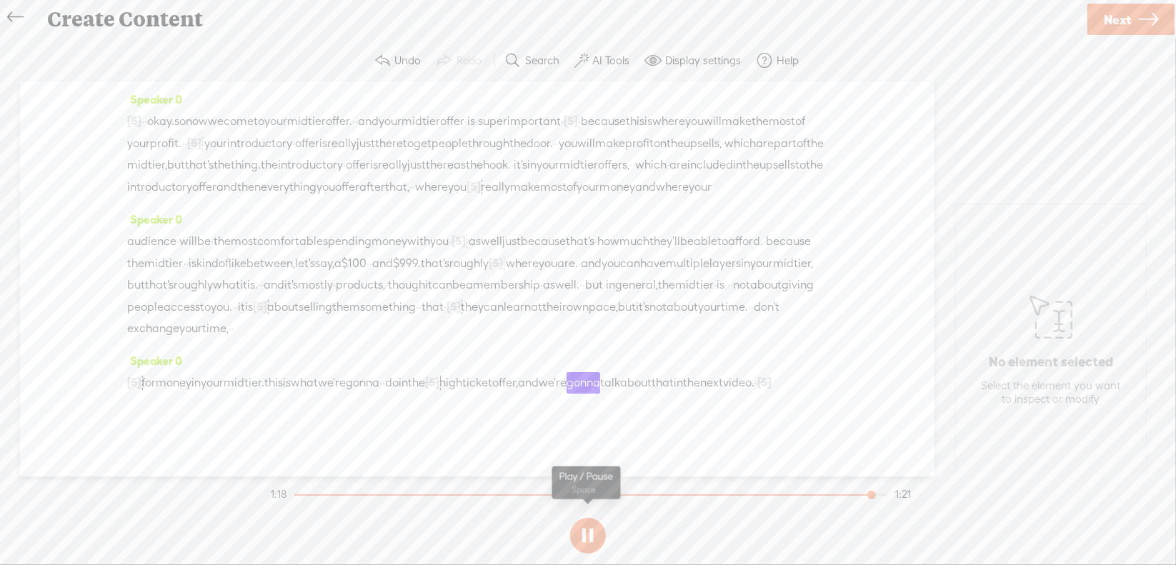
click at [590, 536] on button at bounding box center [588, 536] width 36 height 36
click at [440, 376] on span "[S]" at bounding box center [432, 382] width 14 height 13
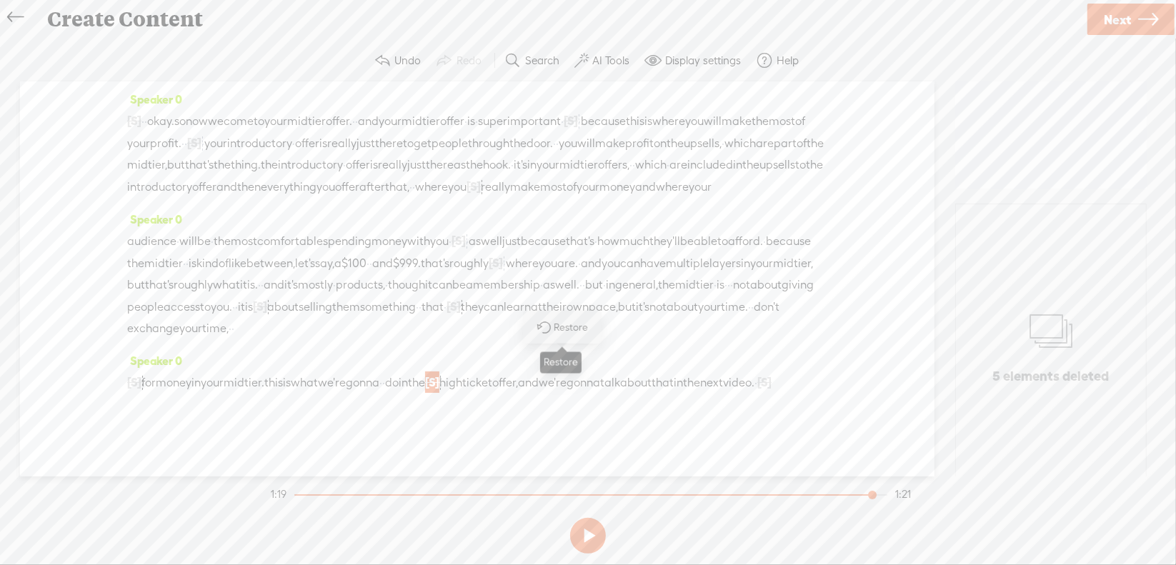
click at [561, 325] on span "Restore" at bounding box center [574, 328] width 38 height 14
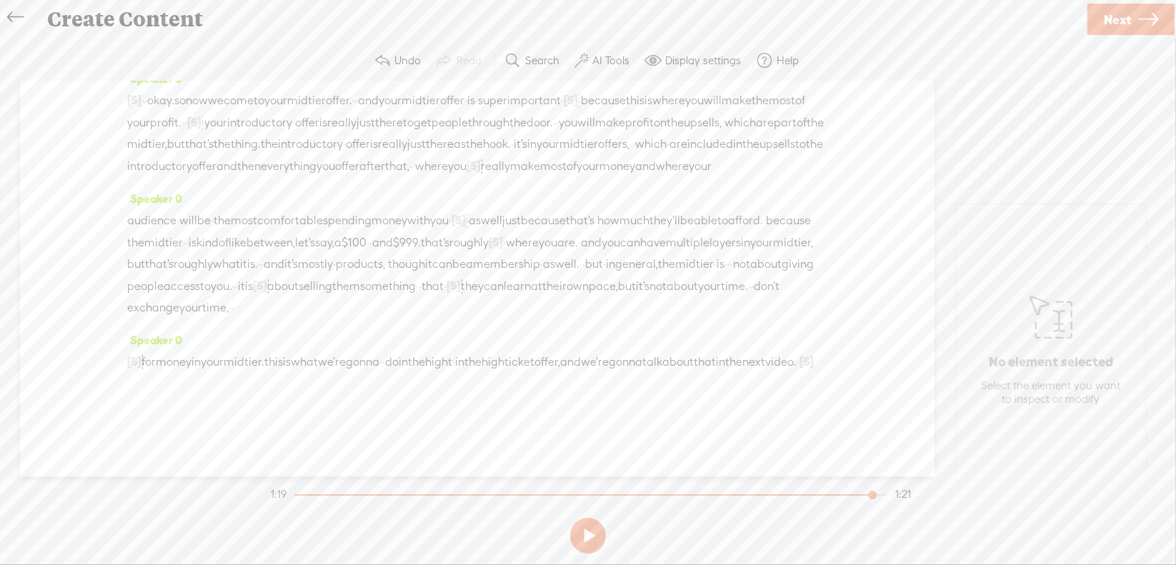
click at [346, 362] on span "we're" at bounding box center [332, 362] width 28 height 21
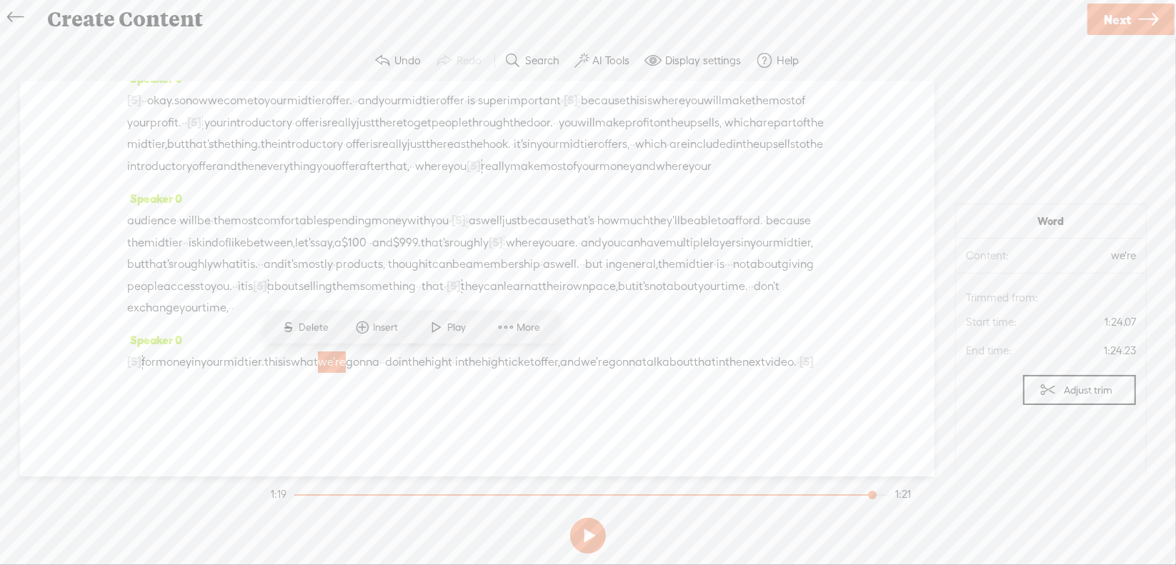
click at [444, 327] on span at bounding box center [437, 327] width 21 height 26
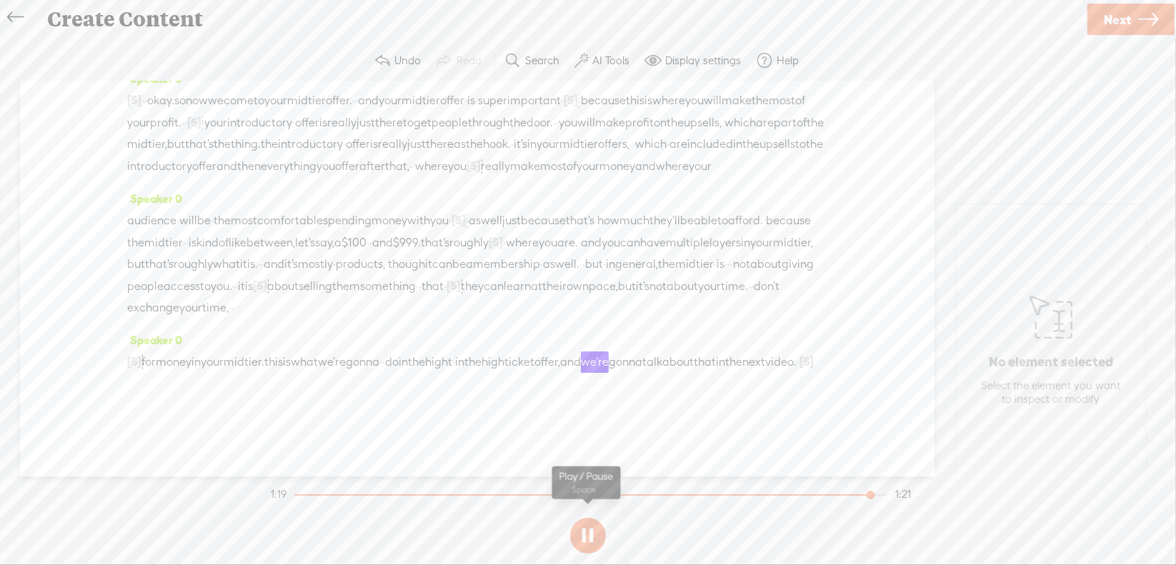
click at [581, 535] on section at bounding box center [588, 535] width 640 height 47
click at [599, 527] on button at bounding box center [588, 536] width 36 height 36
drag, startPoint x: 565, startPoint y: 356, endPoint x: 589, endPoint y: 359, distance: 24.5
click at [589, 359] on div "[S] · · um, for for money in your mid tier. this is what we're gonna · · do in …" at bounding box center [477, 373] width 700 height 44
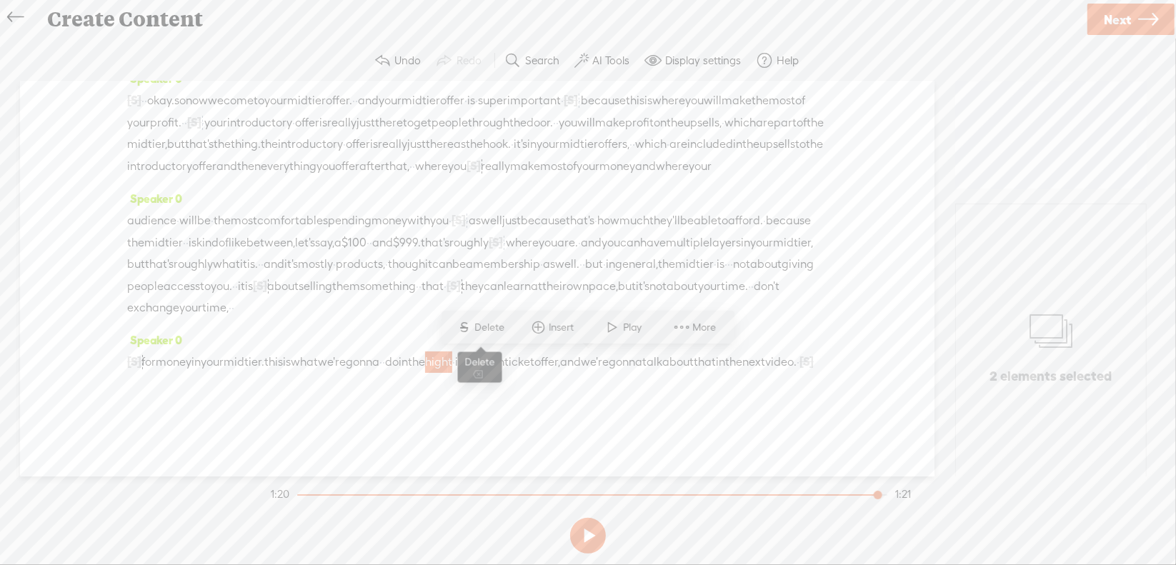
click at [499, 324] on span "Delete" at bounding box center [492, 328] width 34 height 14
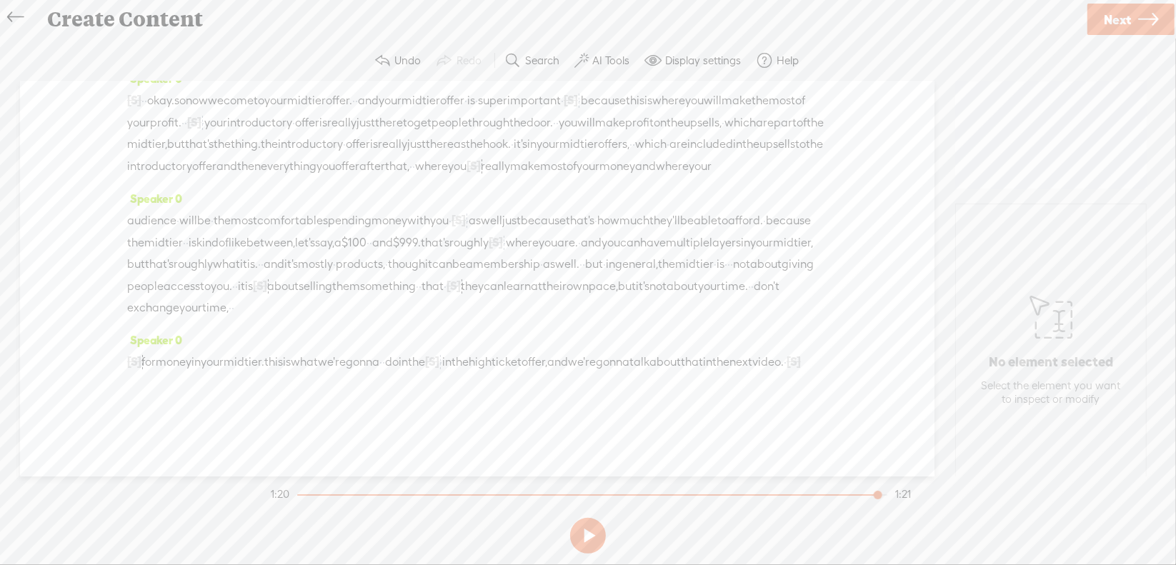
click at [399, 361] on span "do" at bounding box center [392, 362] width 14 height 21
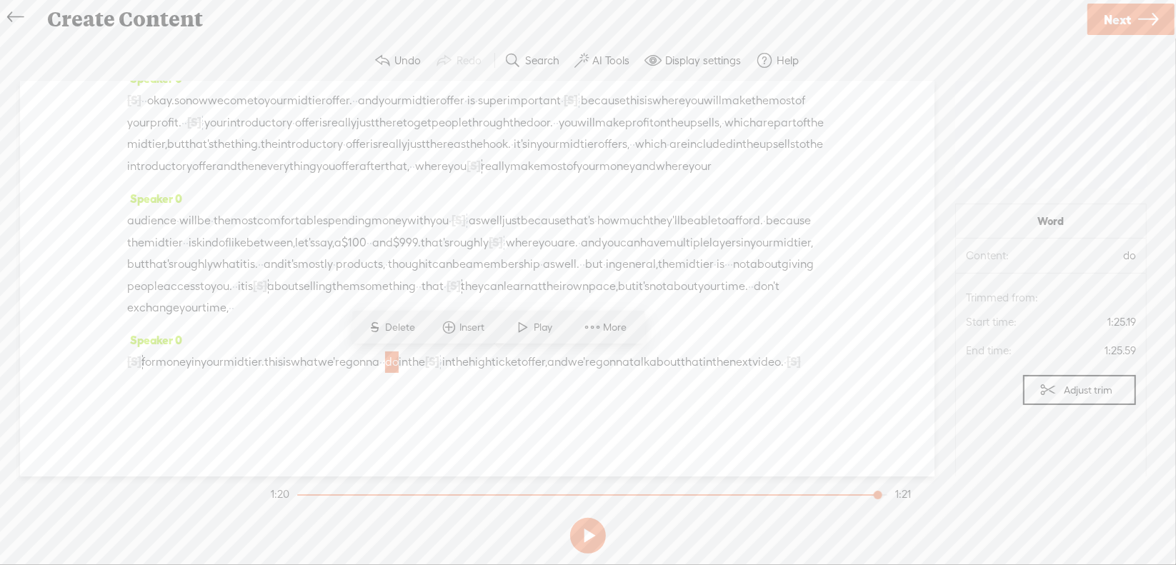
click at [512, 317] on span "Play" at bounding box center [534, 327] width 71 height 26
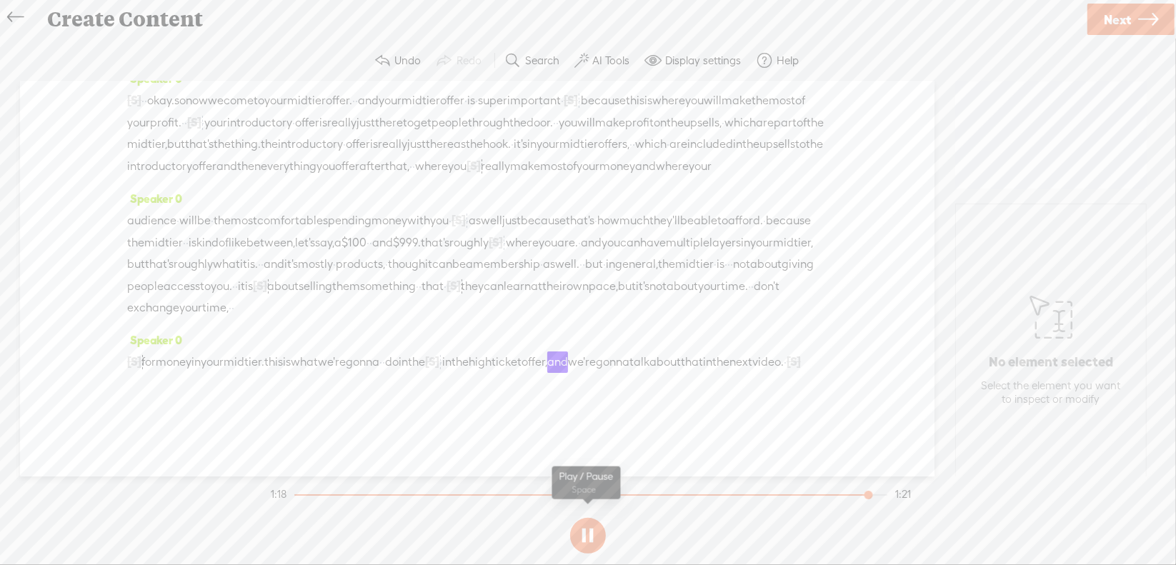
click at [587, 531] on button at bounding box center [588, 536] width 36 height 36
drag, startPoint x: 581, startPoint y: 360, endPoint x: 618, endPoint y: 361, distance: 37.2
click at [618, 361] on div "[S] · · um, for for money in your mid tier. this is what we're gonna · · do in …" at bounding box center [477, 373] width 700 height 44
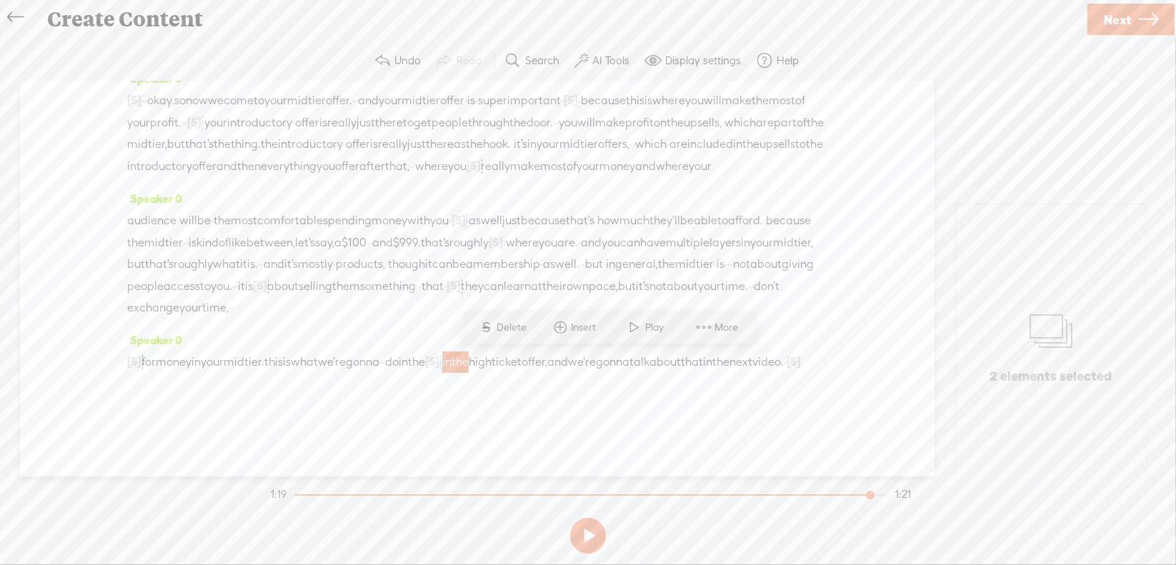
click at [517, 328] on span "Delete" at bounding box center [514, 328] width 34 height 14
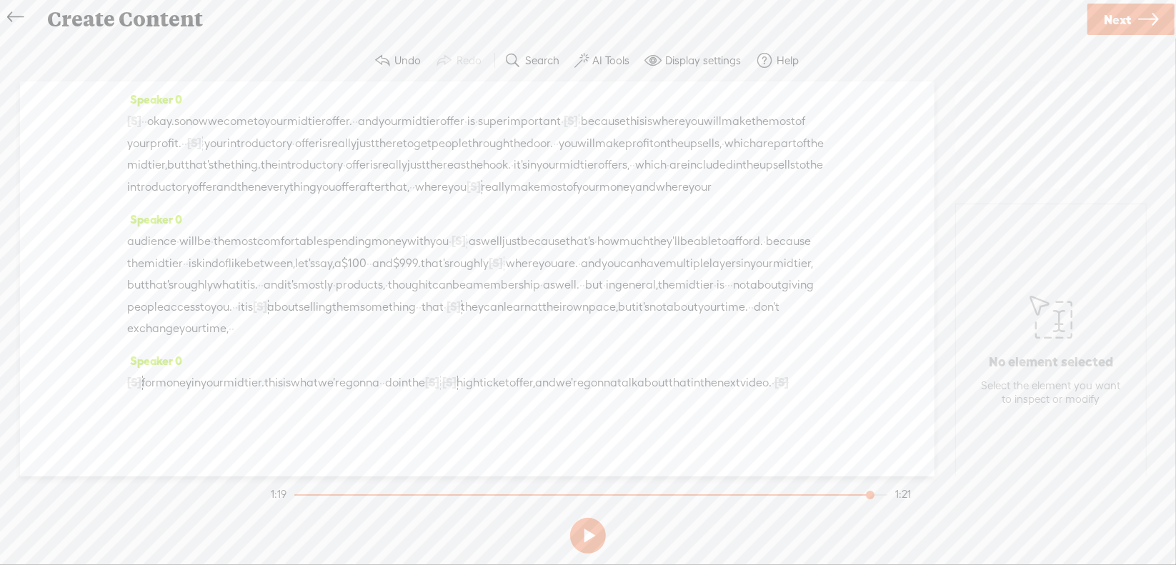
click at [399, 372] on span "do" at bounding box center [392, 382] width 14 height 21
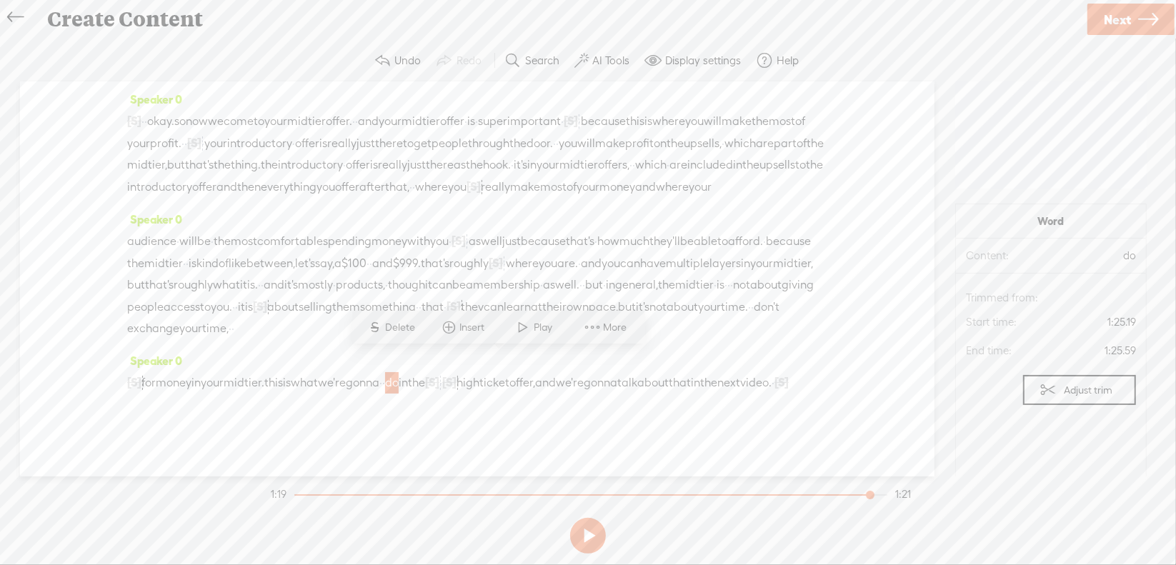
click at [513, 324] on span at bounding box center [523, 327] width 21 height 26
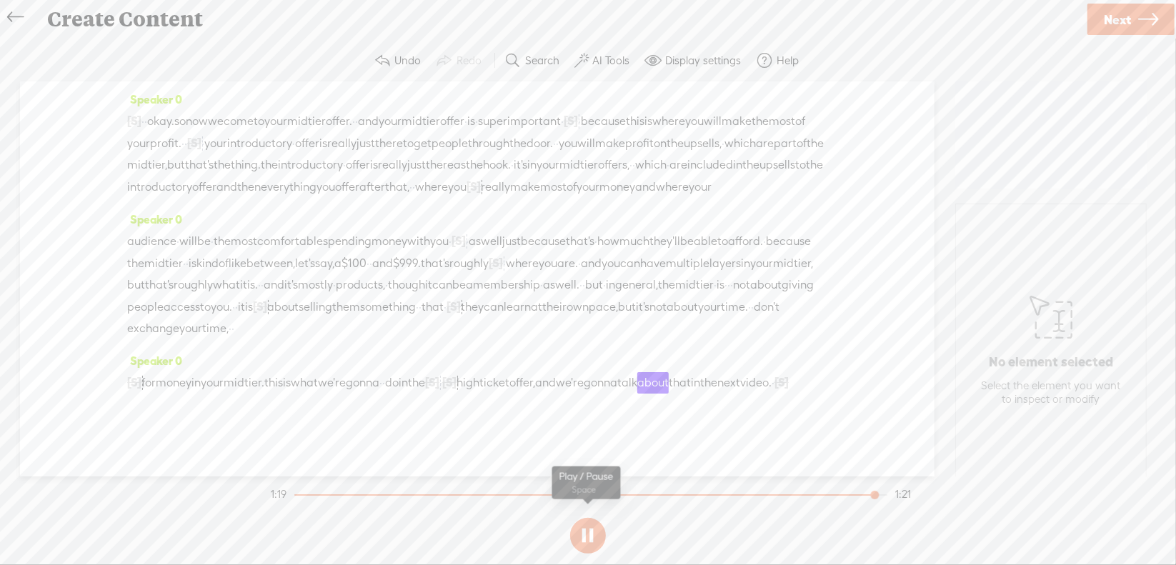
click at [581, 538] on button at bounding box center [588, 536] width 36 height 36
click at [442, 372] on span "·" at bounding box center [441, 382] width 3 height 21
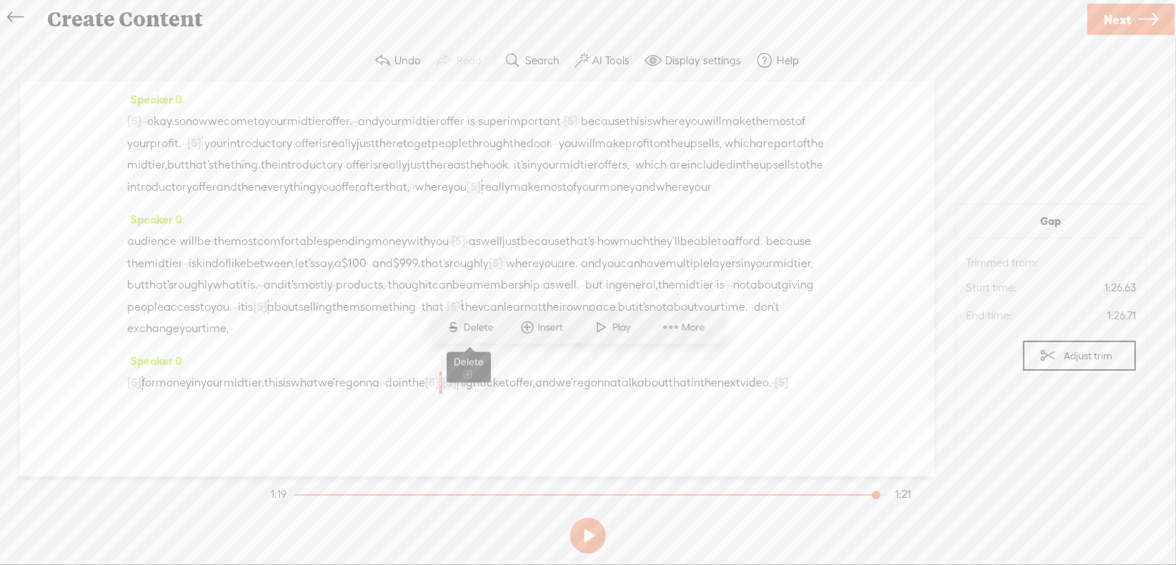
click at [489, 327] on span "Delete" at bounding box center [481, 328] width 34 height 14
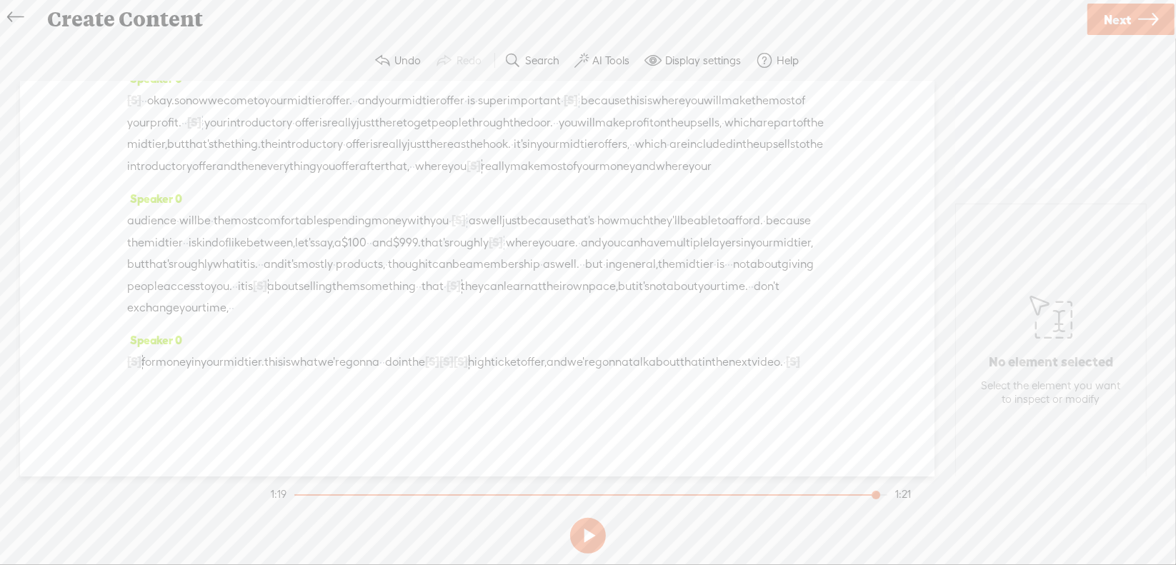
click at [399, 364] on span "do" at bounding box center [392, 362] width 14 height 21
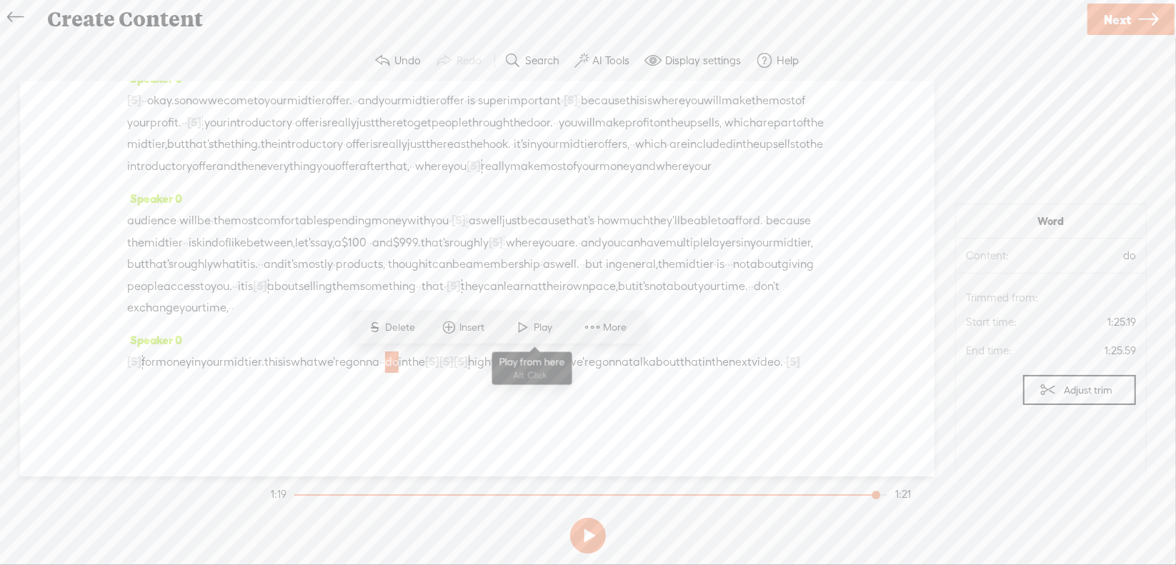
click at [526, 332] on span at bounding box center [523, 327] width 21 height 26
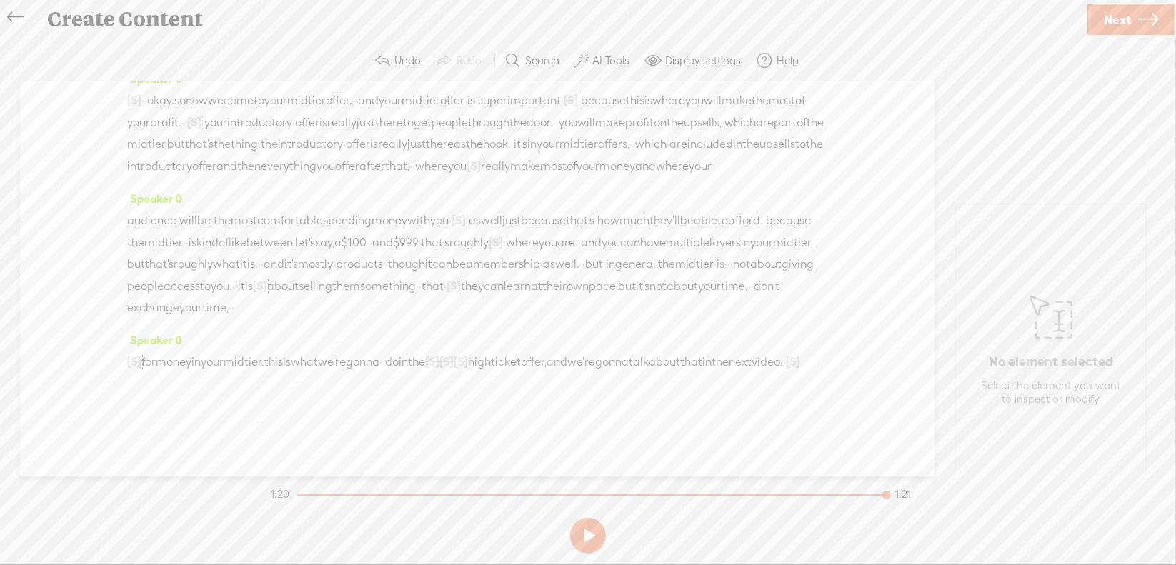
click at [1110, 14] on span "Next" at bounding box center [1117, 19] width 27 height 36
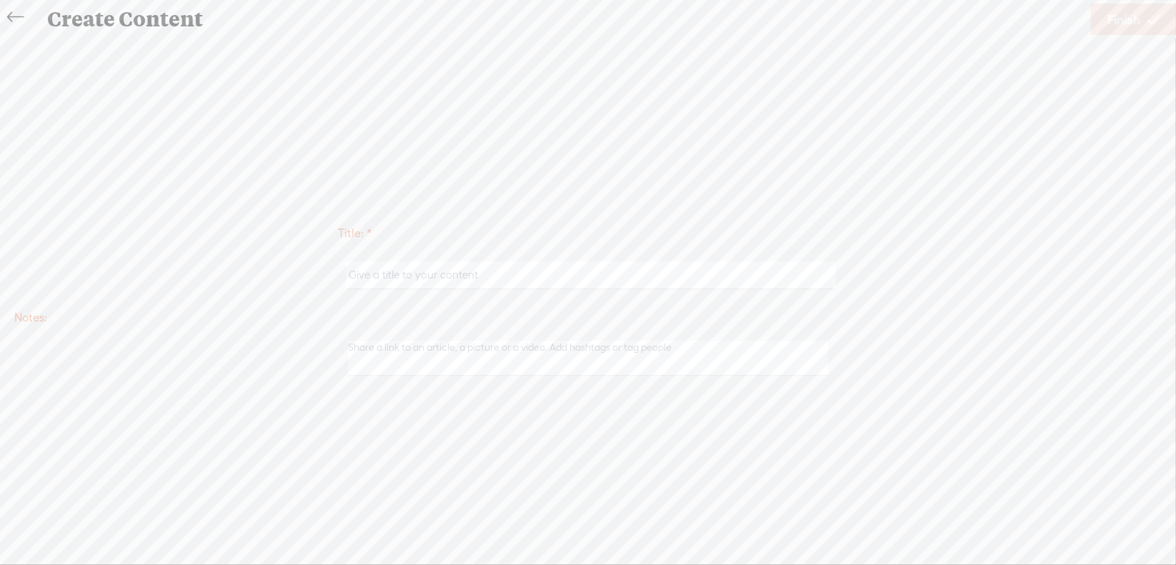
click at [549, 272] on input "text" at bounding box center [591, 276] width 490 height 28
type input "o"
type input "Offer3Mod3"
click at [1117, 16] on span "Finish" at bounding box center [1124, 19] width 33 height 36
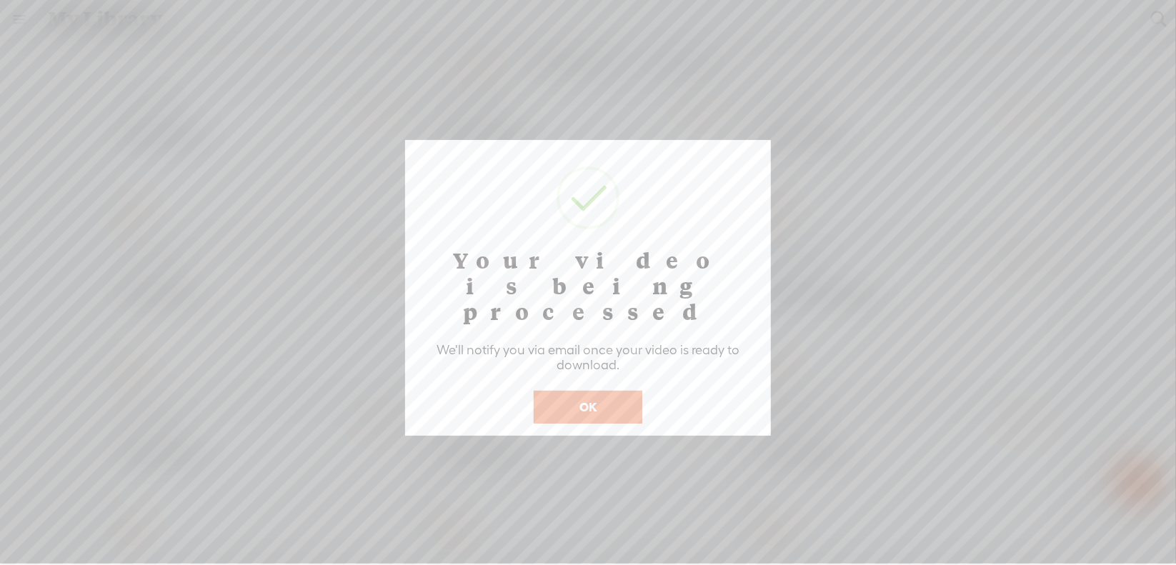
click at [570, 391] on button "OK" at bounding box center [588, 407] width 109 height 33
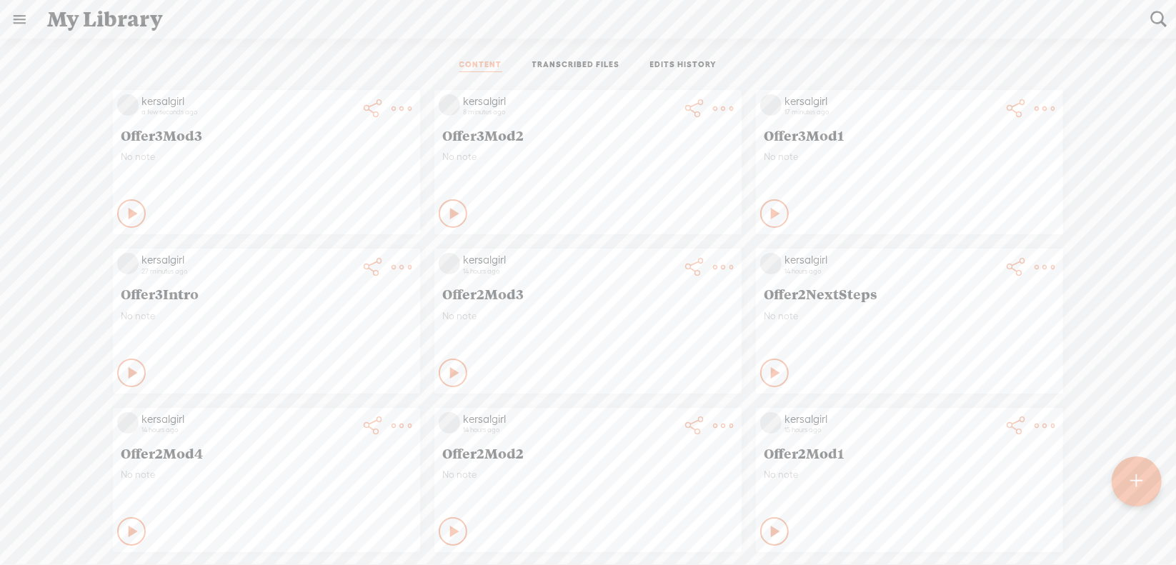
click at [1134, 481] on t at bounding box center [1137, 481] width 12 height 31
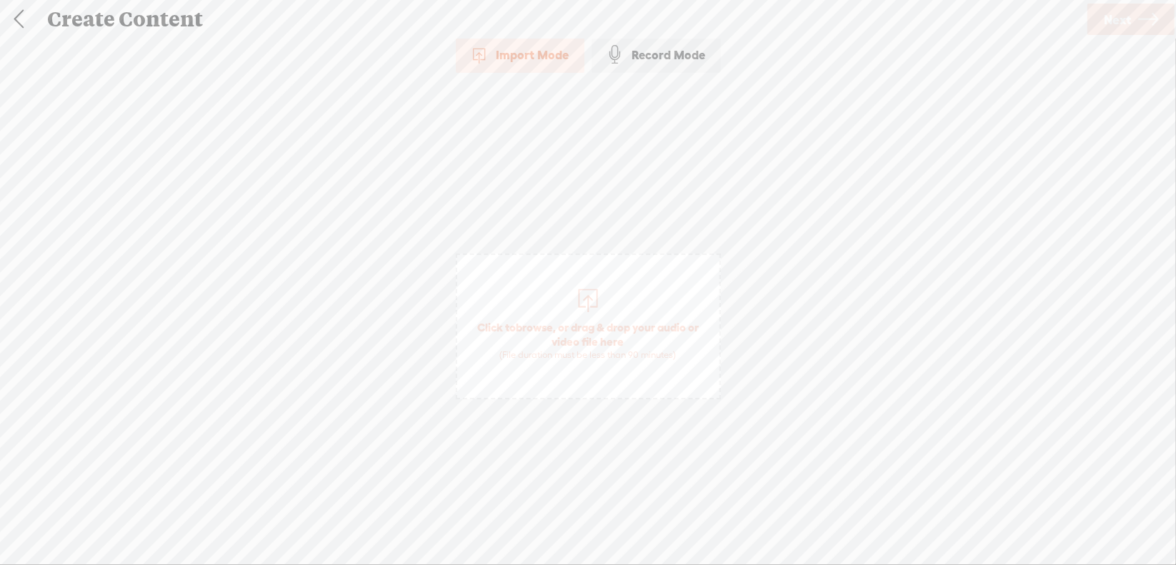
click at [539, 323] on span "browse" at bounding box center [534, 327] width 37 height 13
click at [1119, 21] on span "Next" at bounding box center [1117, 19] width 27 height 36
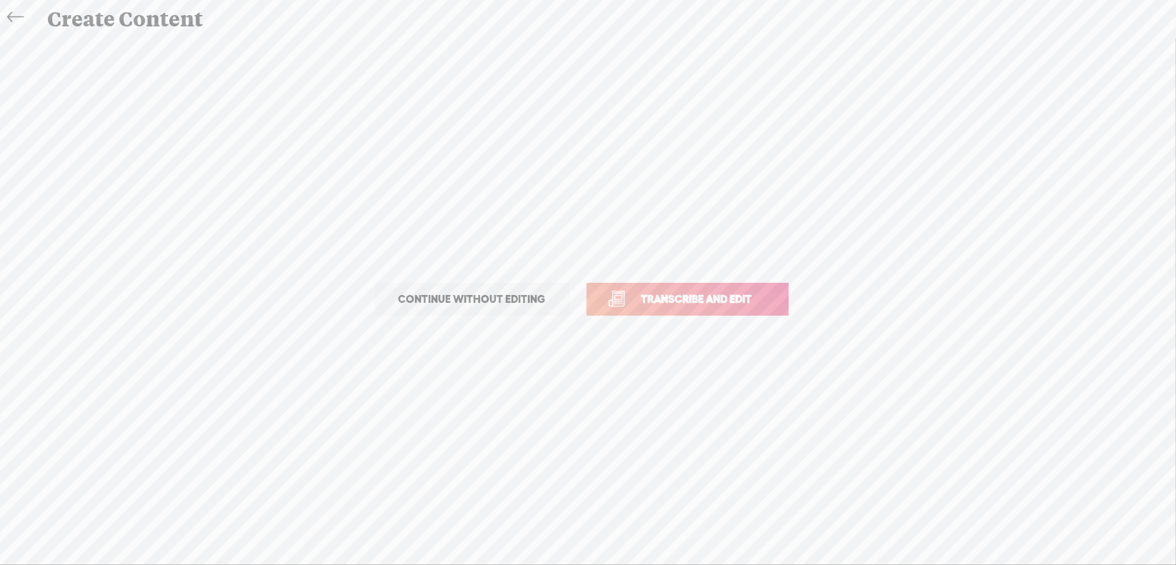
click at [670, 298] on span "Transcribe and edit" at bounding box center [697, 299] width 141 height 16
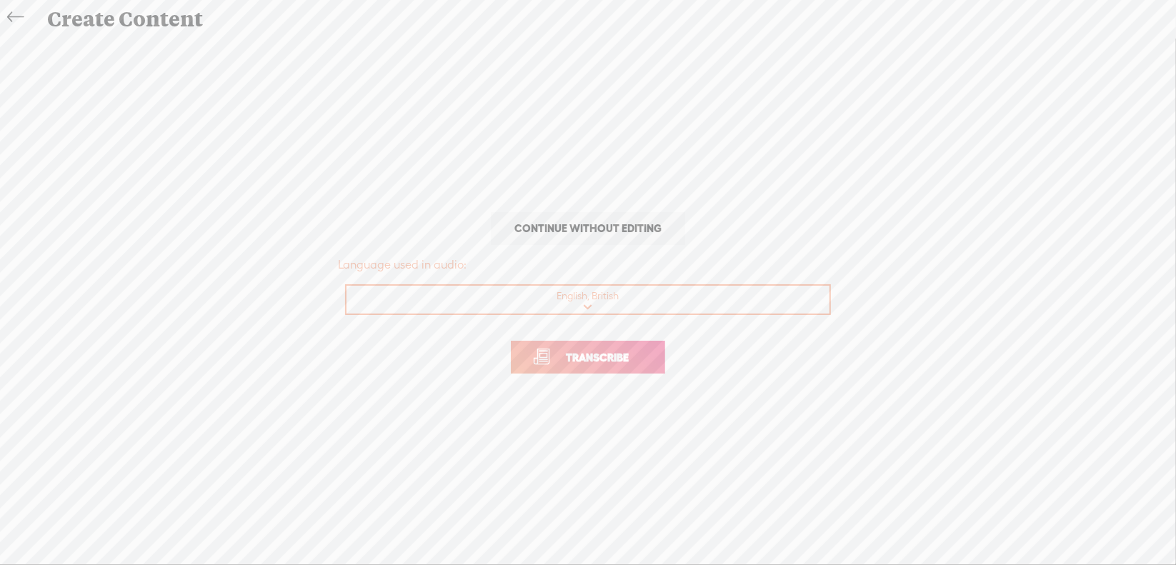
click at [590, 359] on span "Transcribe" at bounding box center [597, 357] width 93 height 16
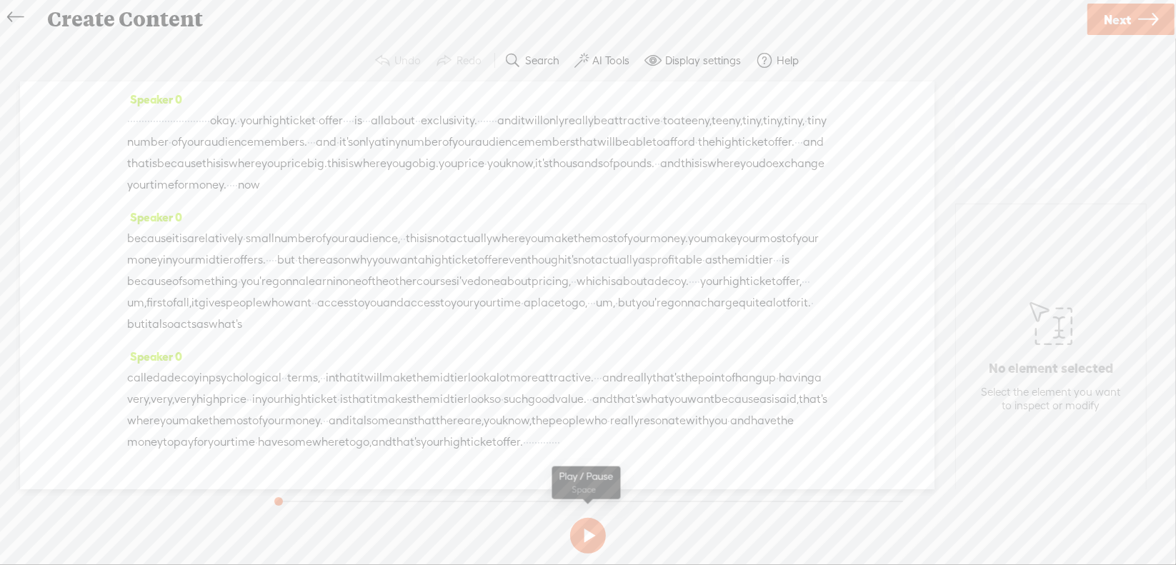
click at [592, 537] on button at bounding box center [588, 536] width 36 height 36
click at [590, 534] on section at bounding box center [588, 535] width 640 height 47
click at [585, 536] on button at bounding box center [588, 536] width 36 height 36
drag, startPoint x: 130, startPoint y: 122, endPoint x: 352, endPoint y: 119, distance: 222.3
click at [352, 119] on div "· · · · · · · · · · · · · · · · · · · · · · · · · · · · · okay. · your high tic…" at bounding box center [477, 153] width 700 height 86
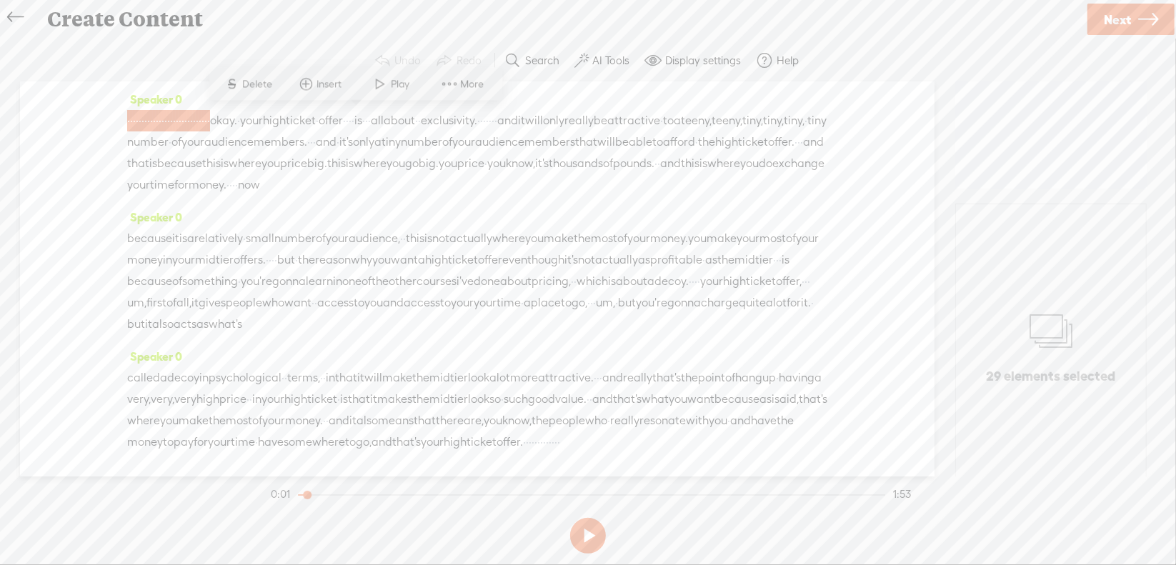
click at [252, 82] on span "Delete" at bounding box center [260, 84] width 34 height 14
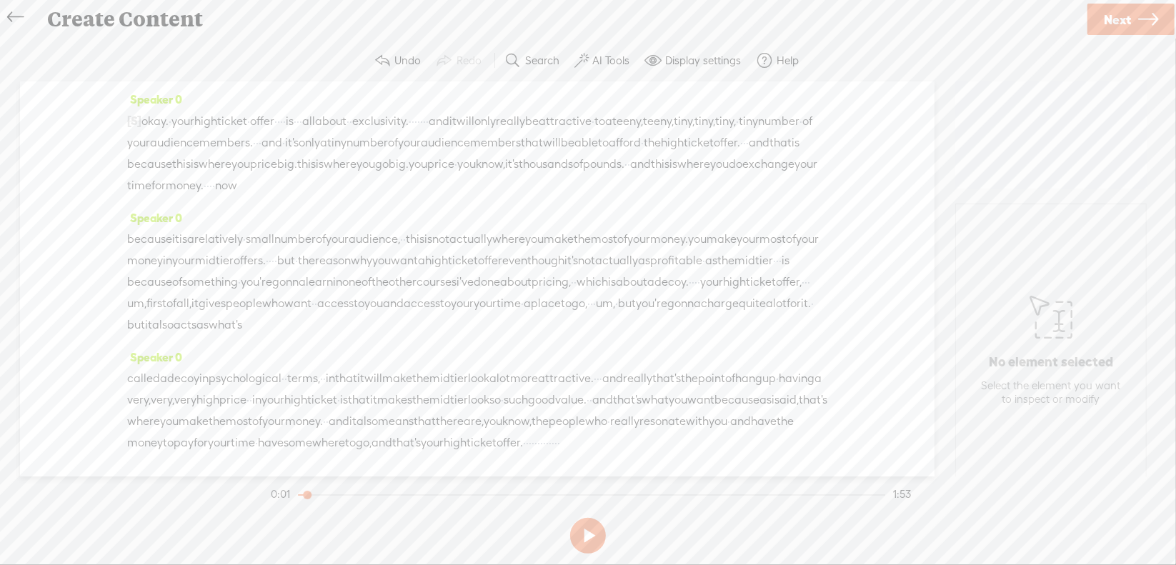
click at [156, 120] on span "okay." at bounding box center [155, 121] width 27 height 21
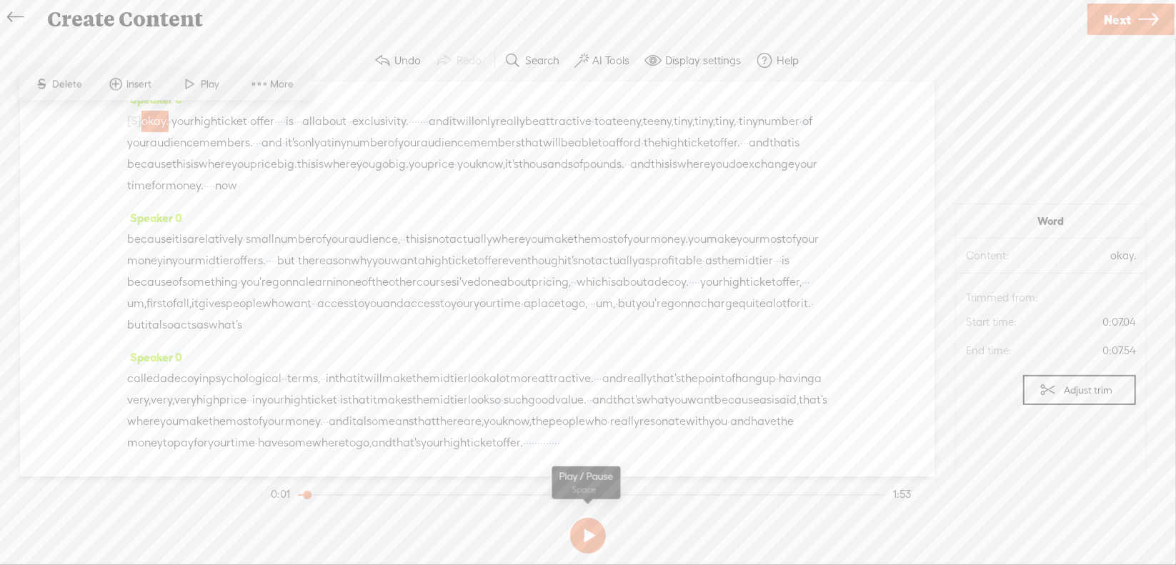
click at [579, 531] on button at bounding box center [588, 536] width 36 height 36
click at [580, 532] on button at bounding box center [588, 536] width 36 height 36
click at [139, 122] on span "[S]" at bounding box center [134, 120] width 14 height 13
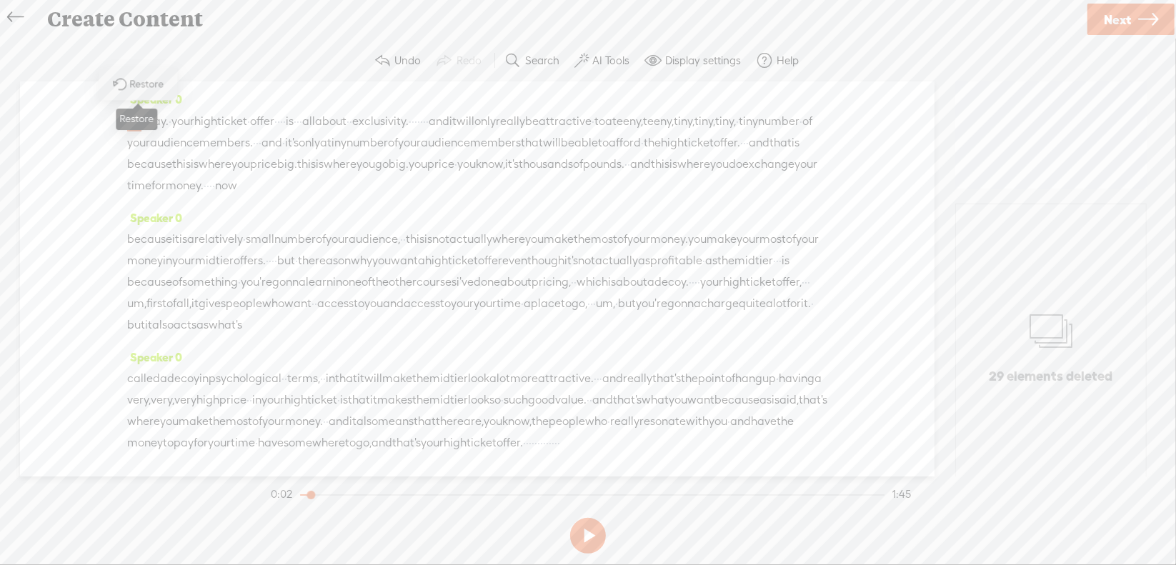
click at [142, 85] on span "Restore" at bounding box center [149, 84] width 38 height 14
drag, startPoint x: 130, startPoint y: 118, endPoint x: 344, endPoint y: 124, distance: 214.5
click at [344, 124] on div "· · · · · · · · · · · · · · · · · · · · · · · · · · · · · okay. · your high tic…" at bounding box center [477, 153] width 700 height 86
click at [247, 82] on span "Delete" at bounding box center [252, 84] width 34 height 14
click at [144, 116] on span "·" at bounding box center [143, 121] width 3 height 21
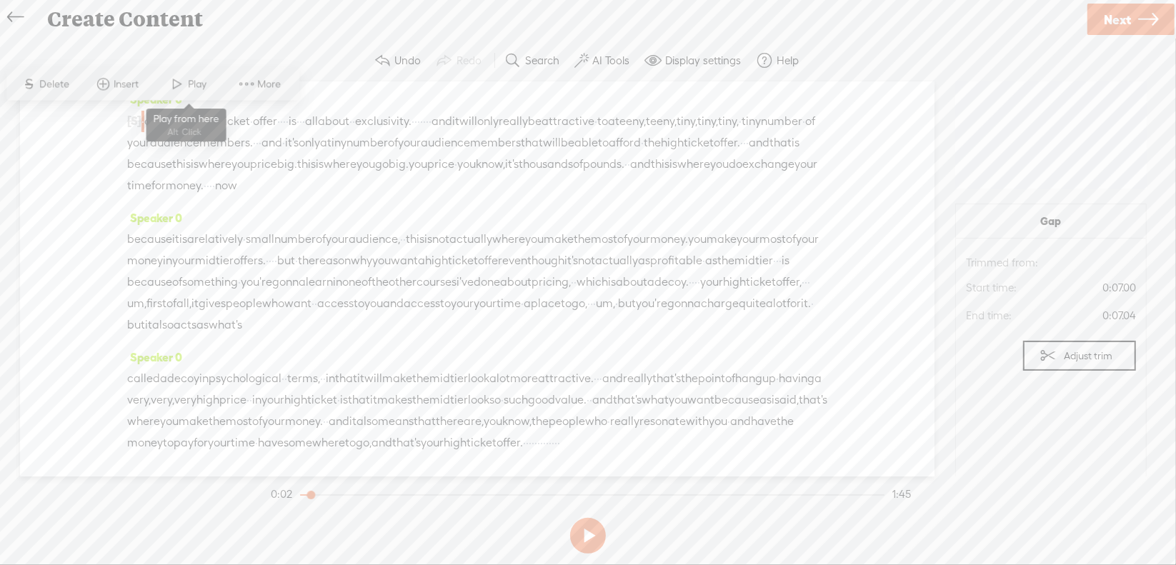
click at [186, 78] on span at bounding box center [177, 84] width 21 height 26
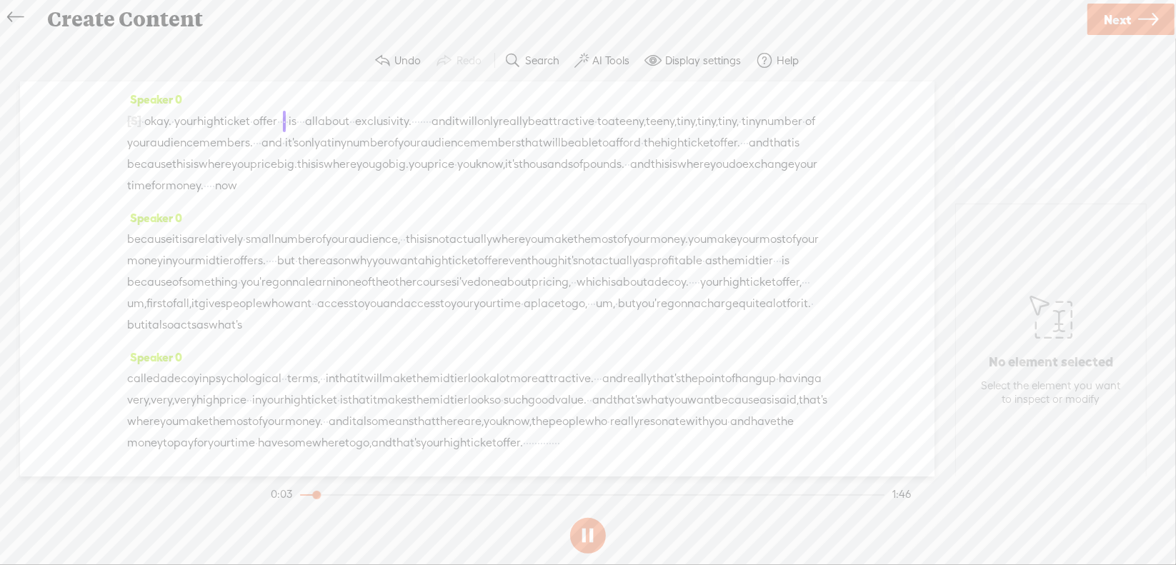
click at [590, 533] on section at bounding box center [588, 535] width 640 height 47
click at [595, 531] on button at bounding box center [588, 536] width 36 height 36
click at [283, 118] on span "·" at bounding box center [281, 121] width 3 height 21
click at [269, 87] on span "Delete" at bounding box center [254, 84] width 34 height 14
click at [314, 119] on span "·" at bounding box center [312, 121] width 3 height 21
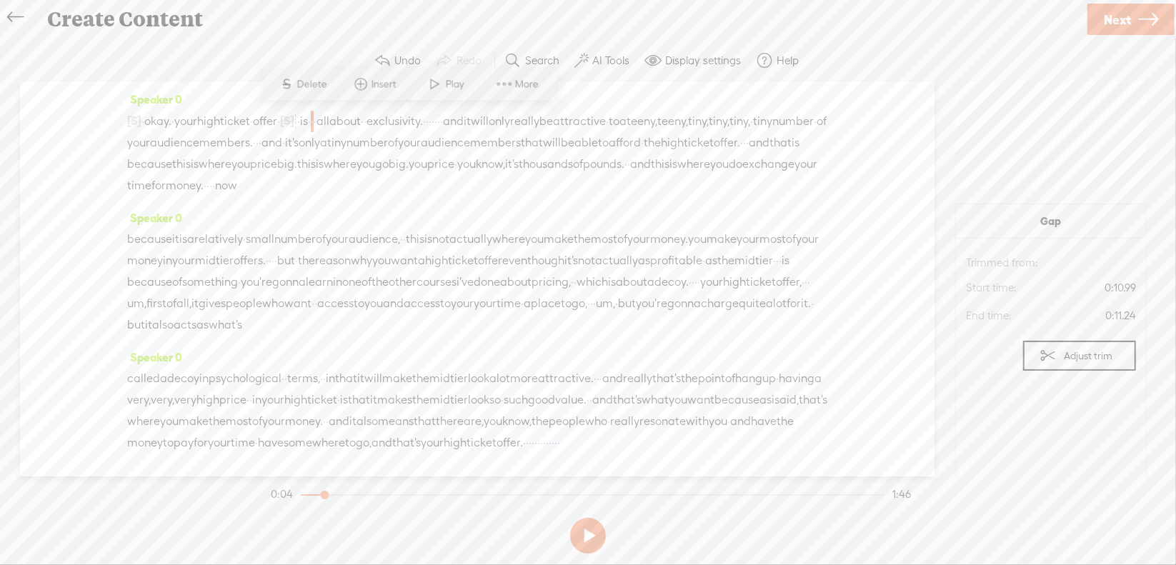
click at [309, 83] on span "Delete" at bounding box center [314, 84] width 34 height 14
drag, startPoint x: 595, startPoint y: 119, endPoint x: 615, endPoint y: 122, distance: 20.2
click at [615, 122] on div "[S] · · · · · · · · · · · · · · · · · · · · · · · · · · · · · okay. · your high…" at bounding box center [477, 153] width 700 height 86
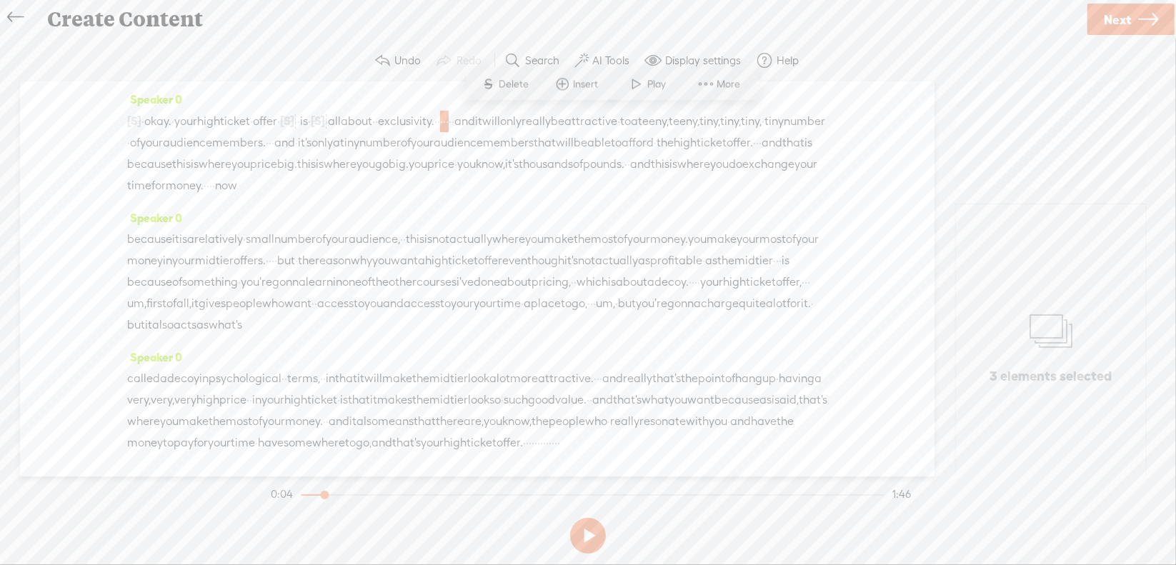
click at [500, 88] on span "Delete" at bounding box center [517, 84] width 34 height 14
click at [313, 134] on span "·" at bounding box center [311, 142] width 3 height 21
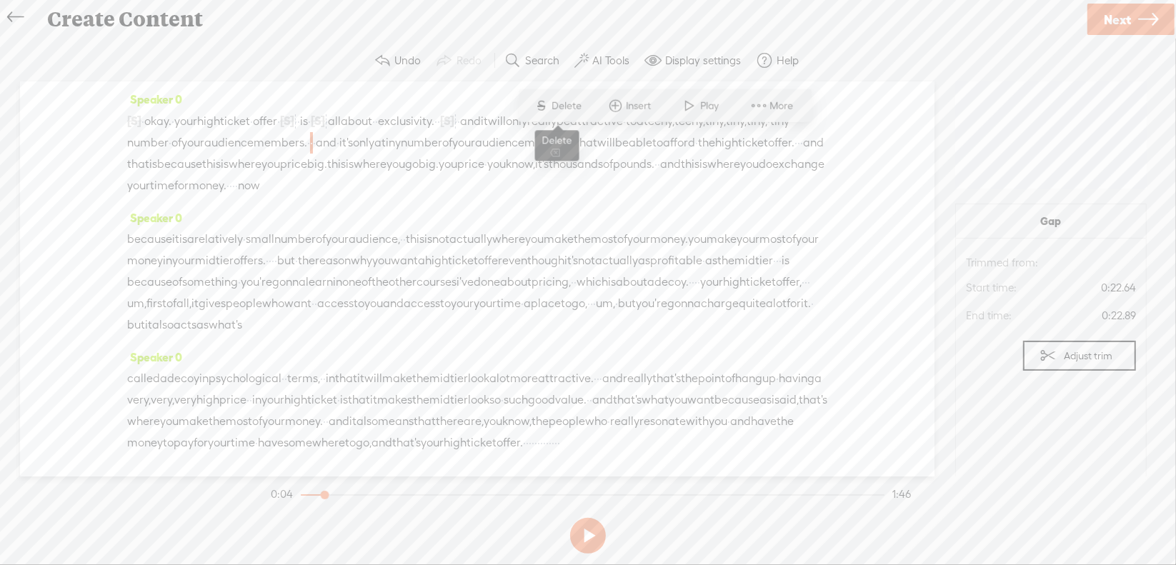
click at [572, 105] on span "Delete" at bounding box center [569, 106] width 34 height 14
click at [809, 154] on span "·" at bounding box center [810, 143] width 3 height 21
click at [592, 128] on span "Delete" at bounding box center [588, 127] width 34 height 14
drag, startPoint x: 355, startPoint y: 183, endPoint x: 635, endPoint y: 188, distance: 280.2
click at [635, 188] on div "[S] · · · · · · · · · · · · · · · · · · · · · · · · · · · · · okay. · your high…" at bounding box center [477, 153] width 700 height 87
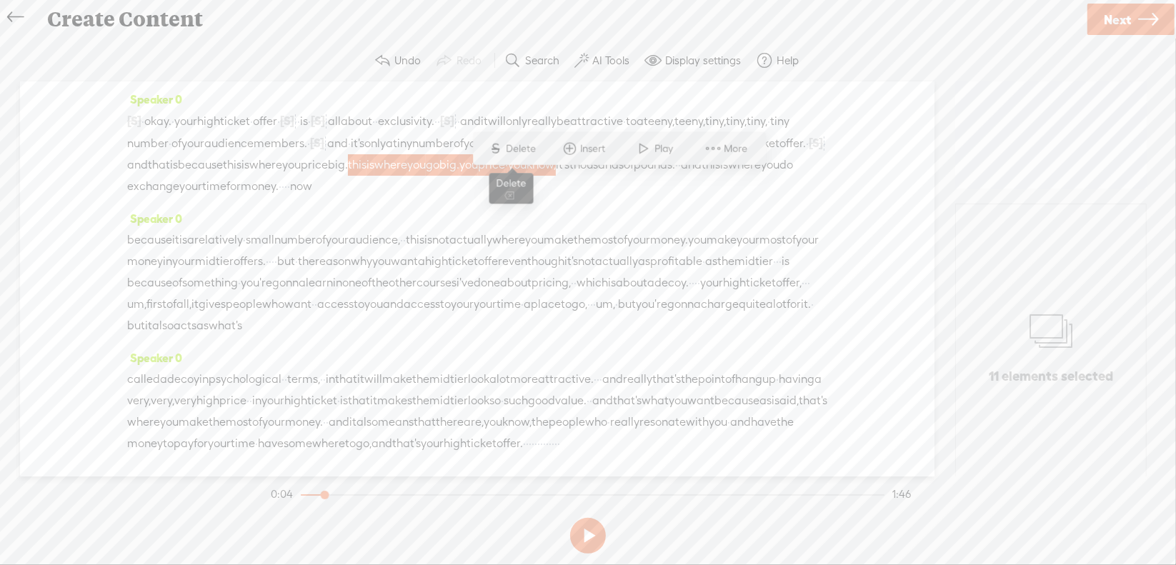
click at [518, 149] on span "Delete" at bounding box center [524, 149] width 34 height 14
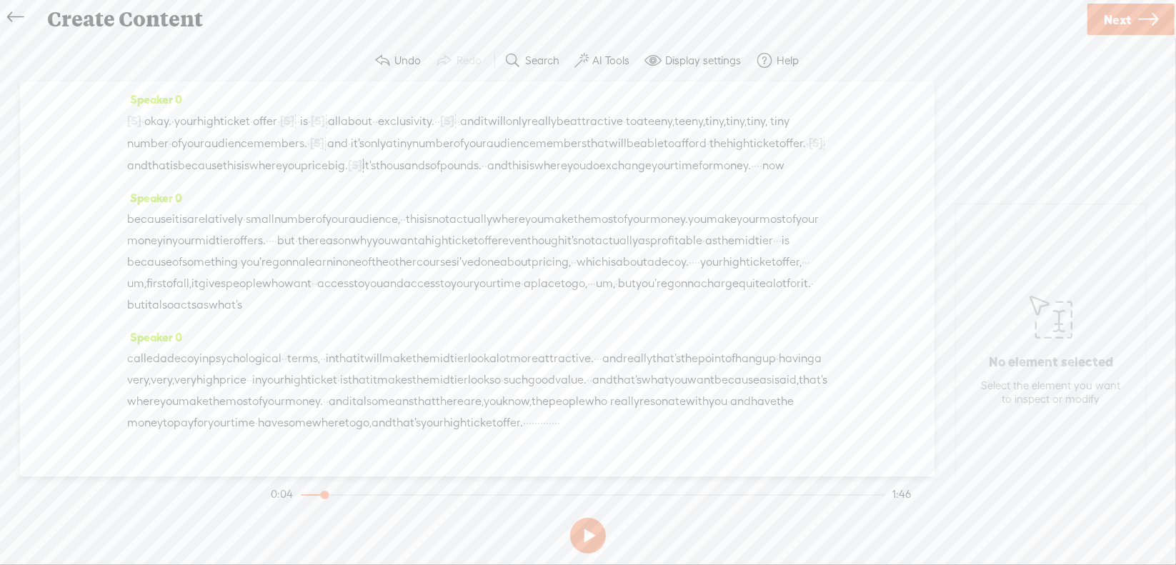
click at [600, 177] on span "do" at bounding box center [593, 165] width 14 height 21
click at [592, 151] on span "Delete" at bounding box center [592, 149] width 34 height 14
click at [755, 177] on span "·" at bounding box center [756, 165] width 3 height 21
click at [147, 162] on span "S Delete" at bounding box center [132, 170] width 71 height 26
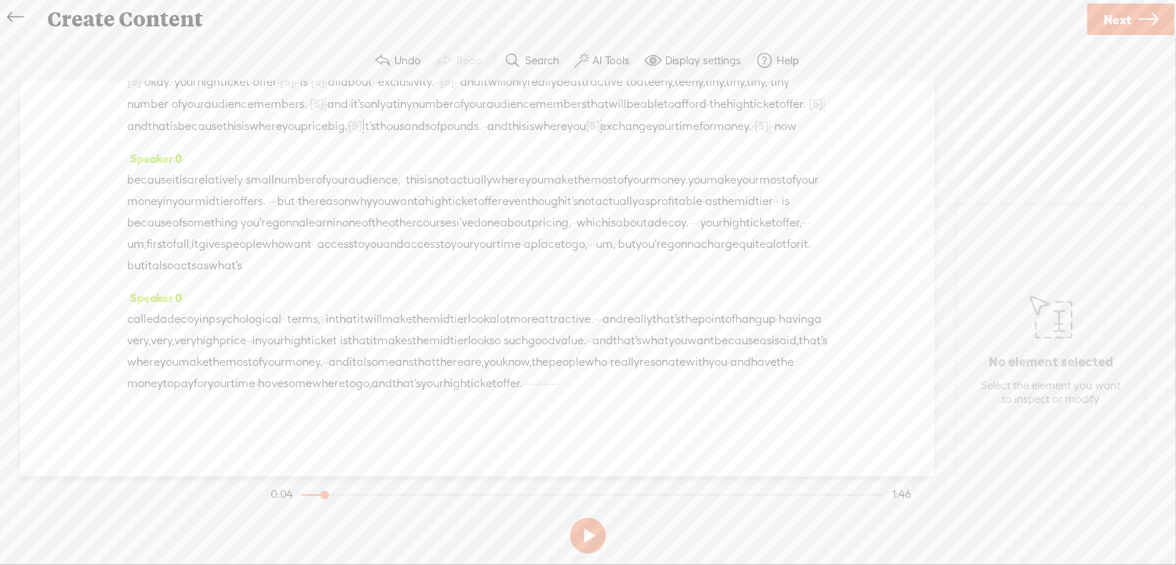
scroll to position [142, 0]
click at [272, 191] on span "·" at bounding box center [270, 201] width 3 height 21
click at [487, 105] on span "Delete" at bounding box center [483, 103] width 34 height 14
click at [788, 191] on span "·" at bounding box center [789, 201] width 3 height 21
click at [523, 121] on span "Delete" at bounding box center [517, 123] width 34 height 14
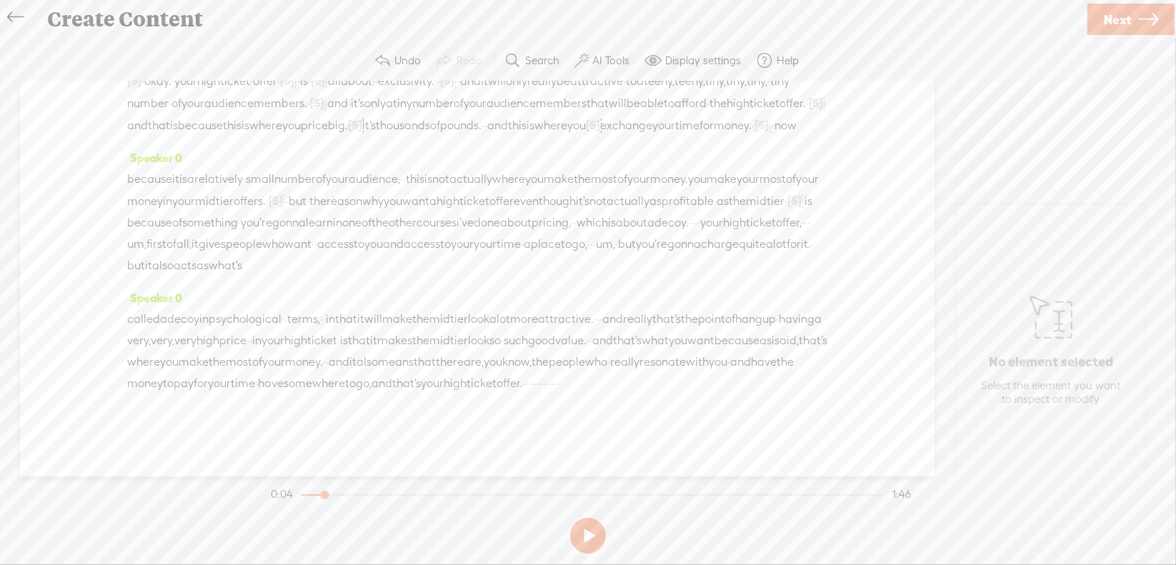
click at [698, 212] on span "·" at bounding box center [696, 222] width 3 height 21
click at [633, 146] on span "Delete" at bounding box center [650, 146] width 34 height 14
drag, startPoint x: 251, startPoint y: 201, endPoint x: 277, endPoint y: 202, distance: 26.5
click at [277, 202] on div "because it is a relatively · small number of your audience, · · · this is not a…" at bounding box center [477, 222] width 700 height 109
drag, startPoint x: 182, startPoint y: 165, endPoint x: 186, endPoint y: 172, distance: 8.3
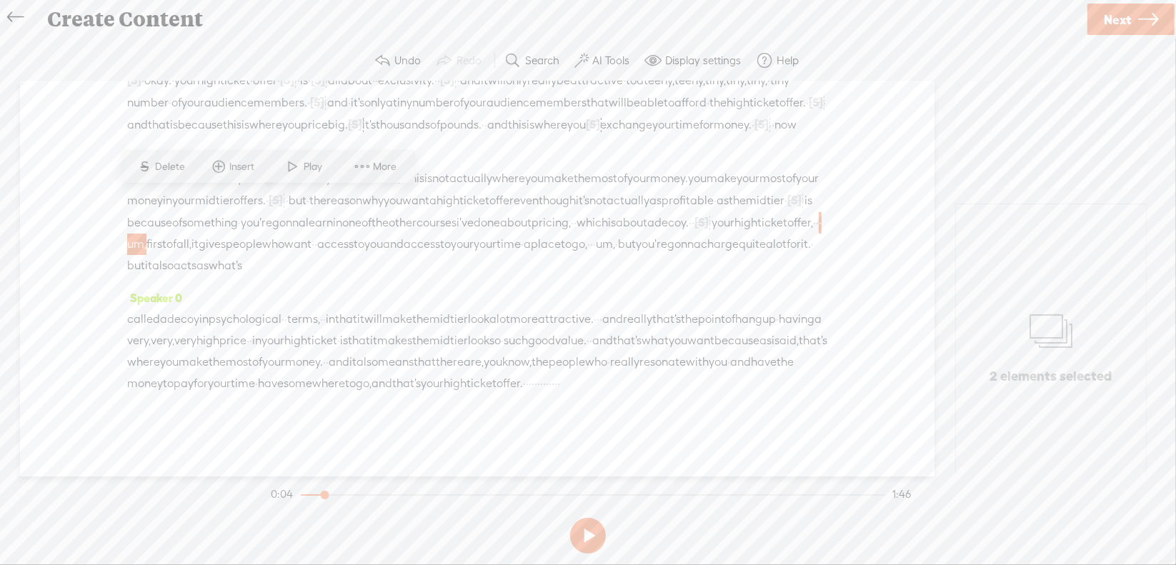
click at [182, 165] on span "Delete" at bounding box center [172, 166] width 34 height 14
click at [469, 234] on span "your" at bounding box center [457, 244] width 23 height 21
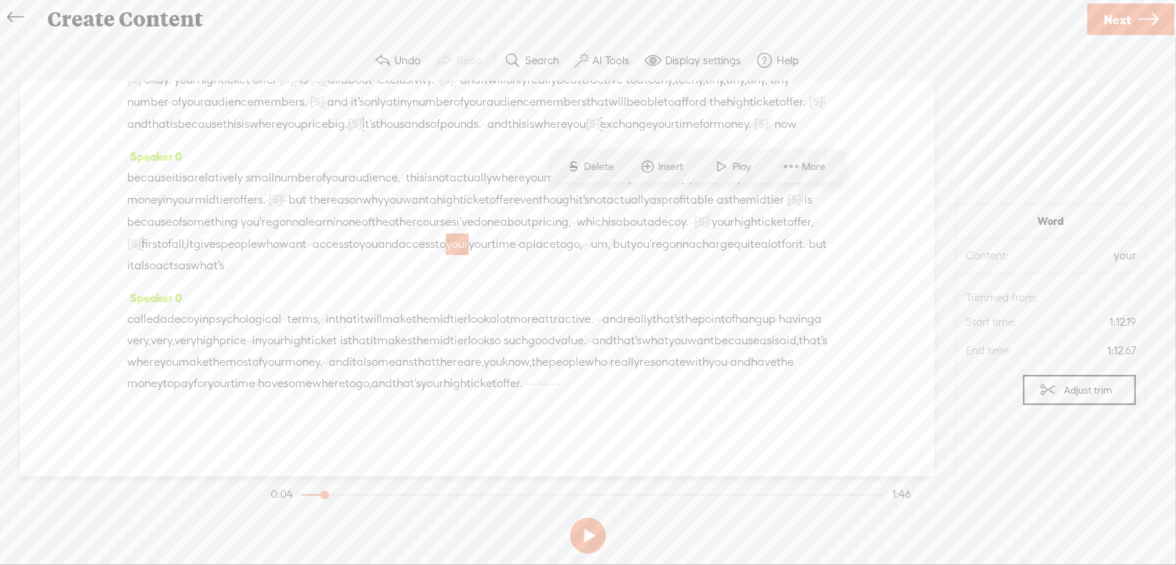
click at [607, 169] on span "Delete" at bounding box center [602, 166] width 34 height 14
drag, startPoint x: 224, startPoint y: 222, endPoint x: 249, endPoint y: 222, distance: 25.0
click at [249, 222] on div "because it is a relatively · small number of your audience, · · · this is not a…" at bounding box center [477, 221] width 700 height 109
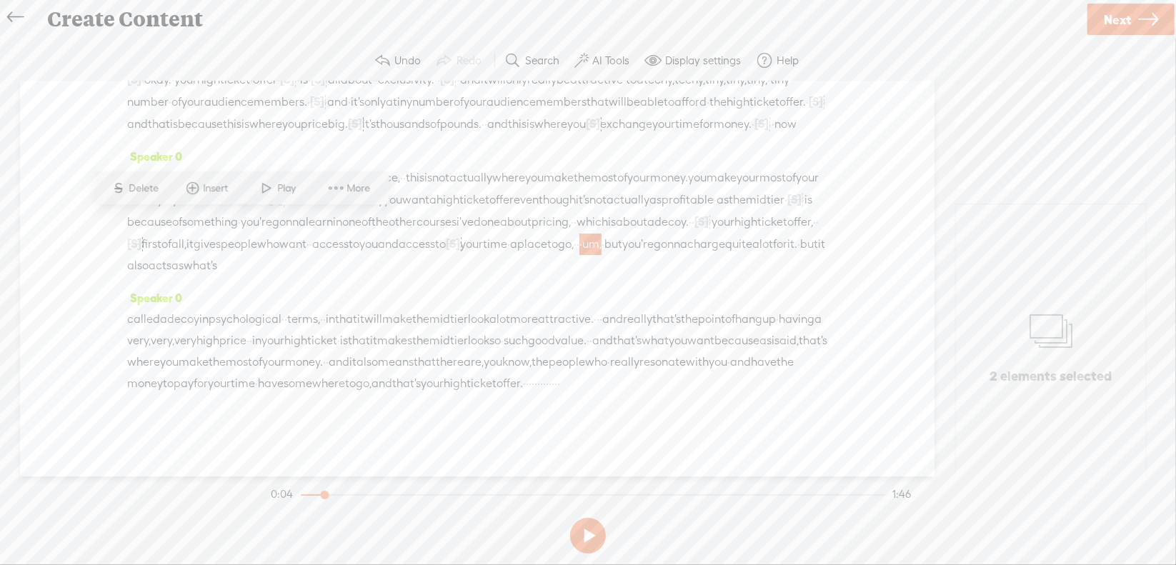
drag, startPoint x: 116, startPoint y: 189, endPoint x: 137, endPoint y: 194, distance: 21.3
click at [116, 189] on span "S" at bounding box center [118, 189] width 21 height 26
click at [600, 309] on span "·" at bounding box center [598, 319] width 3 height 21
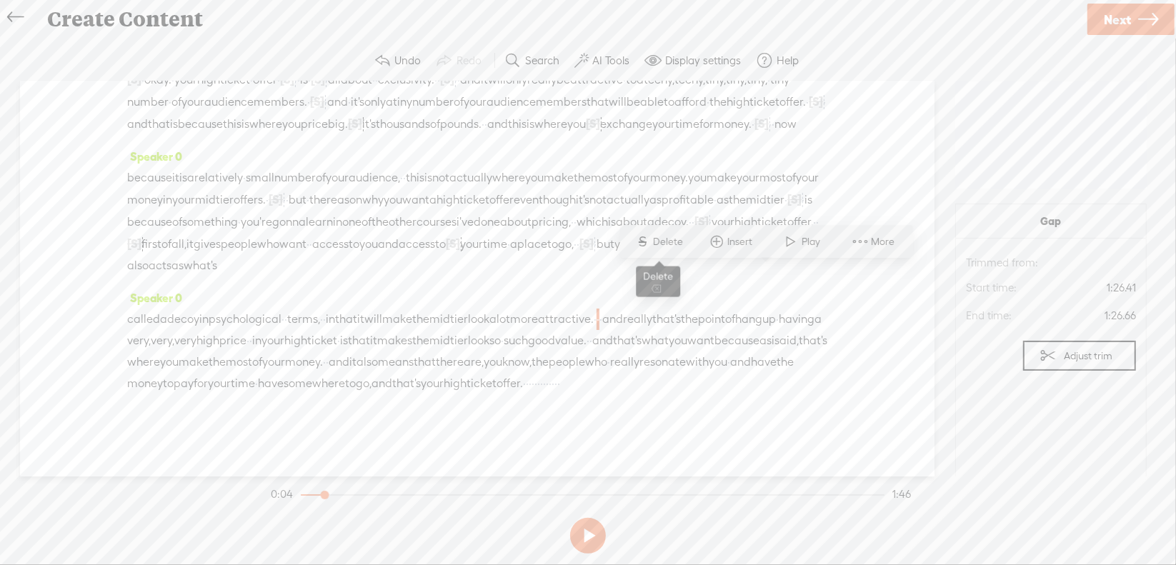
click at [684, 246] on span "Delete" at bounding box center [671, 242] width 34 height 14
drag, startPoint x: 316, startPoint y: 295, endPoint x: 356, endPoint y: 297, distance: 40.0
click at [356, 308] on div "called a decoy in psychological · · terms, · · in that it will make the mid tie…" at bounding box center [477, 351] width 700 height 86
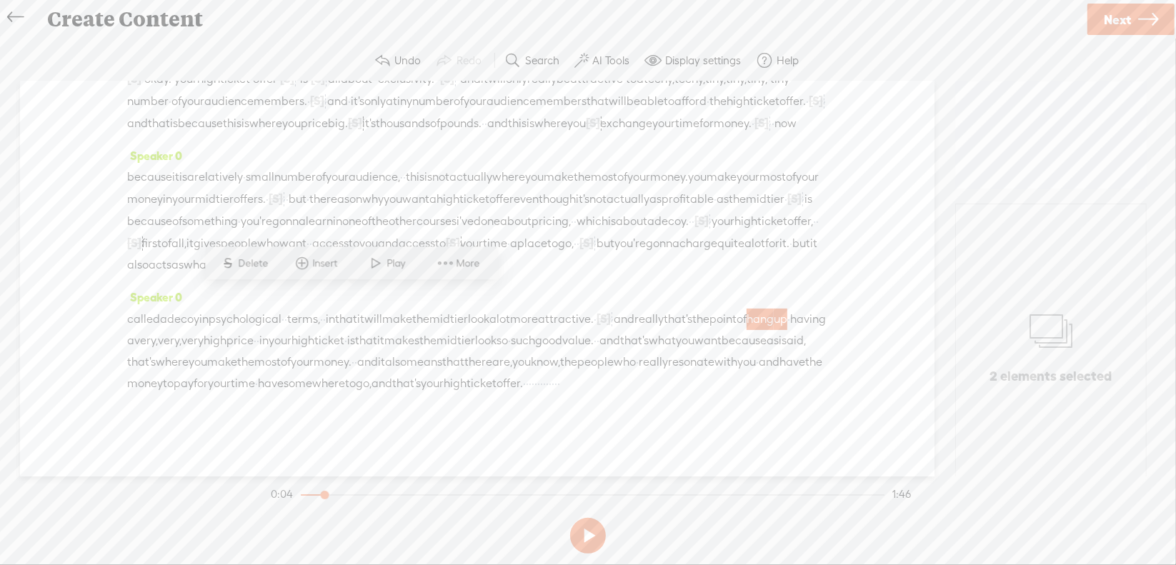
click at [254, 264] on span "Delete" at bounding box center [256, 264] width 34 height 14
drag, startPoint x: 401, startPoint y: 299, endPoint x: 447, endPoint y: 297, distance: 46.5
click at [447, 308] on div "called a decoy in psychological · · terms, · · in that it will make the mid tie…" at bounding box center [477, 351] width 700 height 86
click at [344, 260] on span "Delete" at bounding box center [343, 264] width 34 height 14
click at [442, 330] on span "so" at bounding box center [447, 340] width 11 height 21
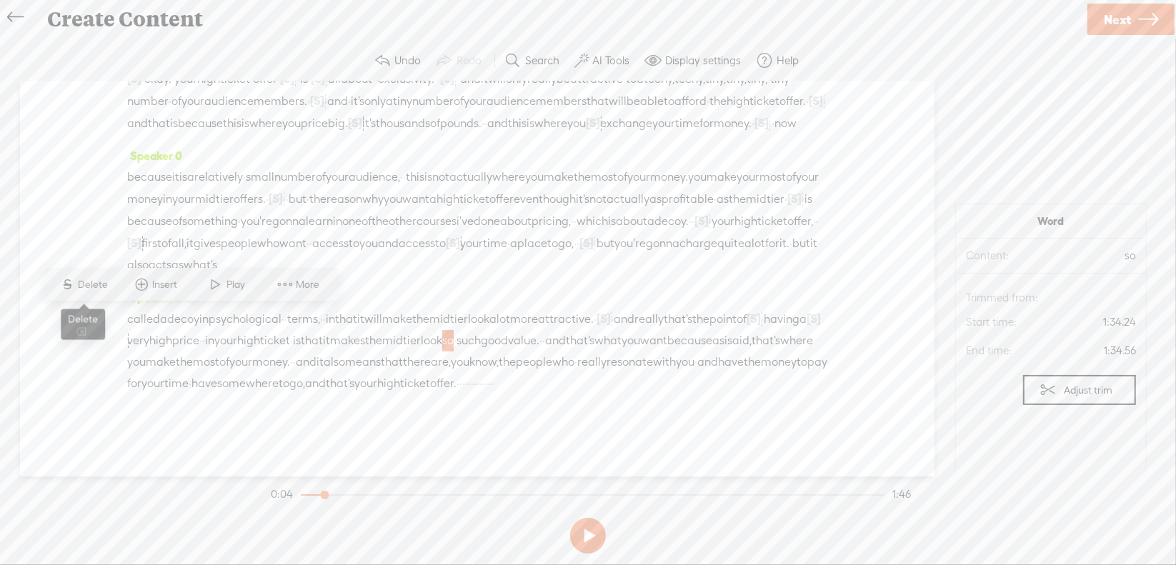
click at [84, 278] on span "S Delete" at bounding box center [84, 285] width 71 height 26
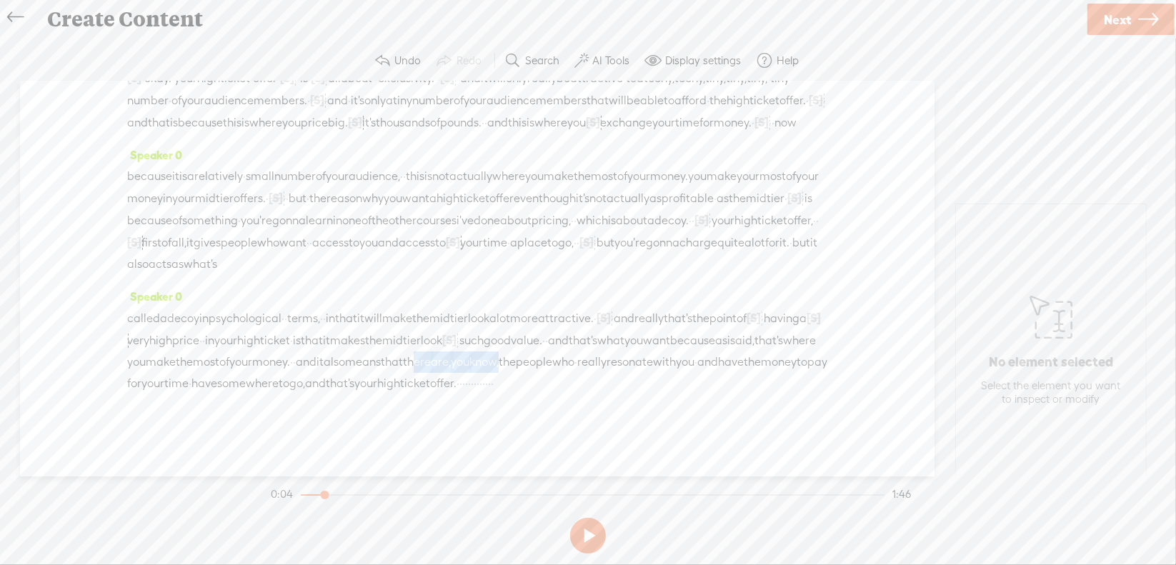
drag, startPoint x: 387, startPoint y: 340, endPoint x: 502, endPoint y: 335, distance: 115.2
click at [502, 335] on div "called a decoy in psychological · · terms, · · in that it will make the mid tie…" at bounding box center [477, 350] width 700 height 87
click at [377, 306] on span "Delete" at bounding box center [394, 306] width 34 height 14
drag, startPoint x: 626, startPoint y: 384, endPoint x: 727, endPoint y: 382, distance: 100.8
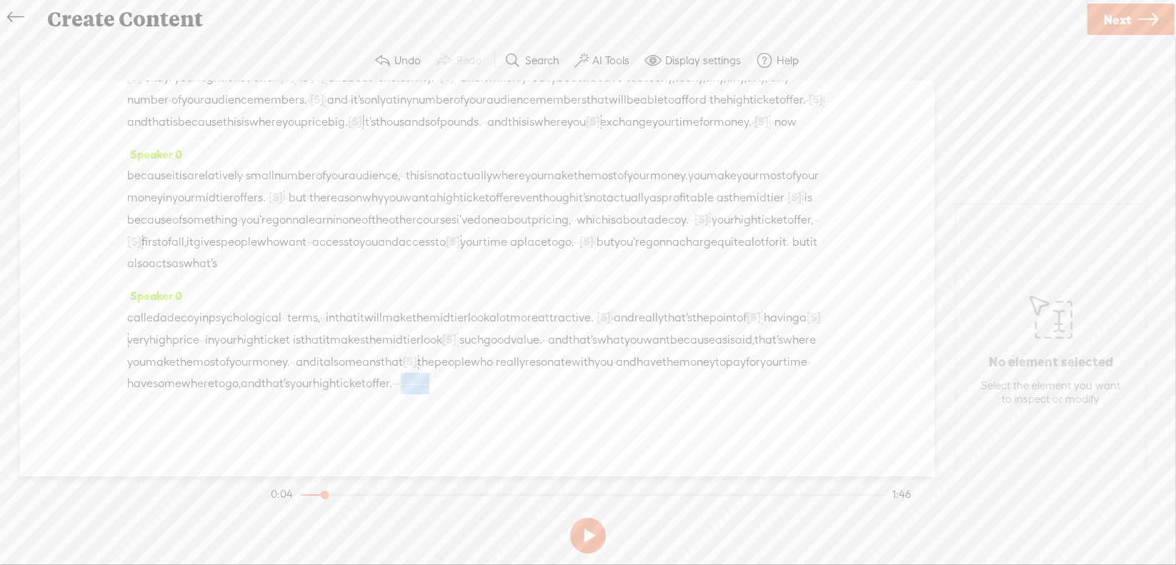
click at [727, 382] on div "called a decoy in psychological · · terms, · · in that it will make the mid tie…" at bounding box center [477, 351] width 700 height 88
click at [604, 345] on span "Delete" at bounding box center [612, 349] width 34 height 14
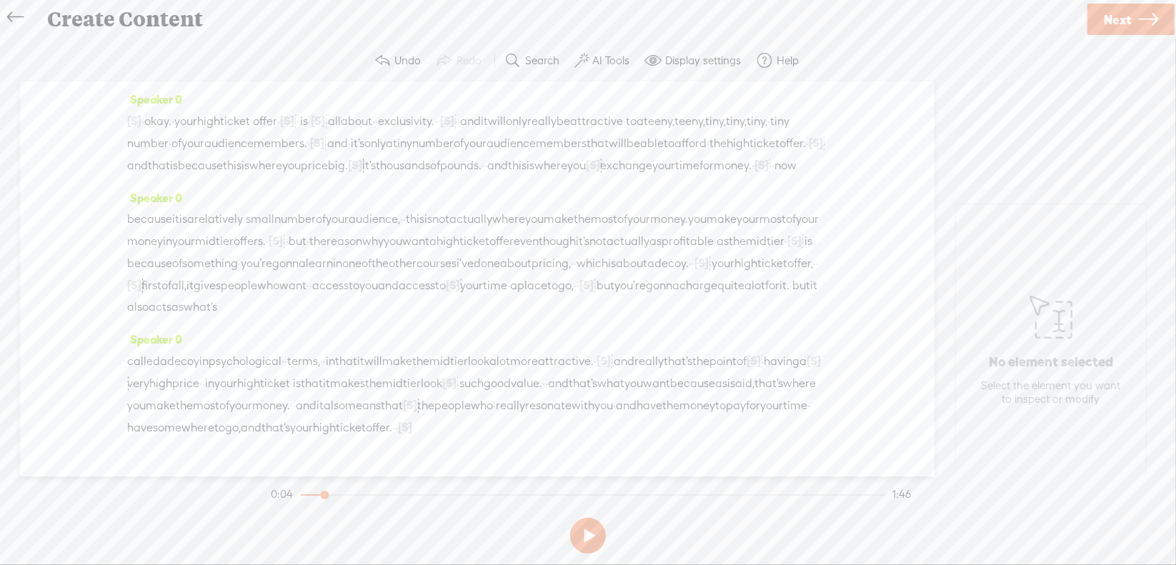
click at [144, 118] on span "·" at bounding box center [143, 121] width 3 height 21
click at [592, 530] on button at bounding box center [588, 536] width 36 height 36
click at [172, 118] on span "okay." at bounding box center [157, 121] width 27 height 21
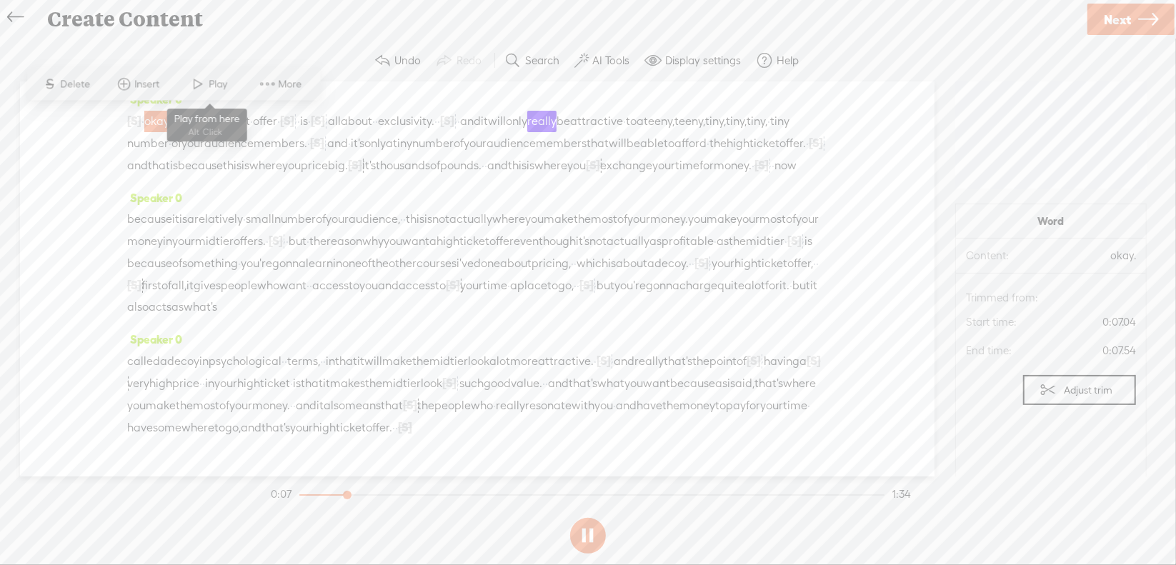
click at [203, 86] on span at bounding box center [198, 84] width 21 height 26
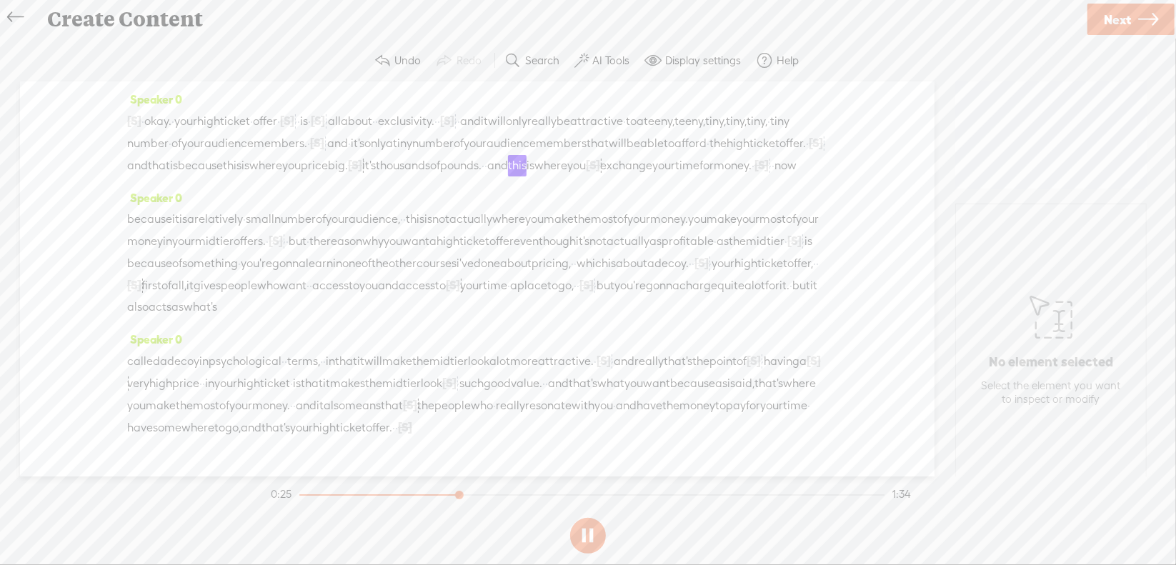
click at [588, 532] on button at bounding box center [588, 536] width 36 height 36
click at [355, 172] on span "[S]" at bounding box center [355, 165] width 14 height 13
click at [375, 149] on span "Restore" at bounding box center [371, 149] width 38 height 14
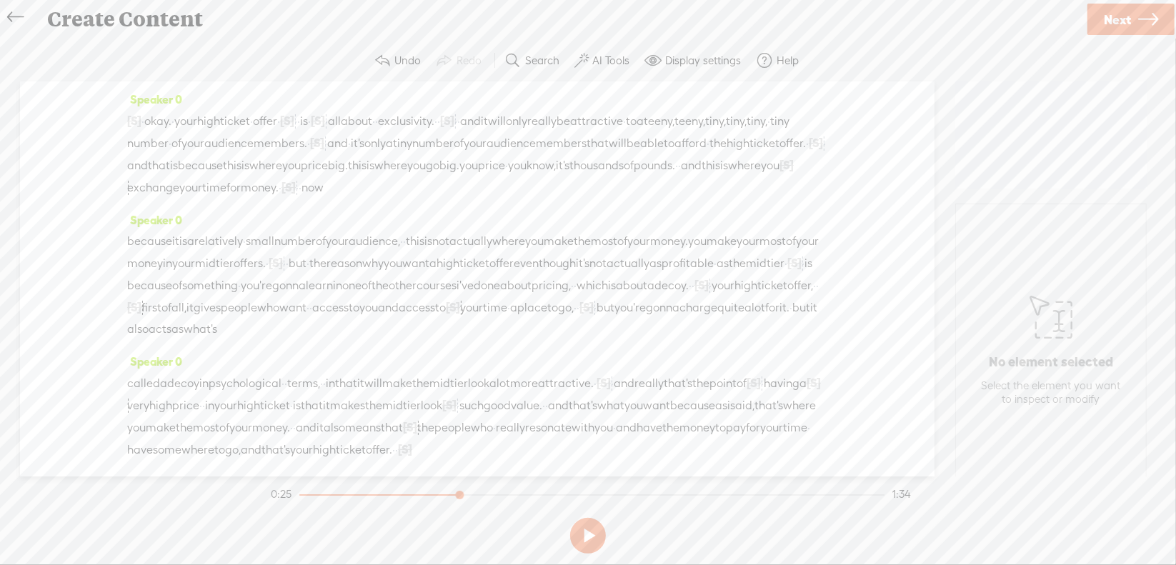
drag, startPoint x: 363, startPoint y: 182, endPoint x: 790, endPoint y: 174, distance: 426.7
click at [790, 174] on div "[S] · · · · · · · · · · · · · · · · · · · · · · · · · · · · · okay. · your high…" at bounding box center [477, 154] width 700 height 89
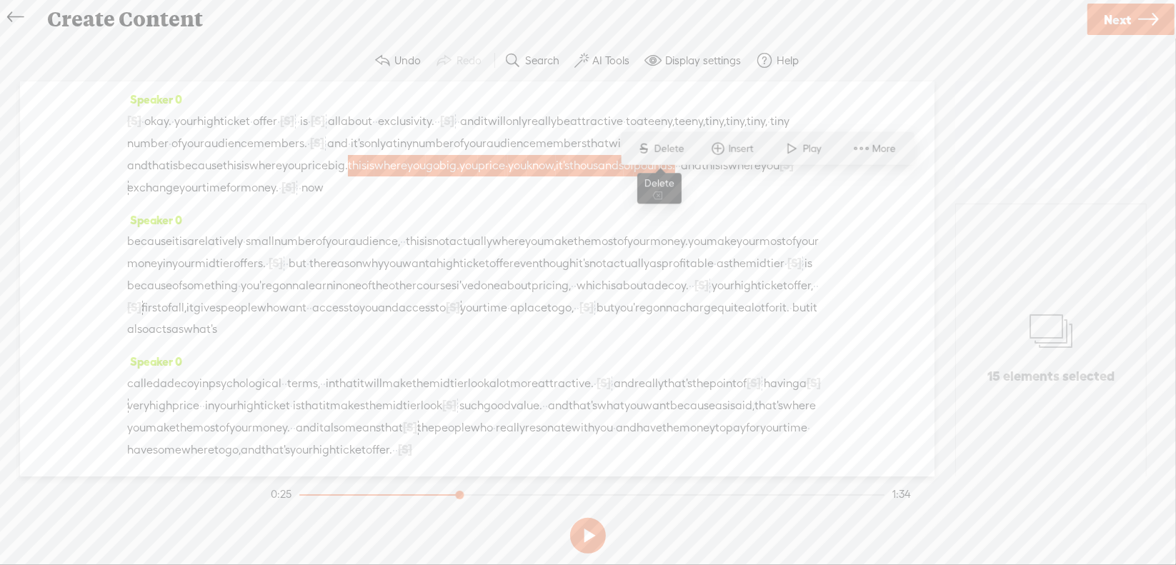
click at [682, 144] on span "Delete" at bounding box center [672, 149] width 34 height 14
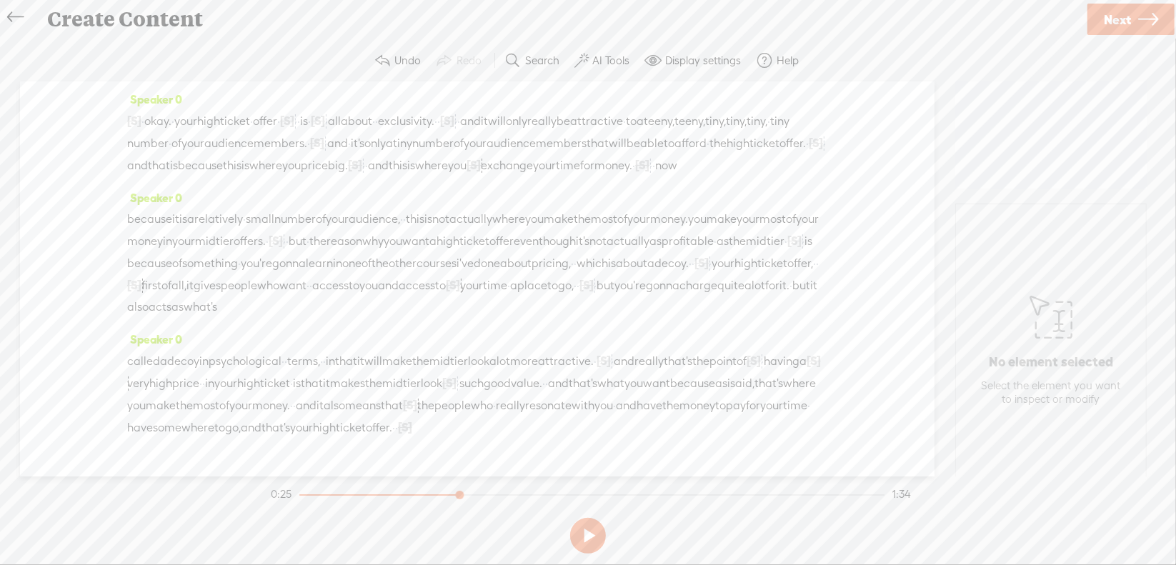
click at [282, 177] on span "you" at bounding box center [291, 165] width 19 height 21
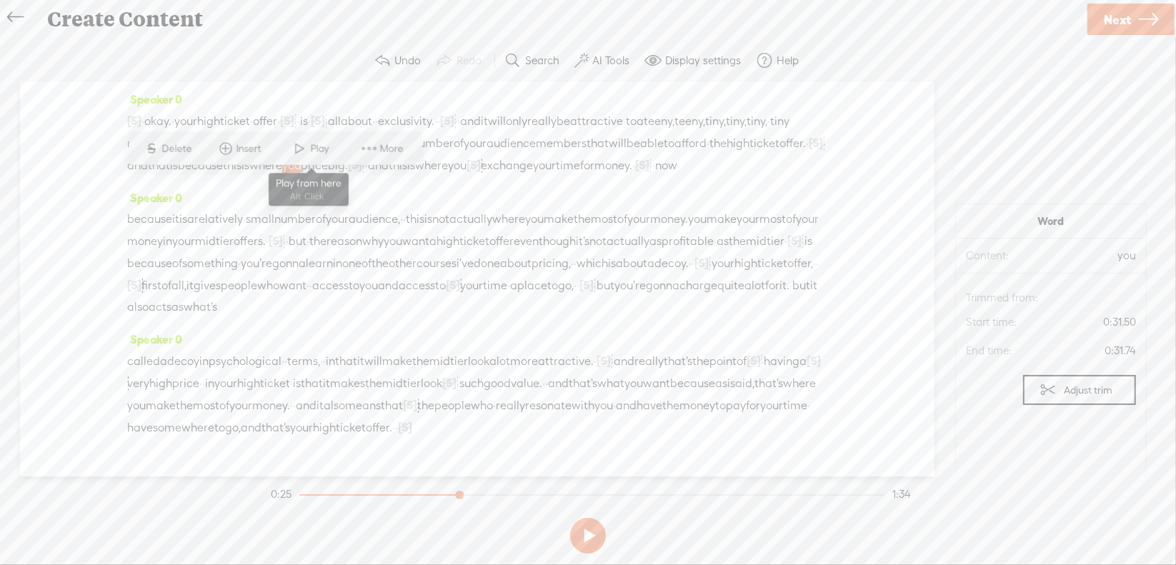
click at [297, 140] on span at bounding box center [299, 149] width 21 height 26
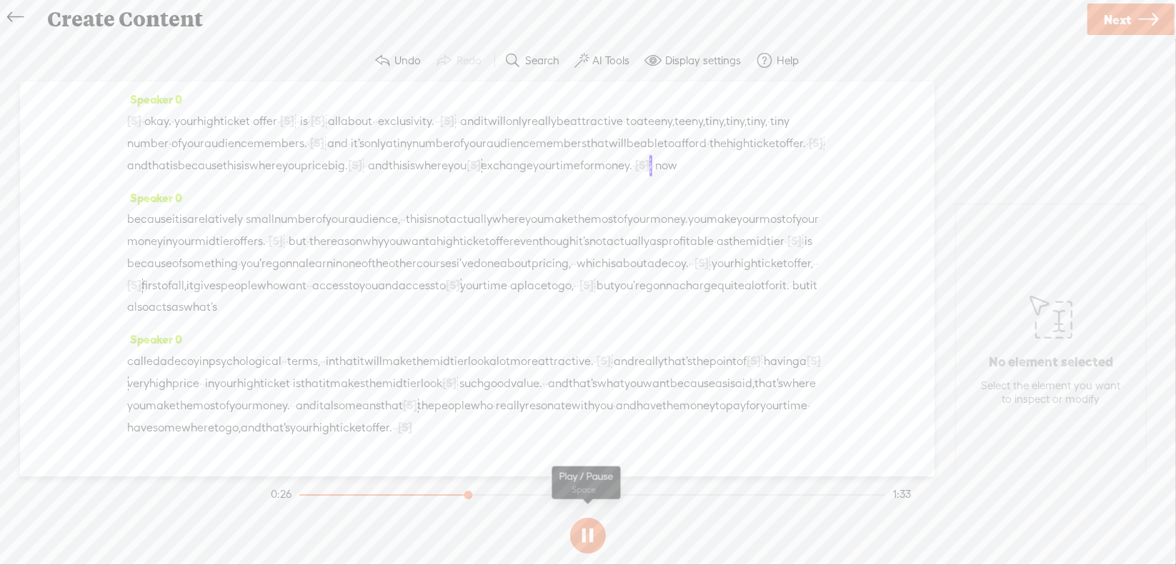
click at [589, 536] on section at bounding box center [588, 535] width 640 height 47
click at [0, 0] on button at bounding box center [0, 0] width 0 height 0
click at [249, 177] on span "where" at bounding box center [265, 165] width 33 height 21
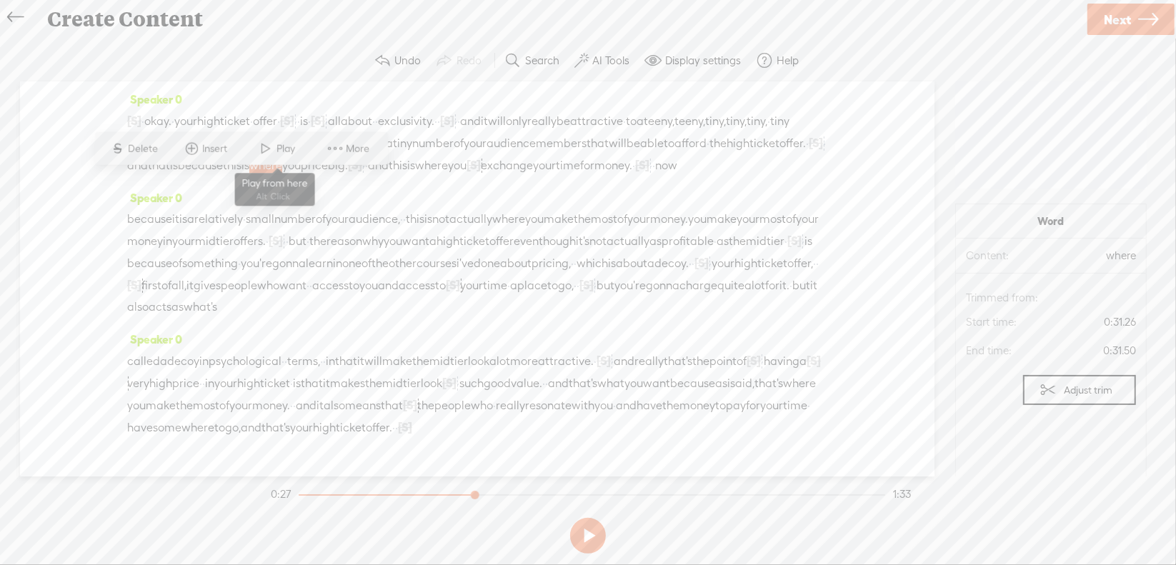
click at [282, 144] on span "Play" at bounding box center [288, 149] width 22 height 14
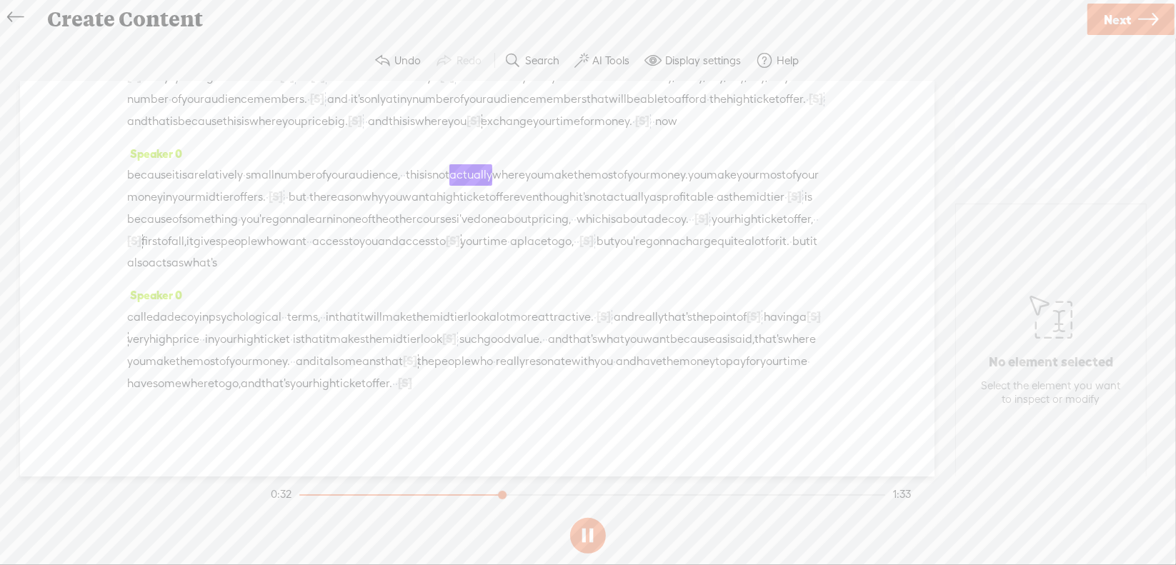
scroll to position [71, 0]
click at [592, 530] on section at bounding box center [588, 535] width 640 height 47
click at [585, 534] on section at bounding box center [588, 535] width 640 height 47
click at [585, 533] on button at bounding box center [588, 536] width 36 height 36
click at [457, 350] on span "·" at bounding box center [458, 339] width 3 height 21
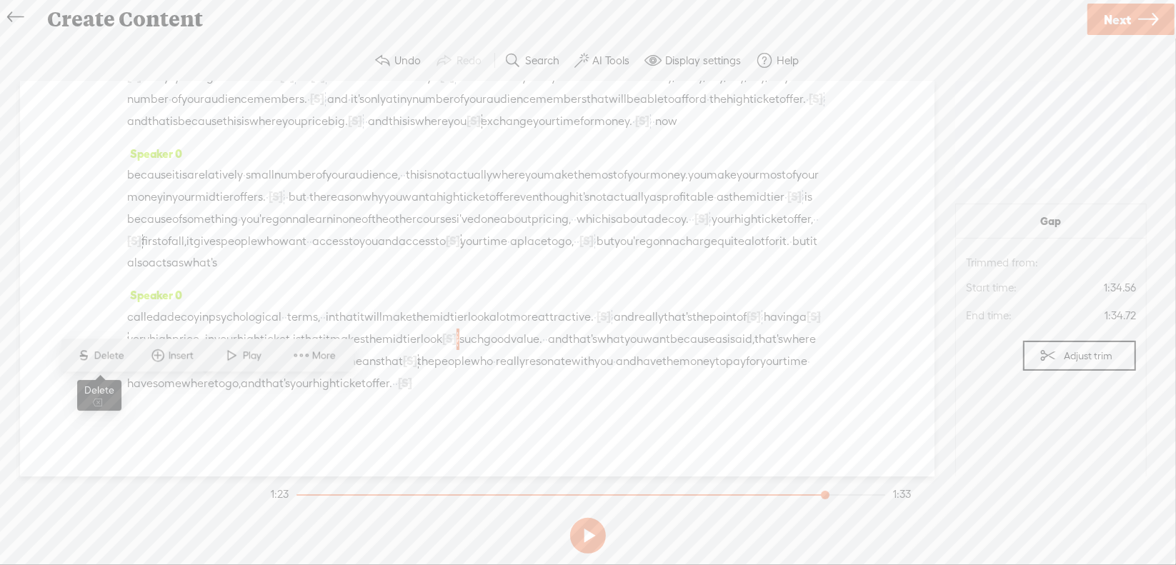
click at [116, 356] on span "Delete" at bounding box center [111, 356] width 34 height 14
click at [403, 350] on span "tier" at bounding box center [412, 339] width 18 height 21
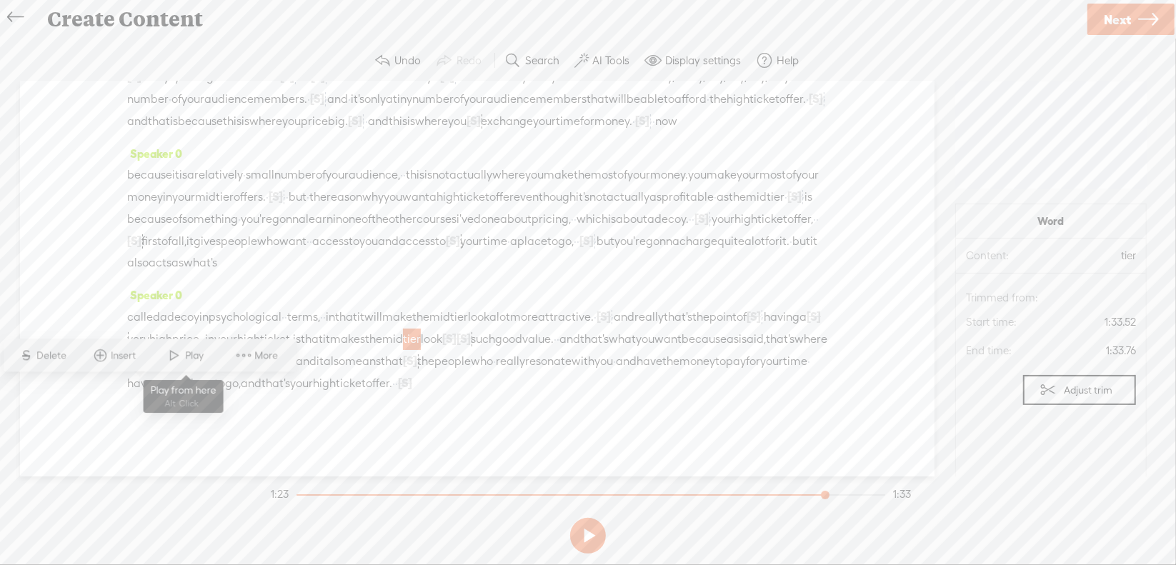
drag, startPoint x: 174, startPoint y: 357, endPoint x: 187, endPoint y: 357, distance: 12.1
click at [176, 357] on span at bounding box center [174, 356] width 21 height 26
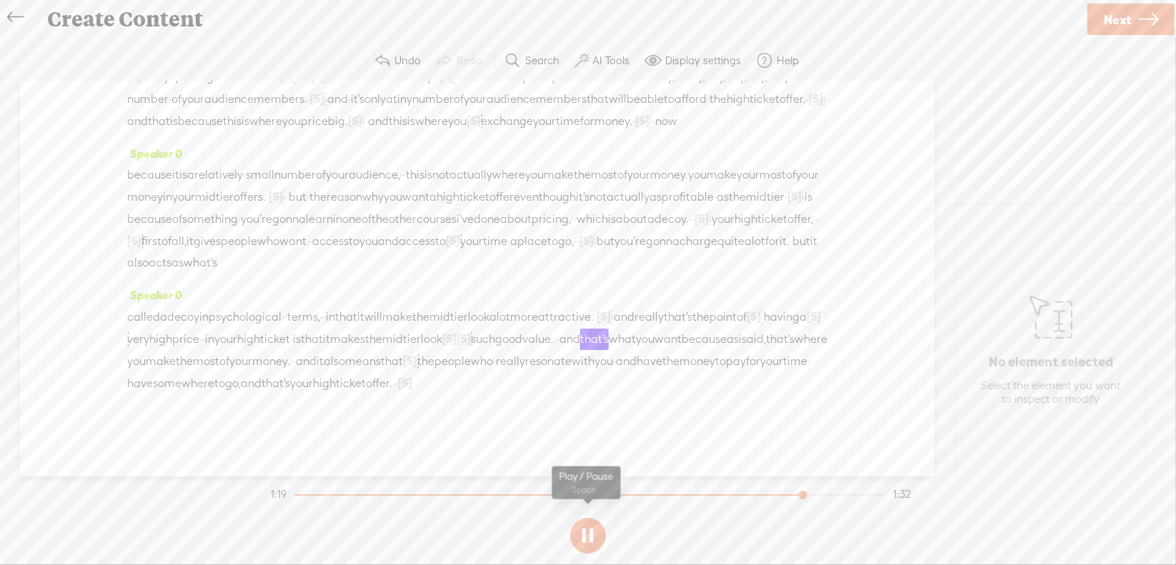
click at [592, 535] on button at bounding box center [588, 536] width 36 height 36
click at [457, 345] on span "[S]" at bounding box center [464, 338] width 14 height 13
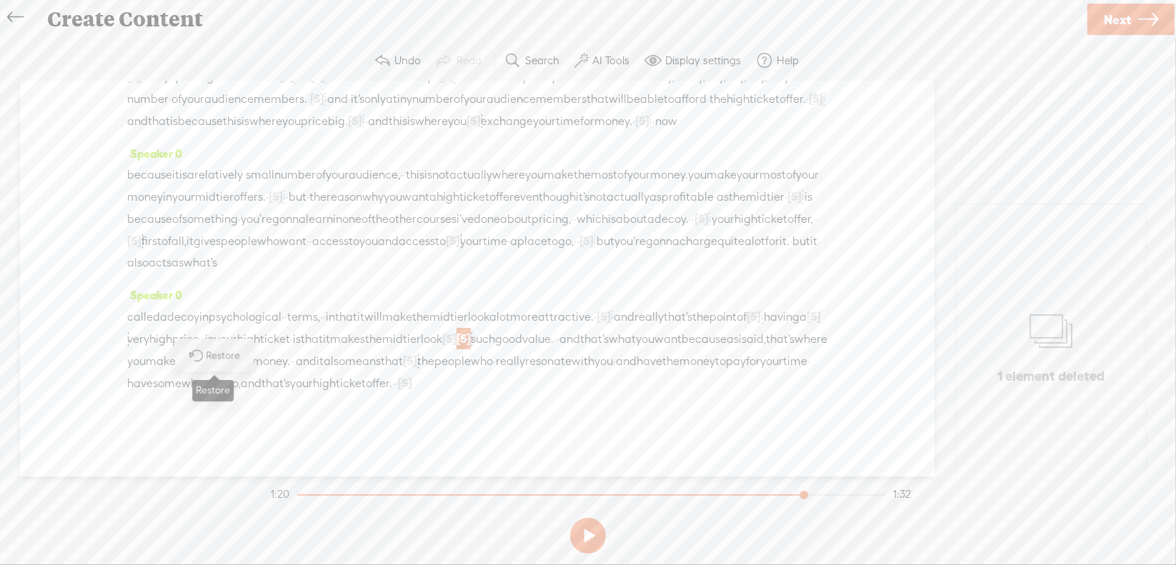
click at [214, 357] on span "Restore" at bounding box center [226, 356] width 38 height 14
click at [403, 350] on span "tier" at bounding box center [412, 339] width 18 height 21
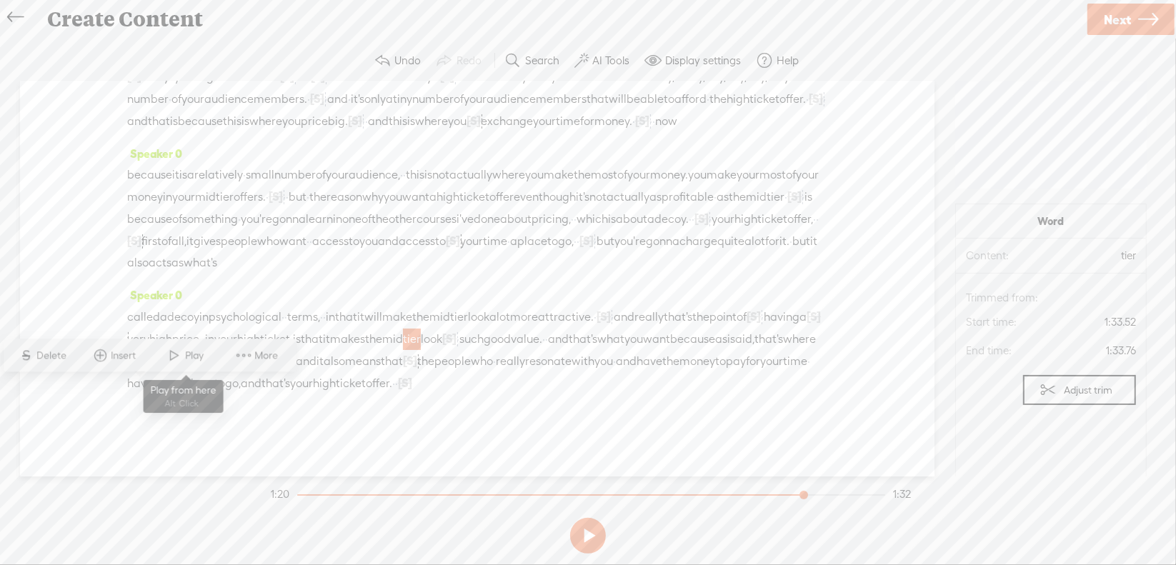
click at [189, 357] on span "Play" at bounding box center [197, 356] width 22 height 14
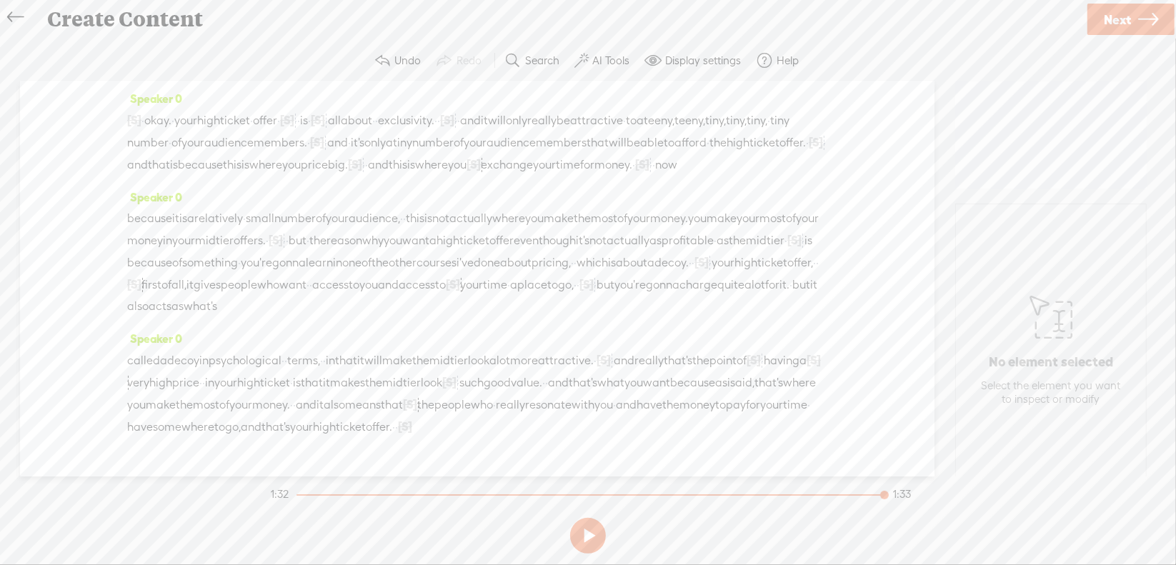
scroll to position [0, 0]
click at [1123, 15] on span "Next" at bounding box center [1117, 19] width 27 height 36
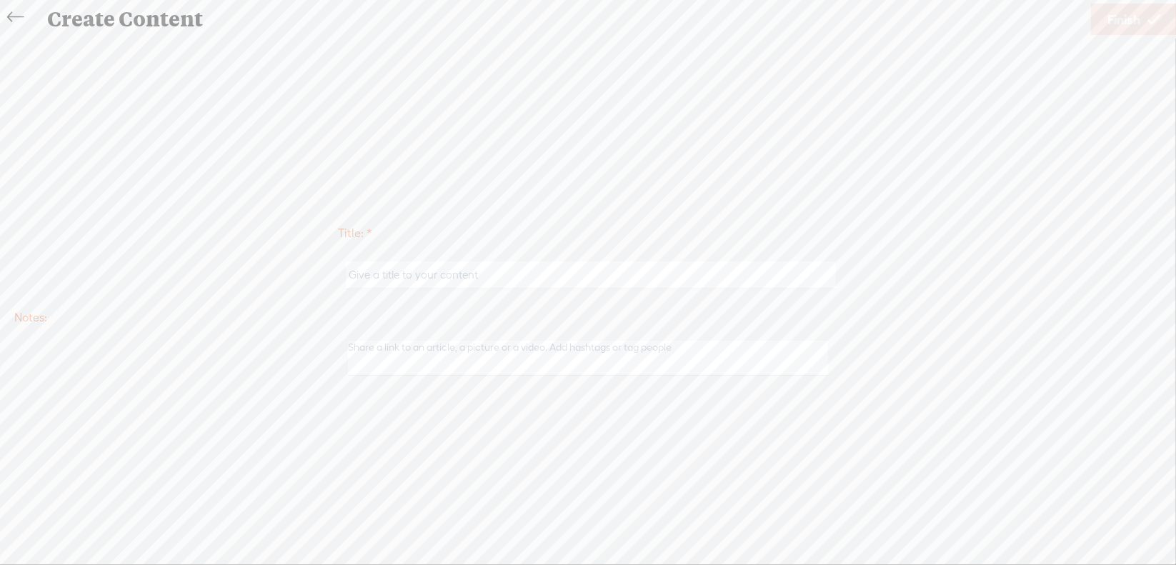
click at [530, 278] on input "text" at bounding box center [591, 276] width 490 height 28
drag, startPoint x: 379, startPoint y: 279, endPoint x: 390, endPoint y: 267, distance: 17.2
click at [379, 279] on input "Offer4Mod4" at bounding box center [591, 276] width 490 height 28
type input "Offer3Mod4"
click at [1108, 22] on span "Finish" at bounding box center [1124, 19] width 33 height 36
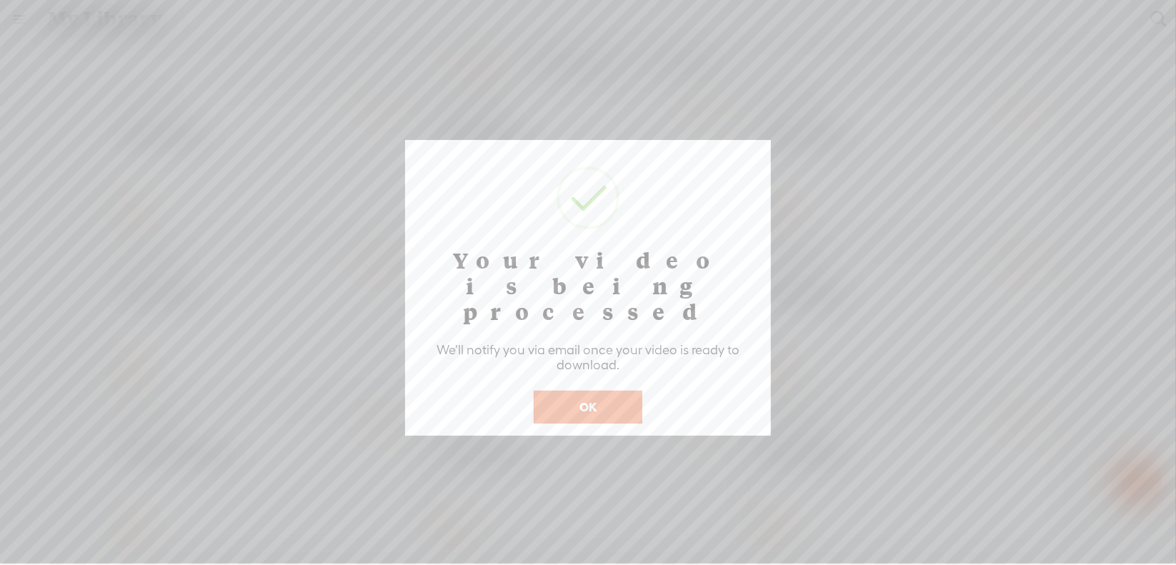
click at [587, 391] on button "OK" at bounding box center [588, 407] width 109 height 33
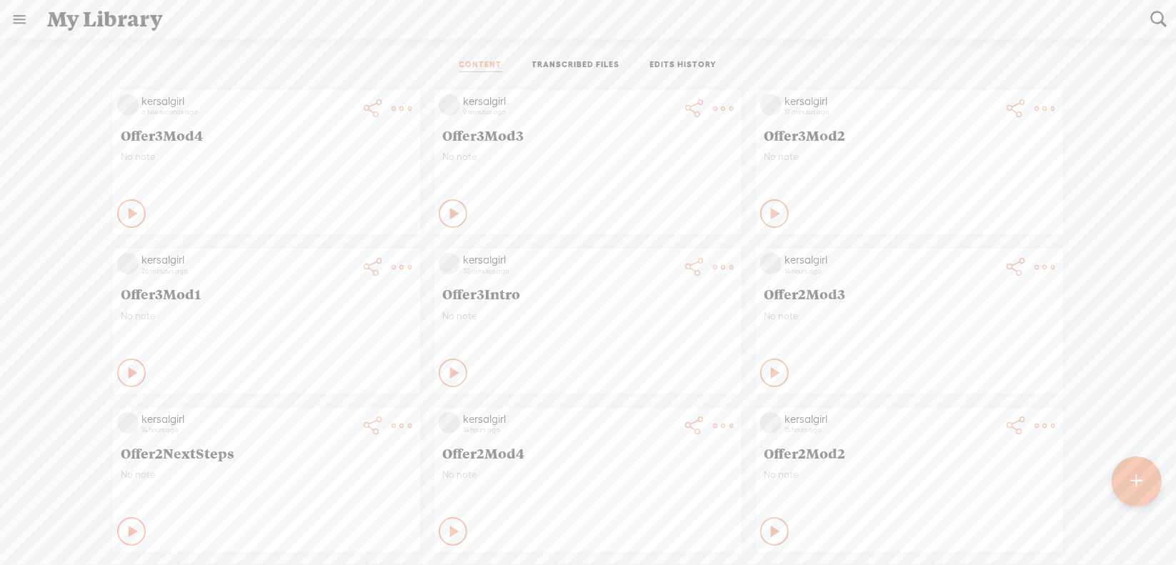
click at [1139, 481] on t at bounding box center [1137, 481] width 12 height 31
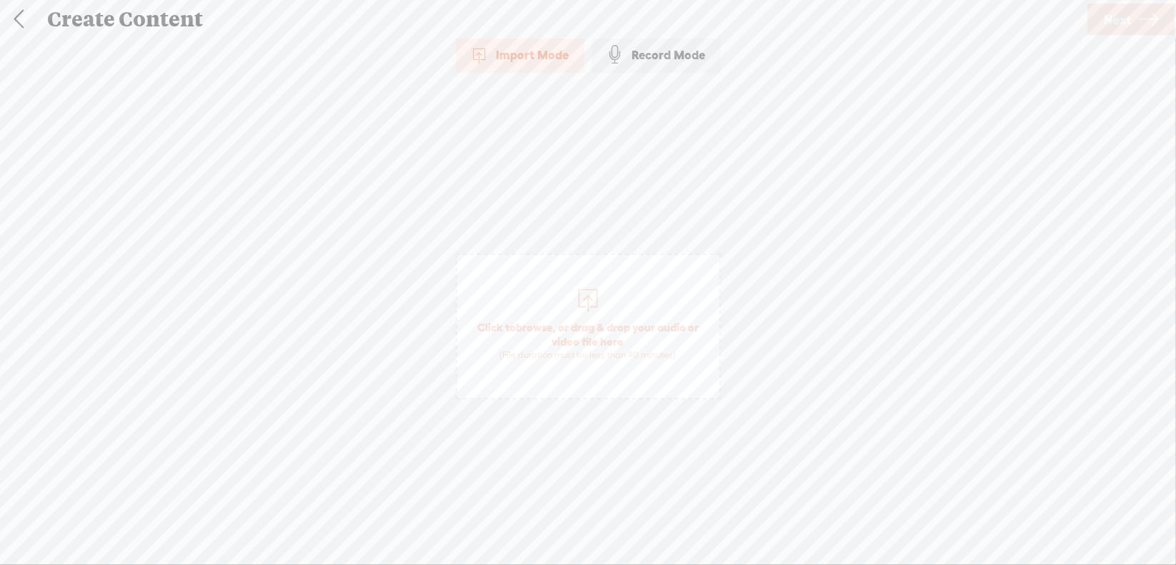
click at [544, 327] on span "browse" at bounding box center [534, 327] width 37 height 13
click at [1109, 15] on span "Next" at bounding box center [1117, 19] width 27 height 36
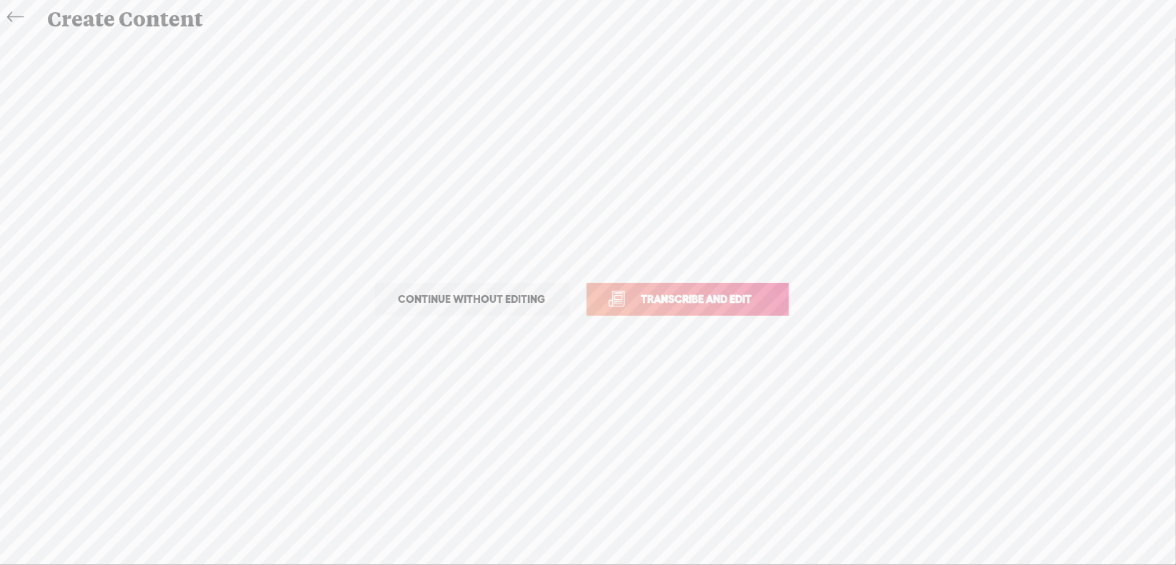
click at [663, 297] on span "Transcribe and edit" at bounding box center [697, 299] width 141 height 16
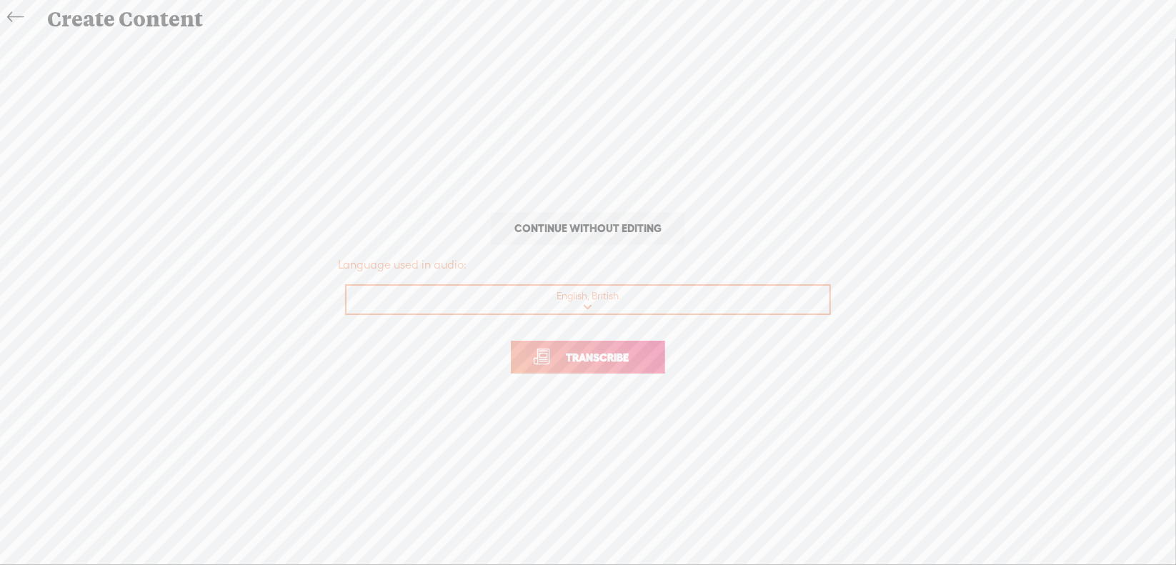
click at [574, 358] on span "Transcribe" at bounding box center [597, 357] width 93 height 16
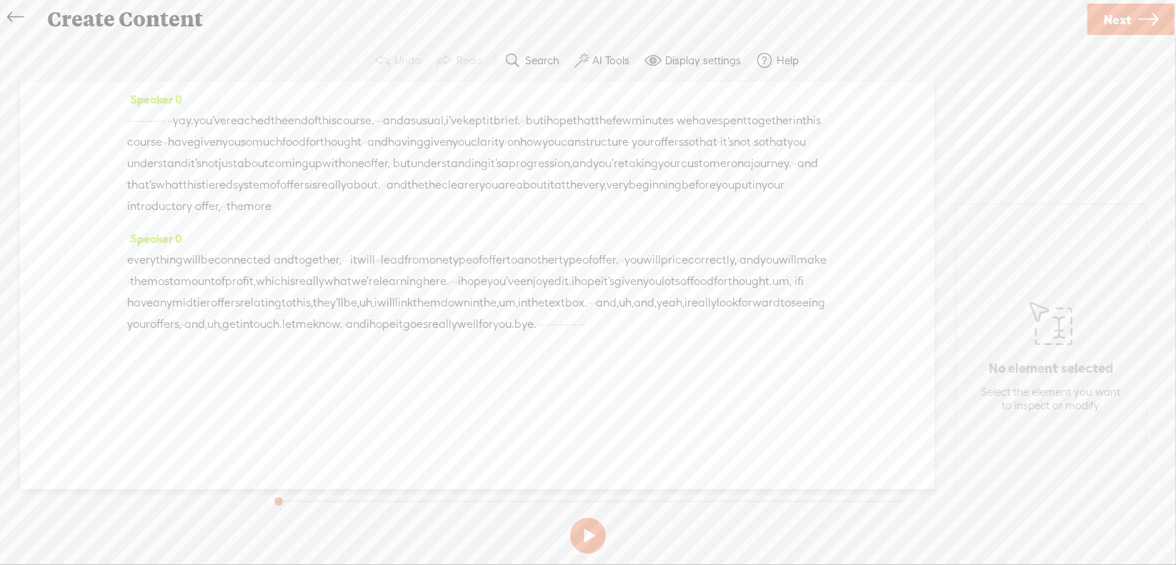
click at [589, 534] on button at bounding box center [588, 536] width 36 height 36
click at [589, 535] on button at bounding box center [588, 536] width 36 height 36
drag, startPoint x: 129, startPoint y: 122, endPoint x: 242, endPoint y: 109, distance: 113.7
click at [242, 110] on div "· · · · · · · · · · · · · · · · yay. you've reached the end of this course. · ·…" at bounding box center [477, 163] width 700 height 107
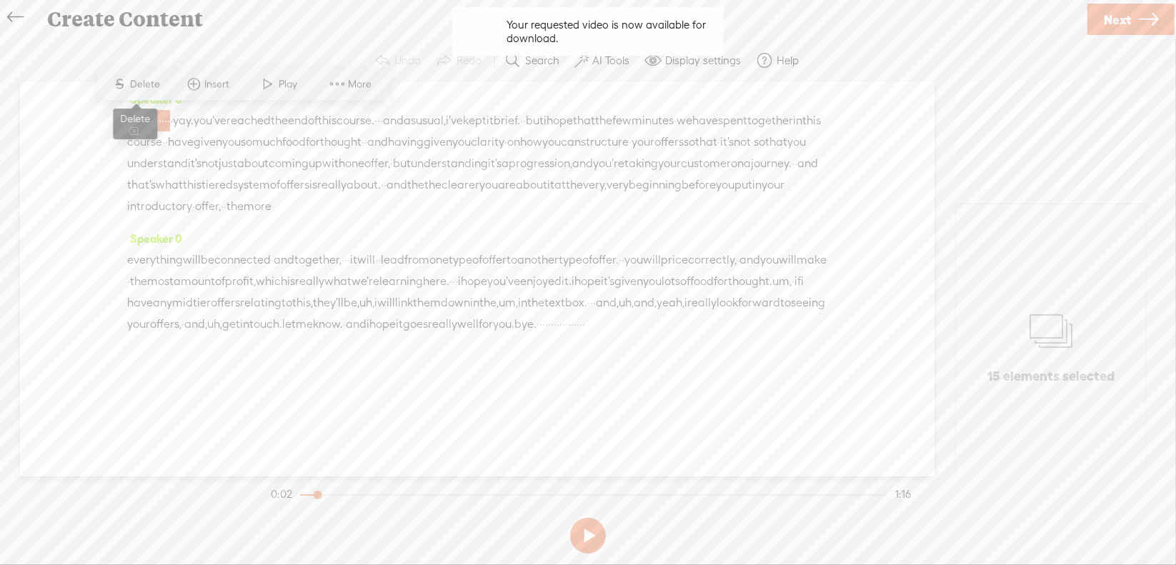
click at [129, 81] on span "S" at bounding box center [119, 84] width 21 height 26
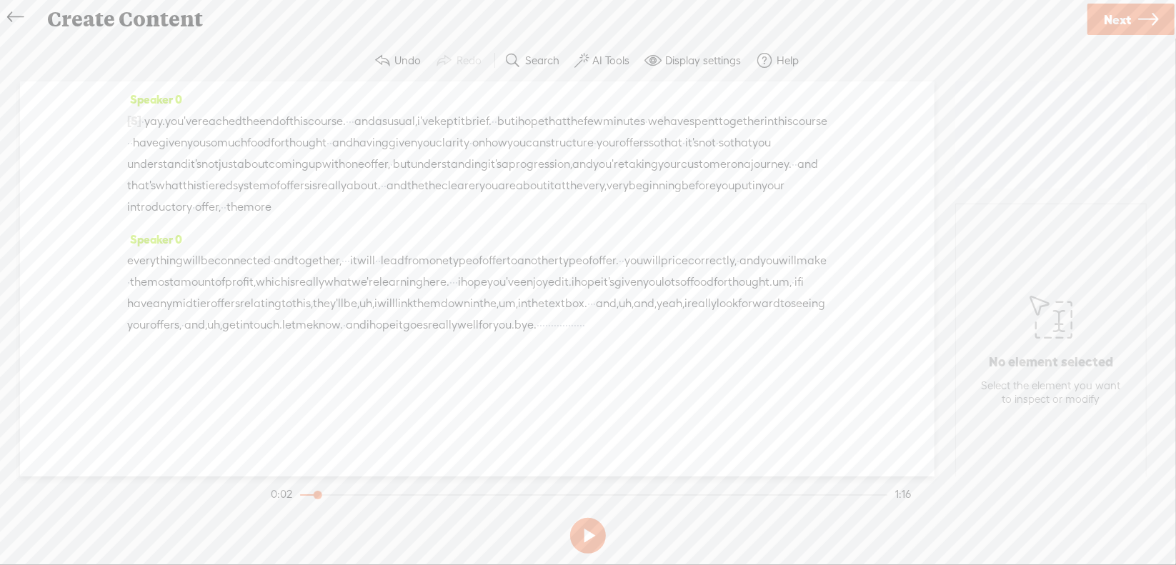
click at [144, 117] on span "·" at bounding box center [143, 121] width 3 height 21
click at [352, 119] on span "·" at bounding box center [350, 121] width 3 height 21
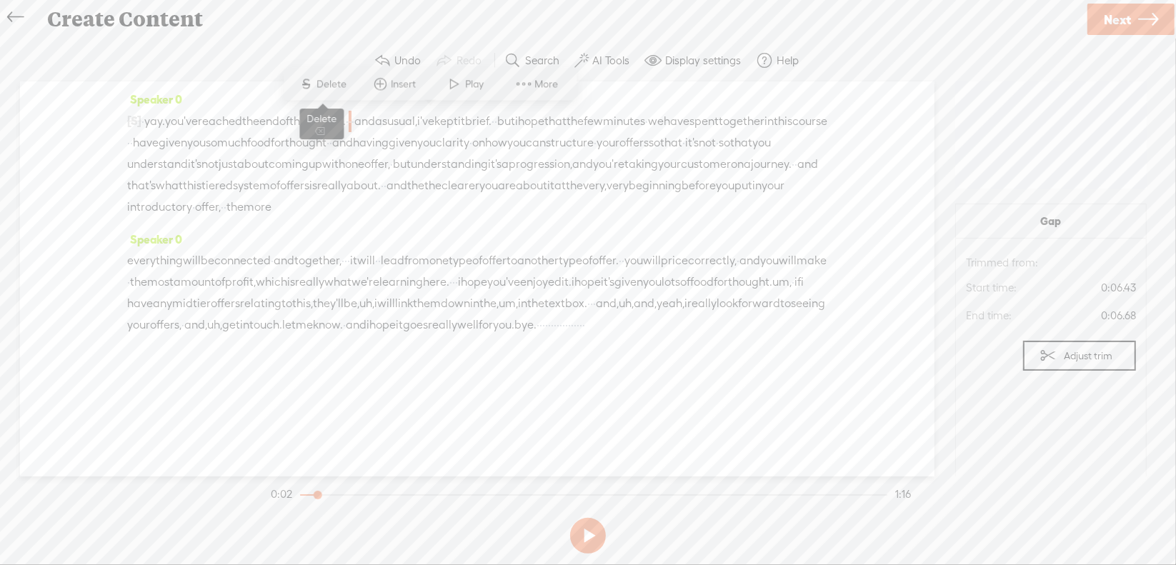
click at [334, 88] on span "Delete" at bounding box center [334, 84] width 34 height 14
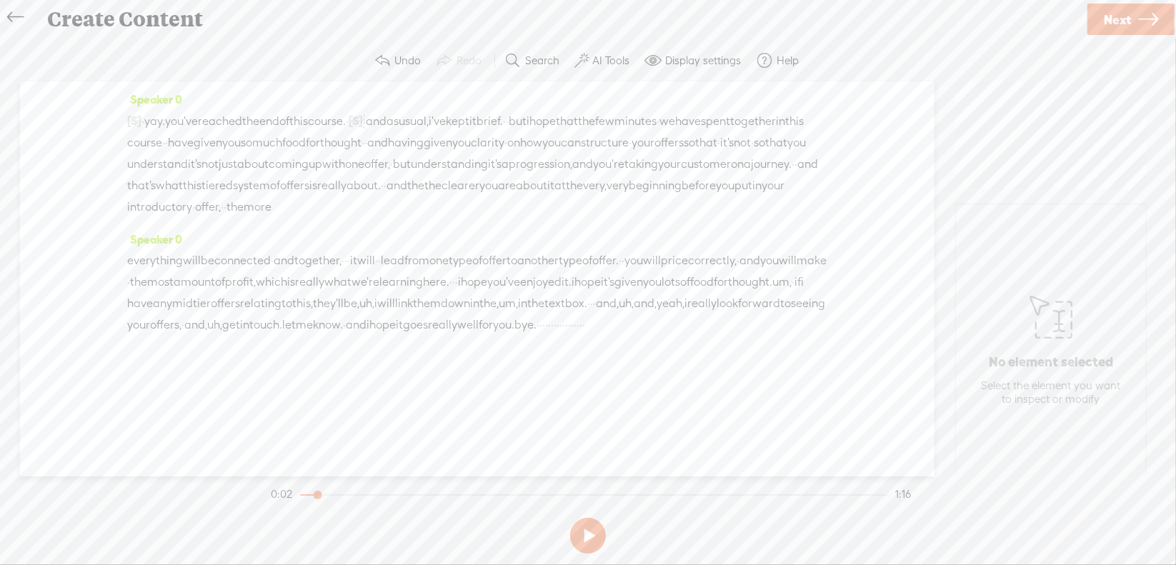
drag, startPoint x: 202, startPoint y: 389, endPoint x: 321, endPoint y: 381, distance: 118.9
click at [320, 336] on div "everything will be connected · and together, · · · it will · · lead from one ty…" at bounding box center [477, 293] width 700 height 86
click at [214, 350] on span "Delete" at bounding box center [221, 352] width 34 height 14
drag, startPoint x: 479, startPoint y: 161, endPoint x: 575, endPoint y: 159, distance: 96.5
click at [575, 159] on div "[S] · · · · · · · · · · · · · · · · yay. you've reached the end of this course.…" at bounding box center [477, 164] width 700 height 108
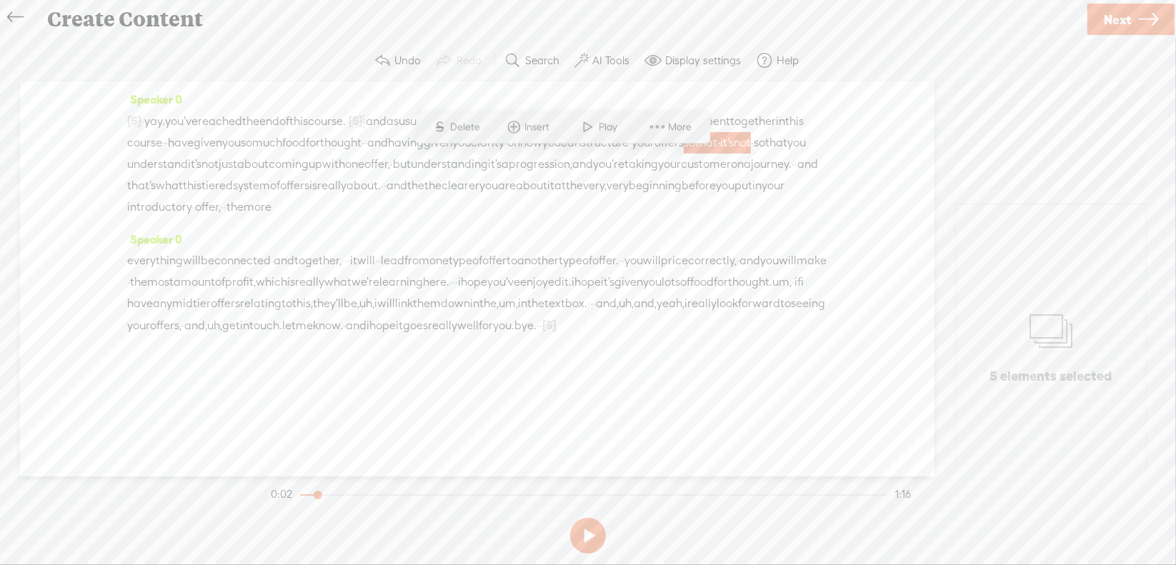
click at [470, 128] on span "Delete" at bounding box center [468, 127] width 34 height 14
click at [532, 197] on span "very," at bounding box center [521, 186] width 24 height 21
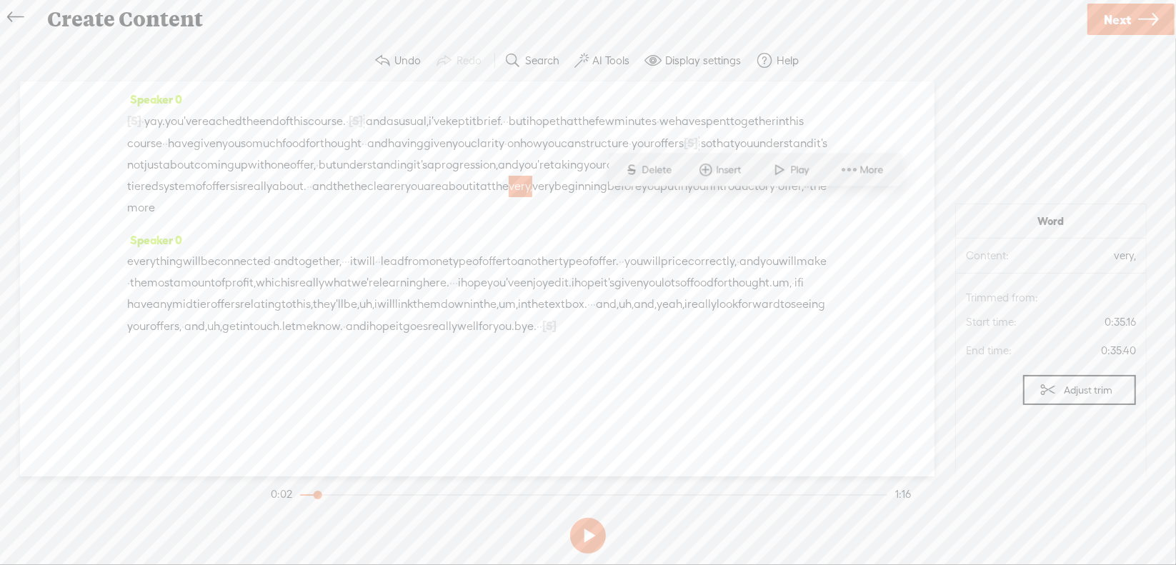
click at [655, 169] on span "Delete" at bounding box center [660, 170] width 34 height 14
click at [347, 273] on span "·" at bounding box center [345, 262] width 3 height 21
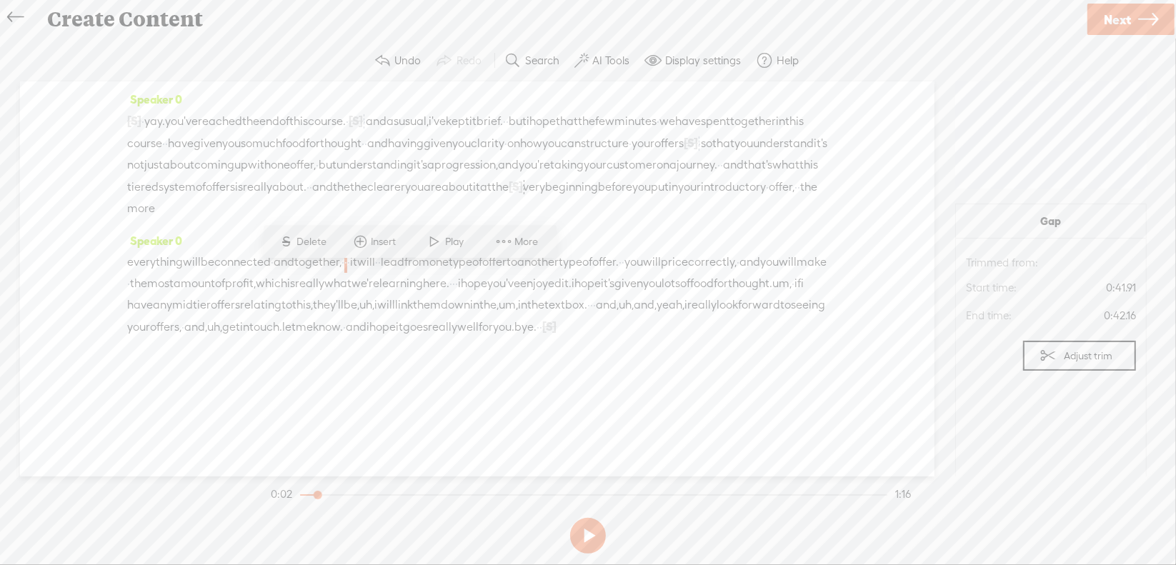
click at [309, 243] on span "Delete" at bounding box center [314, 242] width 34 height 14
click at [482, 295] on span "·" at bounding box center [483, 284] width 3 height 21
click at [84, 279] on span "Delete" at bounding box center [77, 285] width 34 height 14
click at [147, 316] on span "um," at bounding box center [136, 306] width 19 height 21
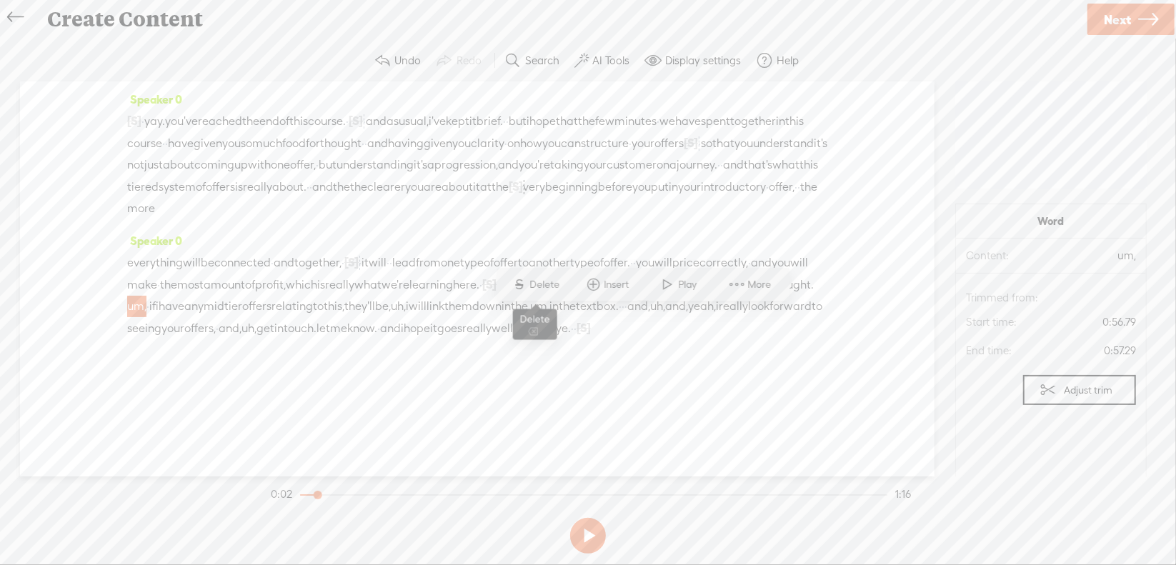
click at [552, 290] on span "Delete" at bounding box center [547, 285] width 34 height 14
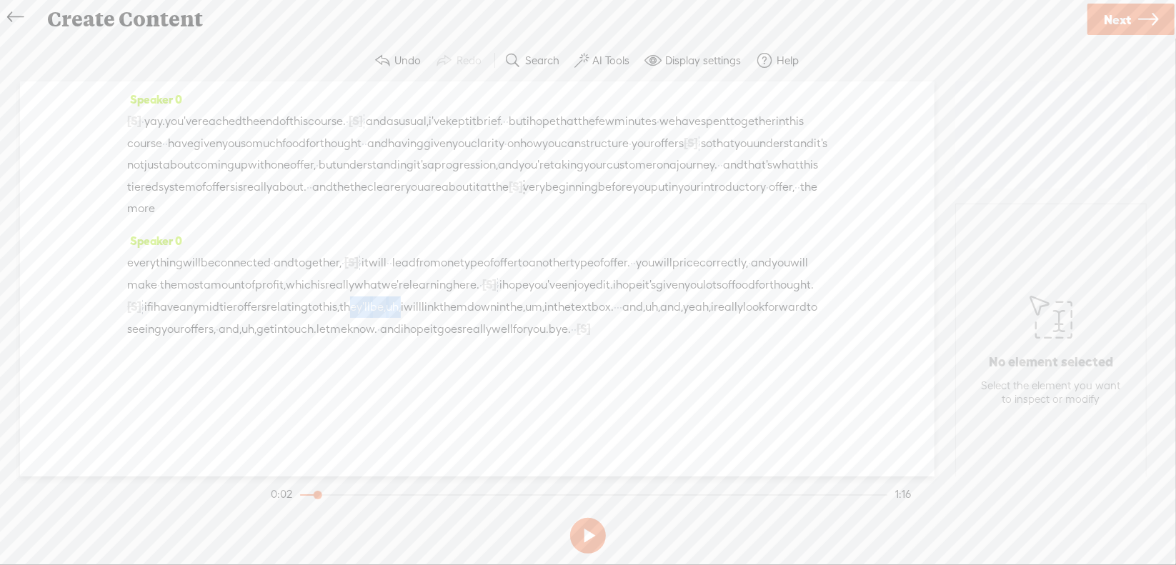
drag, startPoint x: 266, startPoint y: 337, endPoint x: 340, endPoint y: 341, distance: 74.5
click at [340, 340] on div "everything will be connected · and together, · [S] · · it will · · lead from on…" at bounding box center [477, 296] width 700 height 89
click at [239, 309] on span "Delete" at bounding box center [237, 306] width 34 height 14
click at [478, 318] on span "um," at bounding box center [487, 307] width 19 height 21
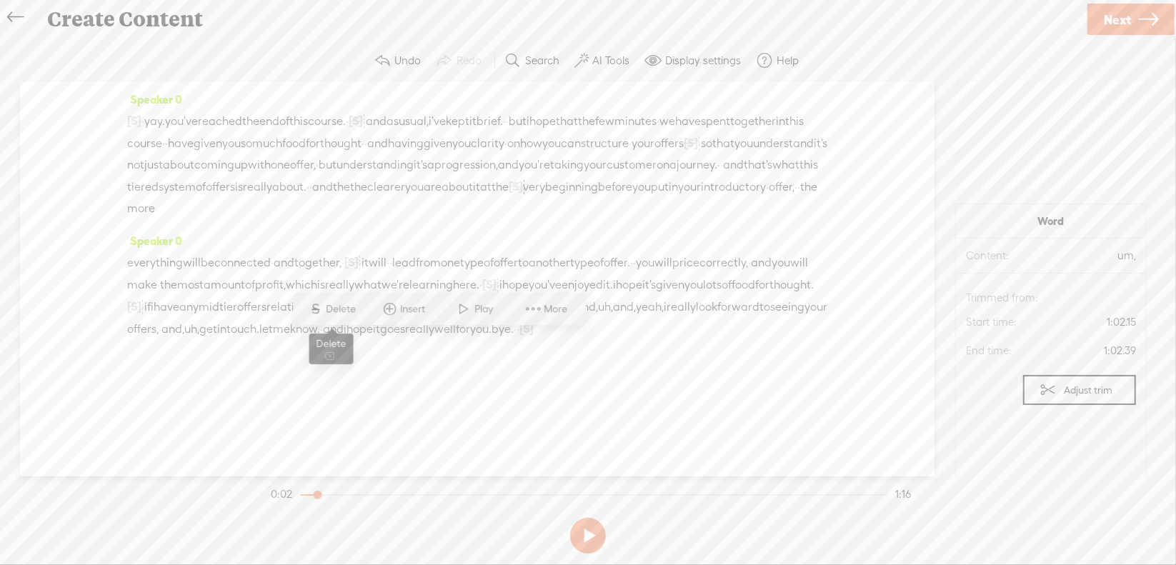
click at [335, 307] on span "Delete" at bounding box center [344, 309] width 34 height 14
click at [565, 318] on span "·" at bounding box center [566, 307] width 3 height 21
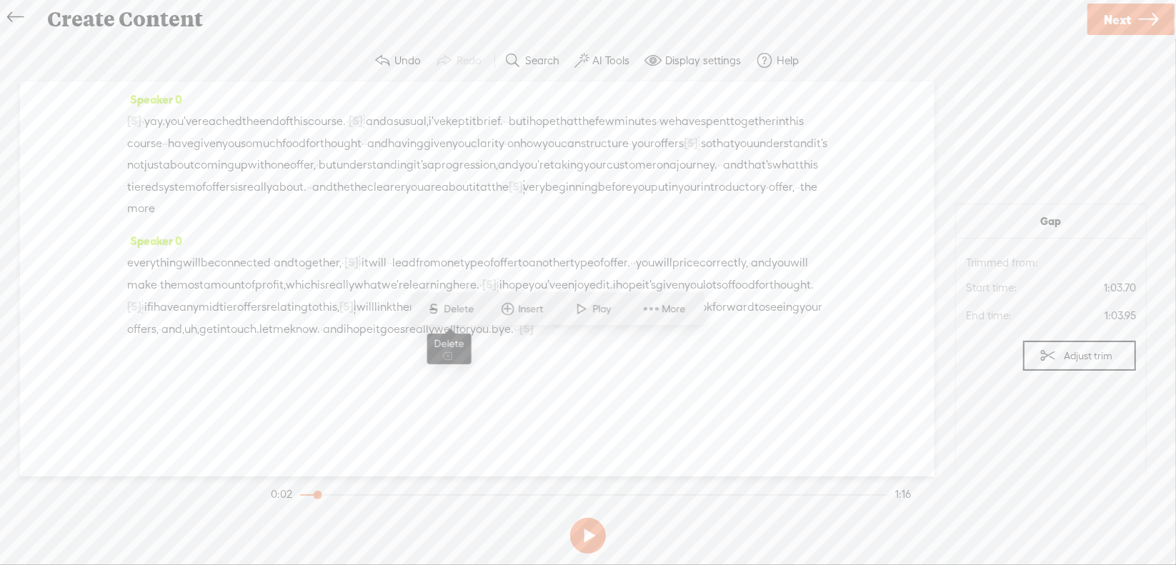
click at [453, 309] on span "Delete" at bounding box center [462, 309] width 34 height 14
drag, startPoint x: 656, startPoint y: 341, endPoint x: 720, endPoint y: 344, distance: 64.4
click at [733, 340] on div "everything will be connected · and together, · [S] · · it will · · lead from on…" at bounding box center [477, 296] width 700 height 89
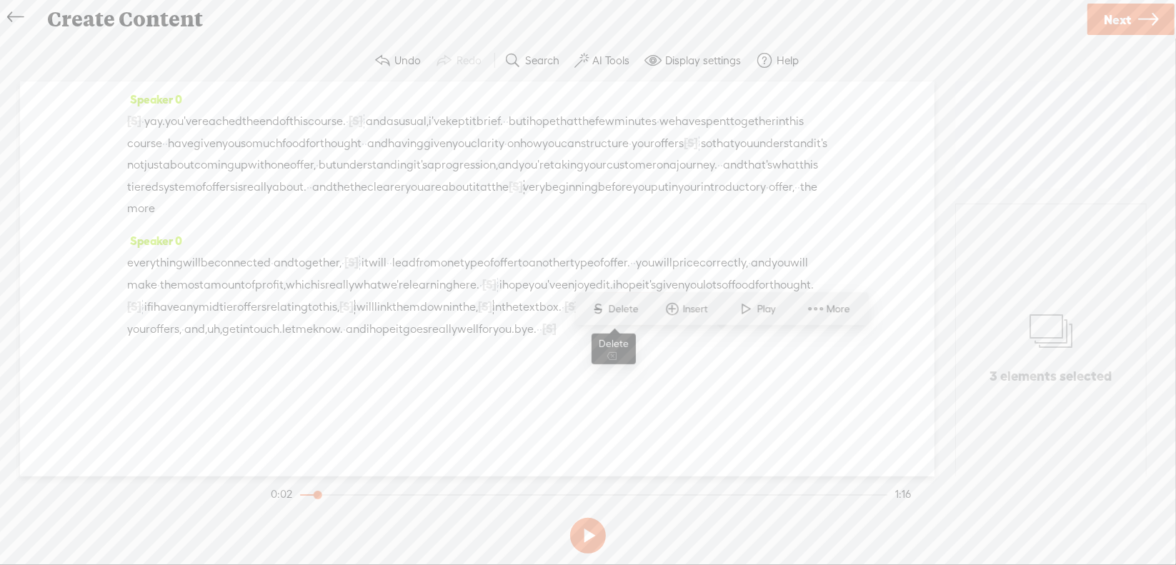
click at [638, 307] on span "Delete" at bounding box center [626, 309] width 34 height 14
drag, startPoint x: 212, startPoint y: 364, endPoint x: 252, endPoint y: 364, distance: 40.7
click at [252, 340] on div "everything will be connected · and together, · [S] · · it will · · lead from on…" at bounding box center [477, 296] width 700 height 89
click at [156, 334] on span "Delete" at bounding box center [151, 331] width 34 height 14
click at [144, 118] on span "·" at bounding box center [143, 121] width 3 height 21
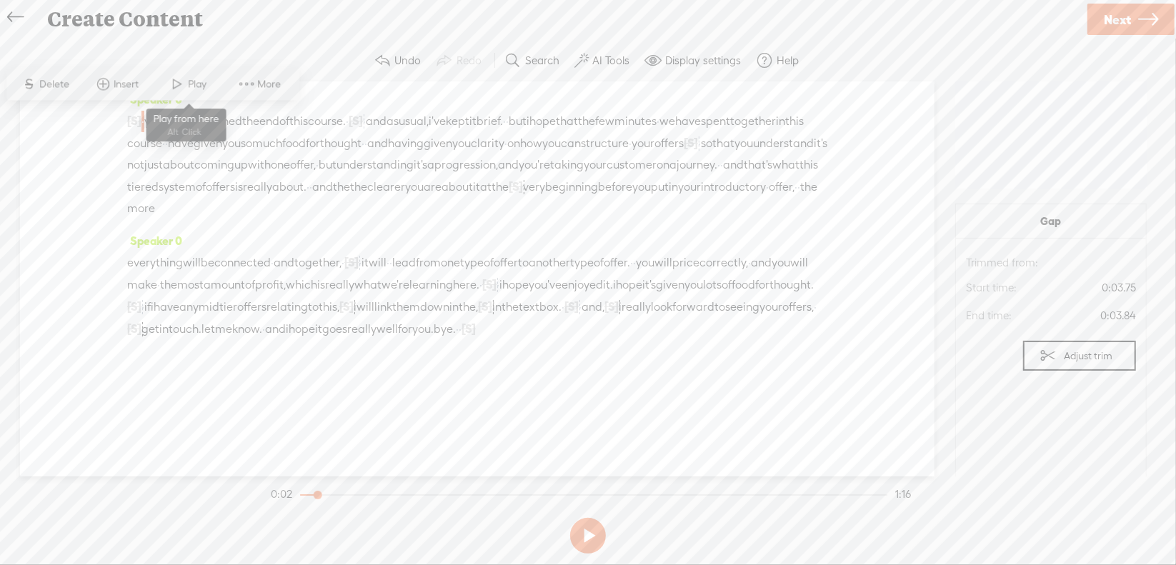
click at [185, 86] on span at bounding box center [177, 84] width 21 height 26
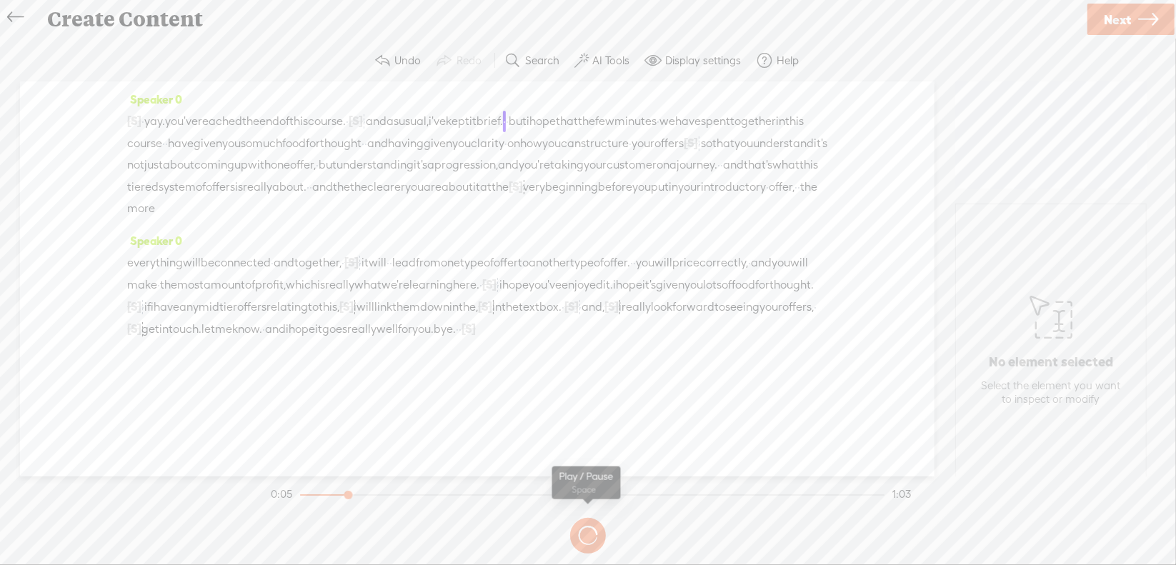
click at [0, 0] on button at bounding box center [0, 0] width 0 height 0
click at [308, 119] on span "this" at bounding box center [298, 121] width 19 height 21
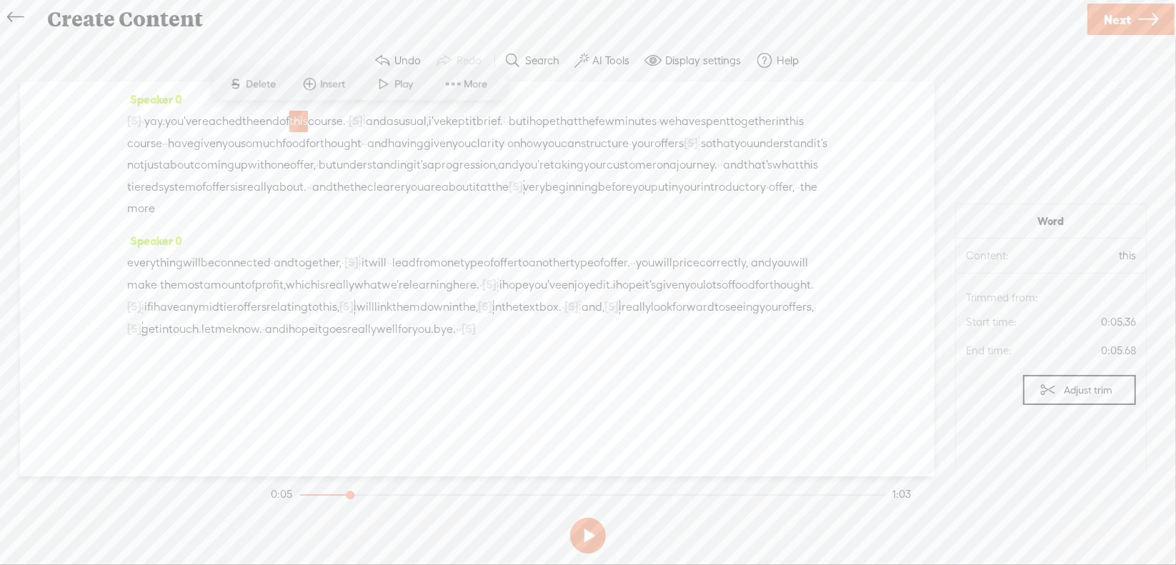
click at [397, 89] on span "Play" at bounding box center [406, 84] width 22 height 14
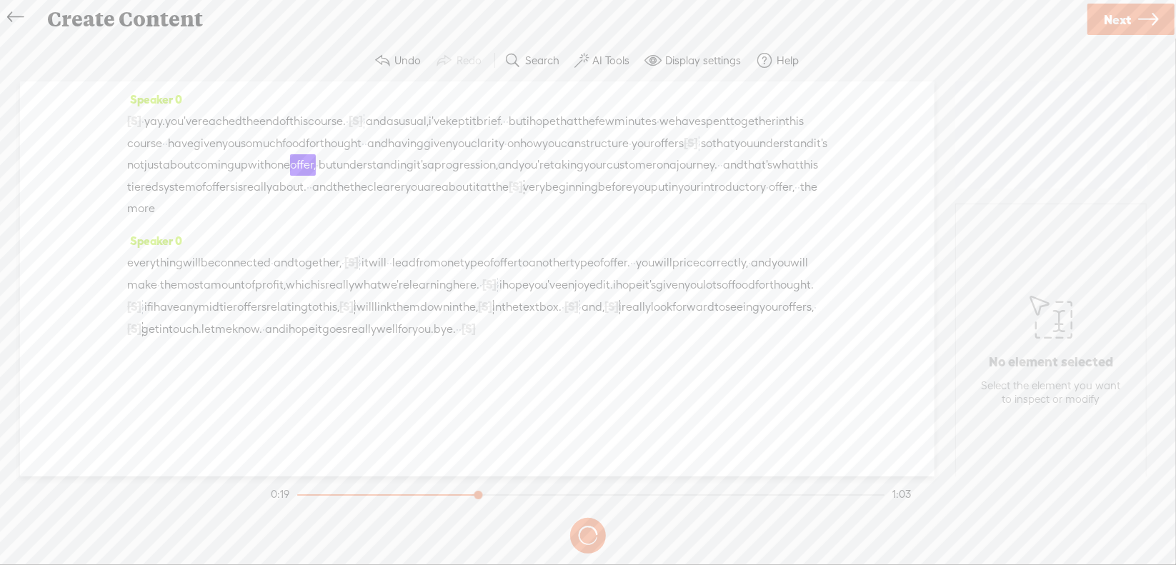
click at [0, 0] on button at bounding box center [0, 0] width 0 height 0
click at [684, 149] on span "[S]" at bounding box center [691, 143] width 14 height 13
click at [443, 131] on span "Restore" at bounding box center [460, 127] width 38 height 14
drag, startPoint x: 497, startPoint y: 157, endPoint x: 536, endPoint y: 162, distance: 38.9
click at [536, 162] on div "[S] · · · · · · · · · · · · · · · · yay. you've reached the end of this course.…" at bounding box center [477, 164] width 700 height 109
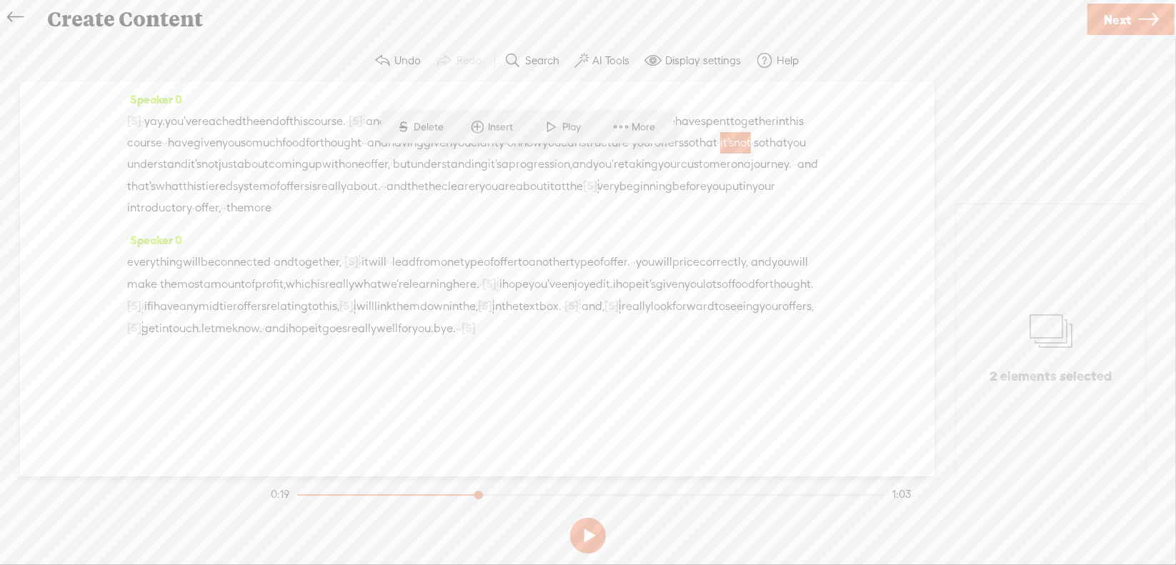
click at [427, 129] on span "Delete" at bounding box center [432, 127] width 34 height 14
click at [581, 154] on span "structure" at bounding box center [605, 143] width 48 height 21
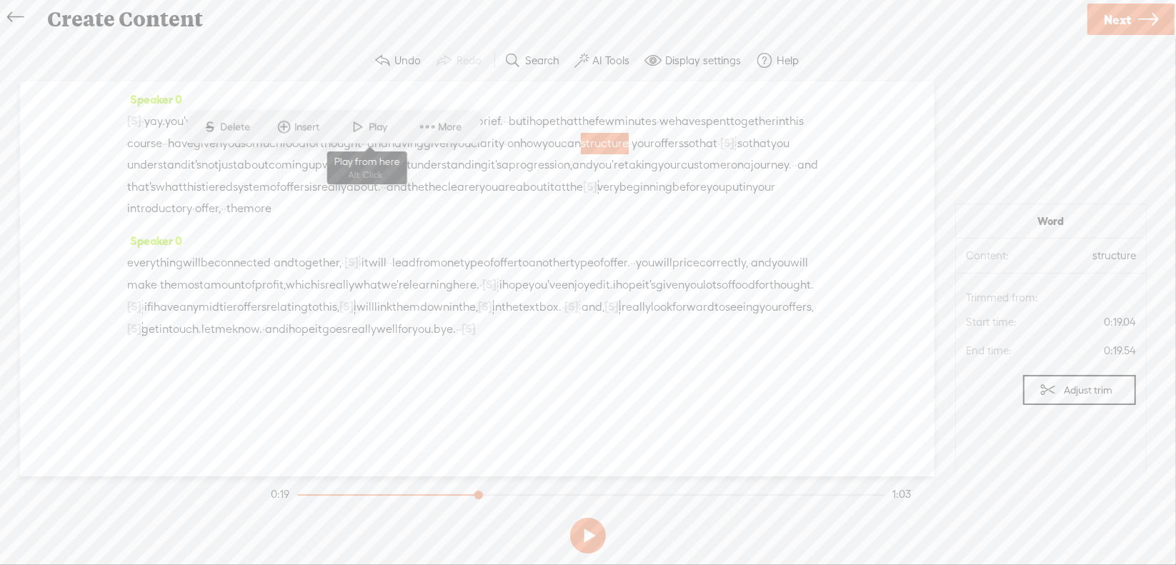
click at [371, 121] on span "Play" at bounding box center [380, 127] width 22 height 14
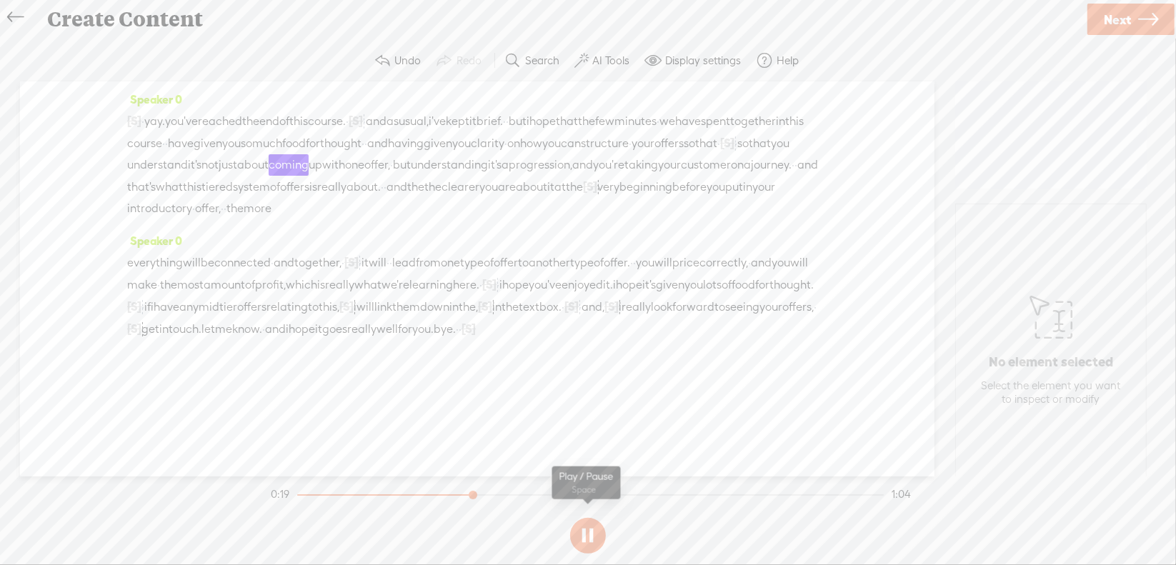
click at [591, 534] on section at bounding box center [588, 535] width 640 height 47
click at [0, 0] on button at bounding box center [0, 0] width 0 height 0
click at [720, 149] on span "[S]" at bounding box center [727, 143] width 14 height 13
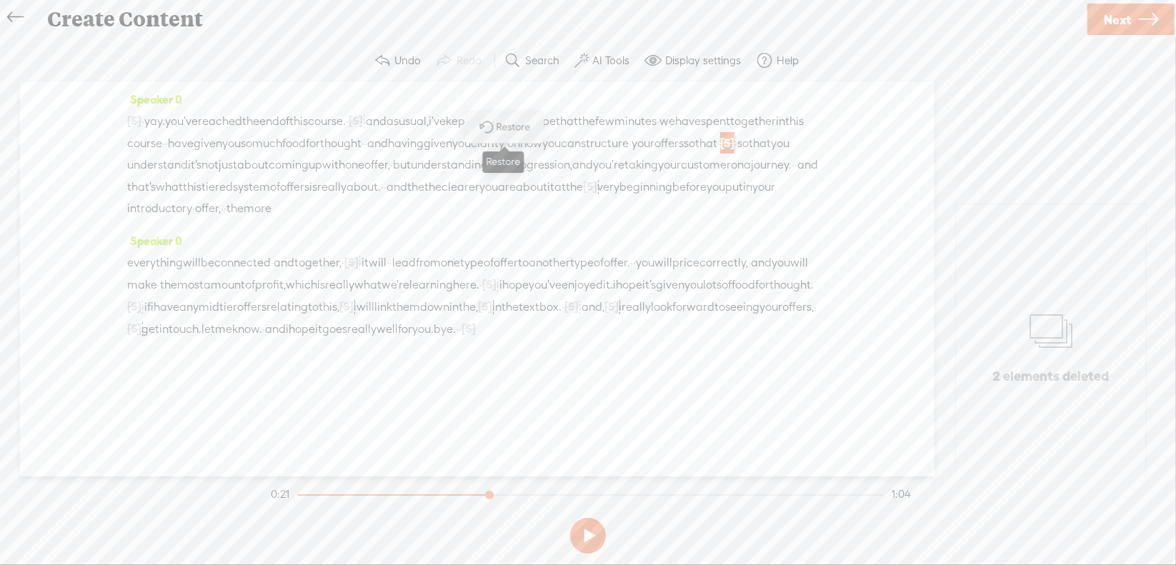
click at [499, 130] on span "Restore" at bounding box center [516, 127] width 38 height 14
click at [581, 154] on span "structure" at bounding box center [605, 142] width 48 height 21
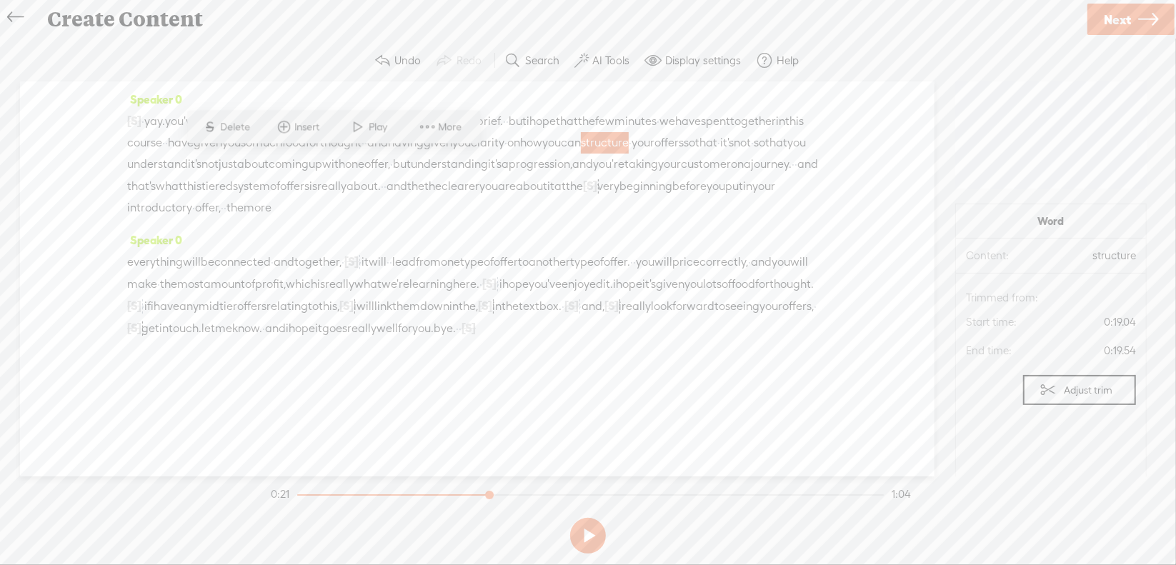
click at [370, 134] on span "Play" at bounding box center [369, 127] width 71 height 26
click at [1110, 11] on span "Next" at bounding box center [1117, 19] width 27 height 36
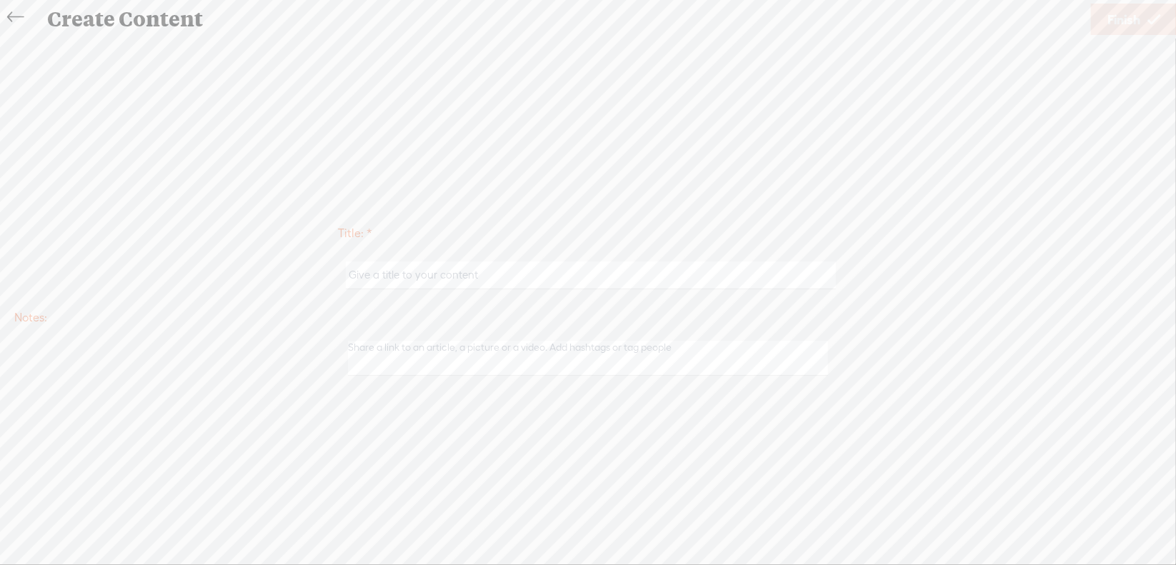
click at [492, 279] on input "text" at bounding box center [591, 276] width 490 height 28
type input "Offer3NextSteps"
click at [1112, 16] on span "Finish" at bounding box center [1124, 19] width 33 height 36
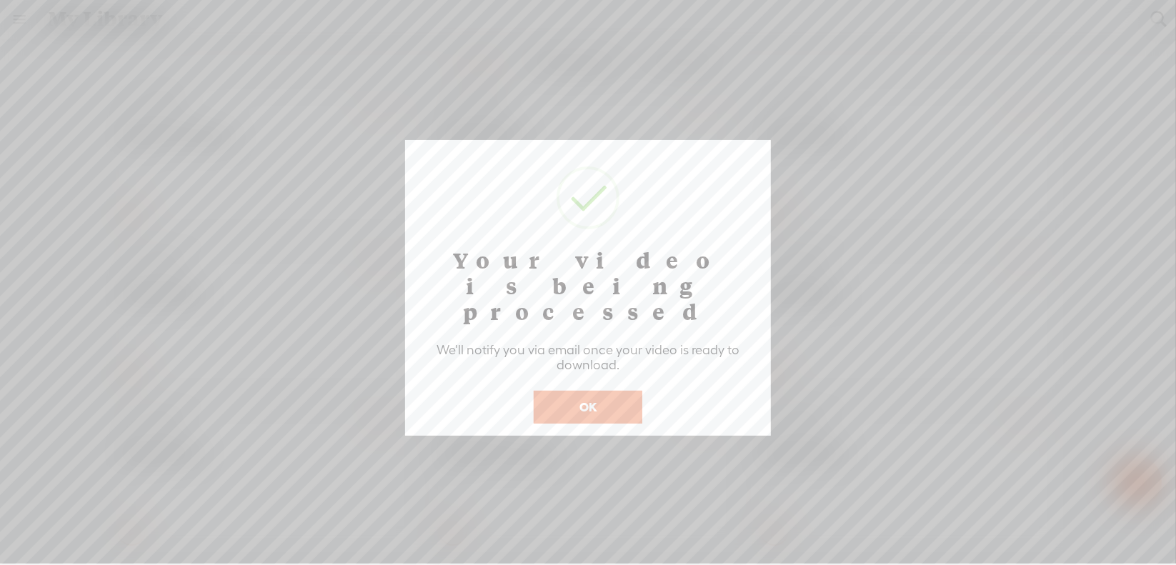
click at [586, 391] on button "OK" at bounding box center [588, 407] width 109 height 33
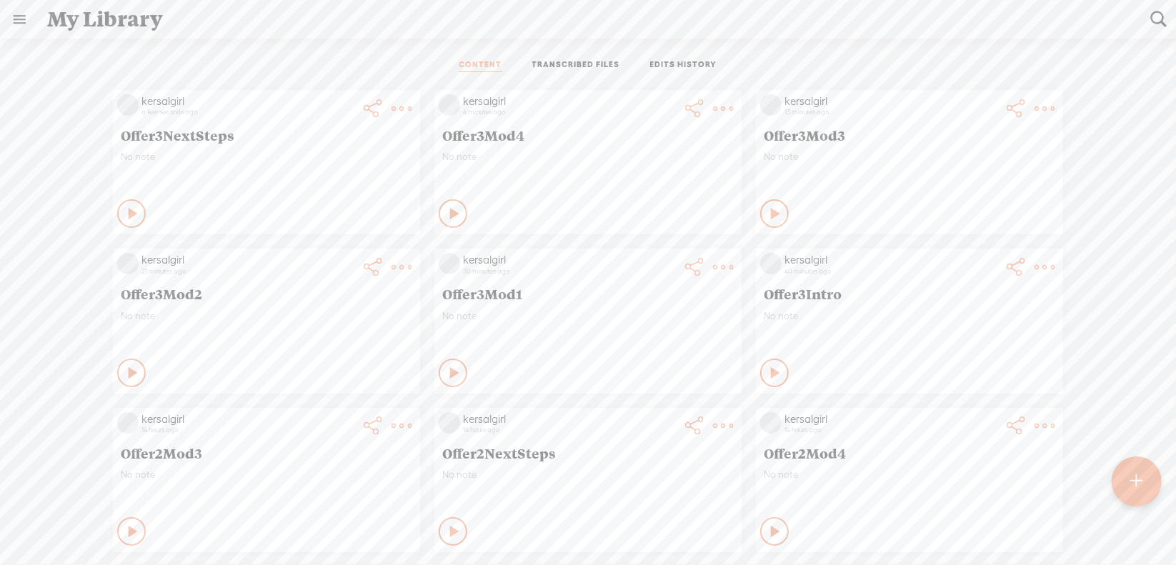
click at [412, 119] on t at bounding box center [402, 109] width 20 height 20
click at [964, 442] on link "Download Video" at bounding box center [960, 444] width 154 height 33
click at [412, 119] on t at bounding box center [402, 109] width 20 height 20
click at [645, 445] on link "Download Video" at bounding box center [639, 444] width 154 height 33
click at [392, 119] on t at bounding box center [402, 109] width 20 height 20
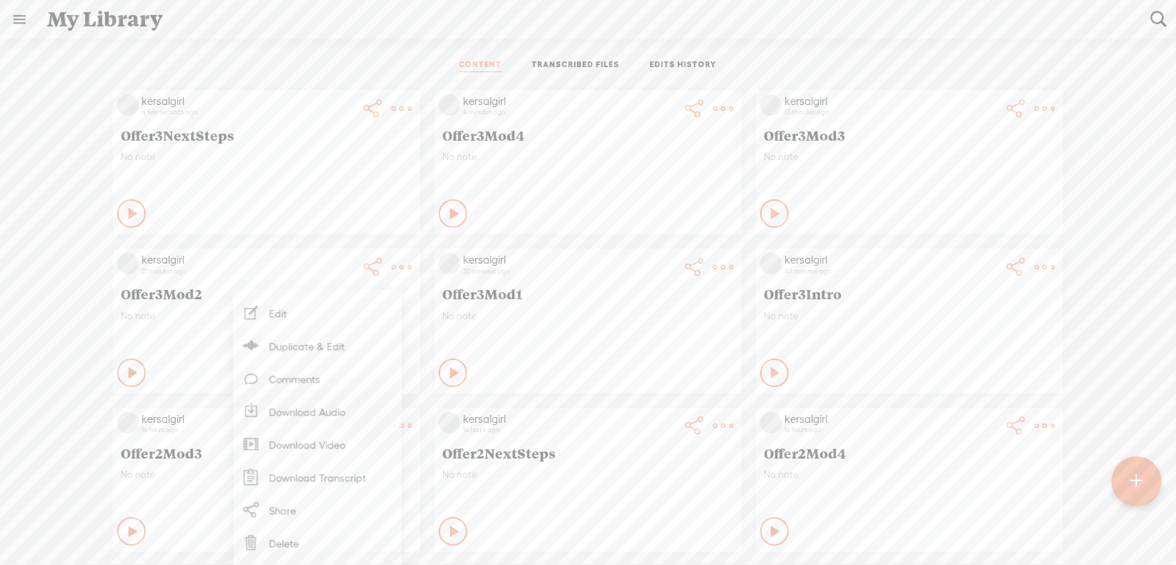
click at [315, 445] on link "Download Video" at bounding box center [317, 444] width 154 height 33
click at [412, 99] on t at bounding box center [402, 109] width 20 height 20
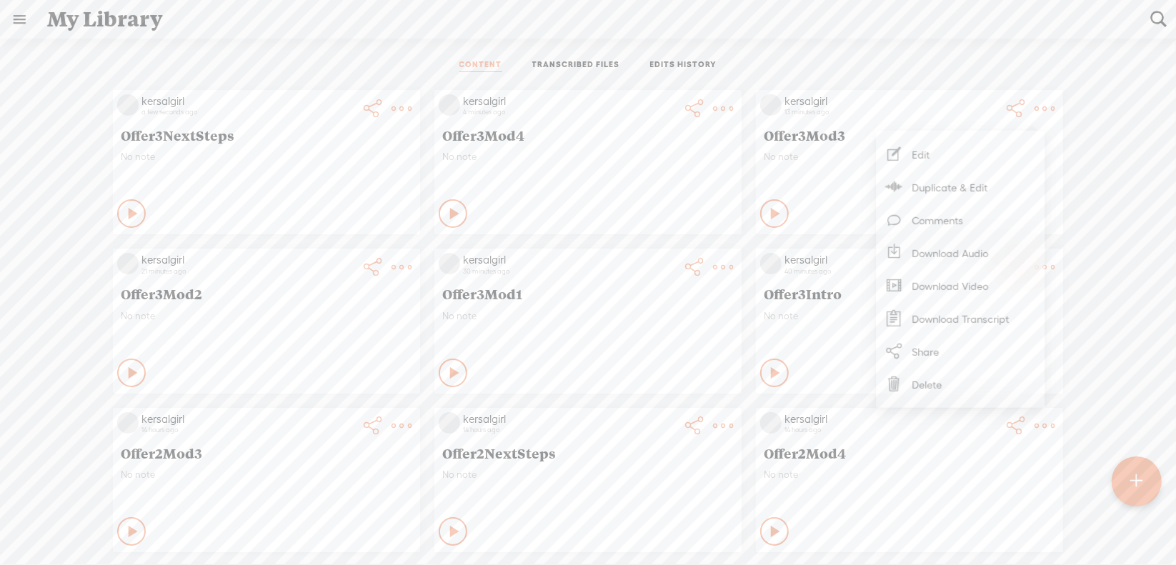
click at [936, 279] on link "Download Video" at bounding box center [960, 285] width 154 height 33
click at [412, 105] on t at bounding box center [402, 109] width 20 height 20
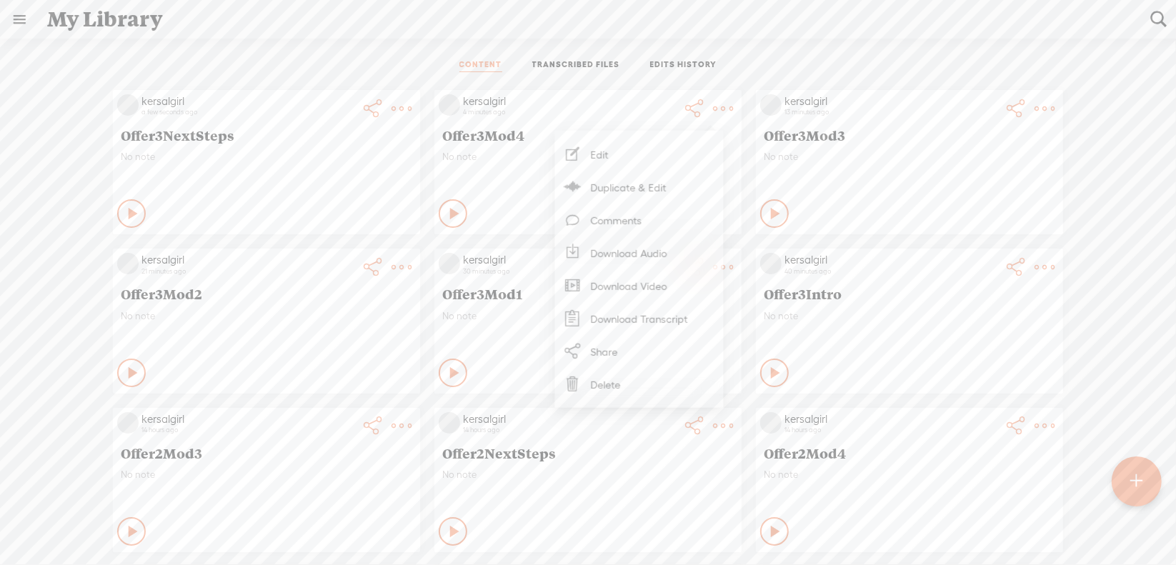
click at [639, 285] on link "Download Video" at bounding box center [639, 285] width 154 height 33
click at [392, 107] on t at bounding box center [402, 109] width 20 height 20
click at [351, 56] on div "CONTENT TRANSCRIBED FILES EDITS HISTORY" at bounding box center [588, 66] width 1155 height 34
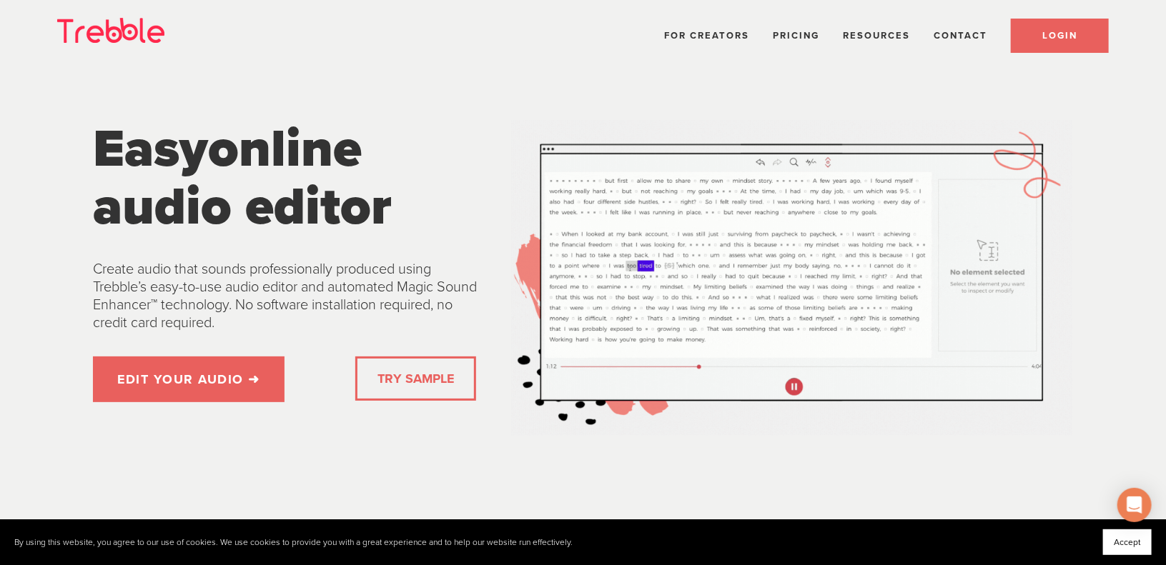
click at [1041, 34] on link "LOGIN" at bounding box center [1060, 36] width 98 height 34
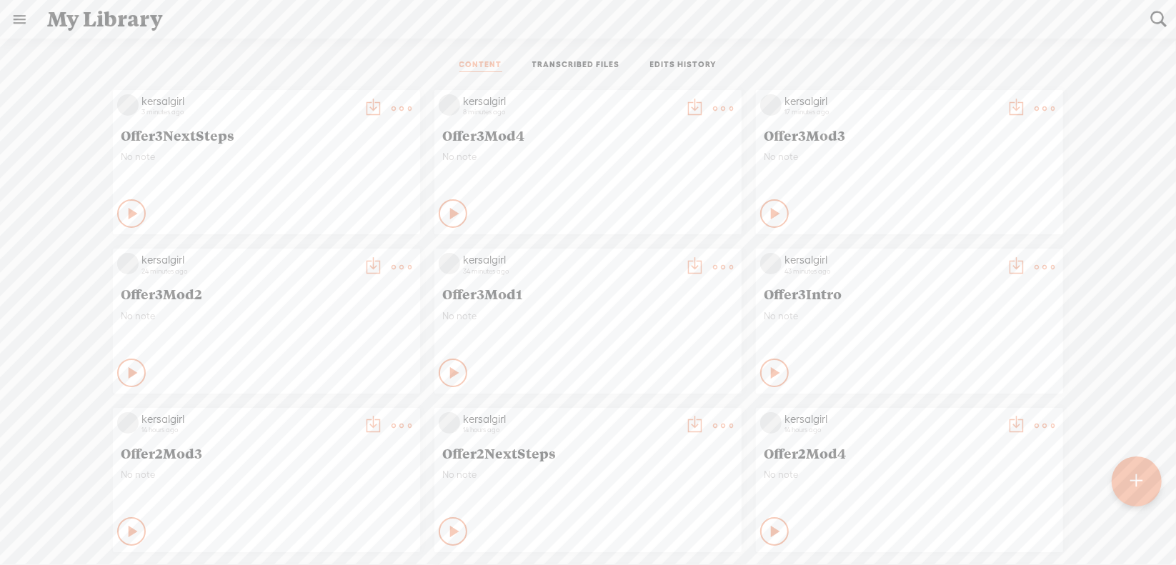
click at [392, 108] on t at bounding box center [402, 109] width 20 height 20
click at [209, 161] on div "No note" at bounding box center [267, 172] width 292 height 43
click at [392, 106] on t at bounding box center [402, 109] width 20 height 20
click at [630, 131] on span "Offer3Mod4" at bounding box center [588, 135] width 292 height 17
click at [412, 108] on t at bounding box center [402, 109] width 20 height 20
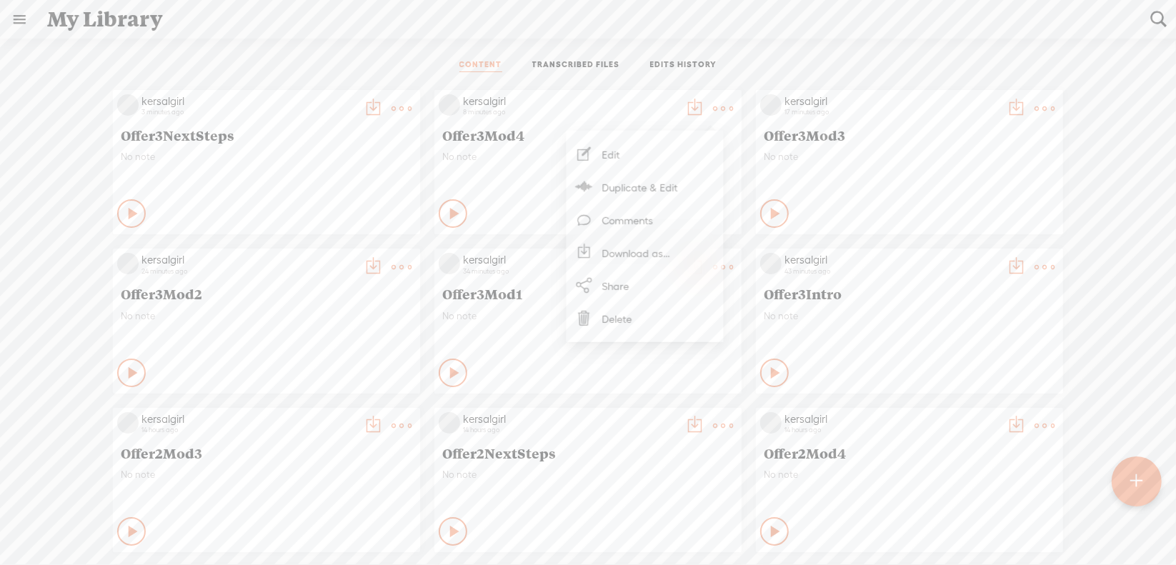
click at [557, 127] on span "Offer3Mod4" at bounding box center [588, 135] width 292 height 17
click at [392, 108] on t at bounding box center [402, 109] width 20 height 20
click at [337, 256] on link "Download as..." at bounding box center [323, 253] width 143 height 33
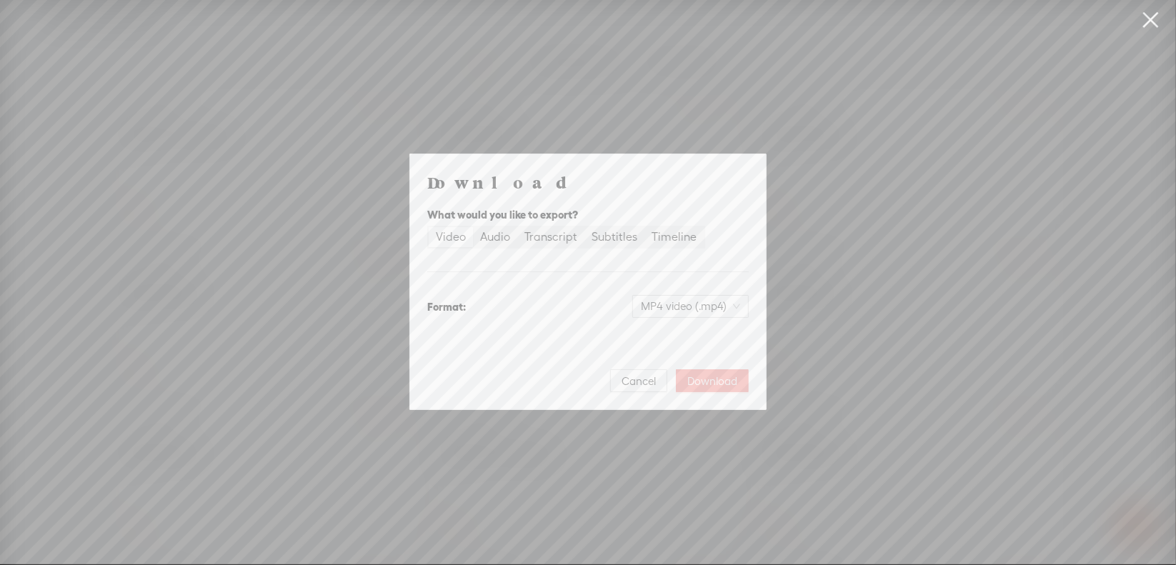
click at [712, 375] on span "Download" at bounding box center [713, 382] width 50 height 14
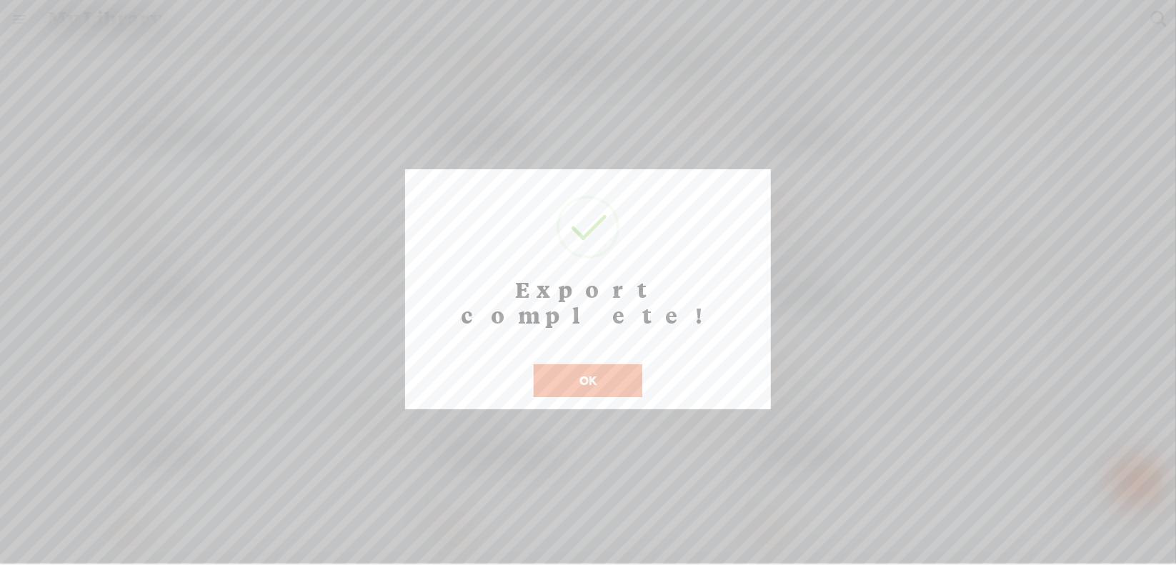
click at [558, 364] on button "OK" at bounding box center [588, 380] width 109 height 33
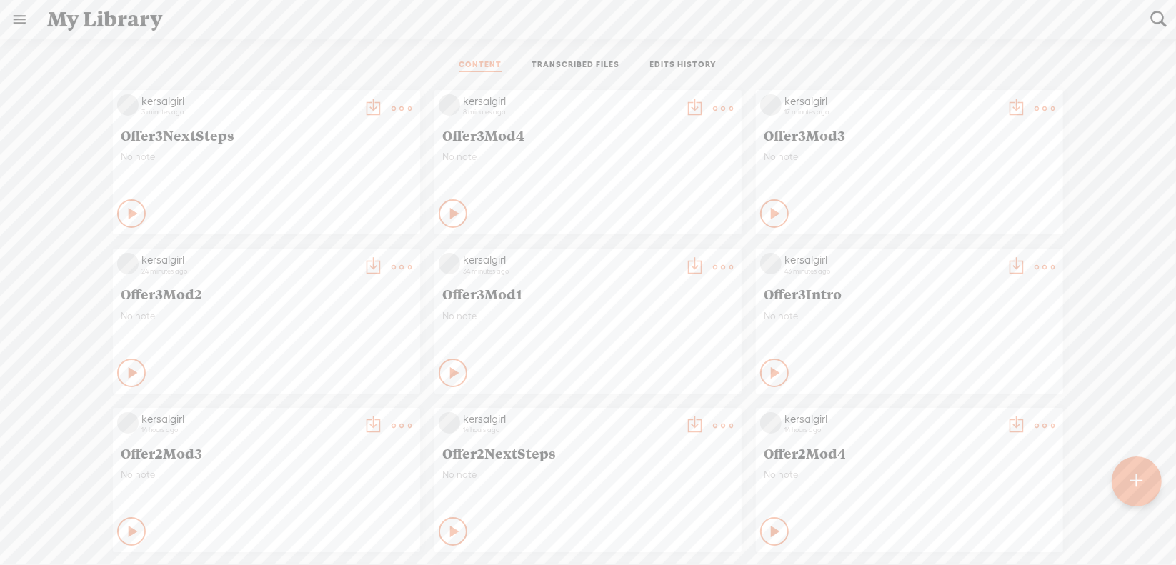
click at [392, 106] on t at bounding box center [402, 109] width 20 height 20
click at [399, 52] on ul "CONTENT TRANSCRIBED FILES EDITS HISTORY" at bounding box center [588, 66] width 379 height 34
click at [1141, 478] on t at bounding box center [1137, 481] width 12 height 31
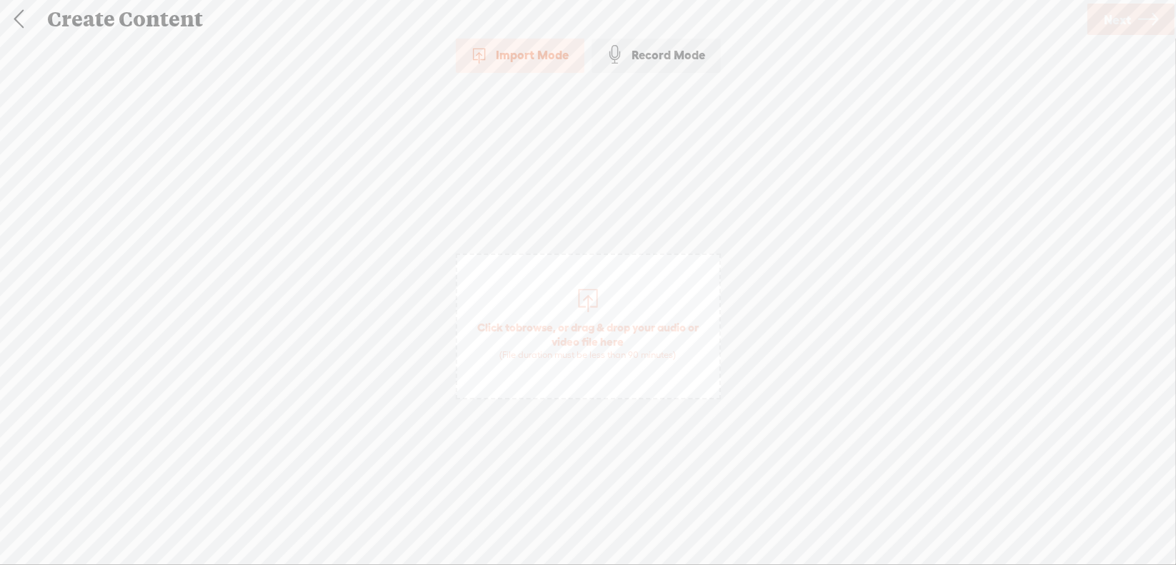
click at [541, 327] on span "browse" at bounding box center [534, 327] width 37 height 13
click at [1111, 21] on span "Next" at bounding box center [1117, 19] width 27 height 36
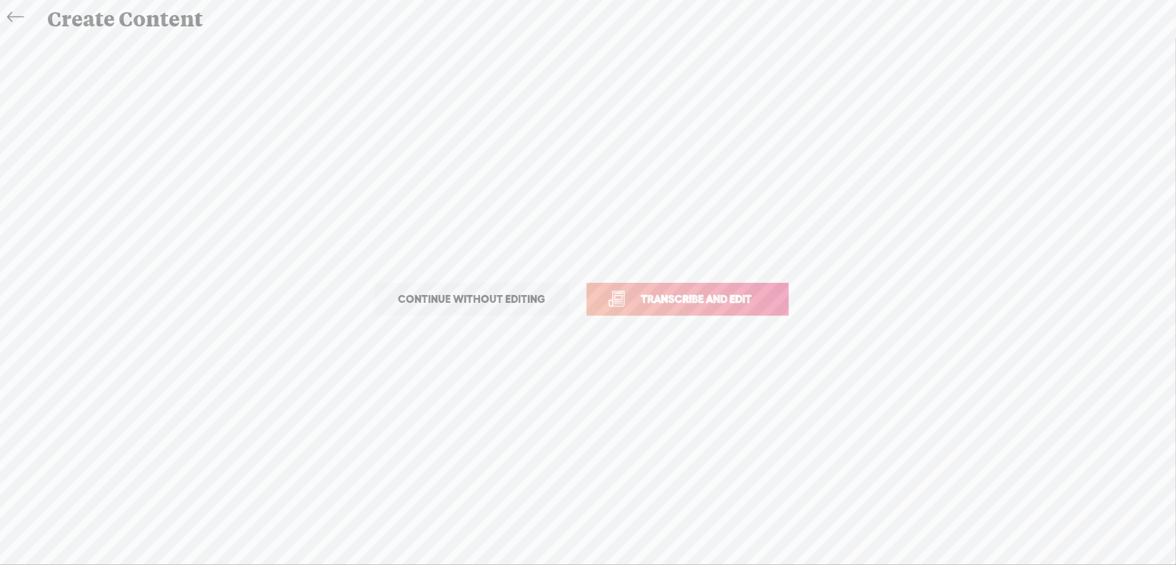
click at [680, 299] on span "Transcribe and edit" at bounding box center [697, 299] width 141 height 16
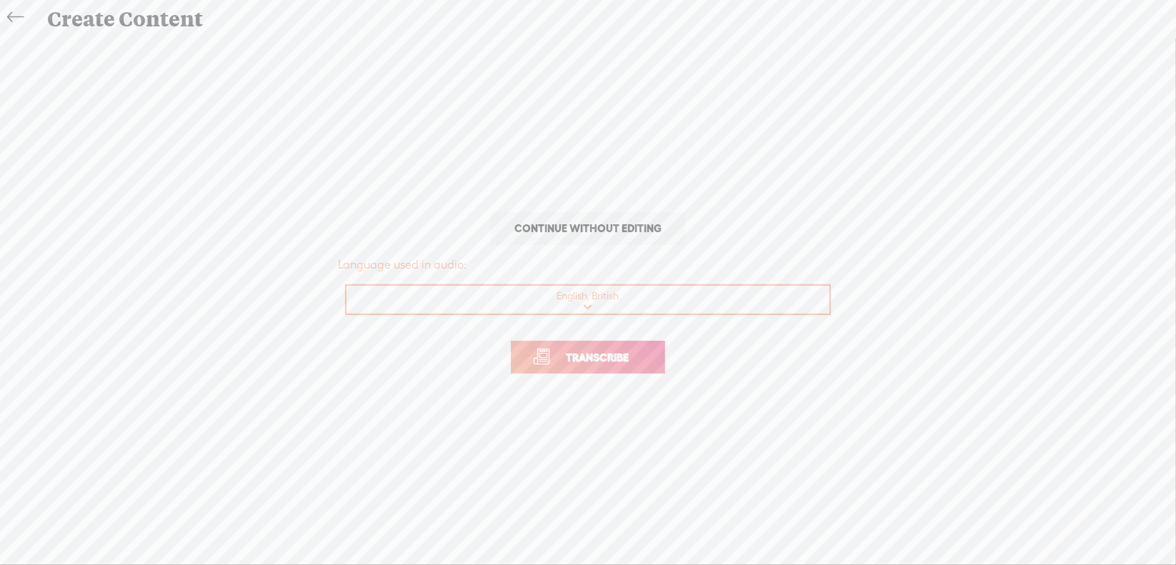
click at [559, 355] on span "Transcribe" at bounding box center [597, 357] width 93 height 16
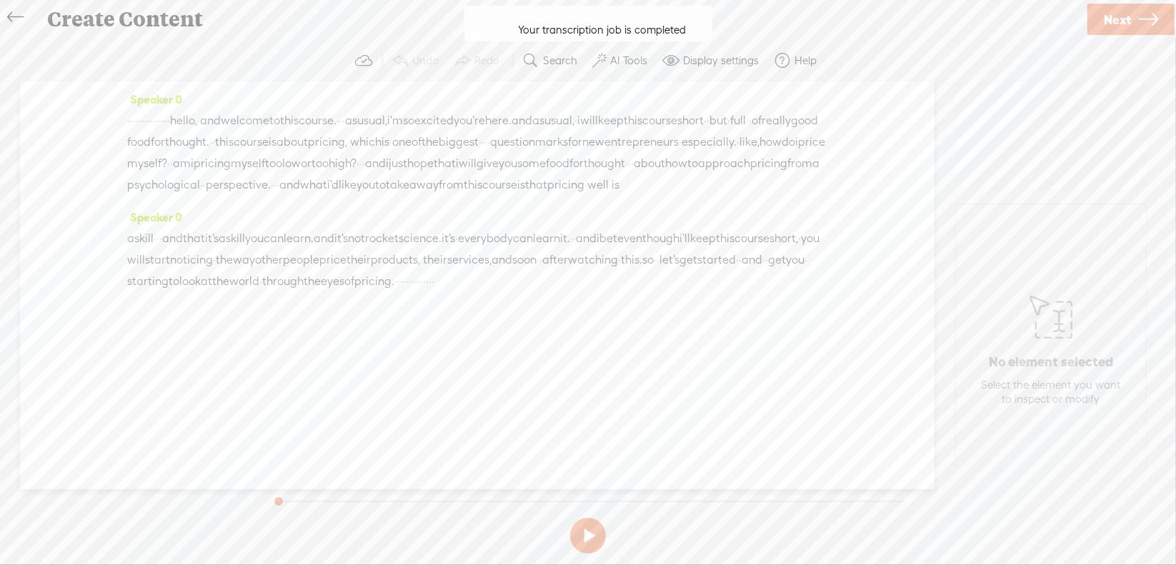
click at [591, 535] on button at bounding box center [588, 536] width 36 height 36
click at [589, 534] on button at bounding box center [588, 536] width 36 height 36
drag, startPoint x: 130, startPoint y: 119, endPoint x: 237, endPoint y: 111, distance: 106.8
click at [237, 111] on div "· · · · · · · · · · · · · · · hello, · and welcome to this course. · · · as usu…" at bounding box center [477, 153] width 700 height 86
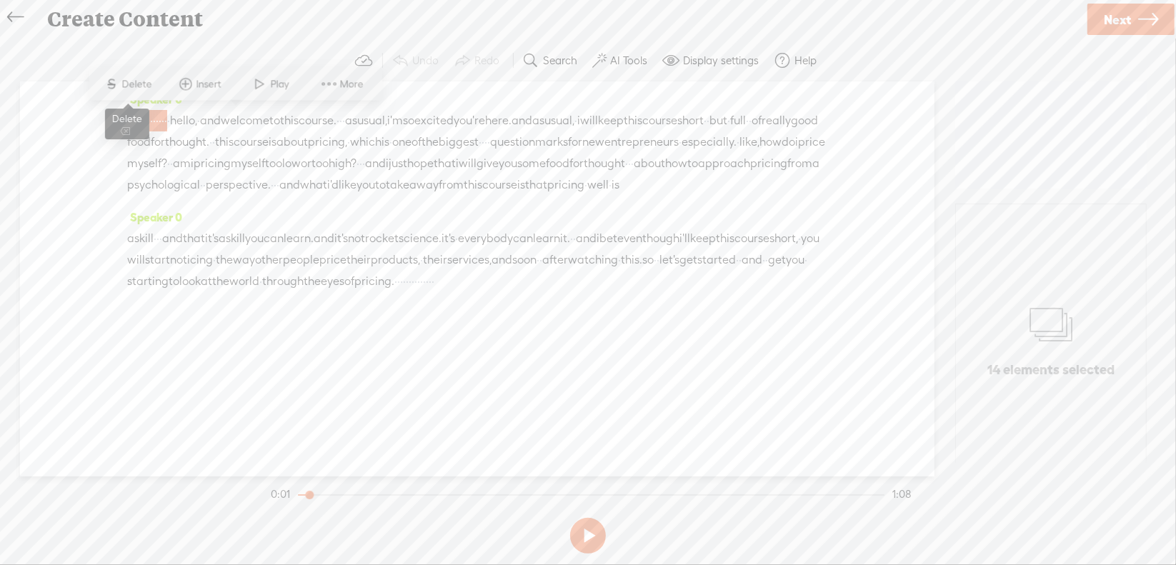
click at [142, 91] on span "S Delete" at bounding box center [128, 84] width 71 height 26
click at [144, 121] on span "·" at bounding box center [143, 121] width 3 height 21
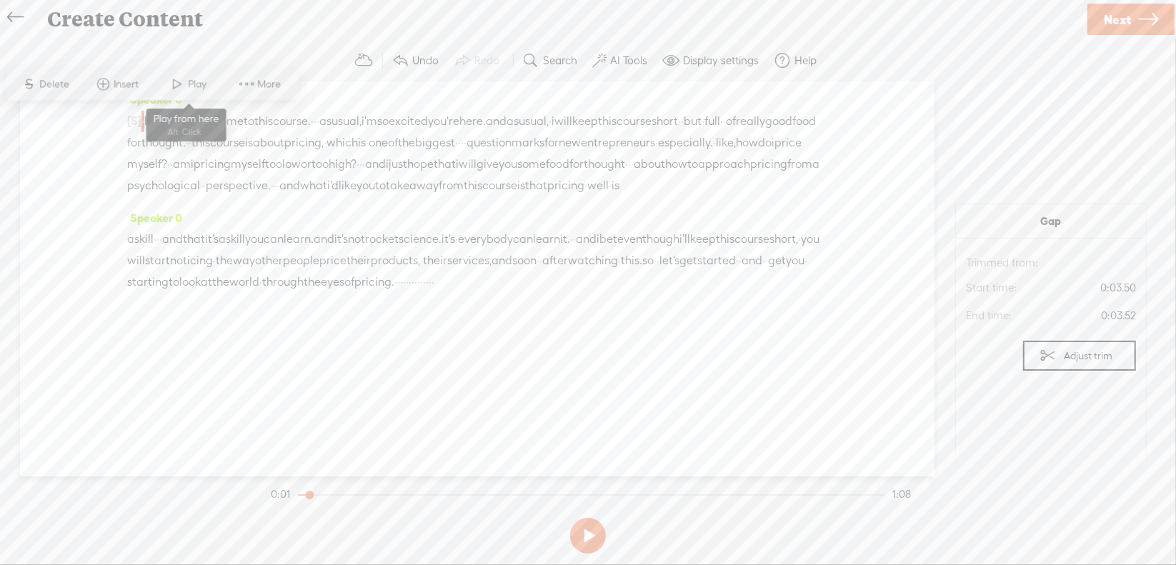
click at [197, 85] on span "Play" at bounding box center [200, 84] width 22 height 14
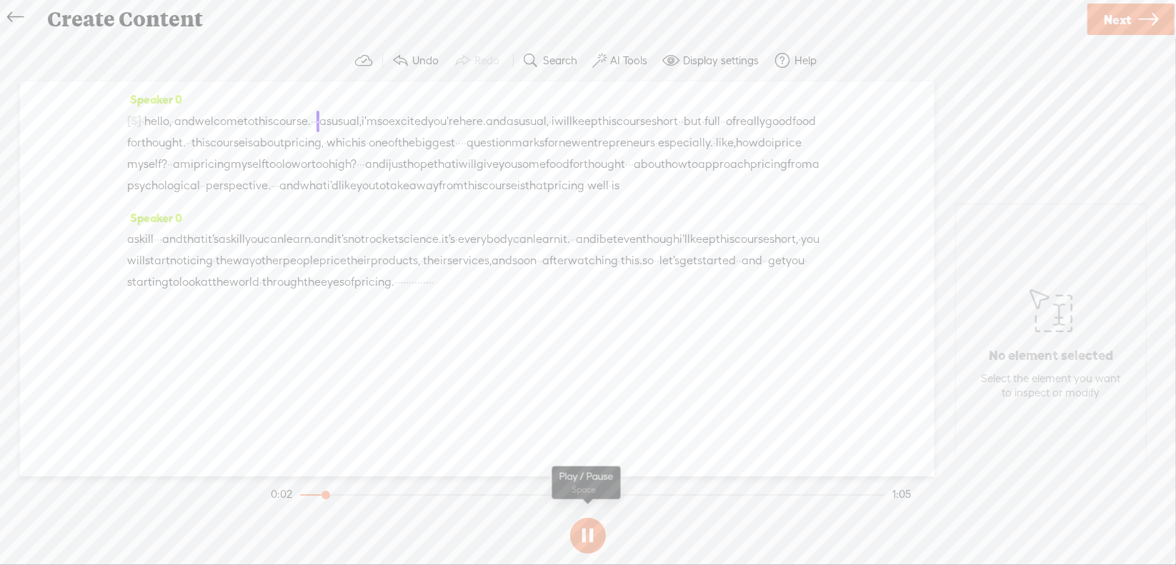
click at [594, 534] on section at bounding box center [588, 535] width 640 height 47
click at [586, 530] on button at bounding box center [588, 536] width 36 height 36
click at [317, 122] on span "·" at bounding box center [315, 121] width 3 height 21
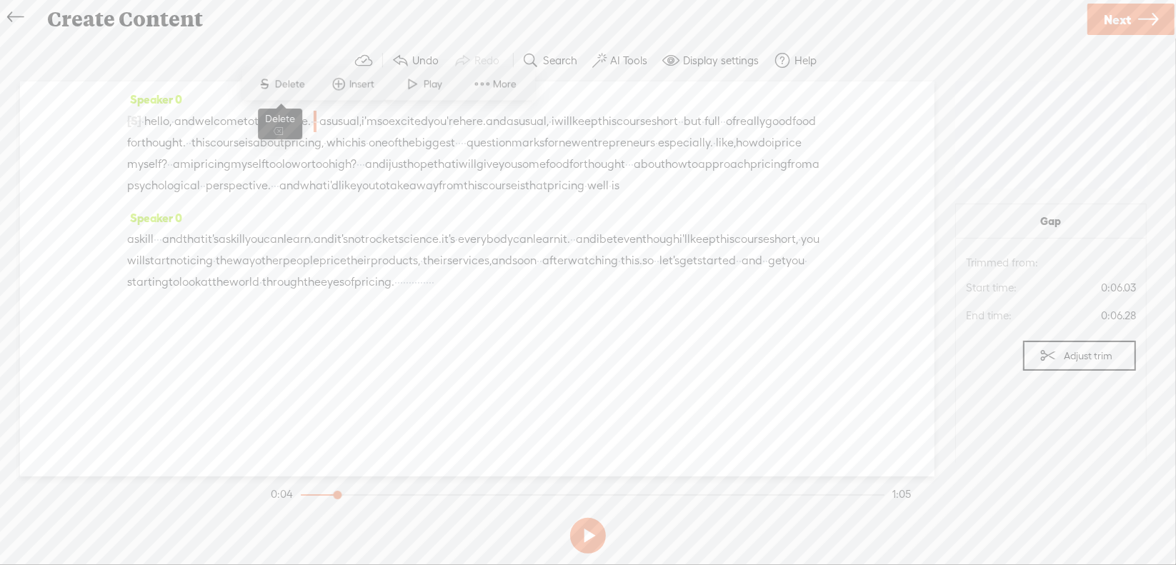
click at [312, 91] on span "S Delete" at bounding box center [281, 84] width 71 height 26
click at [458, 154] on span "·" at bounding box center [459, 142] width 3 height 21
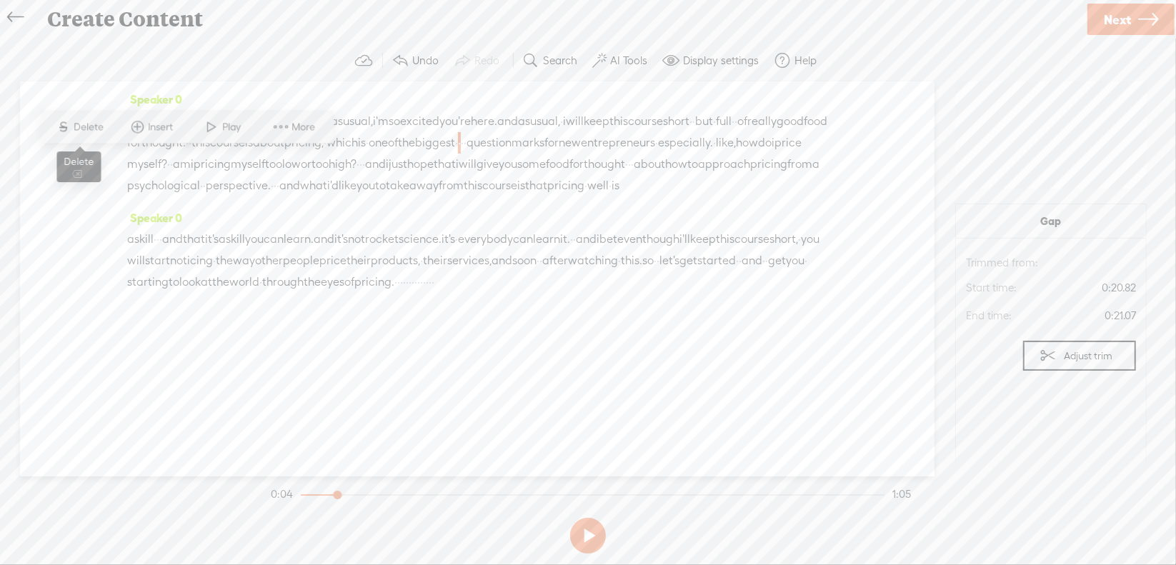
click at [96, 121] on span "Delete" at bounding box center [91, 127] width 34 height 14
click at [728, 154] on span "like," at bounding box center [738, 143] width 20 height 21
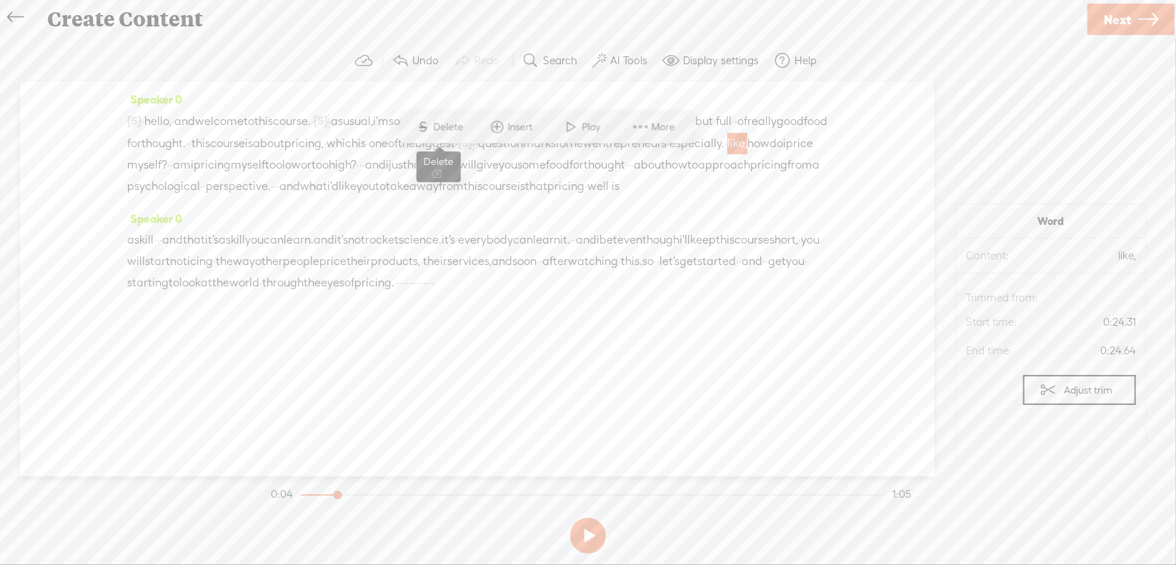
click at [450, 132] on span "Delete" at bounding box center [451, 127] width 34 height 14
click at [359, 176] on span "·" at bounding box center [360, 164] width 3 height 21
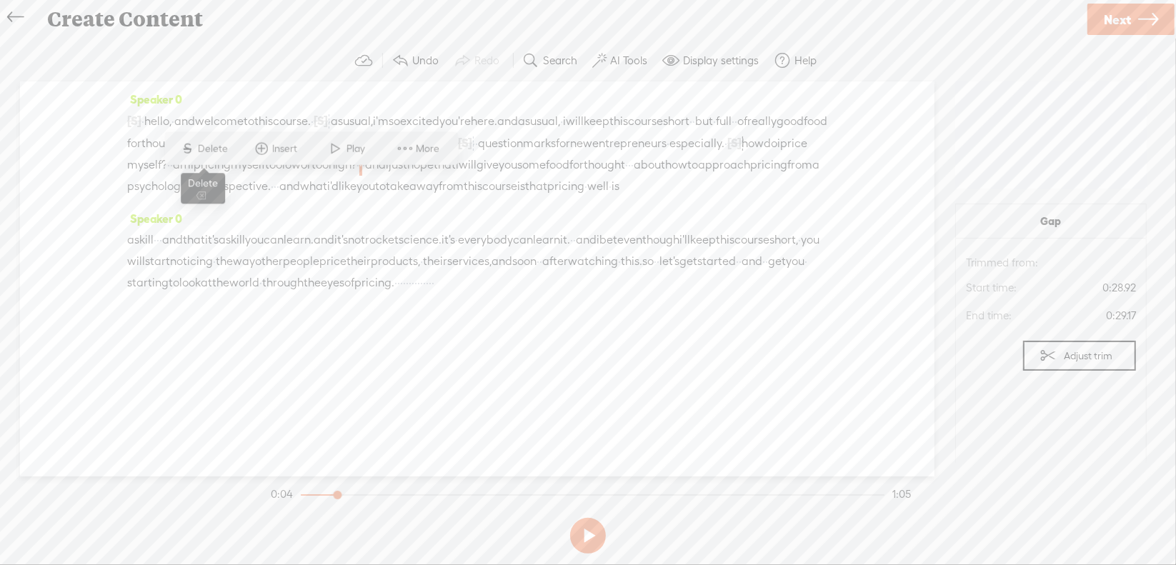
click at [221, 152] on span "Delete" at bounding box center [215, 149] width 34 height 14
click at [400, 177] on span "just" at bounding box center [409, 165] width 19 height 21
click at [289, 145] on span "Delete" at bounding box center [291, 149] width 34 height 14
click at [638, 177] on span "·" at bounding box center [636, 165] width 3 height 21
click at [619, 152] on span "Delete" at bounding box center [609, 149] width 34 height 14
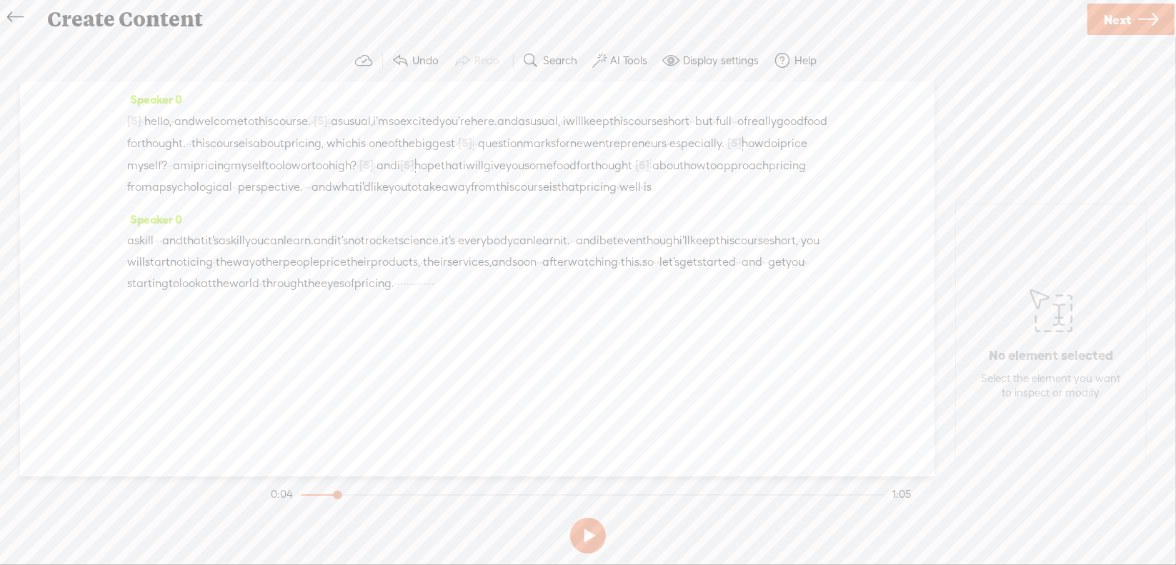
click at [309, 198] on span "·" at bounding box center [307, 187] width 3 height 21
click at [373, 181] on span "S Delete" at bounding box center [354, 170] width 71 height 26
click at [631, 199] on span "well" at bounding box center [641, 187] width 21 height 21
click at [124, 199] on span "Delete" at bounding box center [128, 191] width 34 height 14
click at [159, 252] on span "·" at bounding box center [158, 241] width 3 height 21
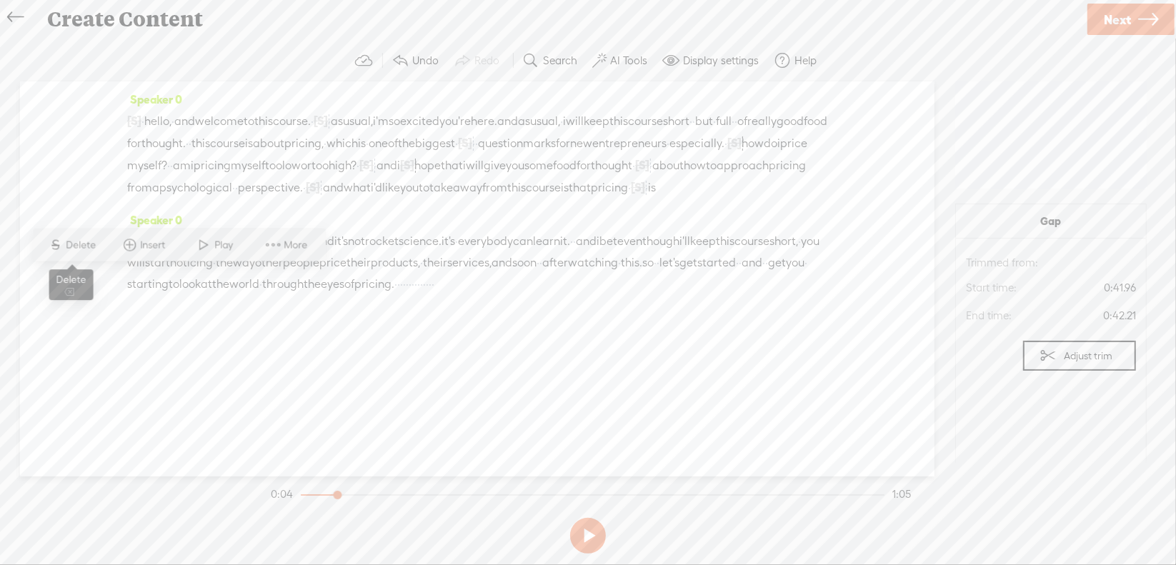
click at [88, 242] on span "Delete" at bounding box center [83, 245] width 34 height 14
click at [467, 253] on span "it's" at bounding box center [460, 242] width 14 height 21
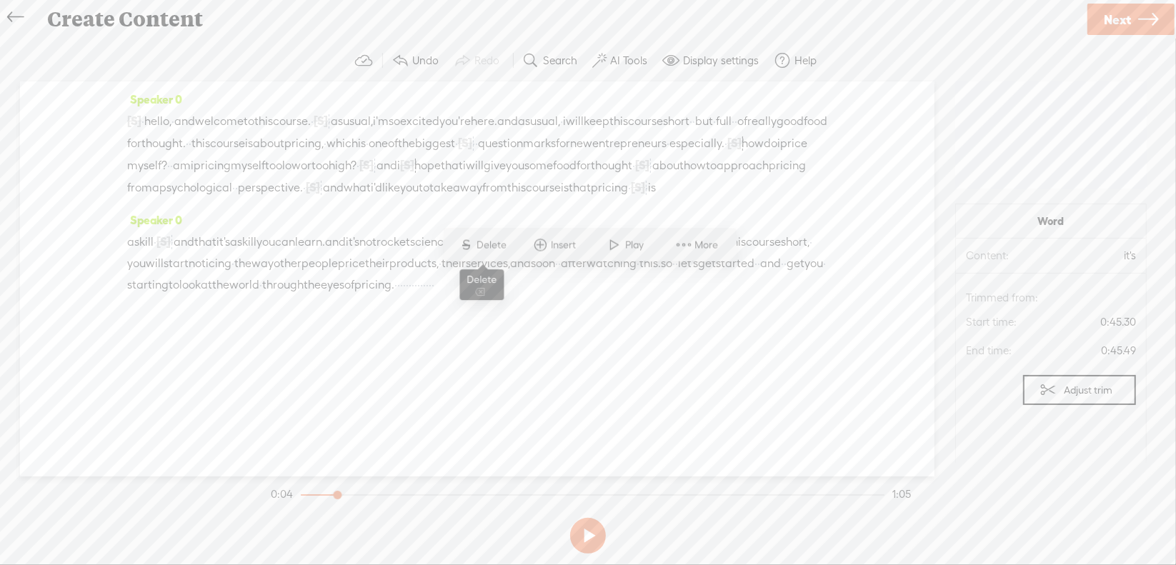
click at [499, 245] on span "Delete" at bounding box center [494, 245] width 34 height 14
drag, startPoint x: 360, startPoint y: 347, endPoint x: 469, endPoint y: 342, distance: 108.8
click at [469, 296] on div "a skill · [S] · · and that it's a skill you can learn. and it's not rocket scie…" at bounding box center [477, 263] width 700 height 65
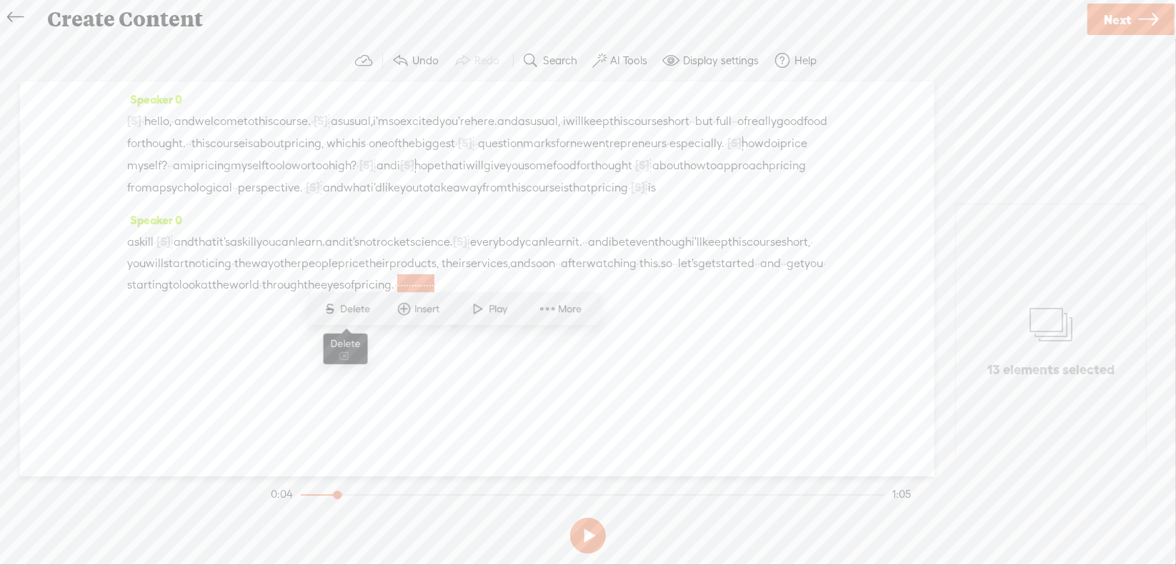
click at [353, 308] on span "Delete" at bounding box center [358, 309] width 34 height 14
click at [144, 116] on span "·" at bounding box center [143, 121] width 3 height 21
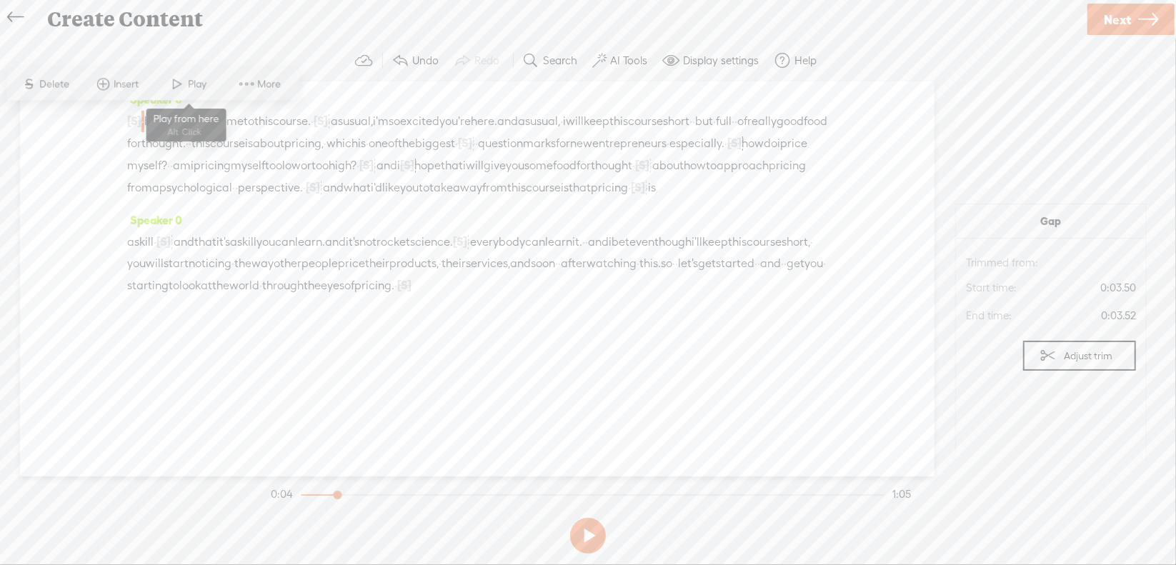
click at [192, 86] on span "Play" at bounding box center [200, 84] width 22 height 14
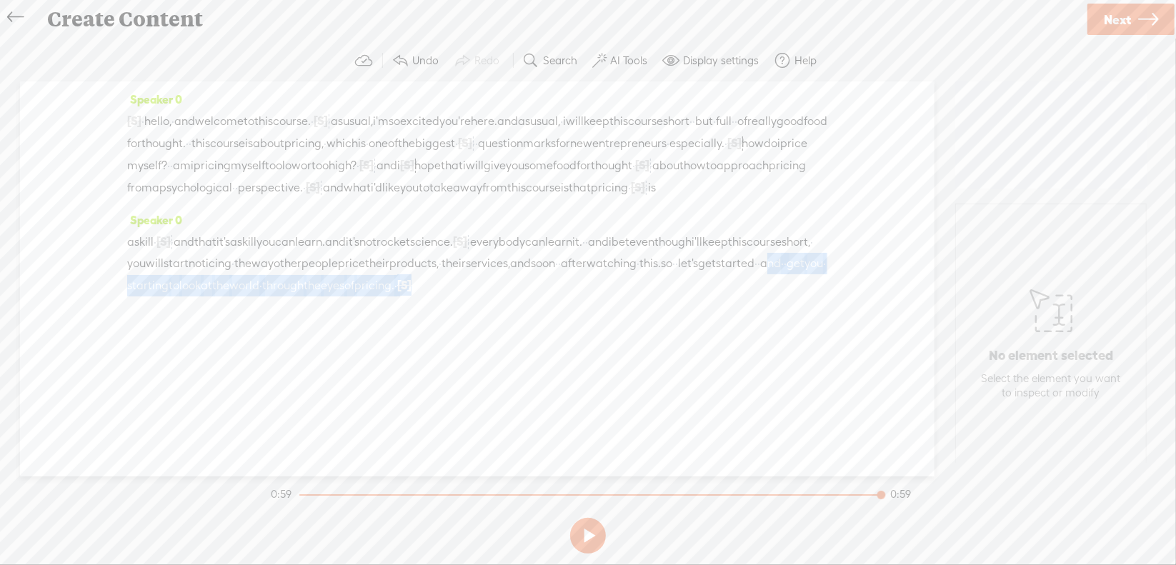
drag, startPoint x: 575, startPoint y: 324, endPoint x: 579, endPoint y: 344, distance: 20.3
click at [579, 297] on div "a skill · [S] · · and that it's a skill you can learn. and it's not rocket scie…" at bounding box center [477, 264] width 700 height 66
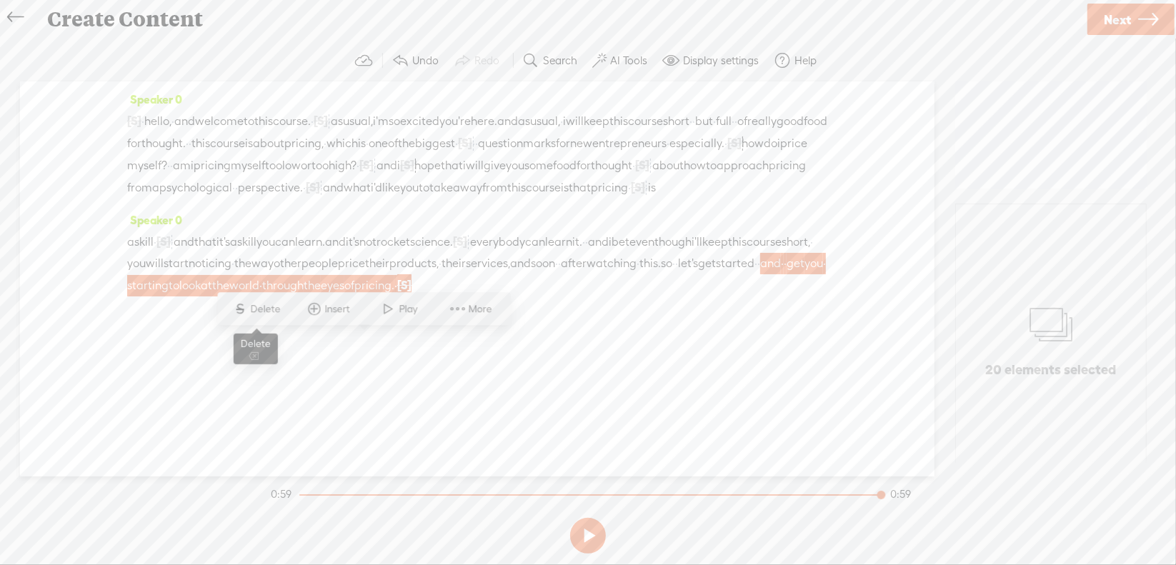
click at [264, 303] on span "Delete" at bounding box center [268, 309] width 34 height 14
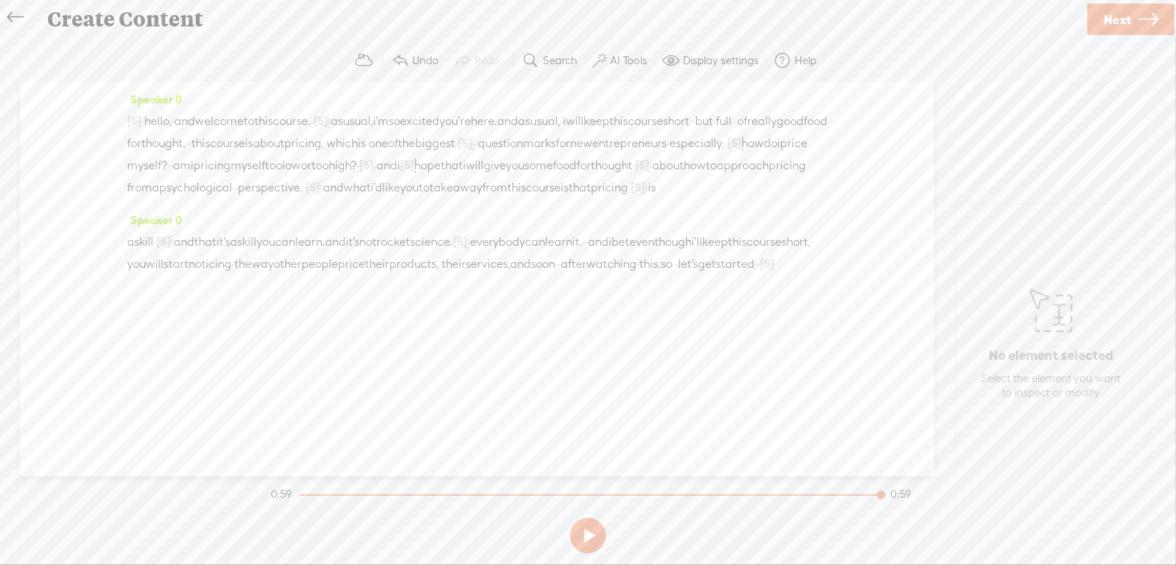
click at [587, 275] on span "watching" at bounding box center [612, 264] width 50 height 21
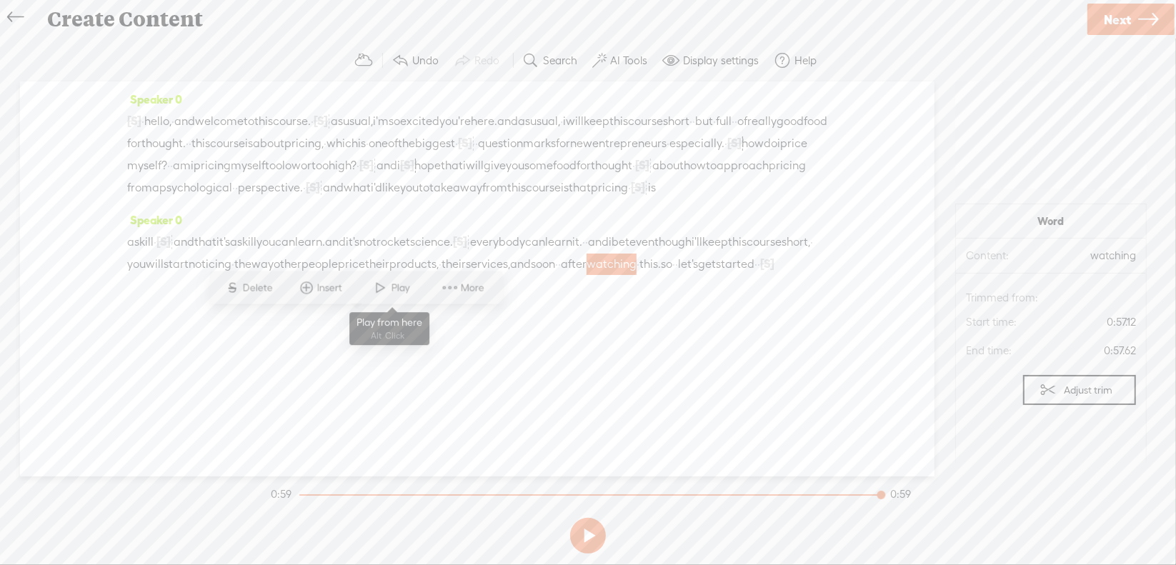
click at [392, 290] on span "Play" at bounding box center [403, 288] width 22 height 14
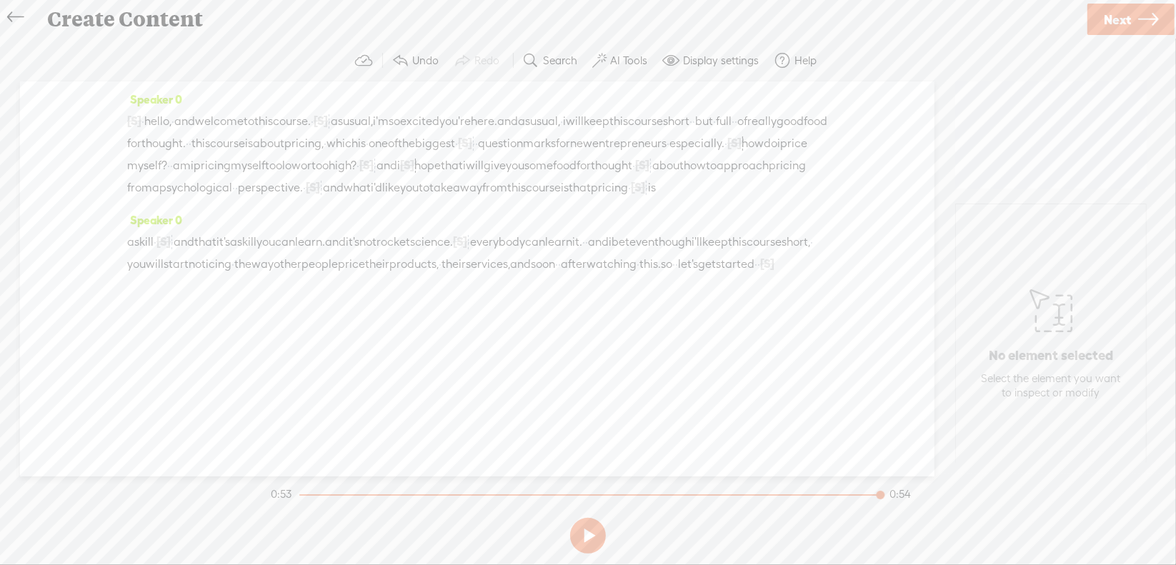
click at [758, 275] on span "·" at bounding box center [759, 264] width 3 height 21
click at [479, 289] on span "Delete" at bounding box center [472, 288] width 34 height 14
click at [640, 275] on span "this." at bounding box center [650, 264] width 21 height 21
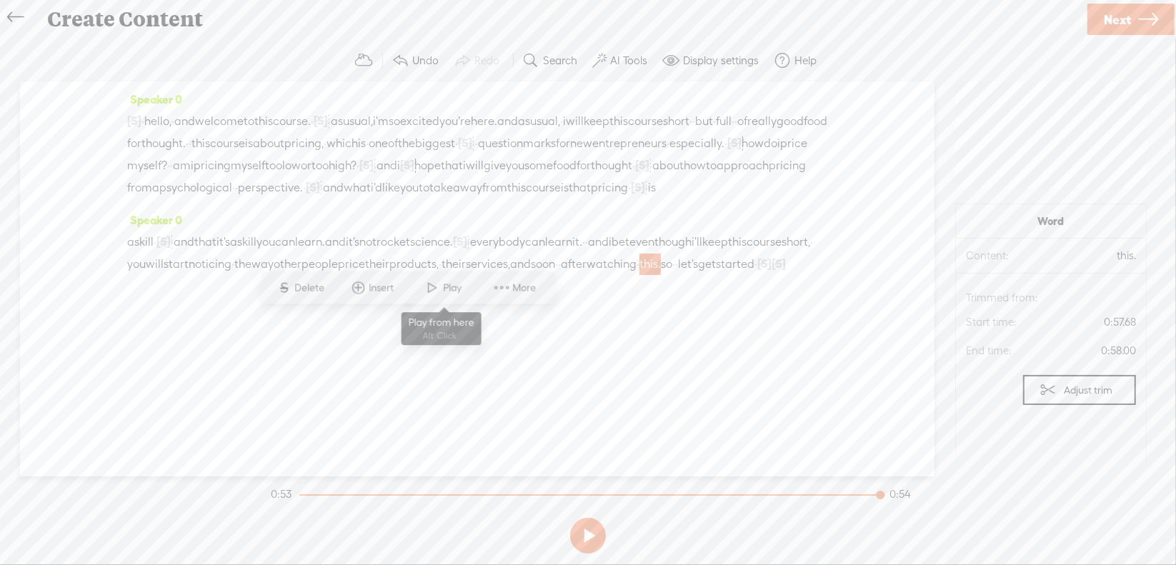
click at [430, 292] on span at bounding box center [432, 288] width 21 height 26
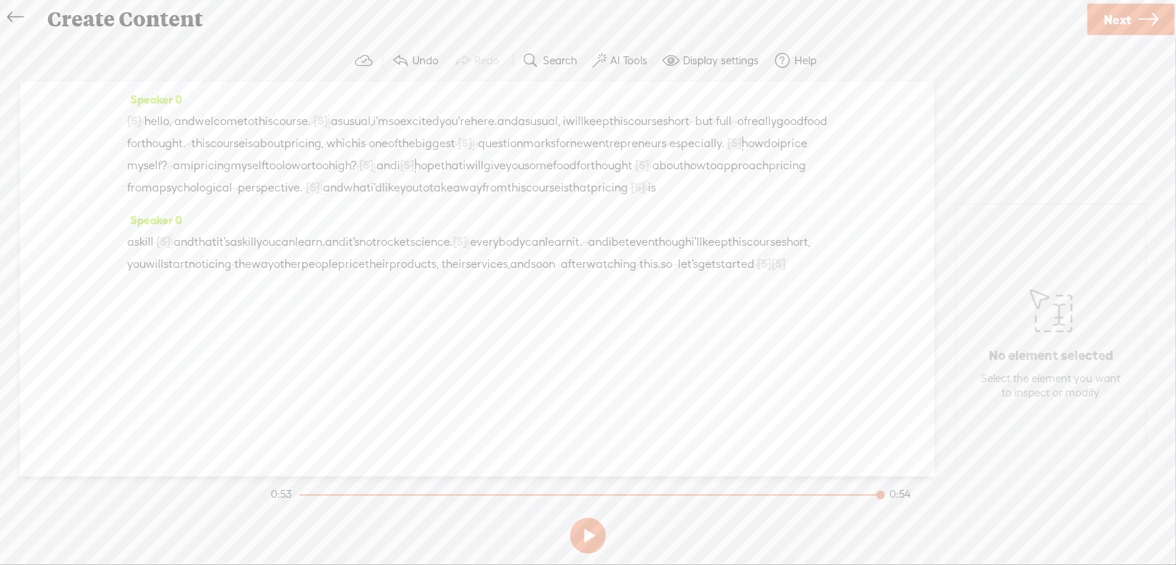
click at [755, 275] on span "·" at bounding box center [756, 264] width 3 height 21
click at [470, 289] on span "Delete" at bounding box center [463, 288] width 34 height 14
click at [661, 275] on span "so" at bounding box center [666, 264] width 11 height 21
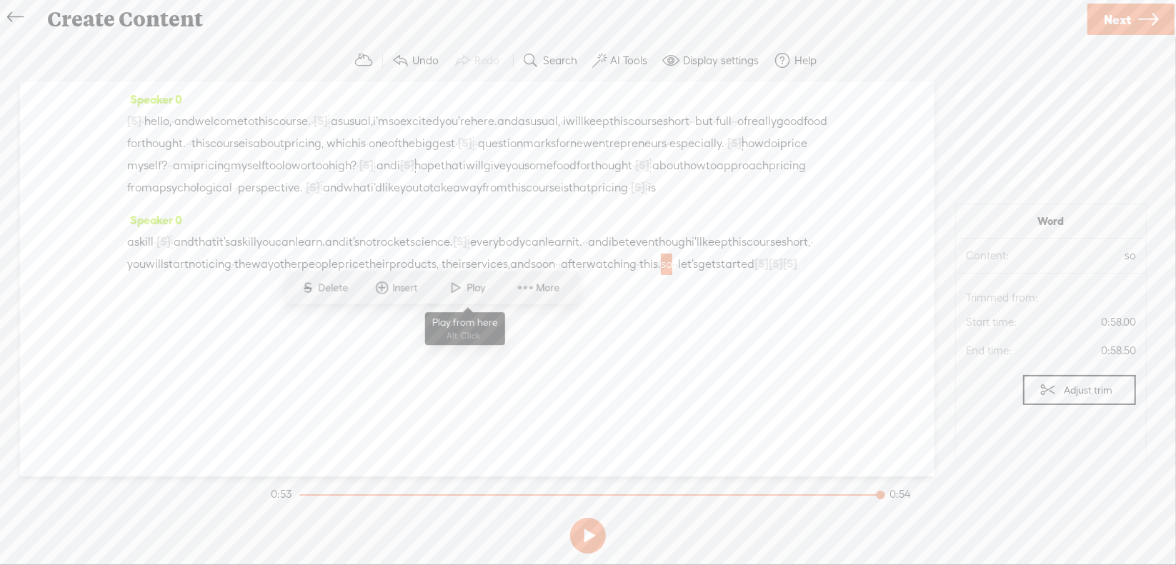
click at [451, 287] on span at bounding box center [456, 288] width 21 height 26
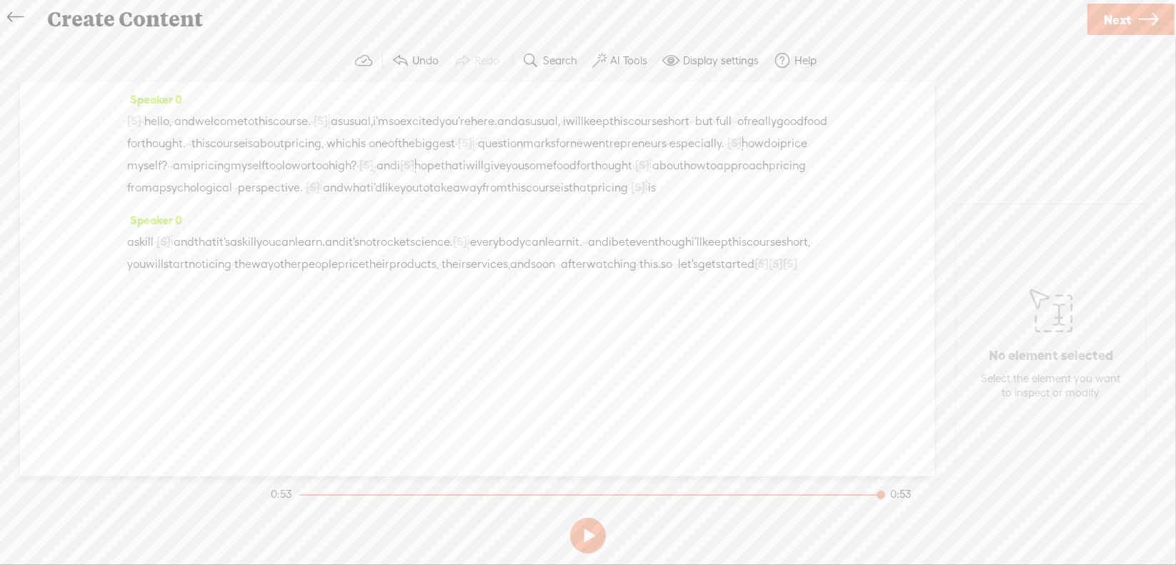
click at [755, 270] on span "[S]" at bounding box center [762, 263] width 14 height 13
click at [550, 293] on span at bounding box center [547, 287] width 32 height 29
click at [758, 270] on span "[S]" at bounding box center [765, 263] width 14 height 13
click at [580, 293] on span "Restore" at bounding box center [585, 288] width 38 height 14
click at [760, 270] on span "[S]" at bounding box center [767, 263] width 14 height 13
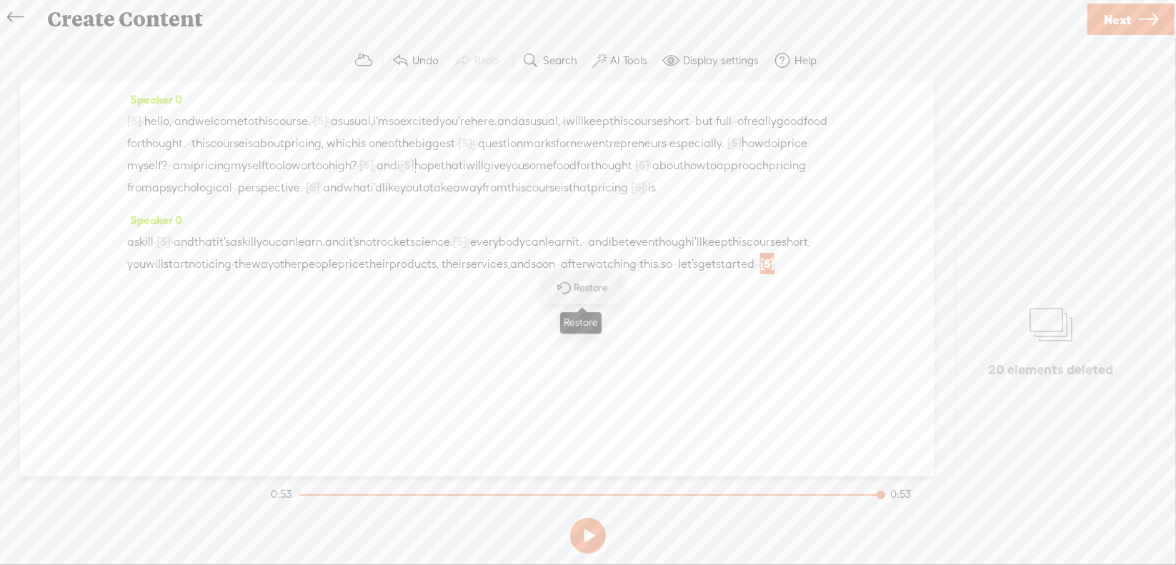
click at [596, 292] on span "Restore" at bounding box center [594, 288] width 38 height 14
click at [395, 297] on span "·" at bounding box center [396, 285] width 3 height 21
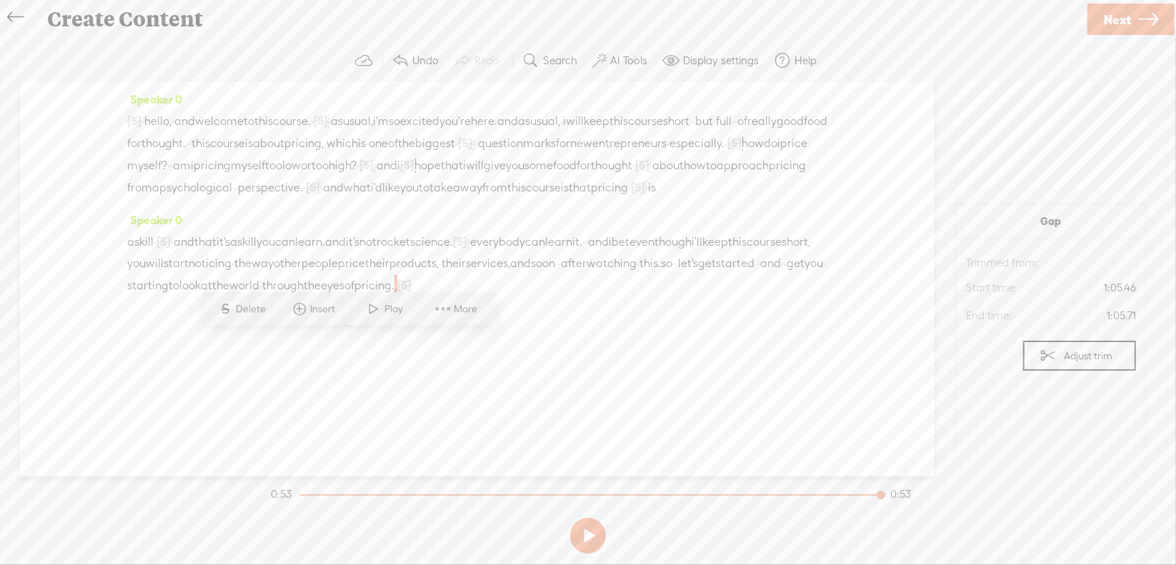
click at [252, 314] on span "Delete" at bounding box center [254, 309] width 34 height 14
click at [640, 274] on span "this." at bounding box center [650, 263] width 21 height 21
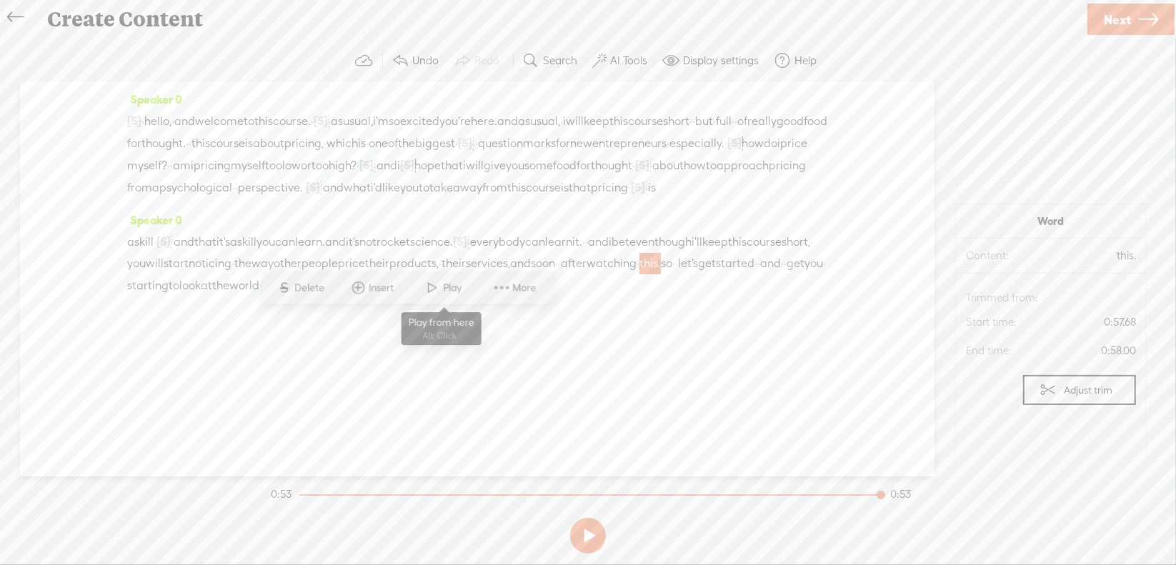
click at [459, 290] on span "Play" at bounding box center [455, 288] width 22 height 14
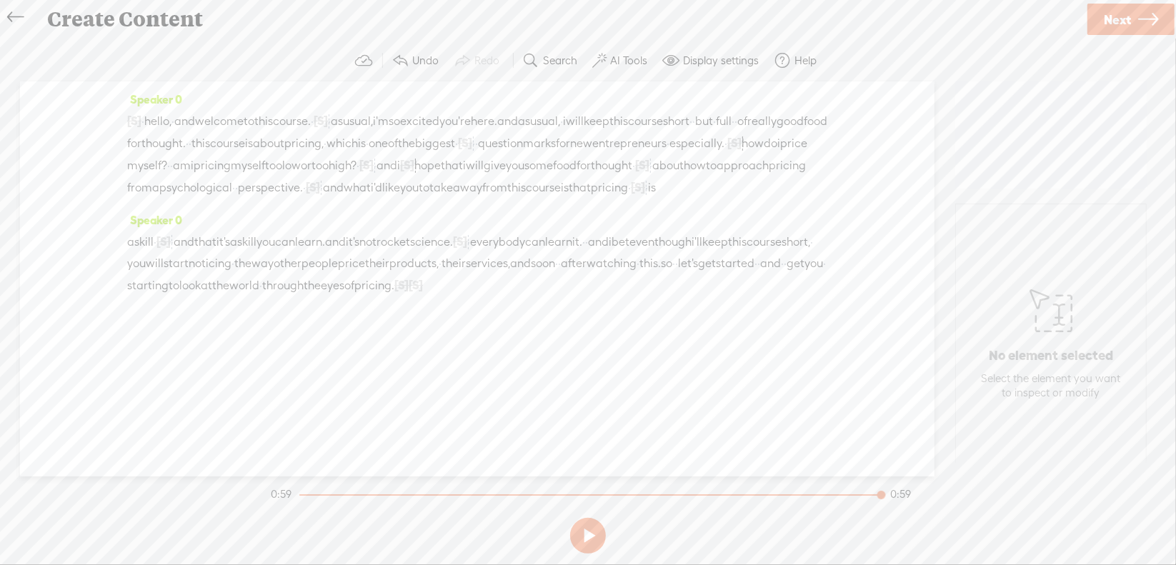
click at [395, 292] on span "[S]" at bounding box center [402, 285] width 14 height 13
click at [357, 307] on span "Restore" at bounding box center [367, 309] width 38 height 14
click at [304, 297] on span "the" at bounding box center [312, 285] width 17 height 21
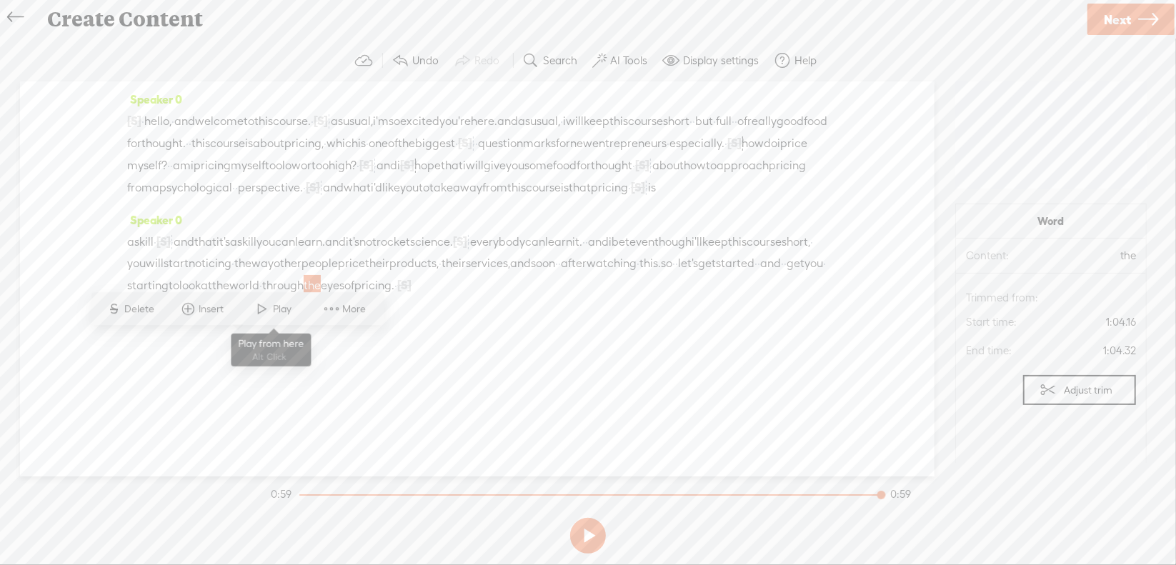
click at [276, 316] on span "Play" at bounding box center [285, 309] width 22 height 14
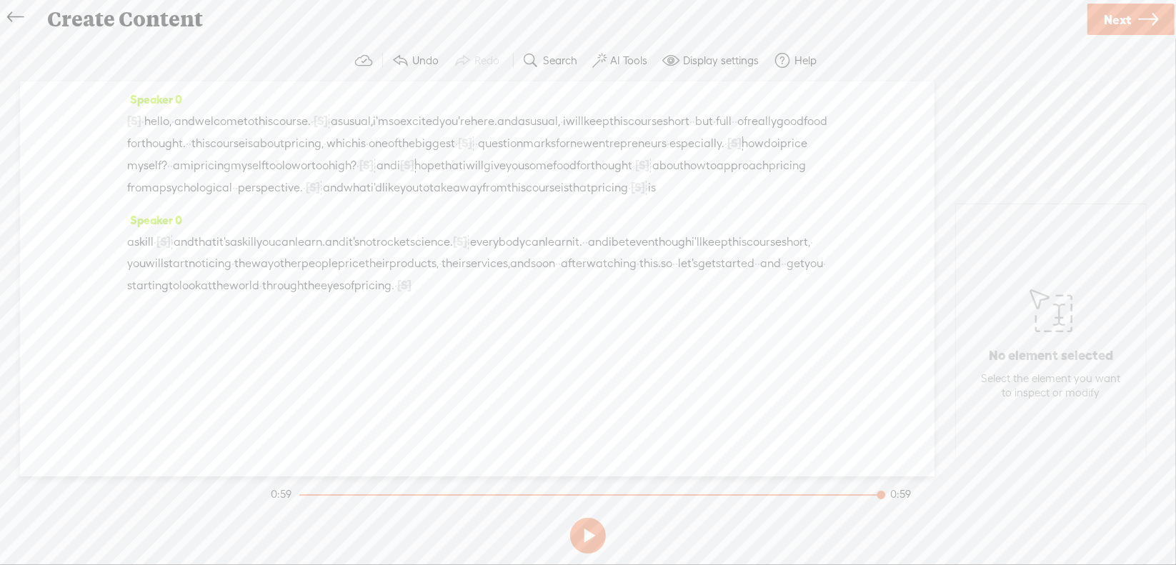
click at [169, 297] on span "starting" at bounding box center [147, 285] width 41 height 21
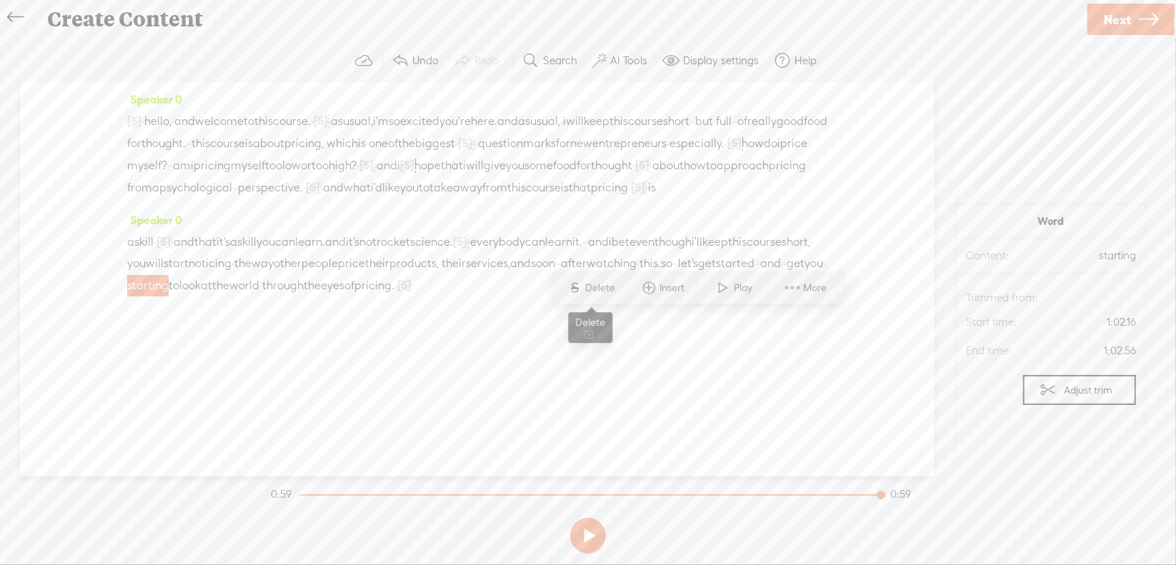
click at [600, 279] on span "S Delete" at bounding box center [591, 288] width 71 height 26
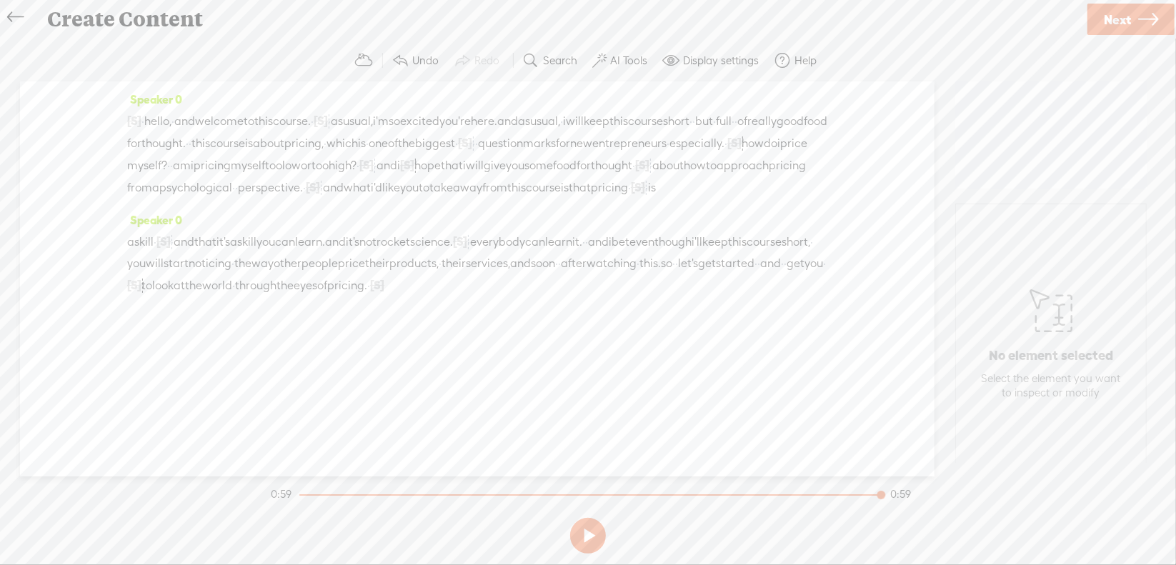
click at [784, 274] on span "·" at bounding box center [785, 263] width 3 height 21
click at [530, 291] on span "Delete" at bounding box center [515, 288] width 34 height 14
click at [678, 275] on span "let's" at bounding box center [688, 264] width 20 height 21
click at [503, 282] on span at bounding box center [495, 288] width 21 height 26
click at [670, 154] on span "especially." at bounding box center [697, 143] width 55 height 21
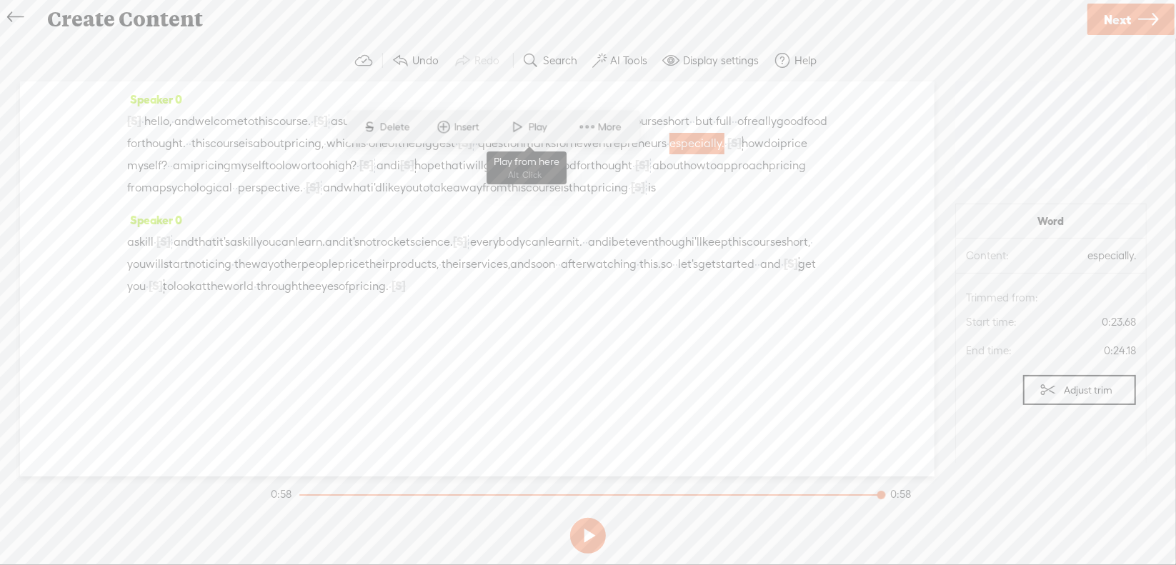
click at [545, 121] on span "Play" at bounding box center [540, 127] width 22 height 14
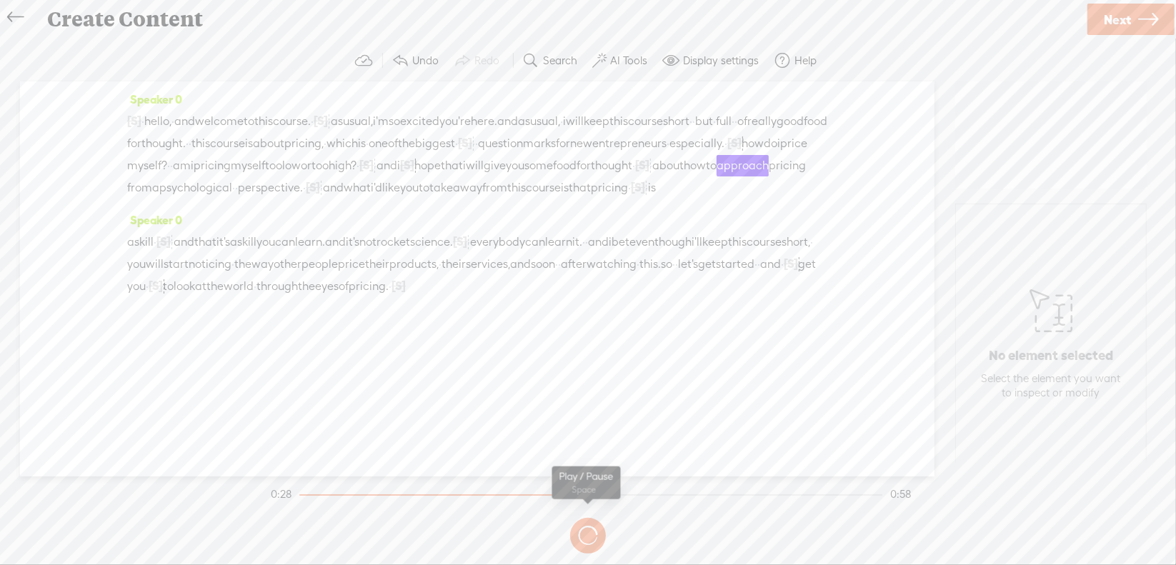
click at [0, 0] on button at bounding box center [0, 0] width 0 height 0
click at [400, 172] on span "[S]" at bounding box center [407, 165] width 14 height 13
click at [387, 150] on span "Restore" at bounding box center [396, 149] width 38 height 14
click at [301, 177] on span "or" at bounding box center [306, 165] width 11 height 21
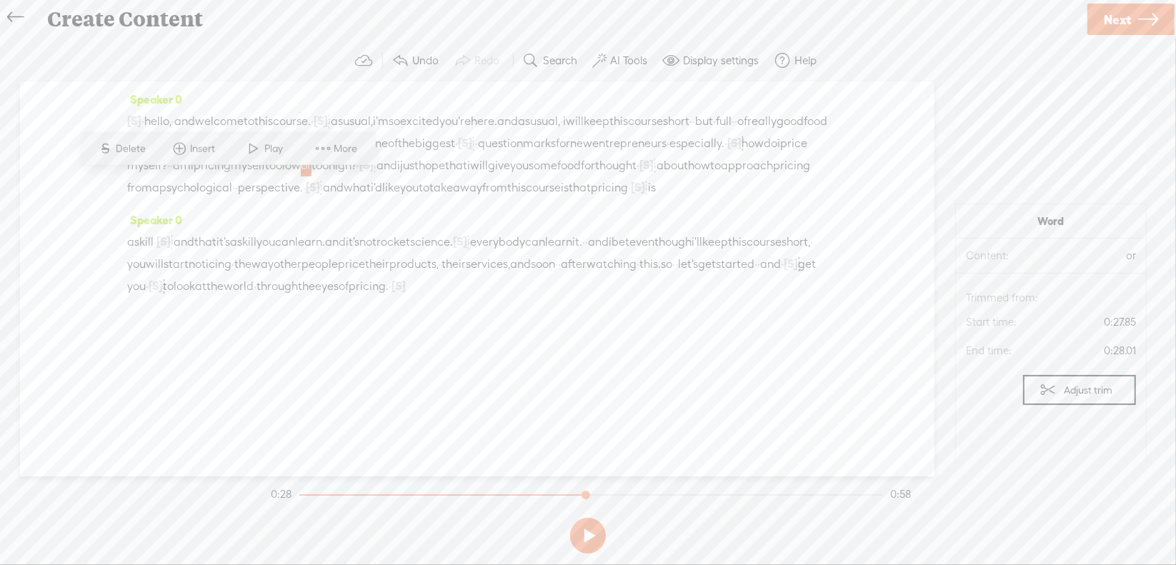
click at [277, 148] on span "Play" at bounding box center [276, 149] width 22 height 14
click at [0, 0] on button at bounding box center [0, 0] width 0 height 0
click at [349, 297] on span "pricing." at bounding box center [369, 286] width 40 height 21
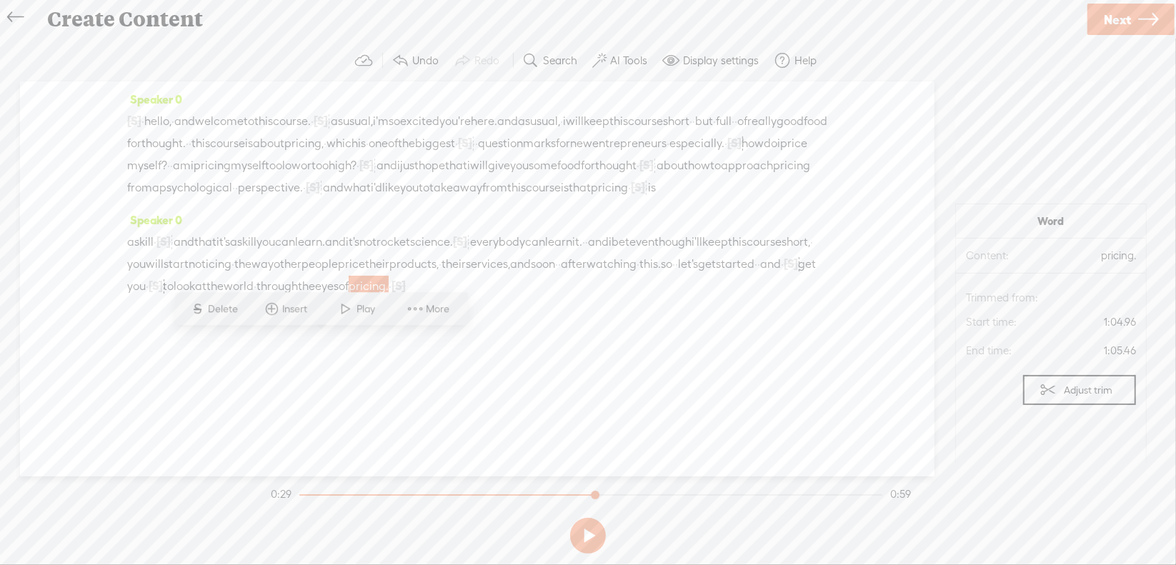
click at [315, 297] on span "eyes" at bounding box center [327, 286] width 24 height 21
click at [309, 305] on span "Play" at bounding box center [312, 309] width 22 height 14
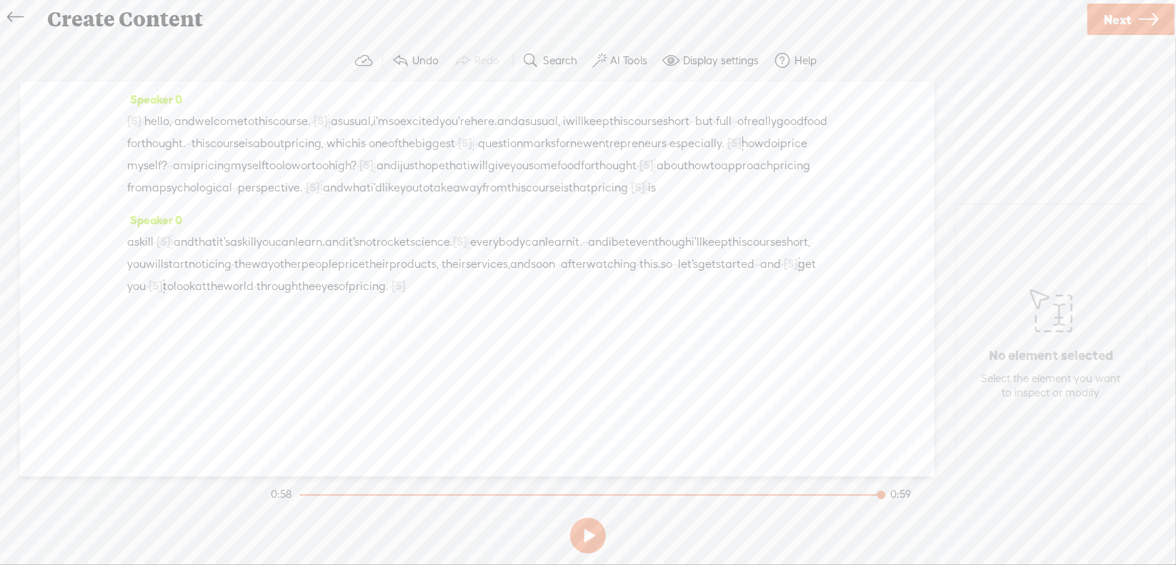
click at [1113, 19] on span "Next" at bounding box center [1117, 19] width 27 height 36
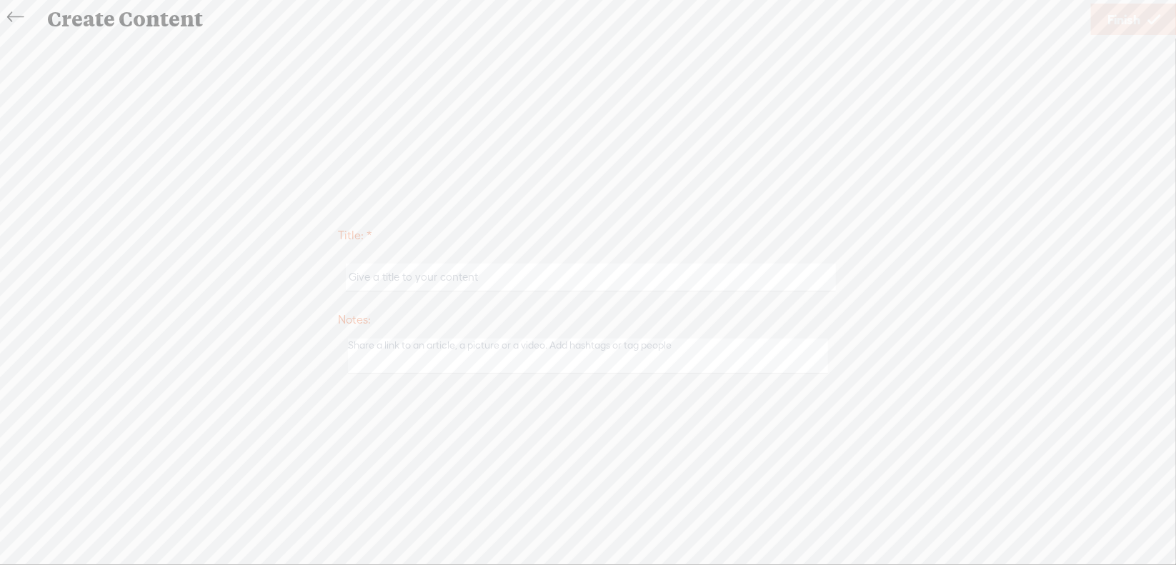
click at [501, 281] on input "text" at bounding box center [591, 278] width 490 height 28
type input "Offer4Intro"
click at [1127, 21] on span "Finish" at bounding box center [1124, 19] width 33 height 36
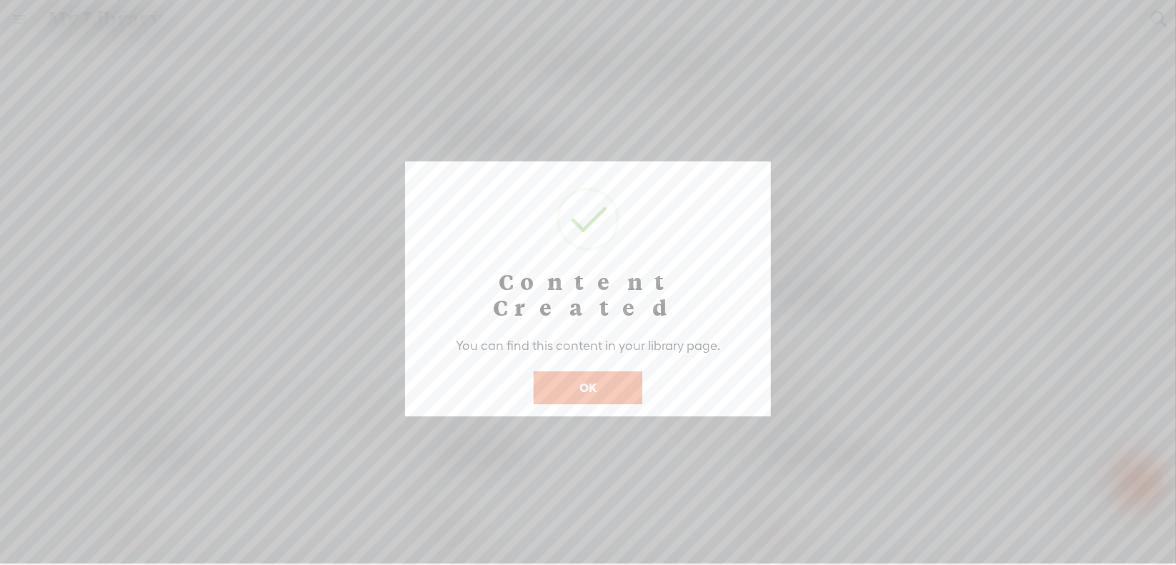
click at [590, 372] on button "OK" at bounding box center [588, 388] width 109 height 33
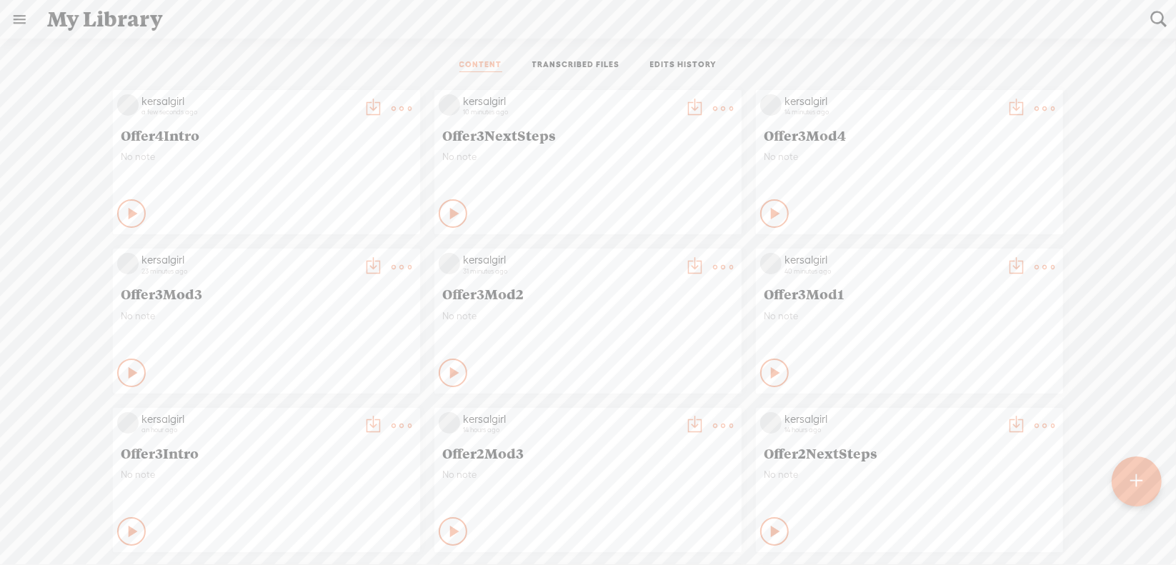
click at [392, 102] on t at bounding box center [402, 109] width 20 height 20
click at [370, 56] on div "CONTENT TRANSCRIBED FILES EDITS HISTORY" at bounding box center [588, 66] width 1155 height 34
